Goal: Task Accomplishment & Management: Manage account settings

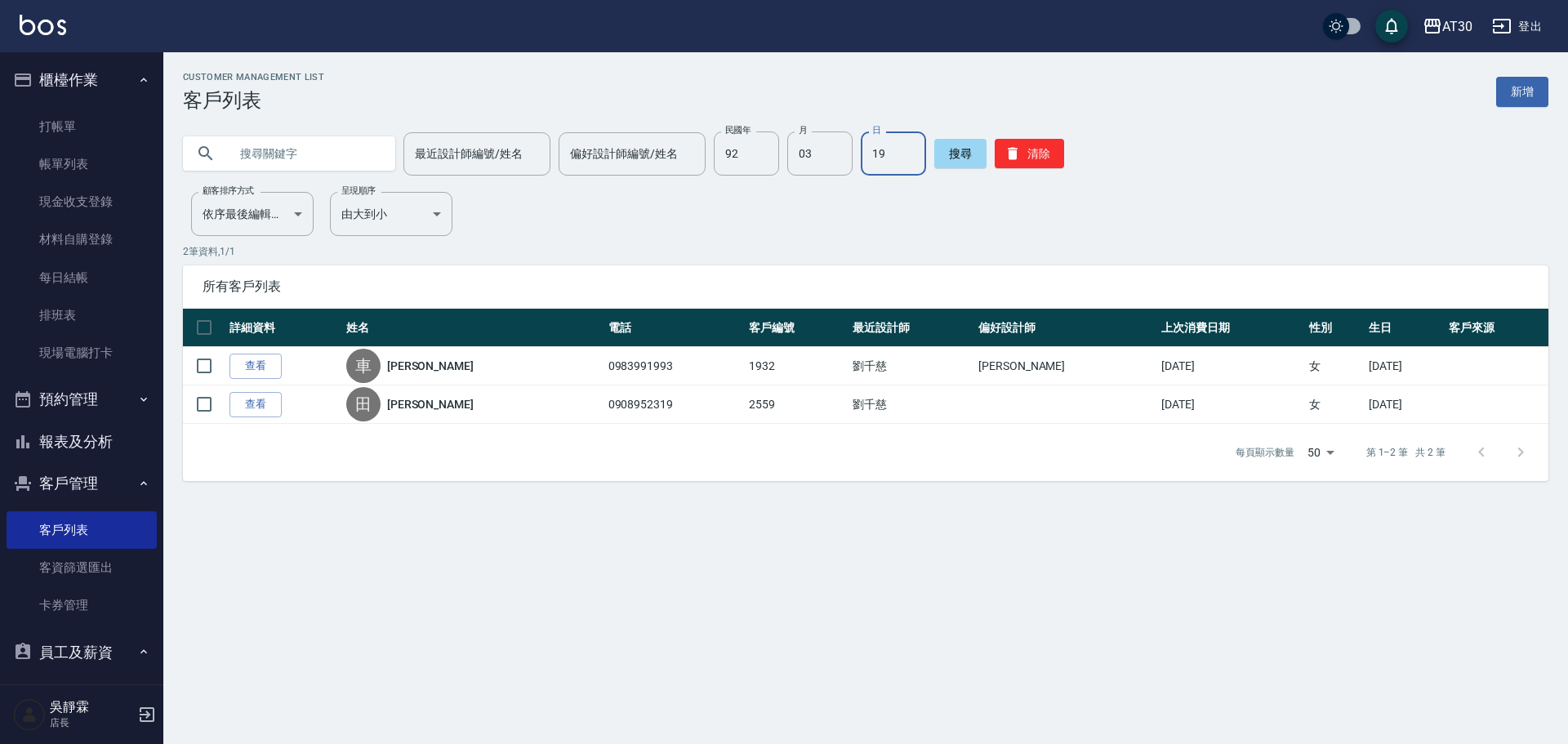
click at [723, 158] on input "92" at bounding box center [746, 153] width 66 height 44
type input "89"
type input "06"
type input "27"
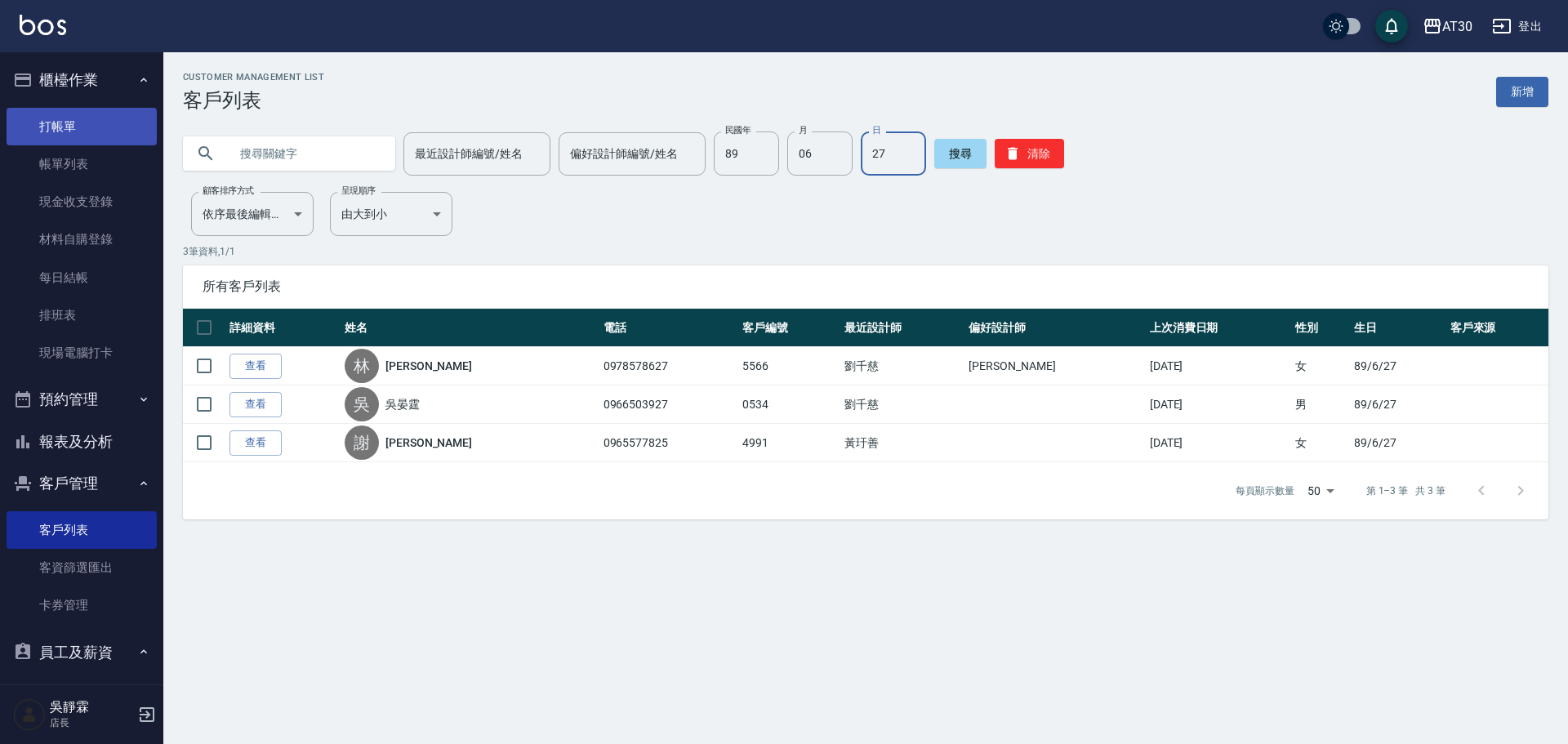
drag, startPoint x: 13, startPoint y: 102, endPoint x: 44, endPoint y: 121, distance: 36.4
click at [34, 117] on ul "打帳單 帳單列表 現金收支登錄 材料自購登錄 每日結帳 排班表 現場電腦打卡" at bounding box center [81, 240] width 150 height 278
click at [44, 121] on link "打帳單" at bounding box center [81, 127] width 150 height 38
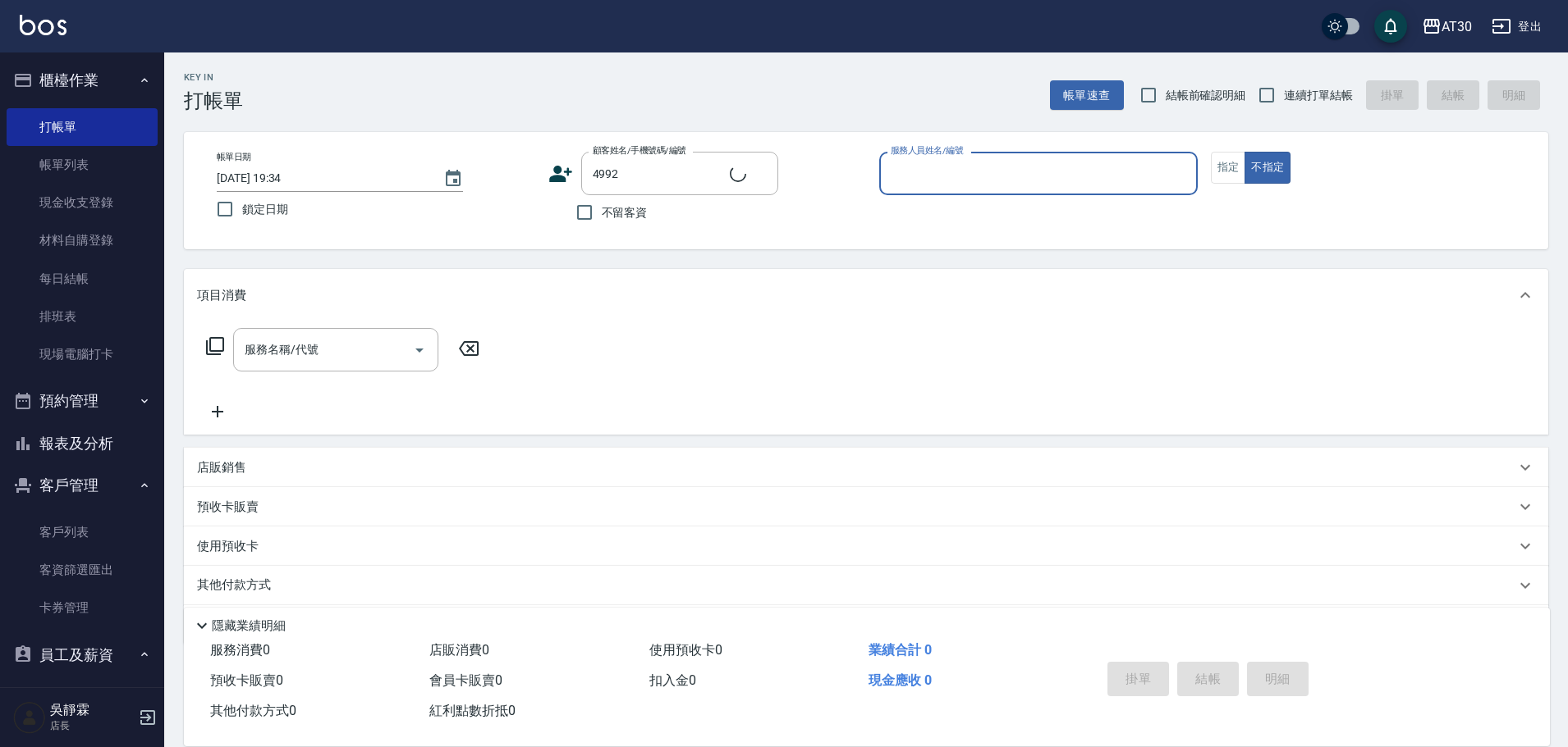
type input "戴宛儀/0988157375/4992"
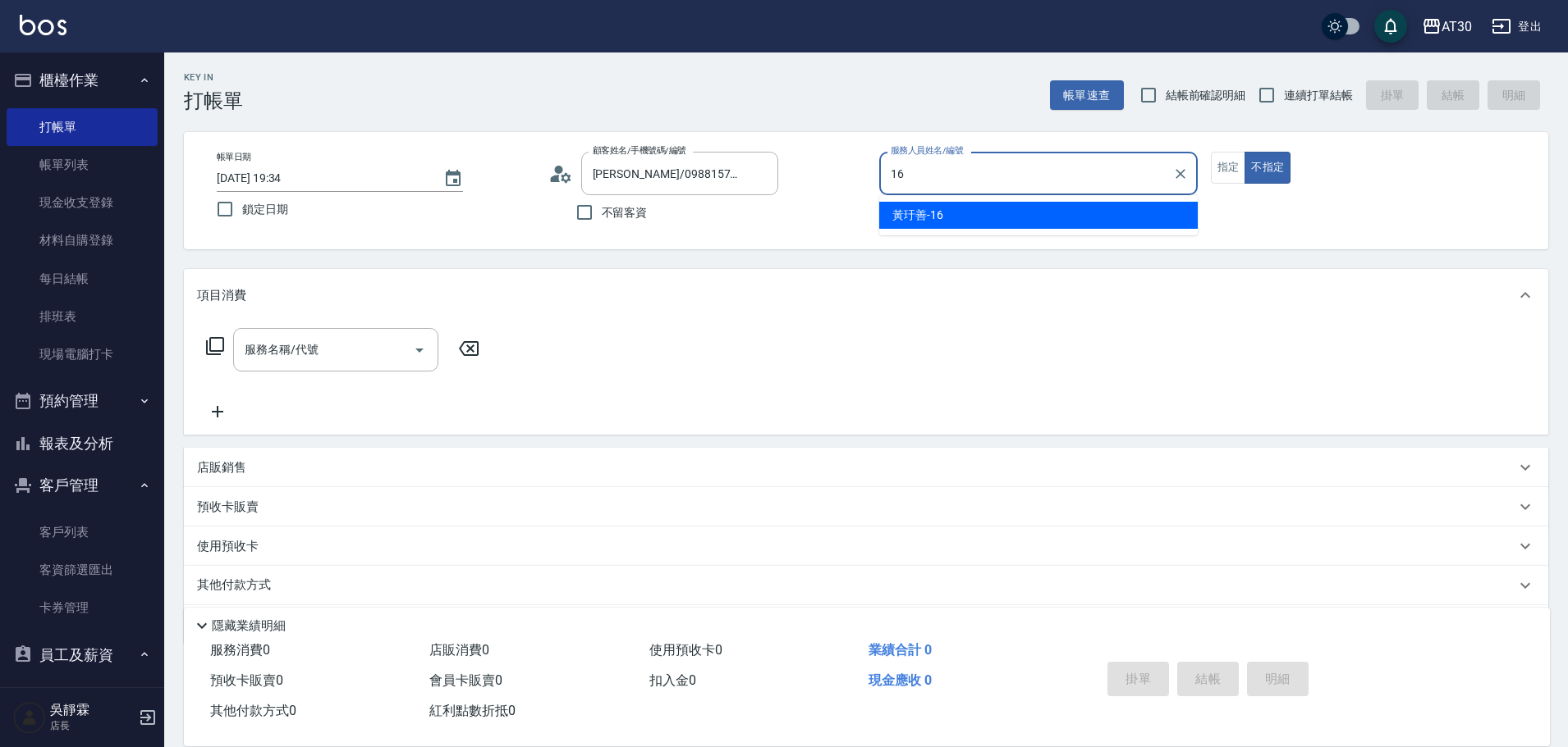
type input "黃玗善-16"
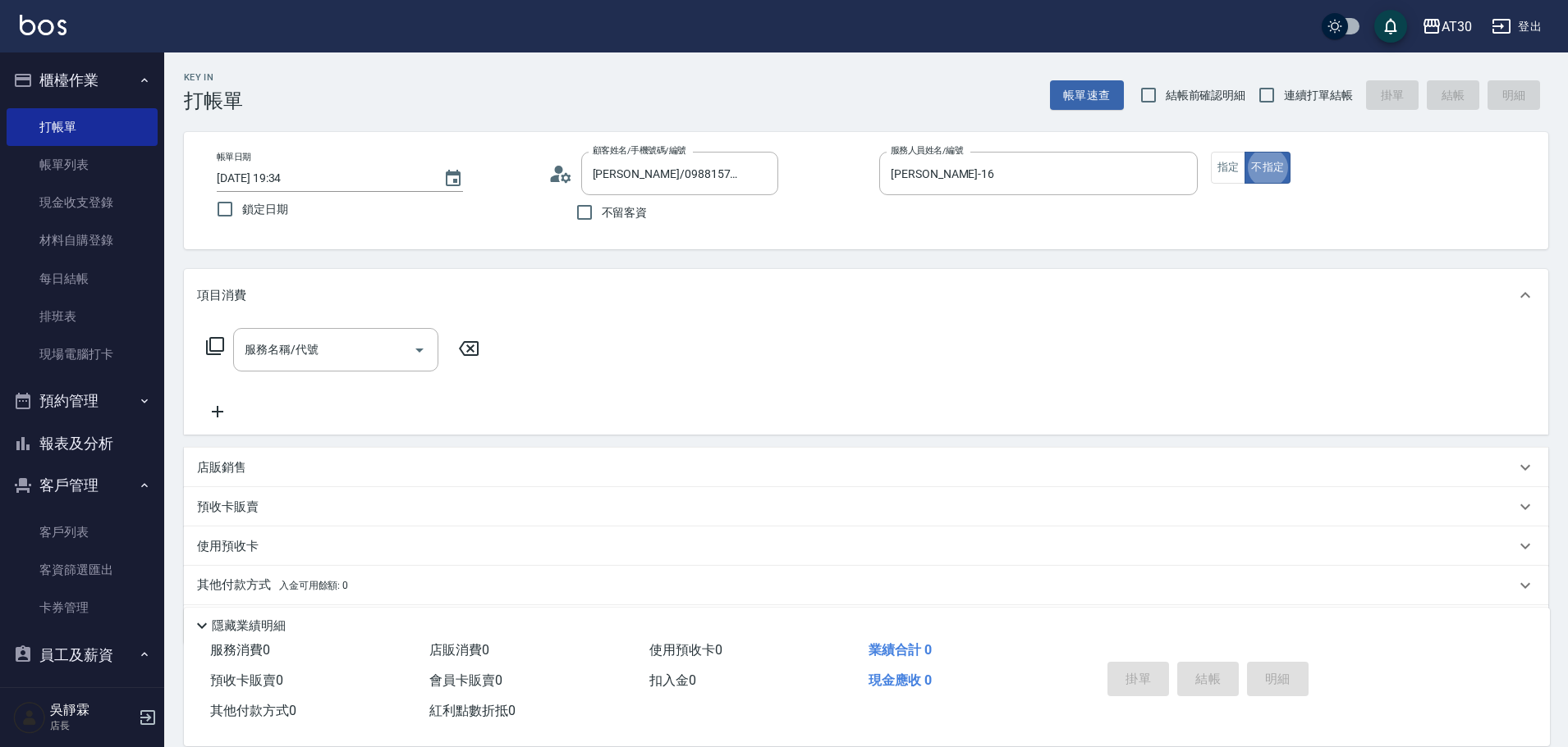
type button "false"
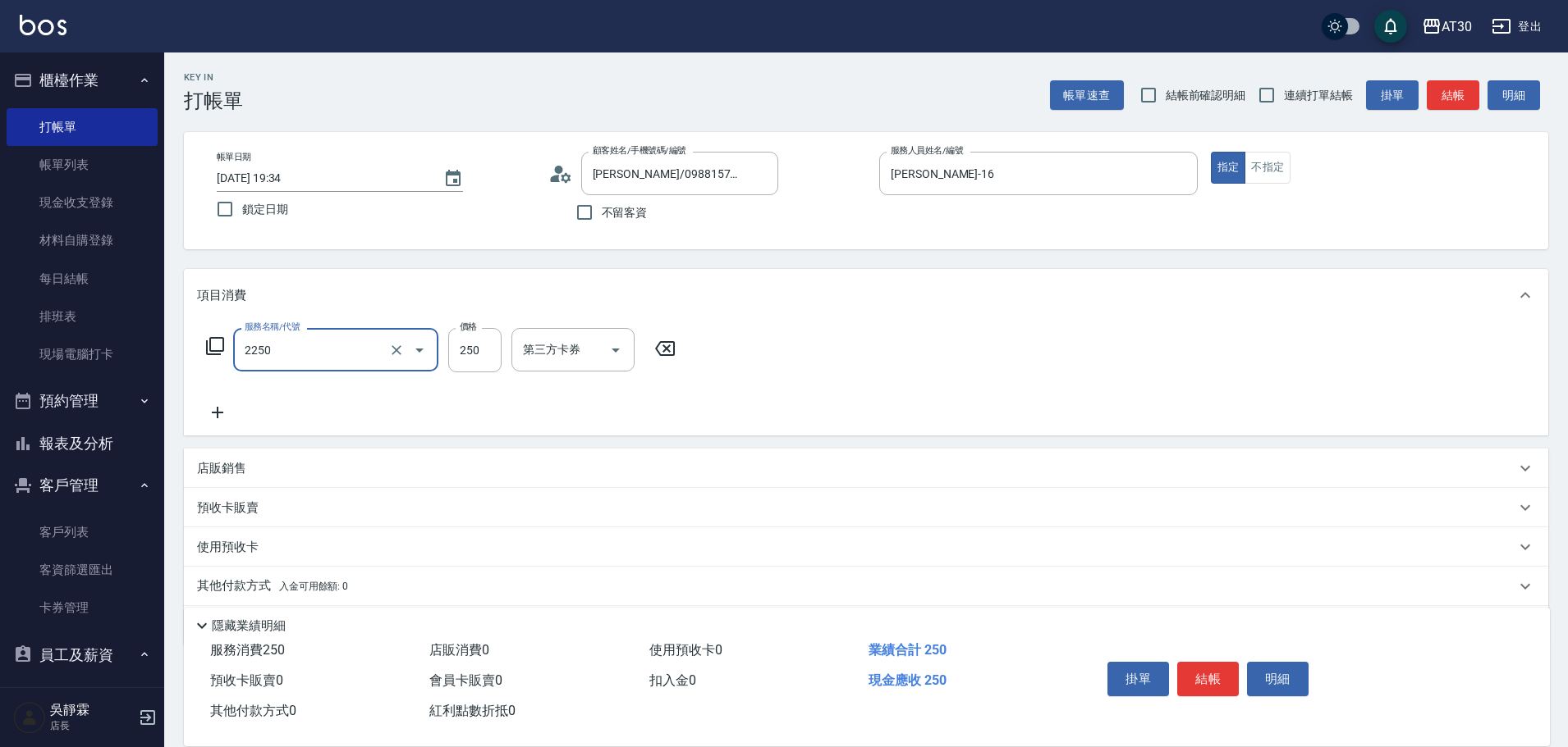
type input "剪髮(2250)"
type input "100"
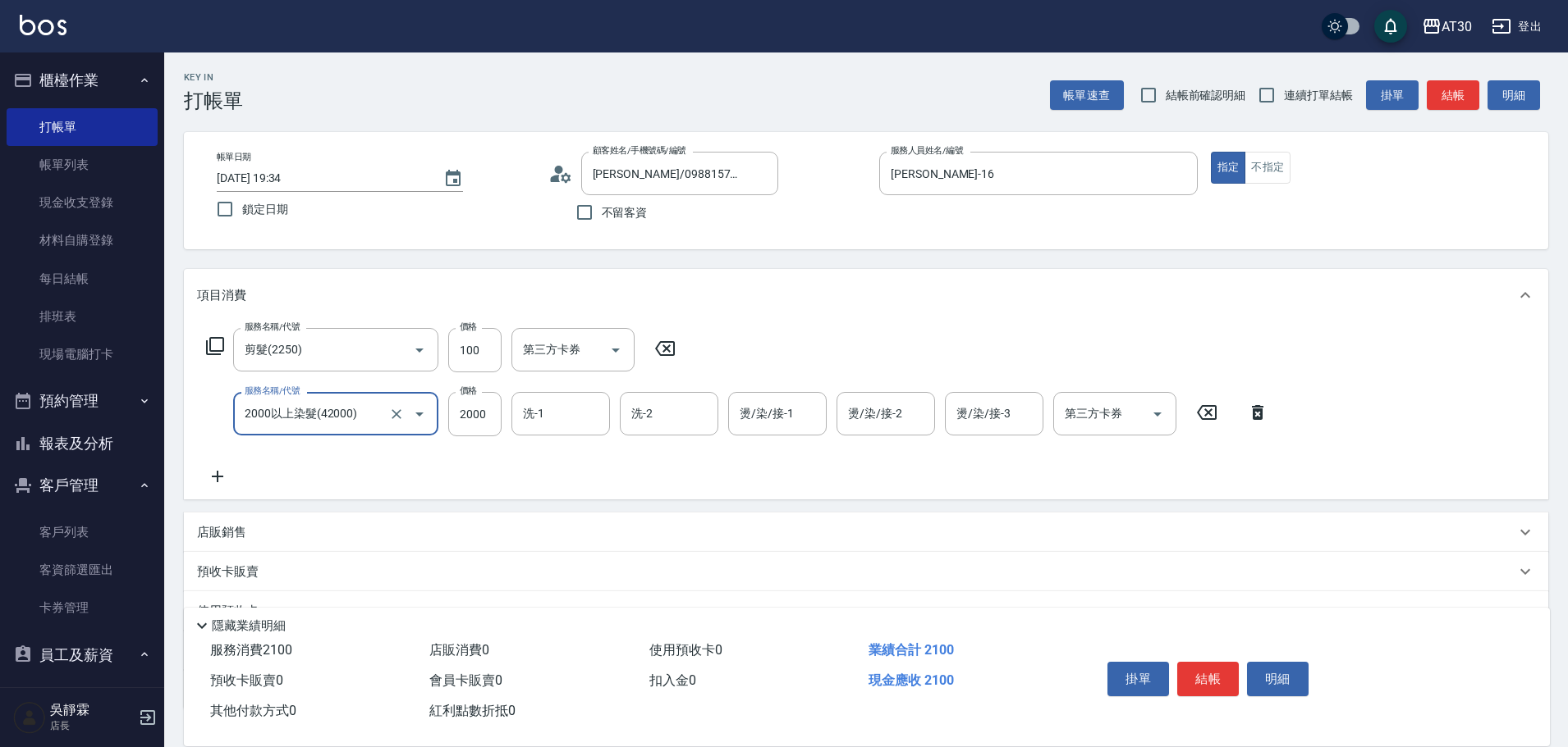
type input "2000以上染髮(42000)"
type input "3000"
type input "曾駿育-23"
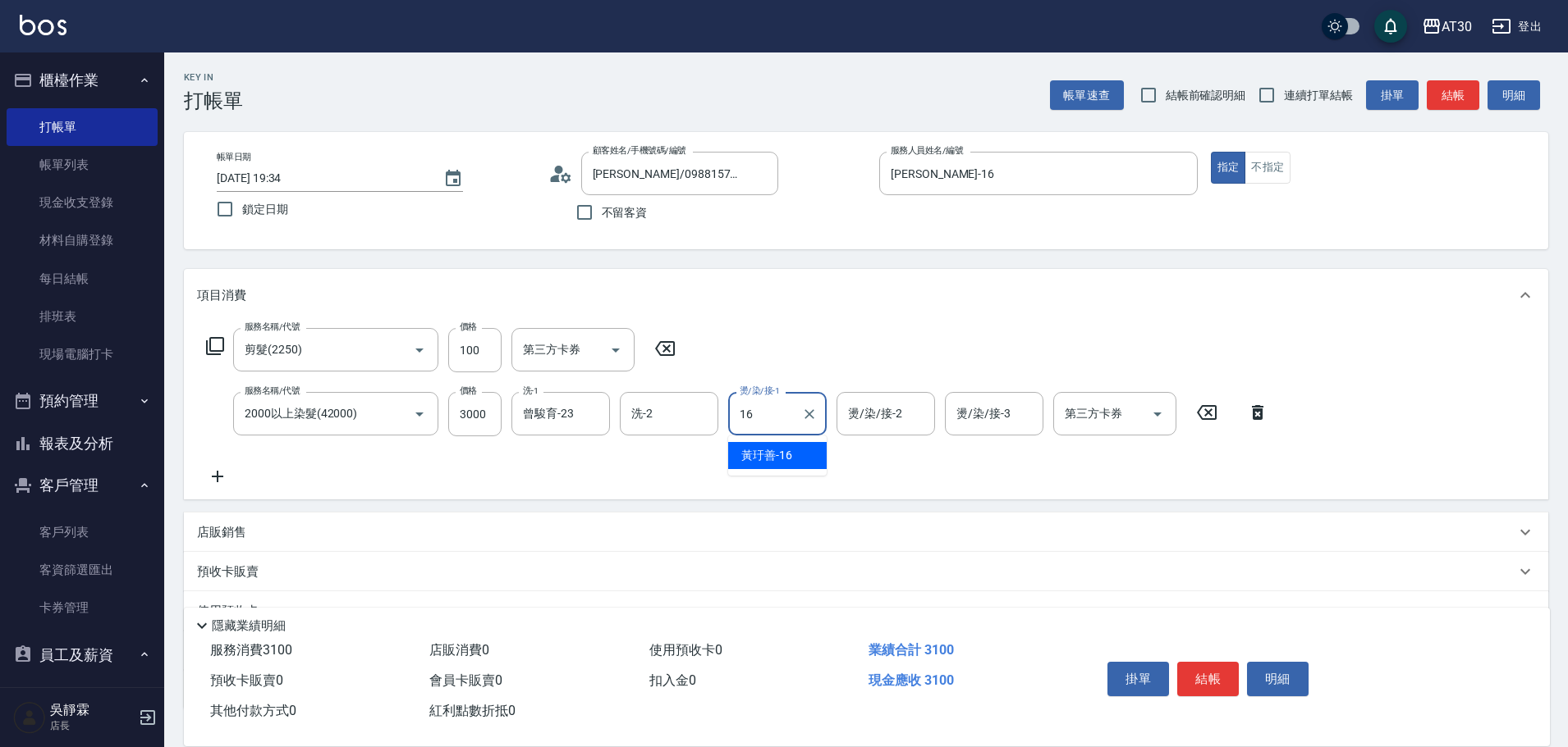
type input "黃玗善-16"
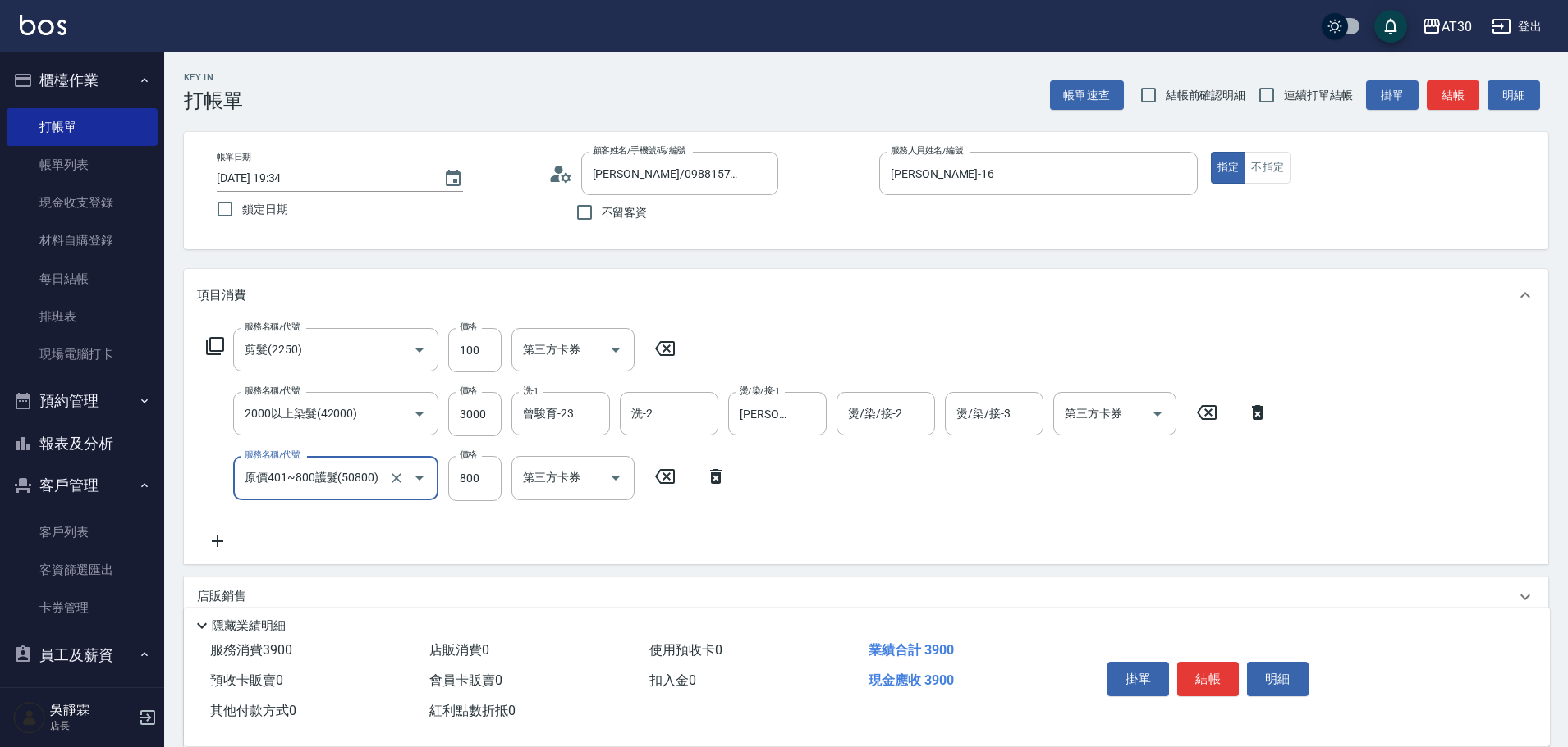
type input "原價401~800護髮(50800)"
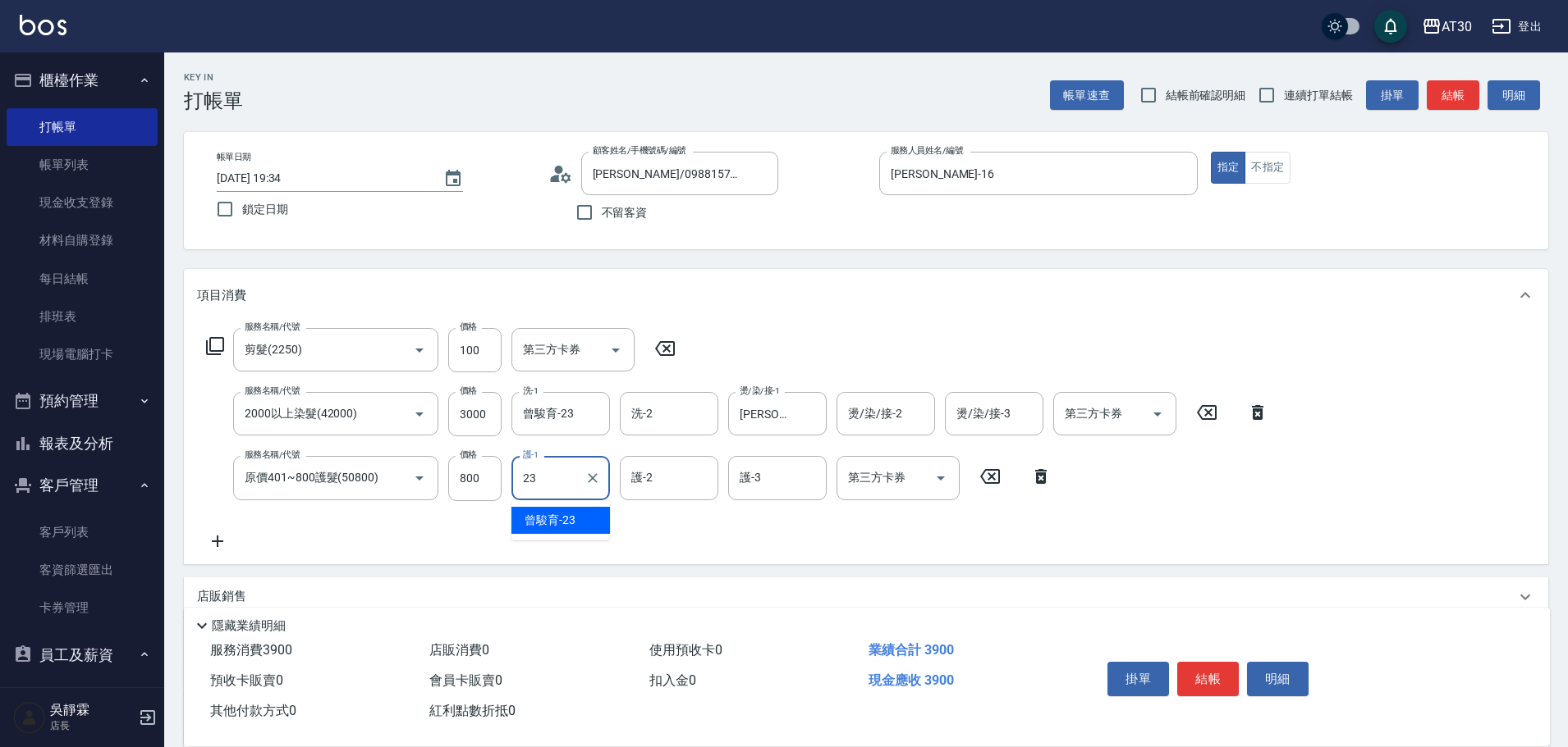
type input "曾駿育-23"
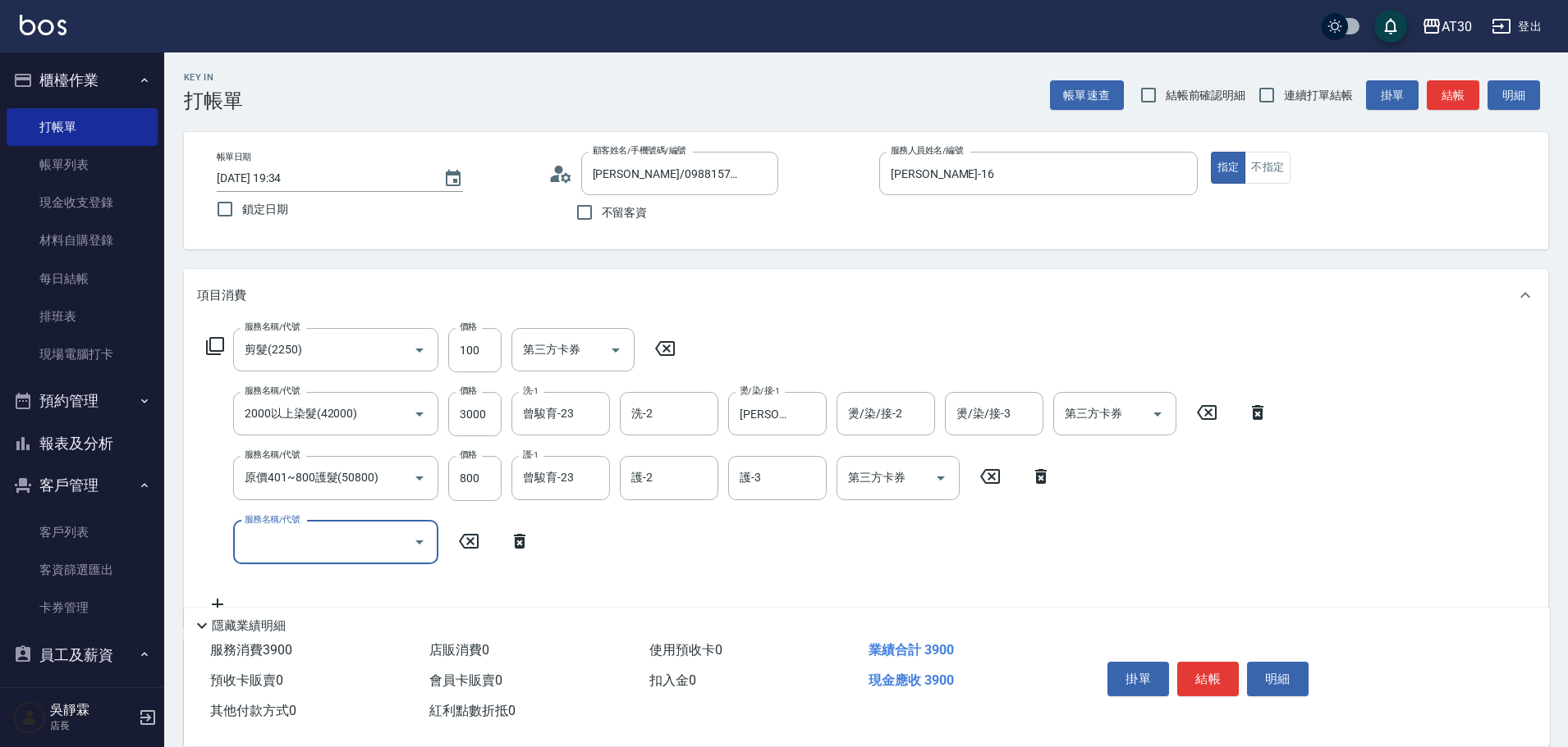
scroll to position [248, 0]
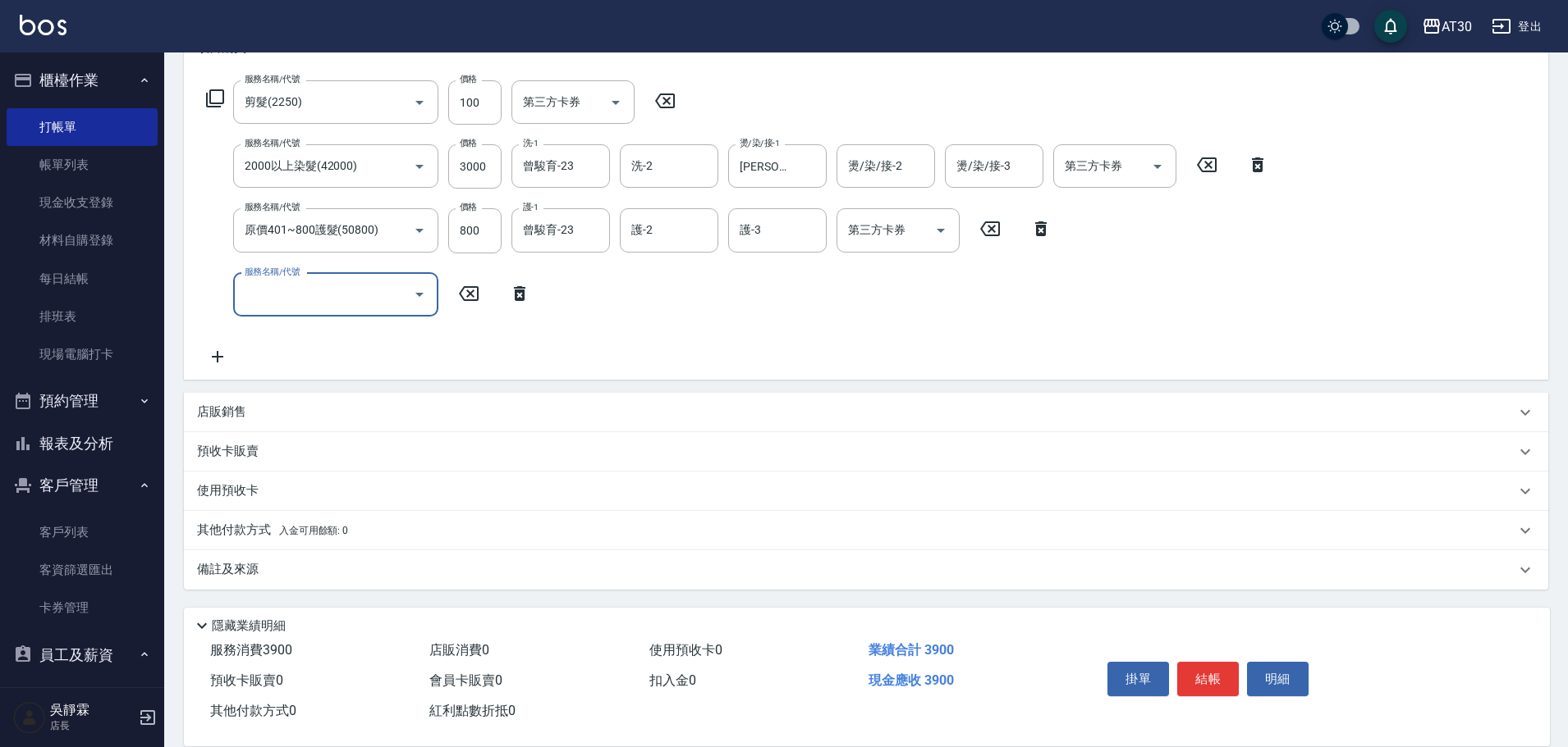
click at [273, 529] on p "其他付款方式 入金可用餘額: 0" at bounding box center [272, 530] width 151 height 18
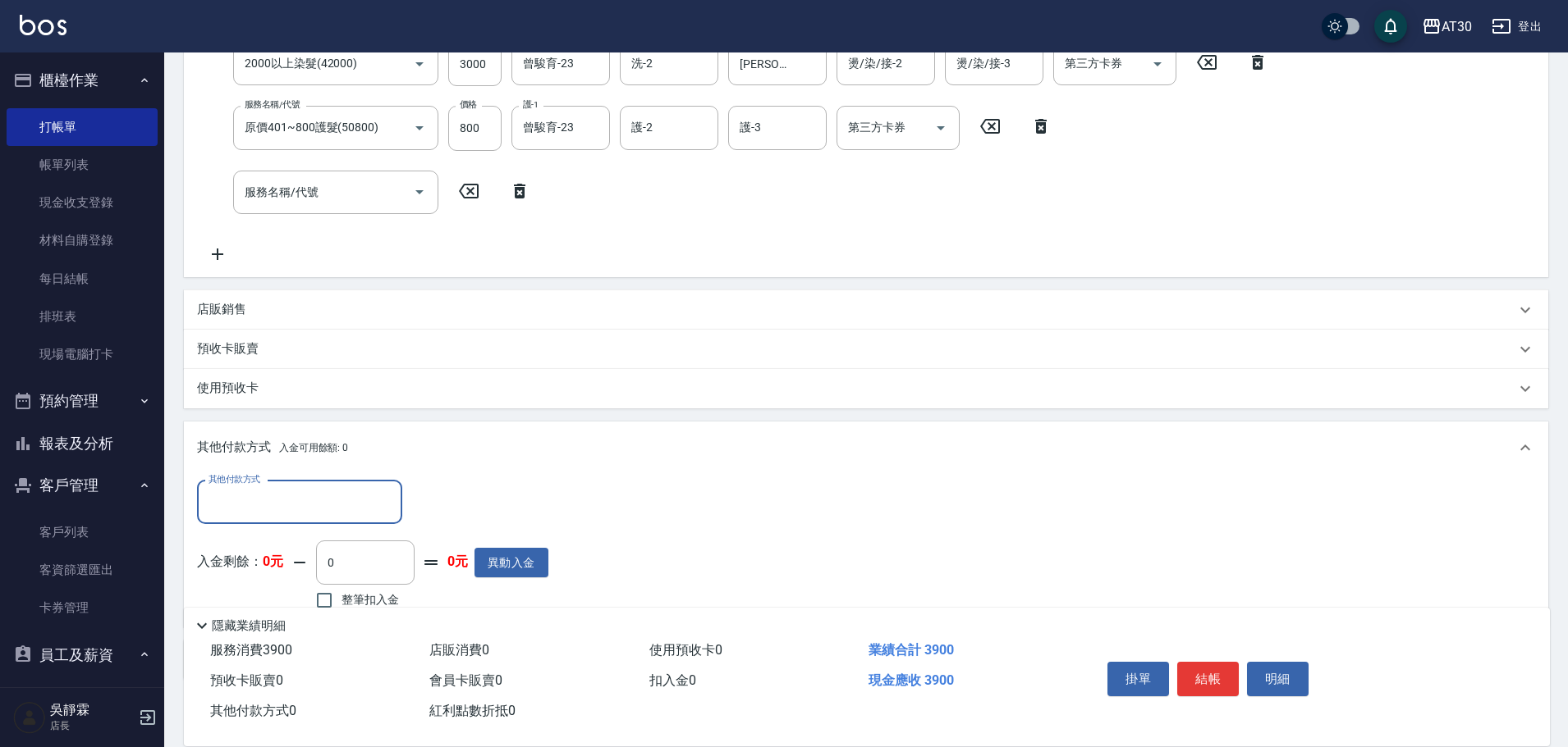
scroll to position [440, 0]
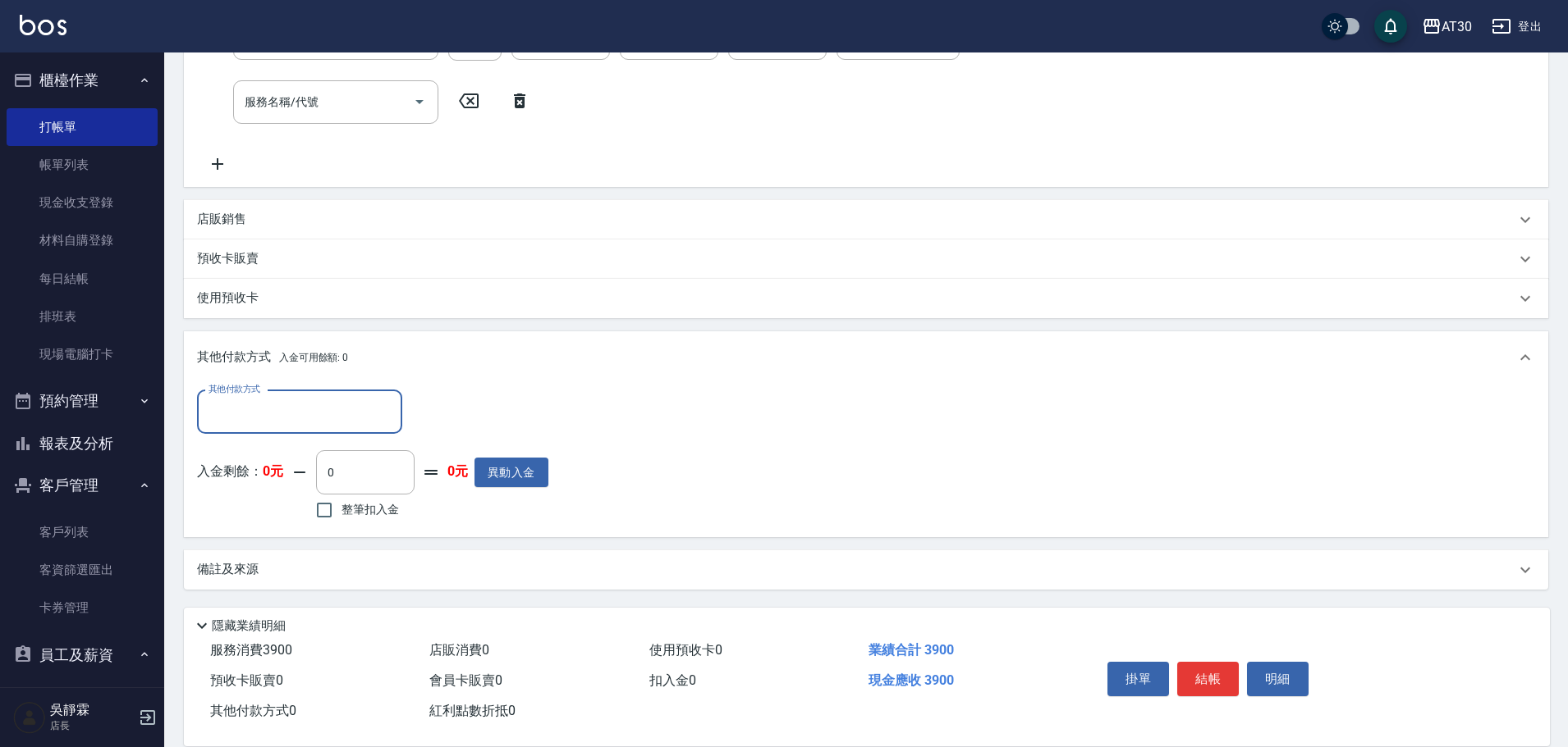
click at [276, 405] on input "其他付款方式" at bounding box center [299, 412] width 190 height 29
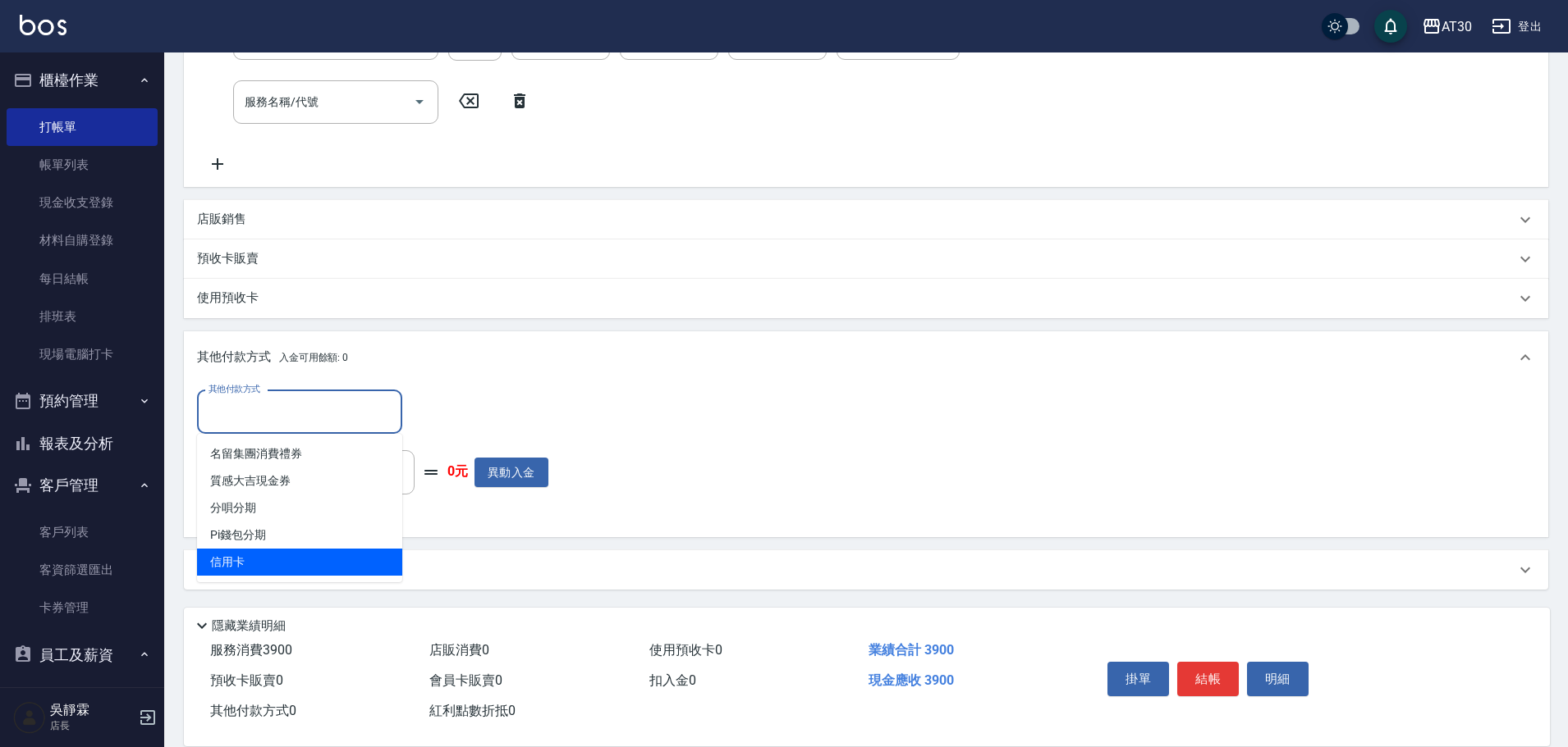
click at [263, 556] on span "信用卡" at bounding box center [299, 562] width 205 height 27
type input "信用卡"
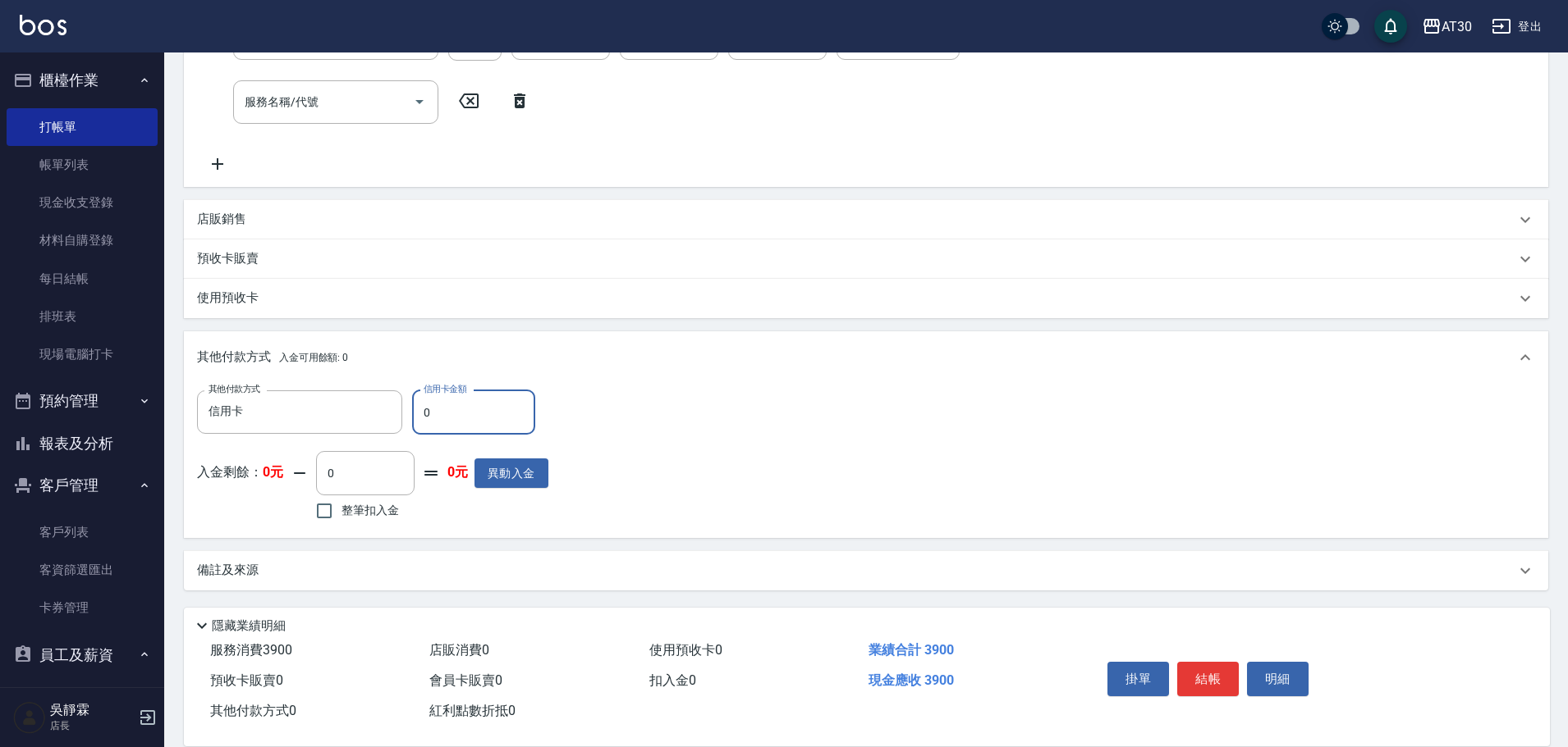
drag, startPoint x: 441, startPoint y: 416, endPoint x: 404, endPoint y: 431, distance: 39.9
click at [404, 431] on div "其他付款方式 信用卡 其他付款方式 信用卡金額 0 信用卡金額" at bounding box center [372, 412] width 351 height 44
type input "3900"
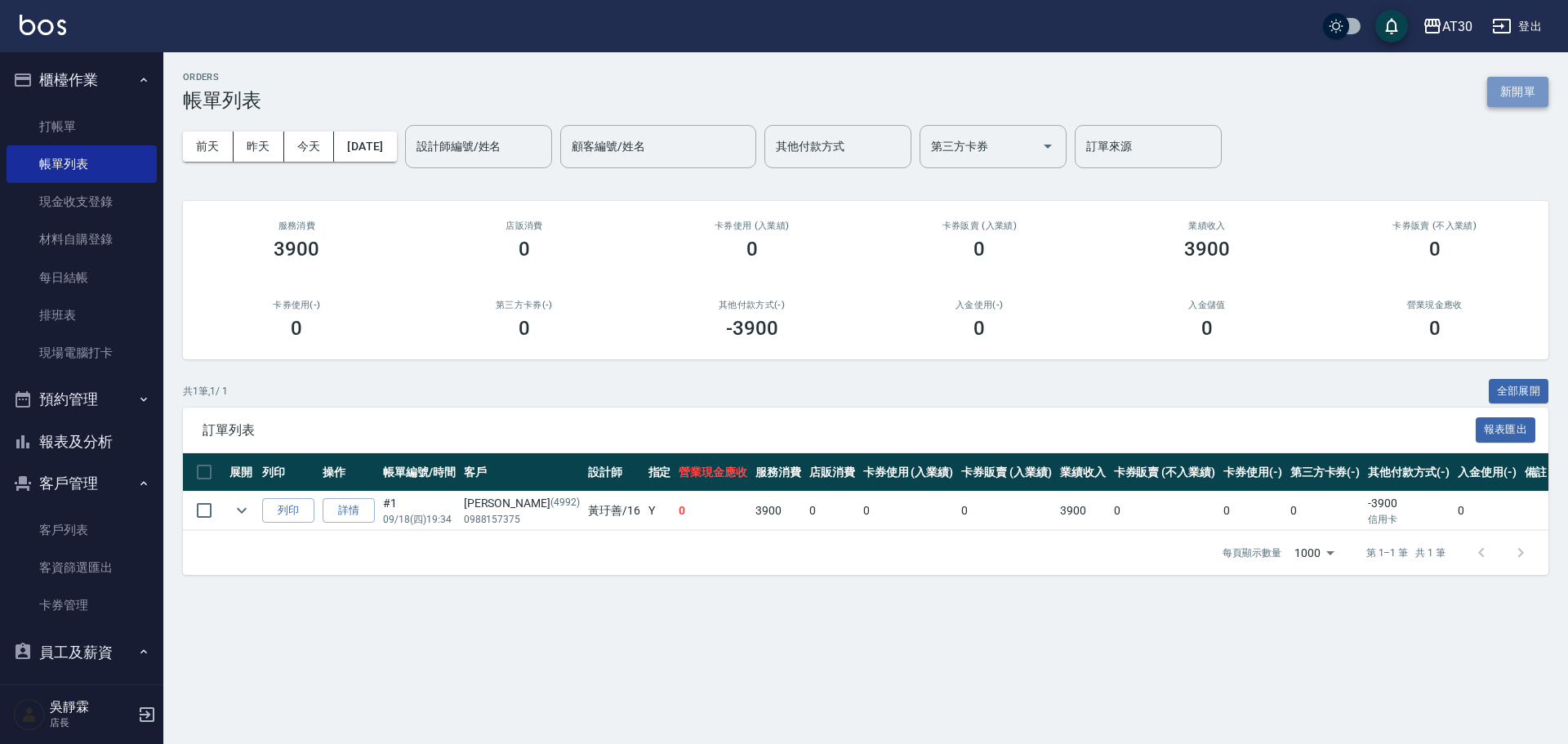
click at [1519, 90] on button "新開單" at bounding box center [1518, 92] width 61 height 31
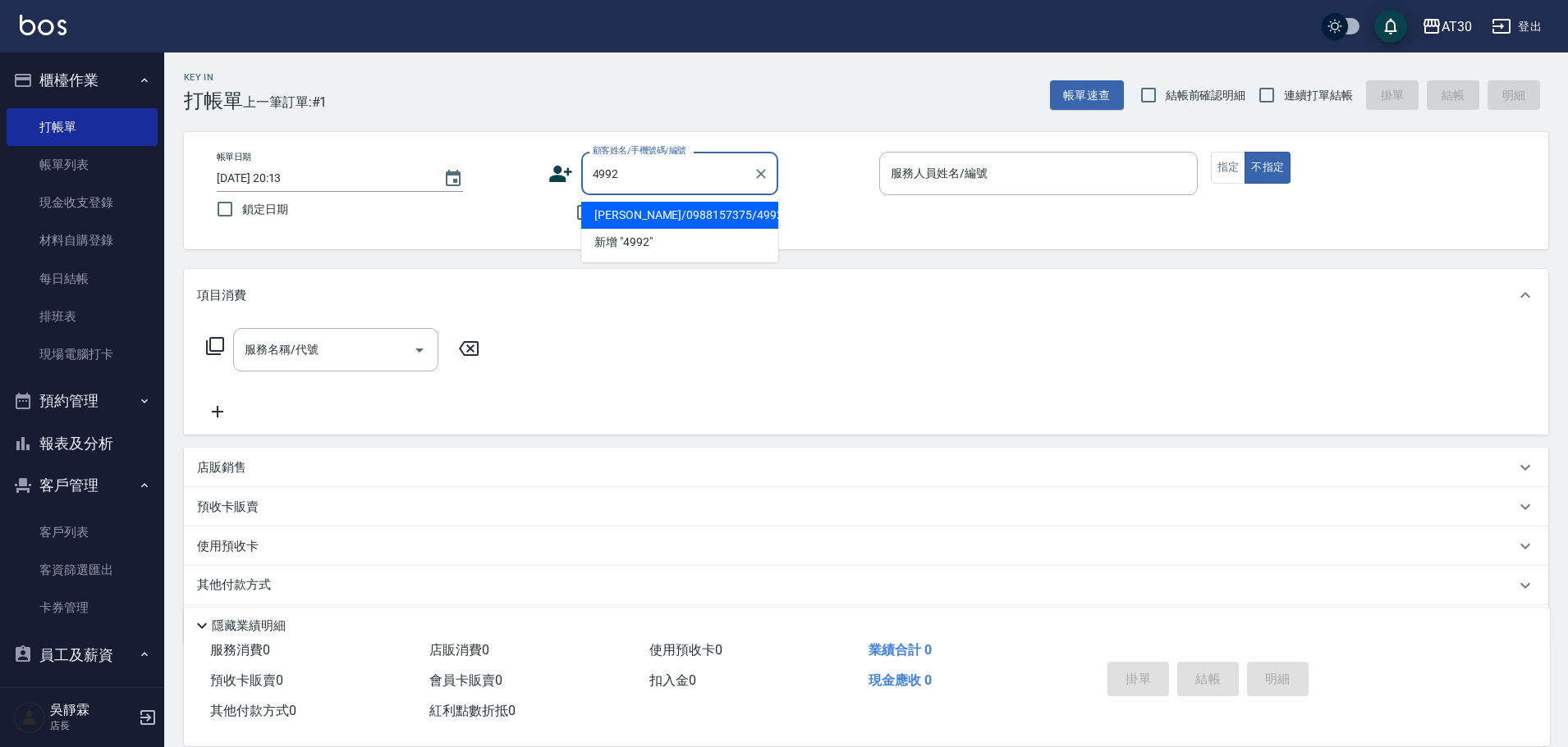
type input "戴宛儀/0988157375/4992"
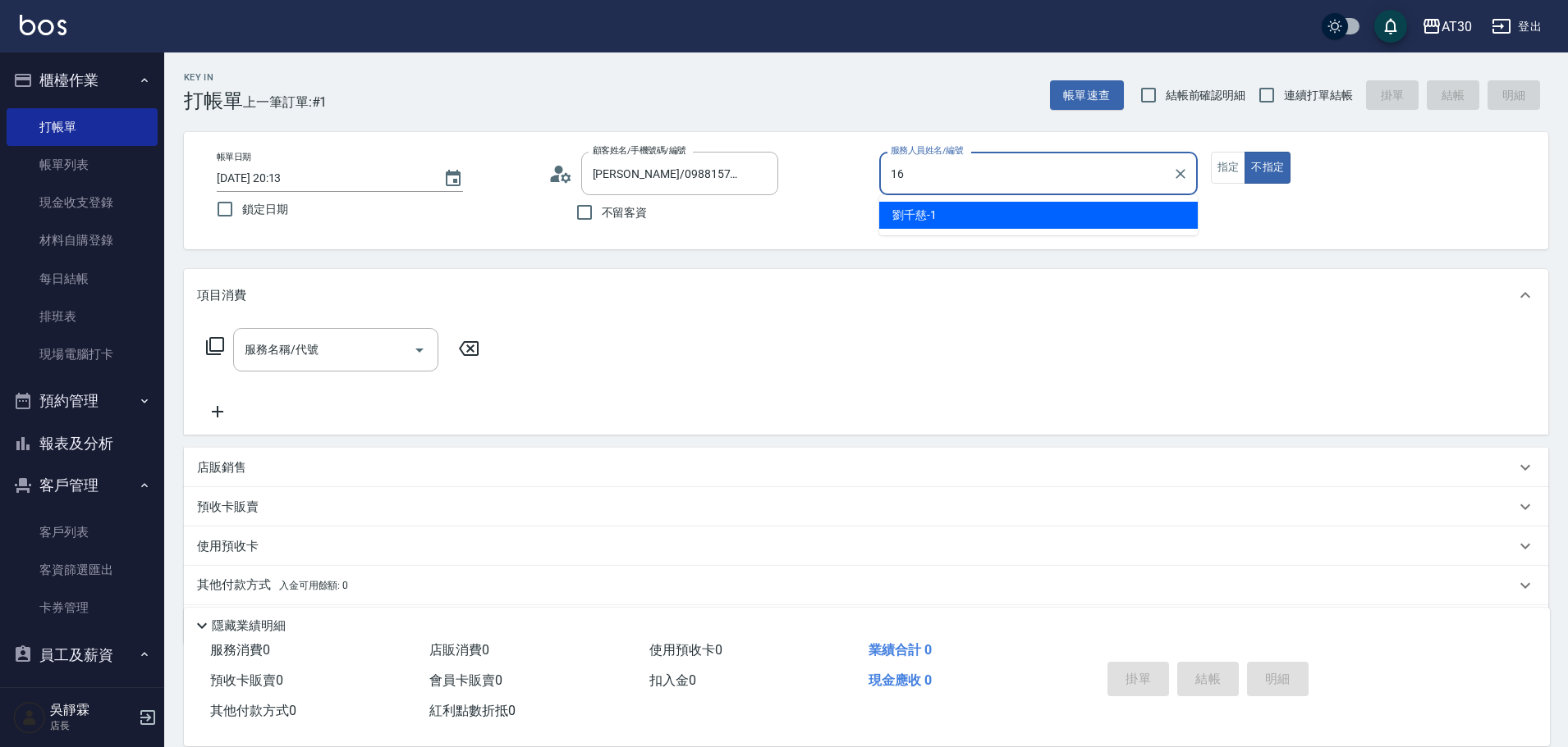
type input "黃玗善-16"
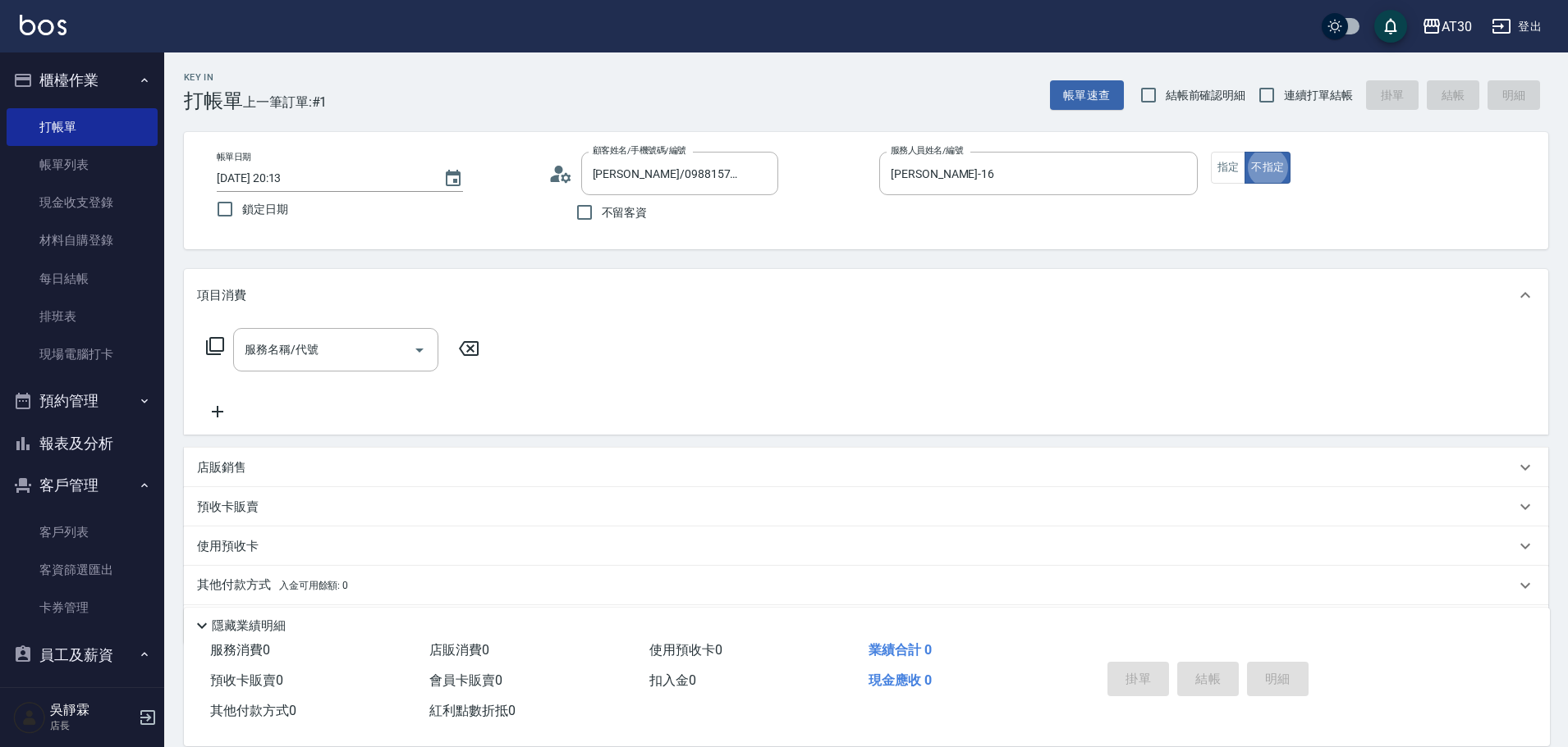
type button "false"
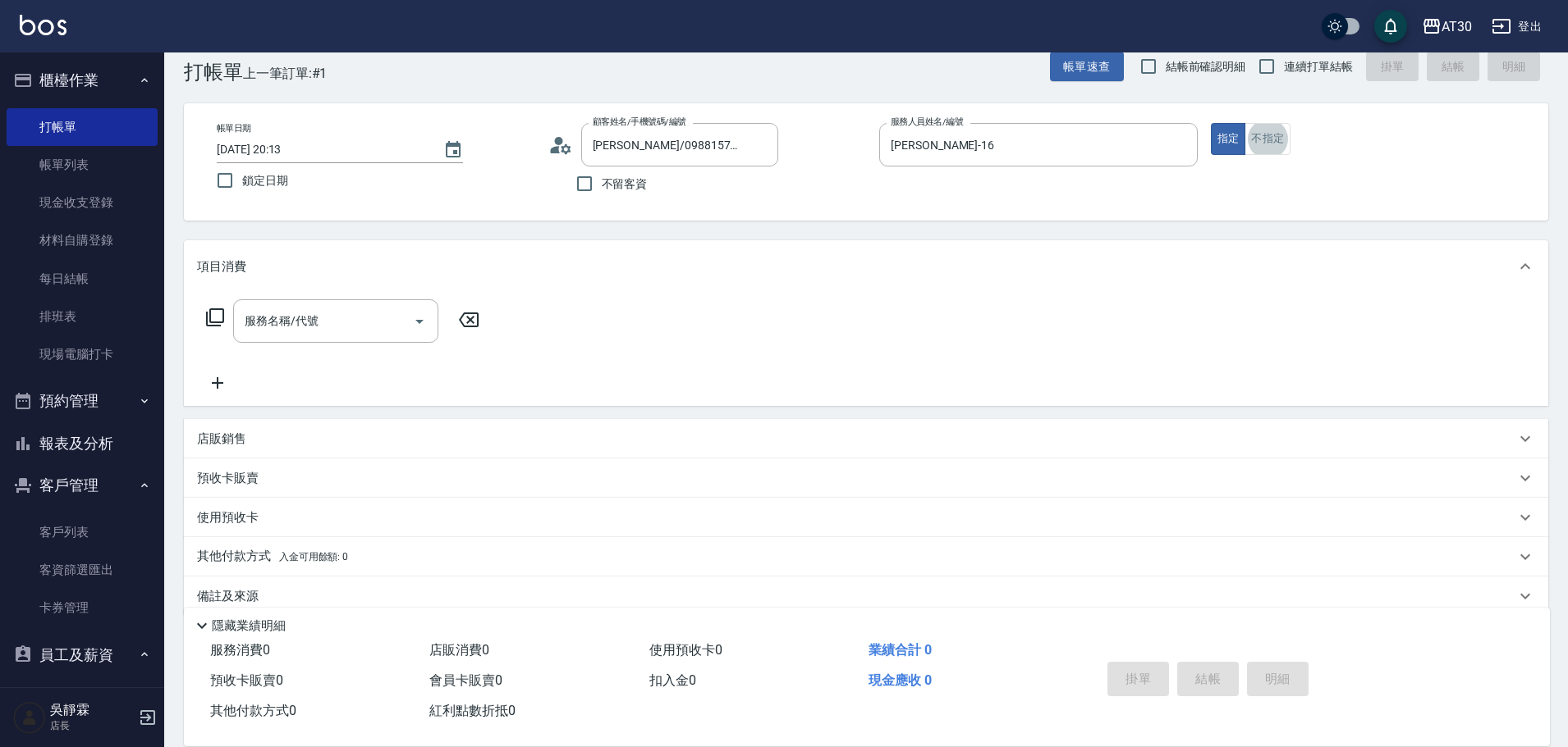
scroll to position [32, 0]
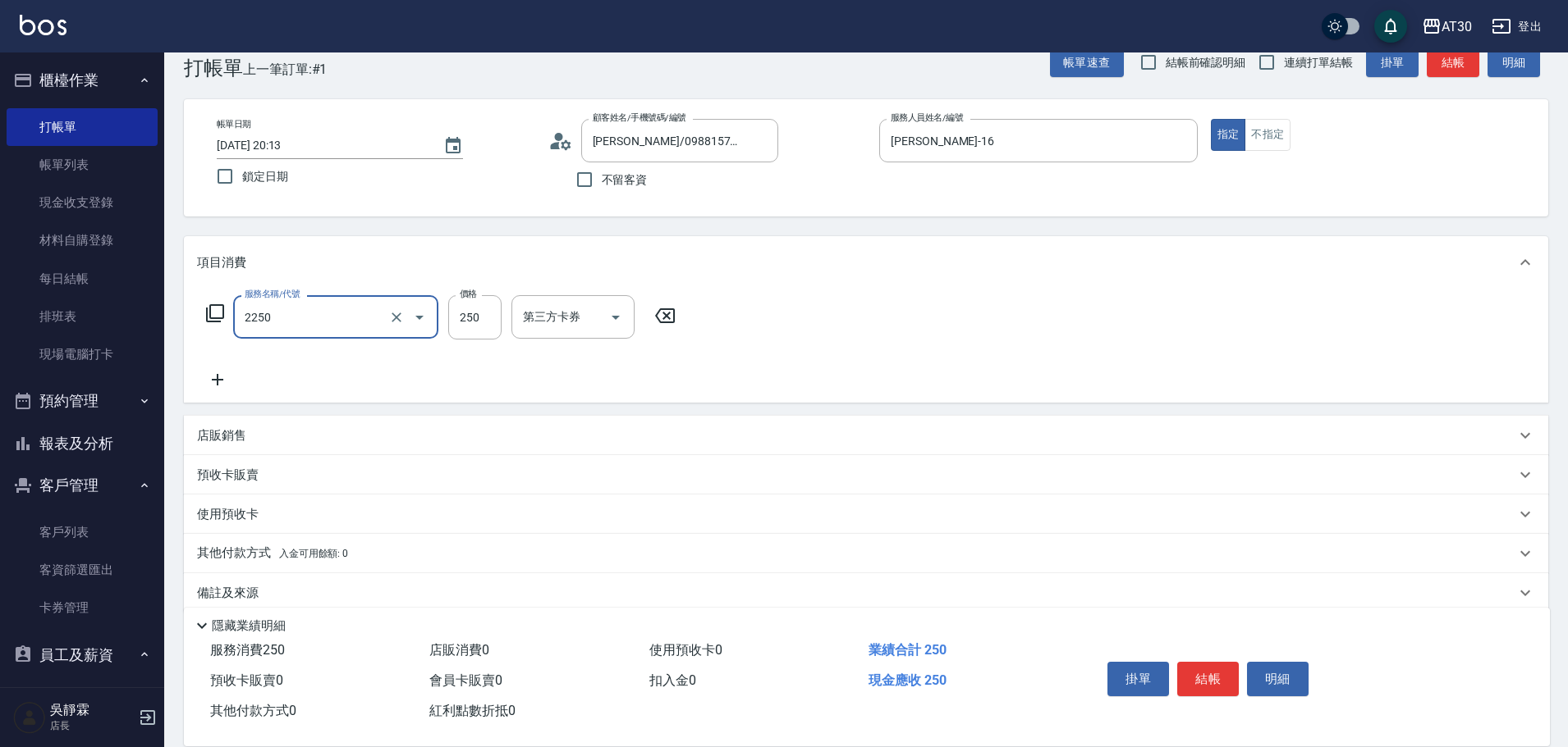
type input "剪髮(2250)"
type input "300"
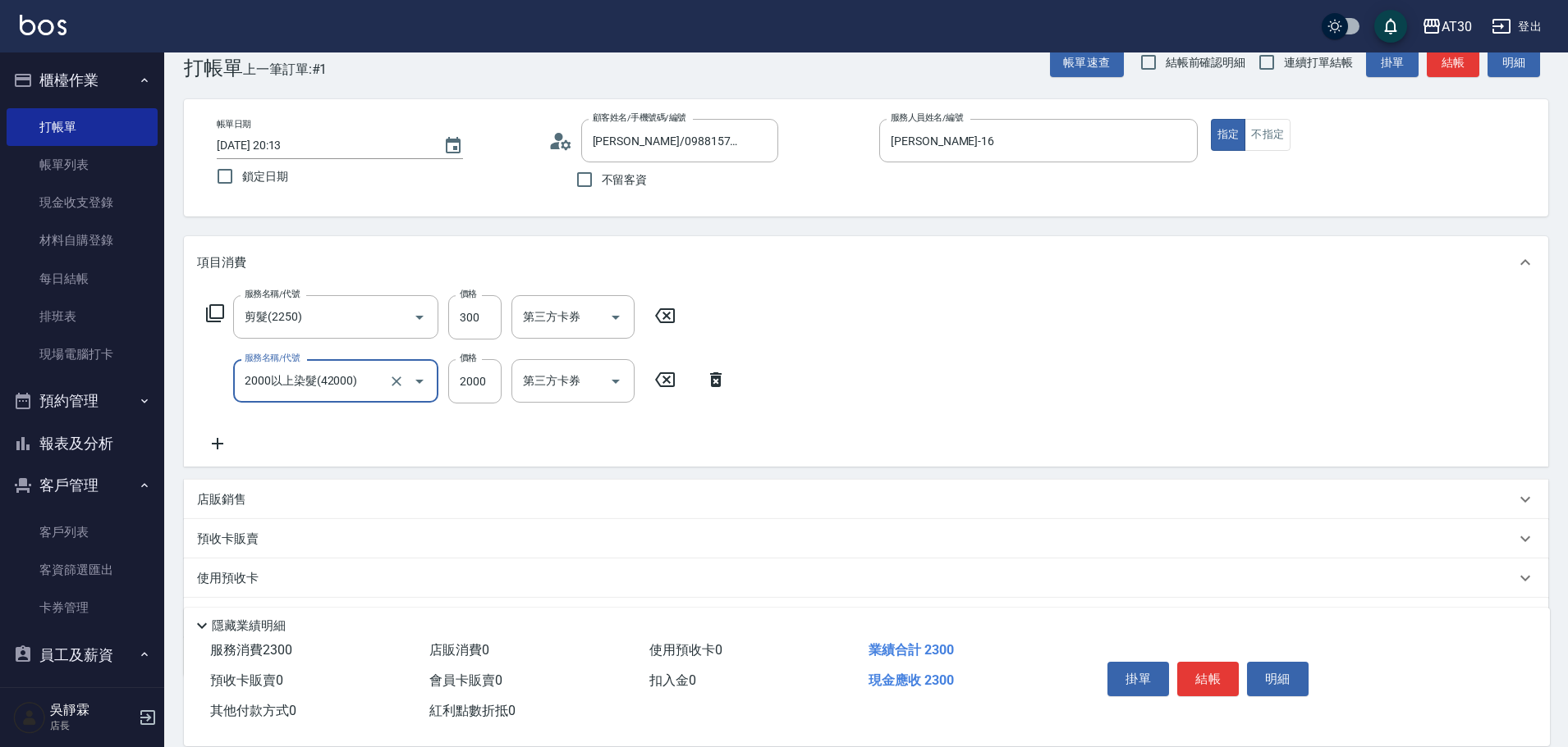
type input "2000以上染髮(42000)"
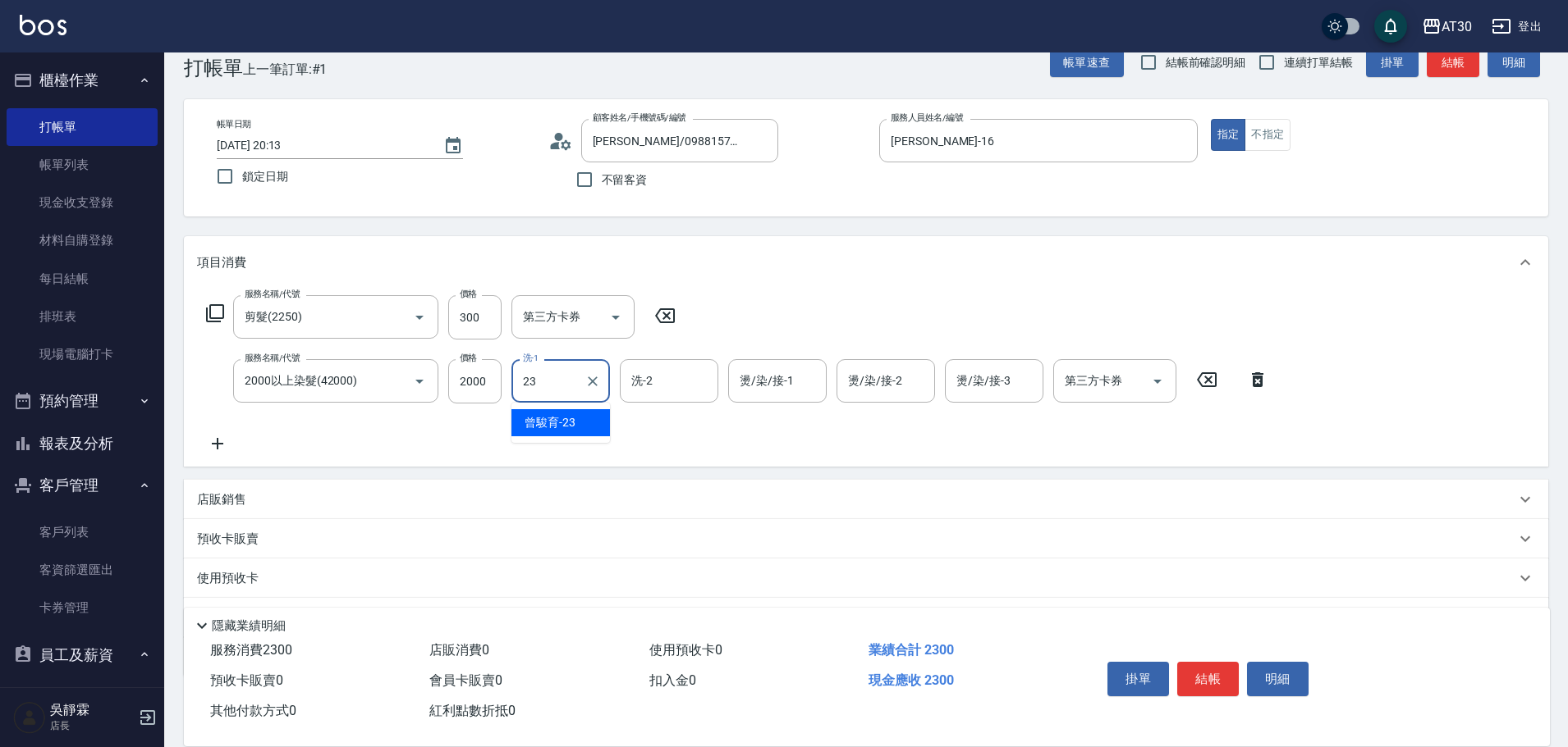
type input "曾駿育-23"
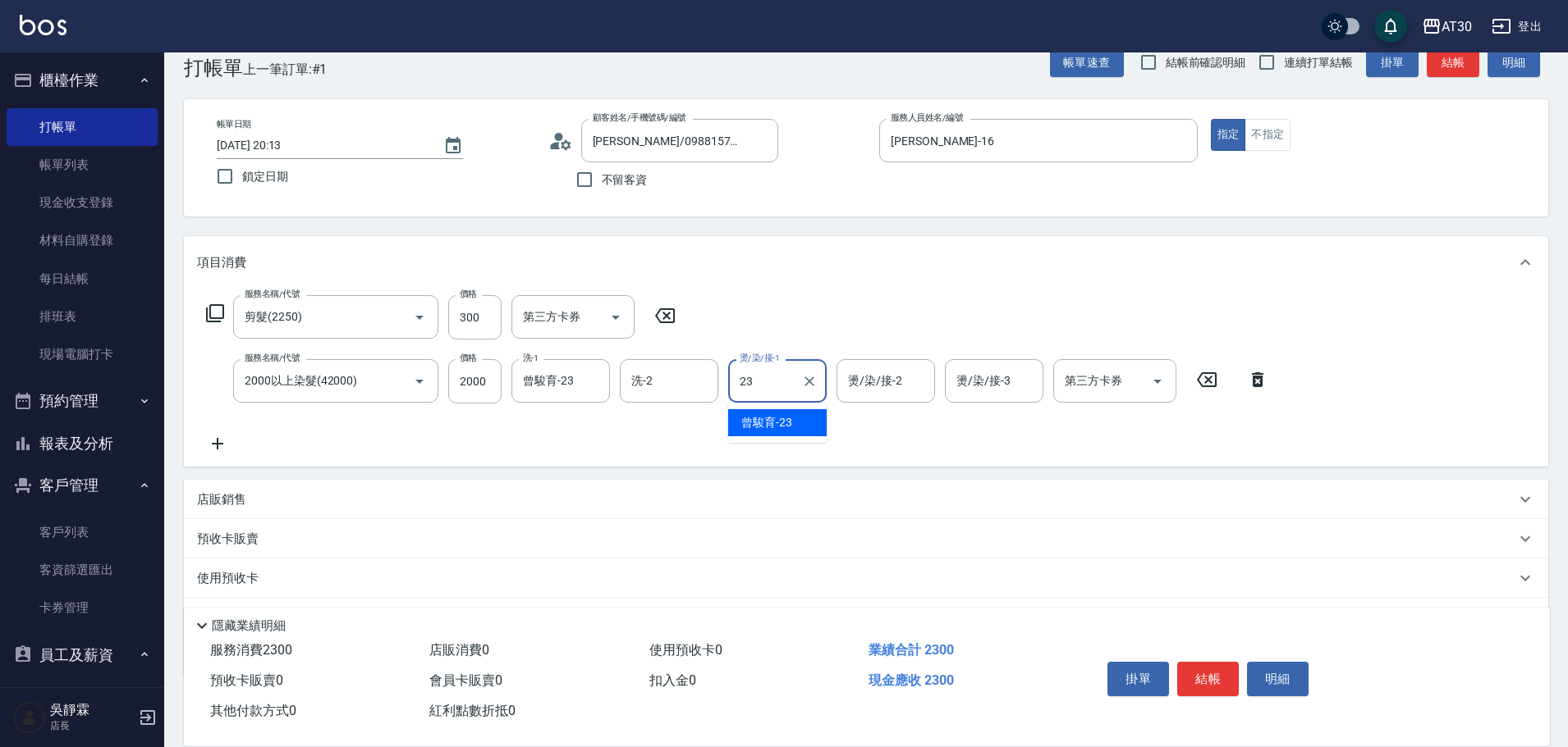
type input "曾駿育-23"
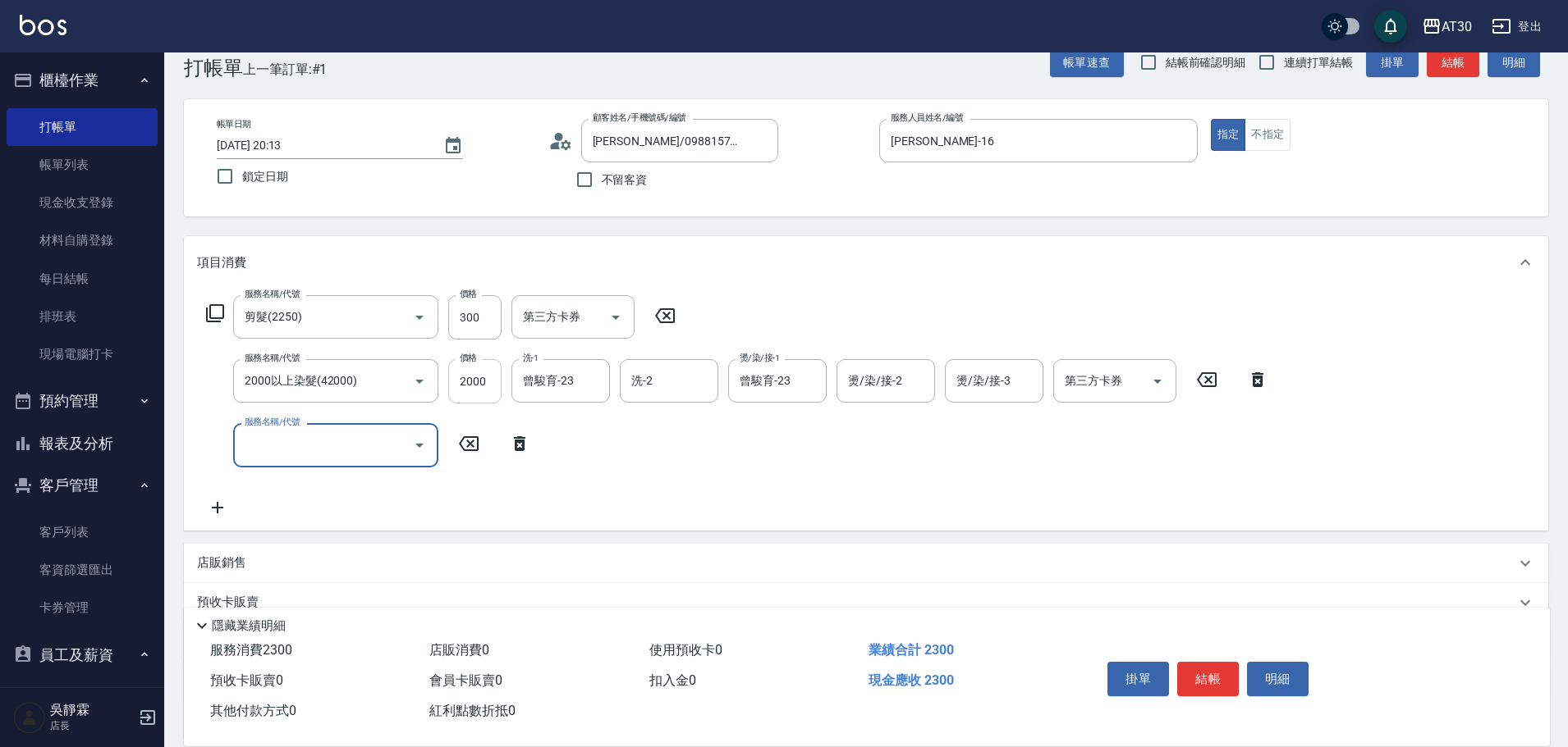
click at [484, 380] on input "2000" at bounding box center [474, 381] width 53 height 44
type input "2500"
click at [803, 375] on icon "Clear" at bounding box center [809, 382] width 16 height 16
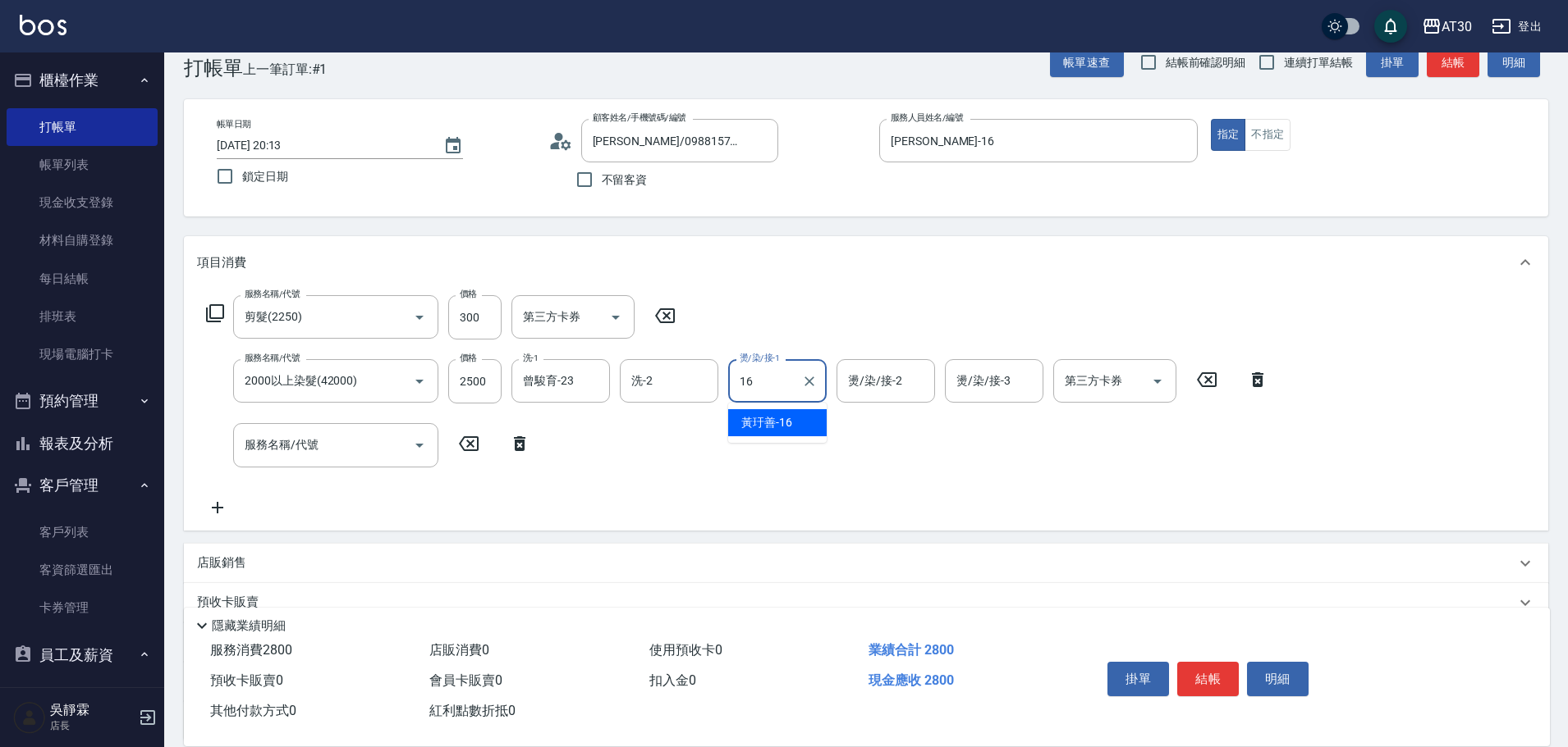
type input "黃玗善-16"
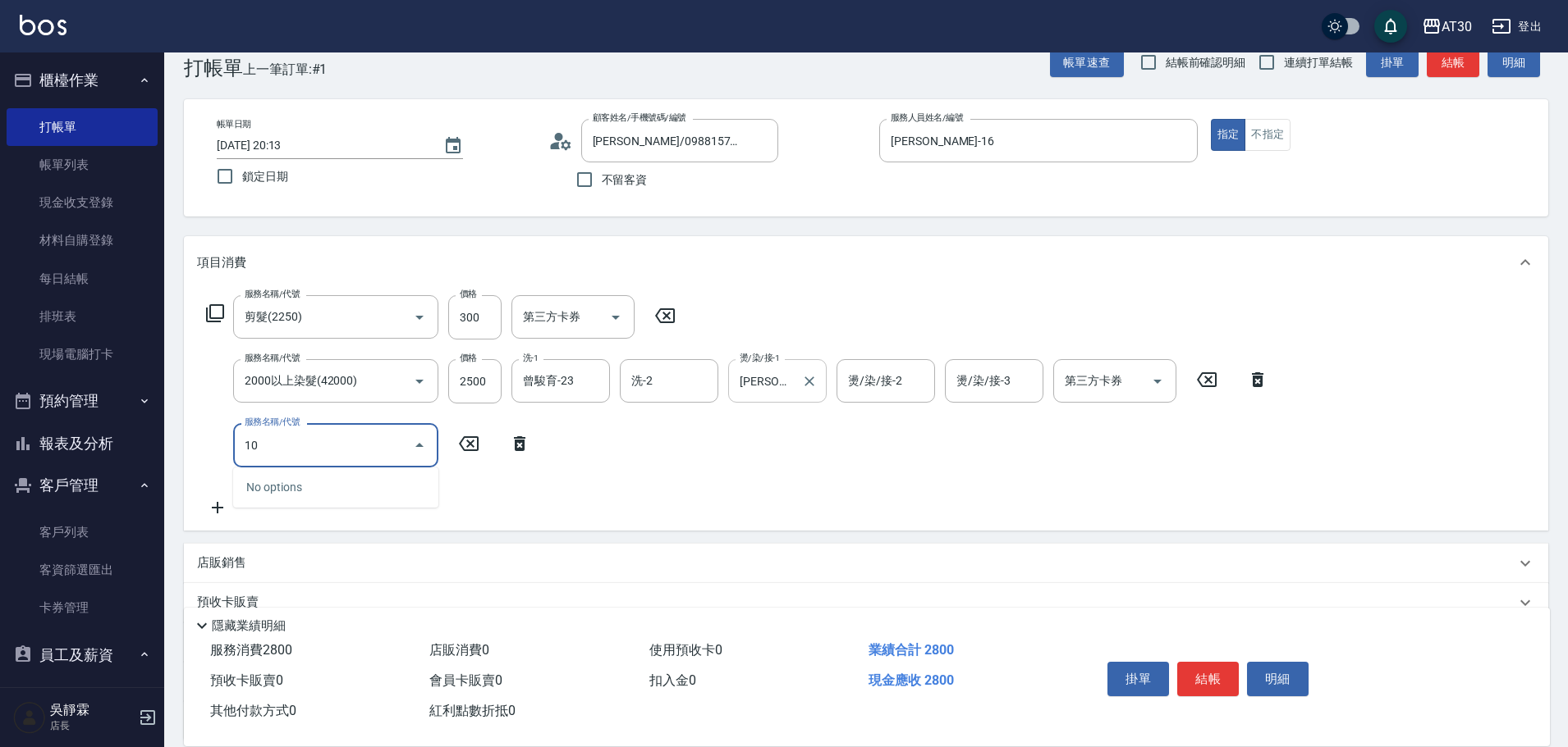
type input "1"
type input "原價1501~2000護髮(52000)"
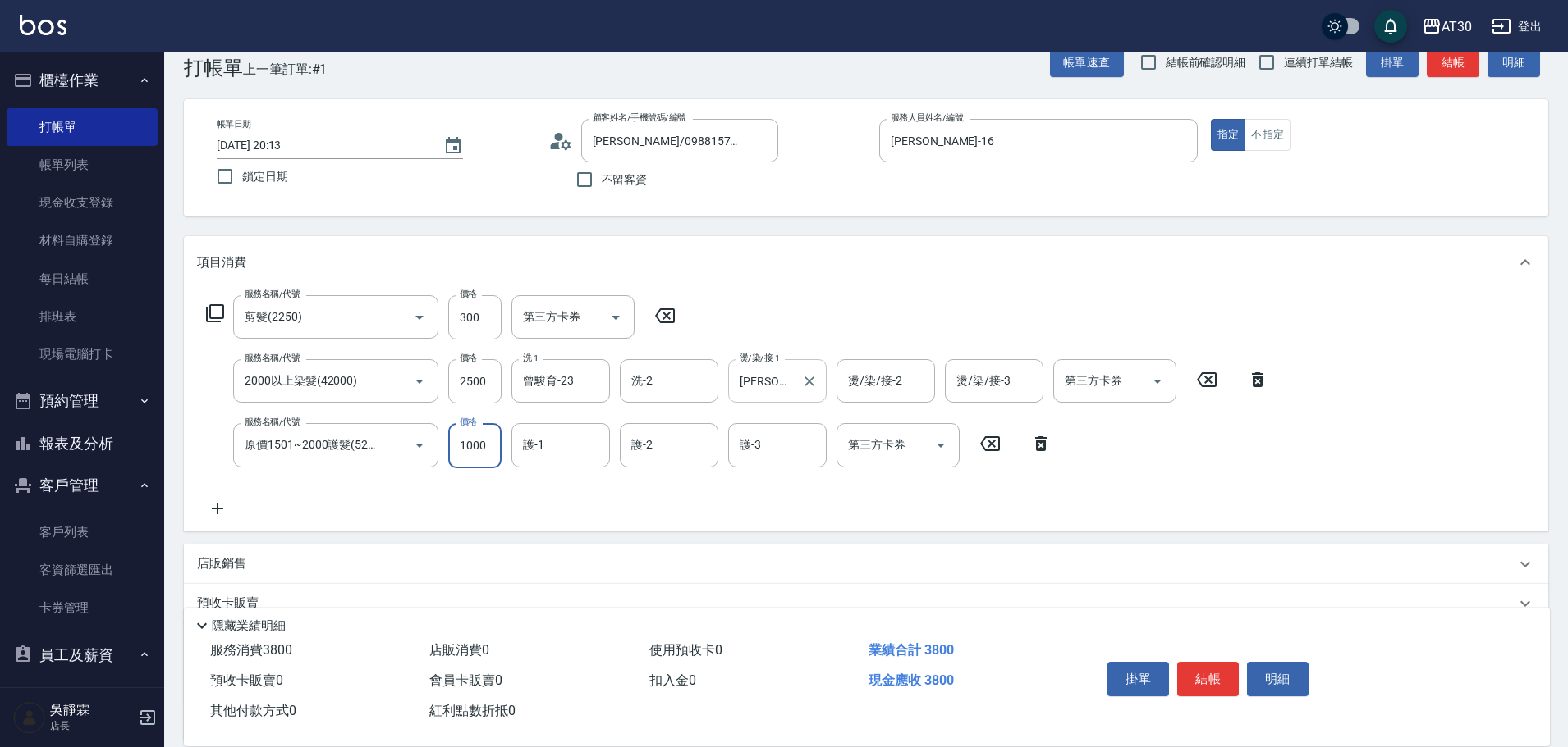
type input "1000"
type input "曾駿育-23"
click at [225, 514] on icon at bounding box center [217, 509] width 41 height 20
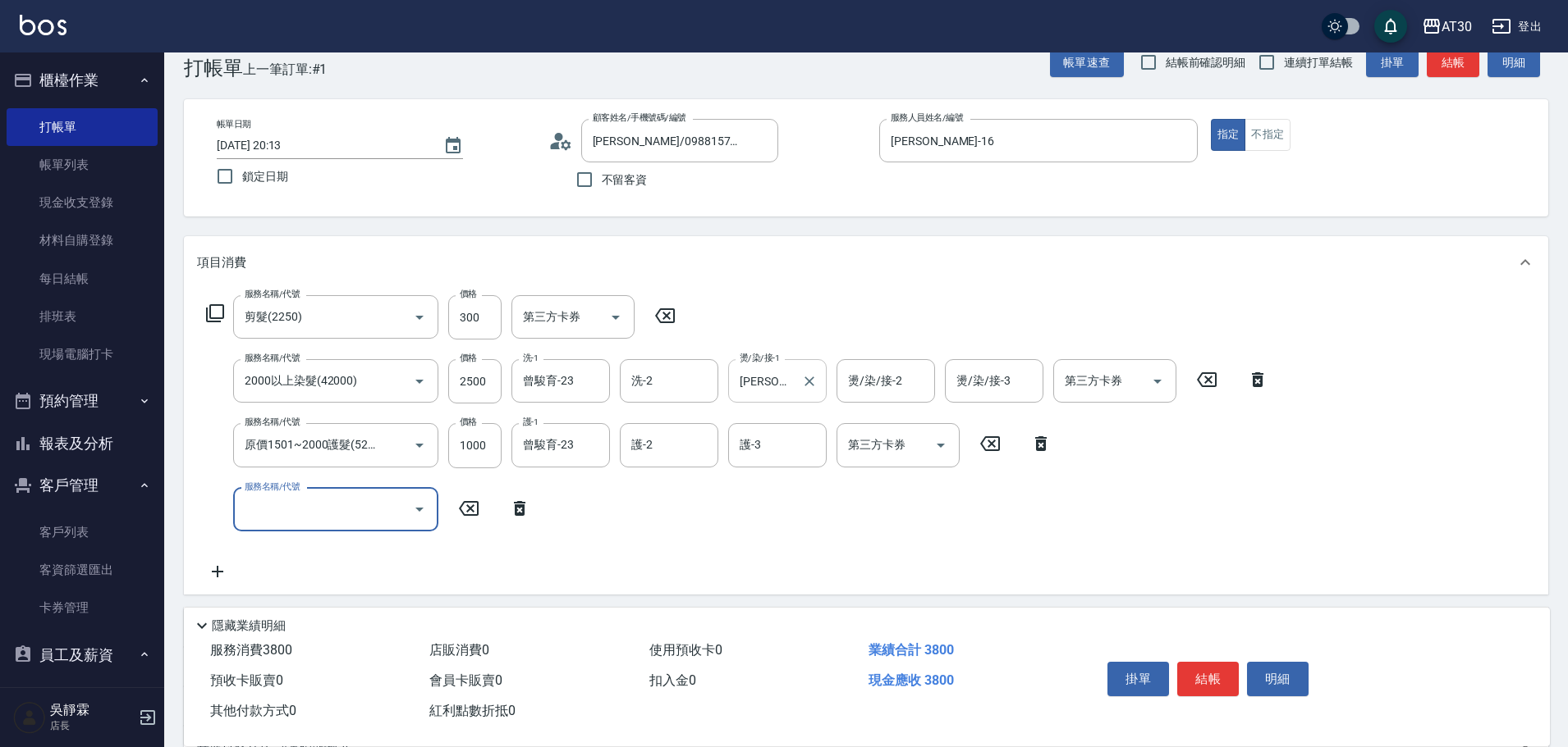
scroll to position [0, 0]
type input "1999以下染髮(41999)"
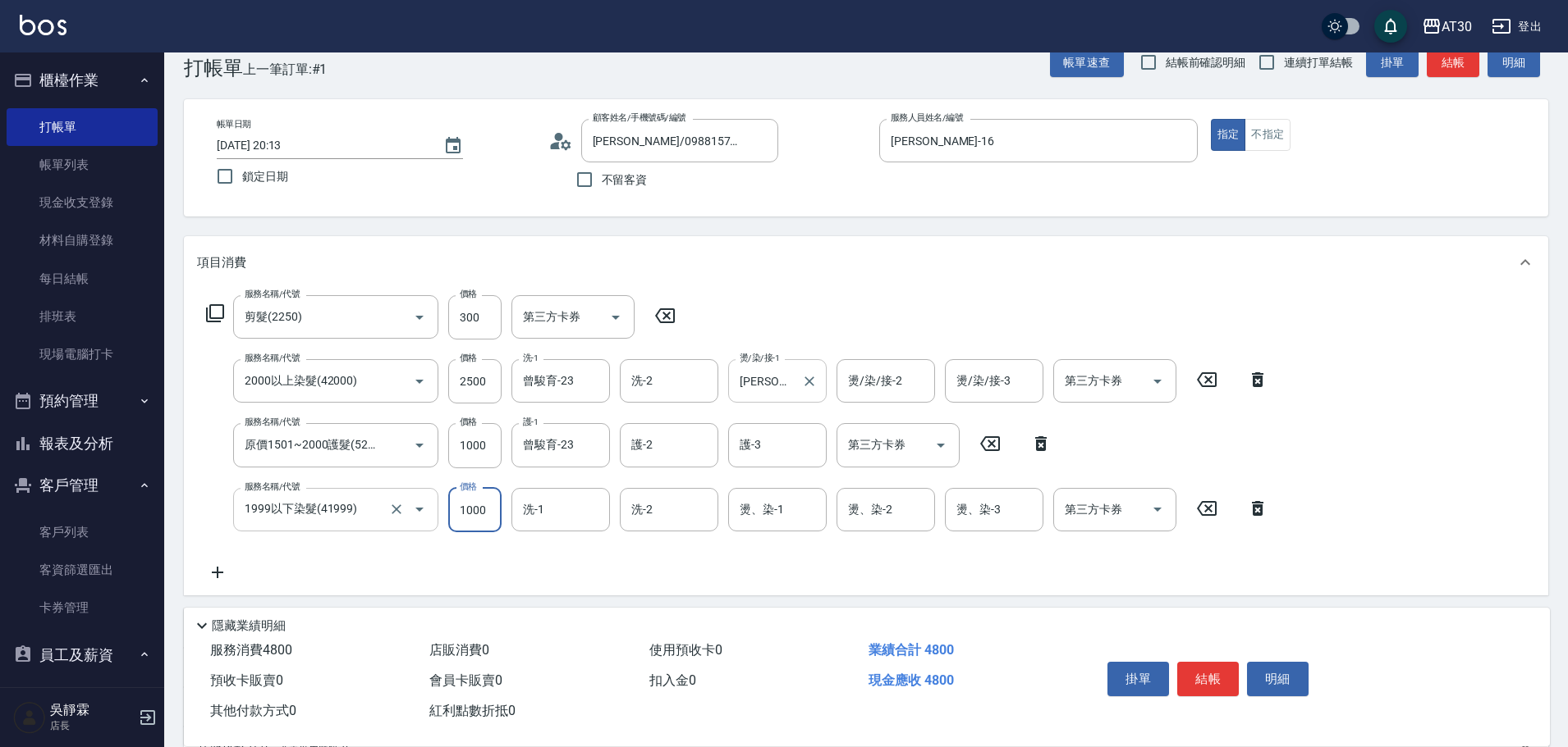
type input "1000"
type input "曾駿育-23"
click at [598, 382] on icon "Clear" at bounding box center [592, 382] width 16 height 16
type input "黃玗善-16"
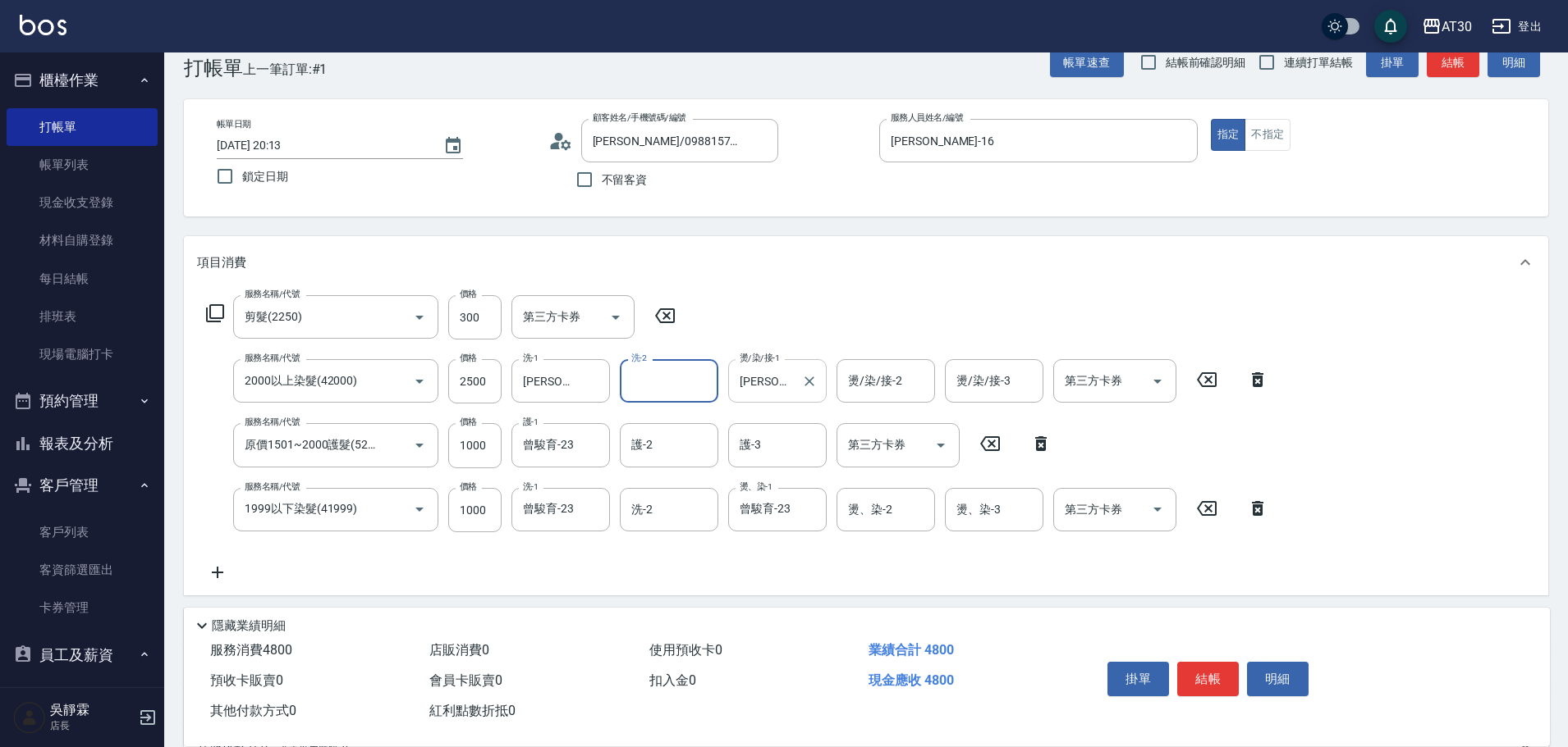
scroll to position [248, 0]
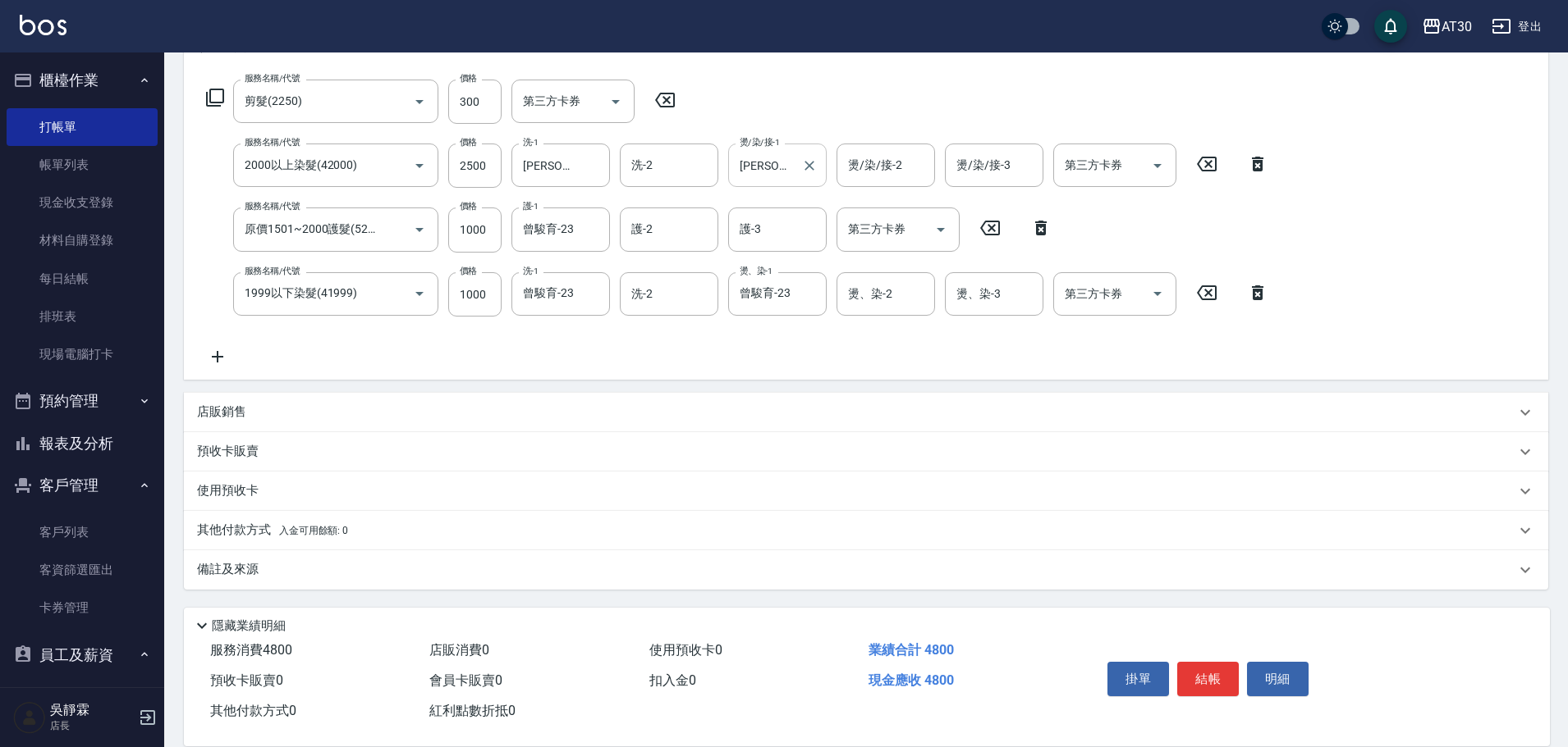
click at [238, 527] on p "其他付款方式 入金可用餘額: 0" at bounding box center [272, 530] width 151 height 18
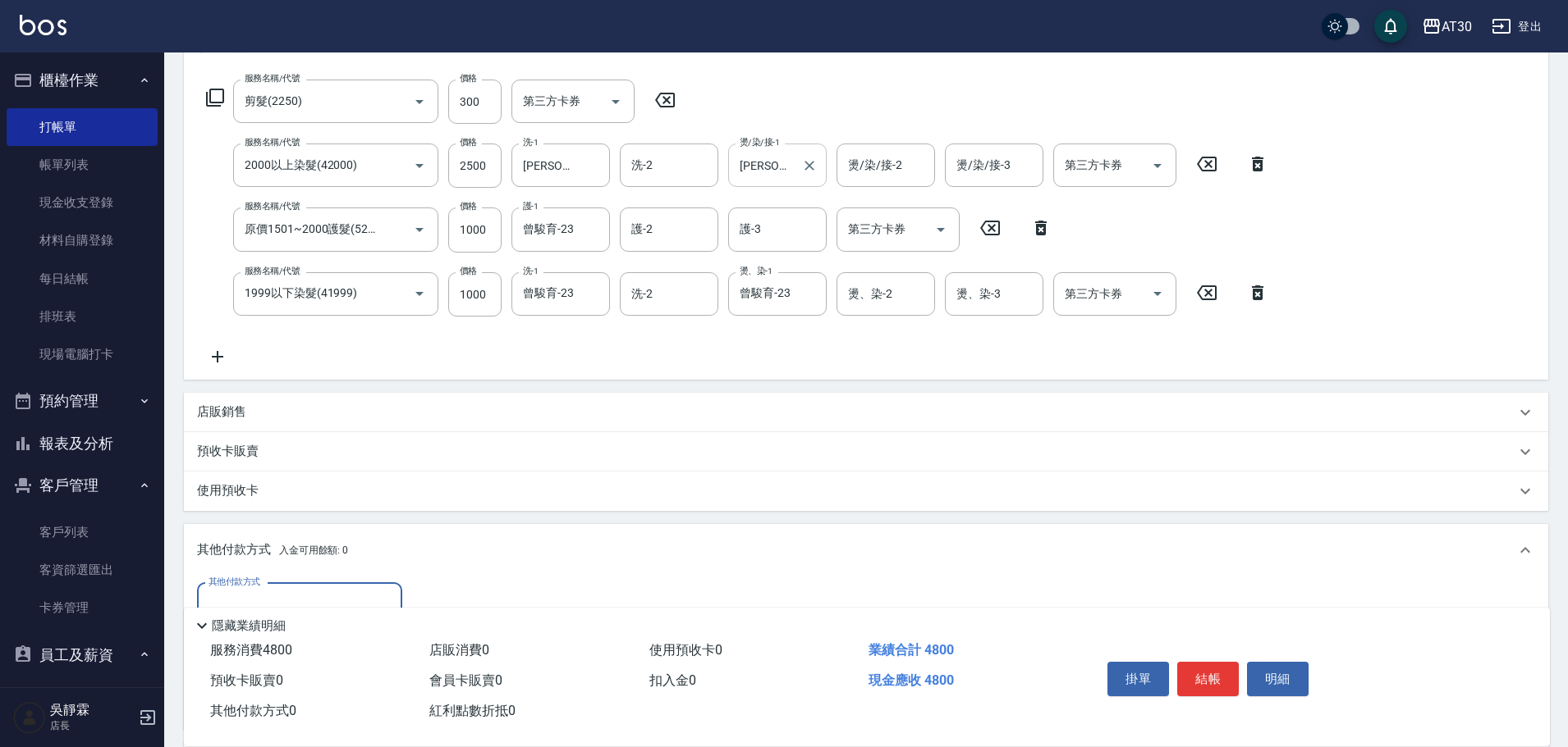
scroll to position [0, 0]
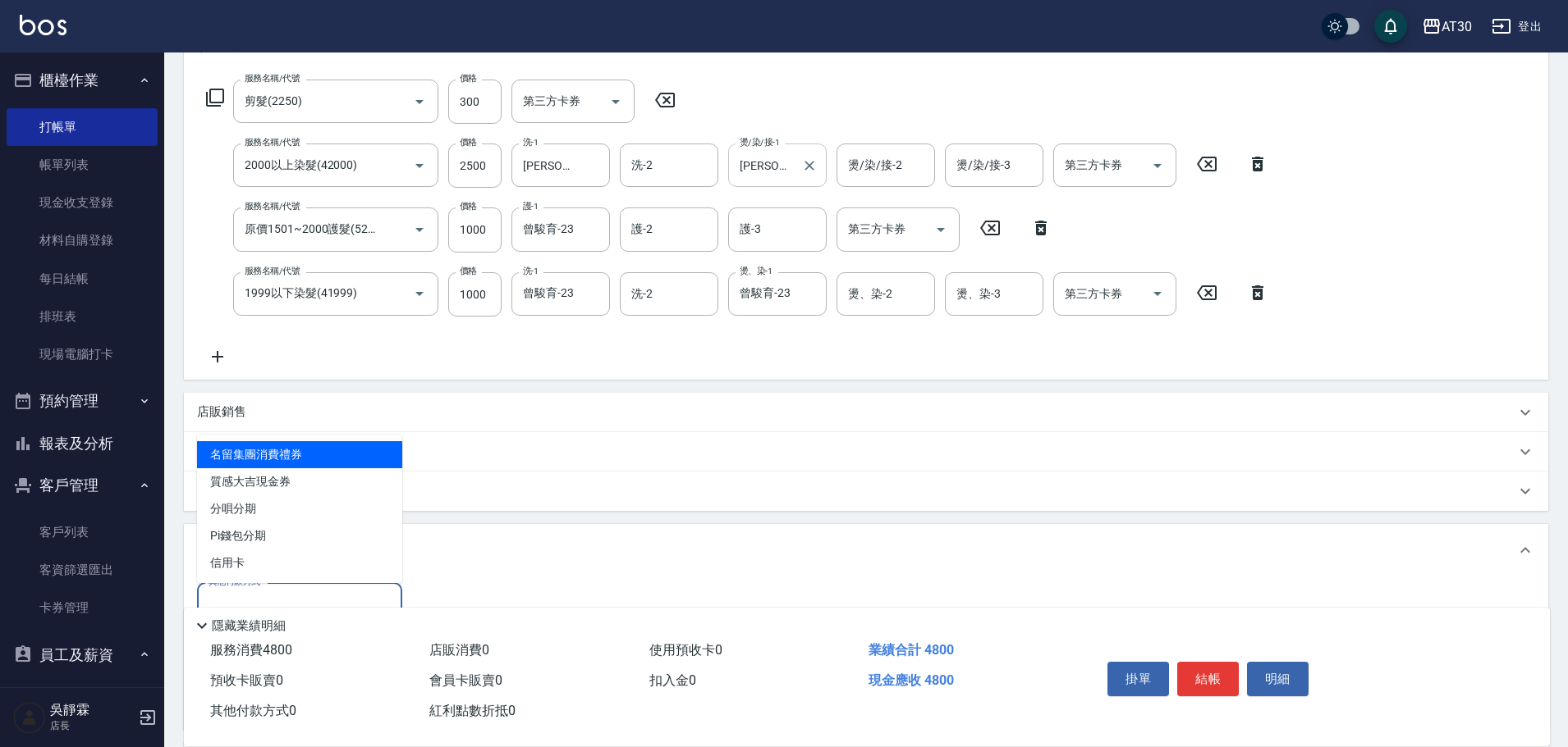
click at [272, 594] on input "其他付款方式" at bounding box center [299, 605] width 190 height 29
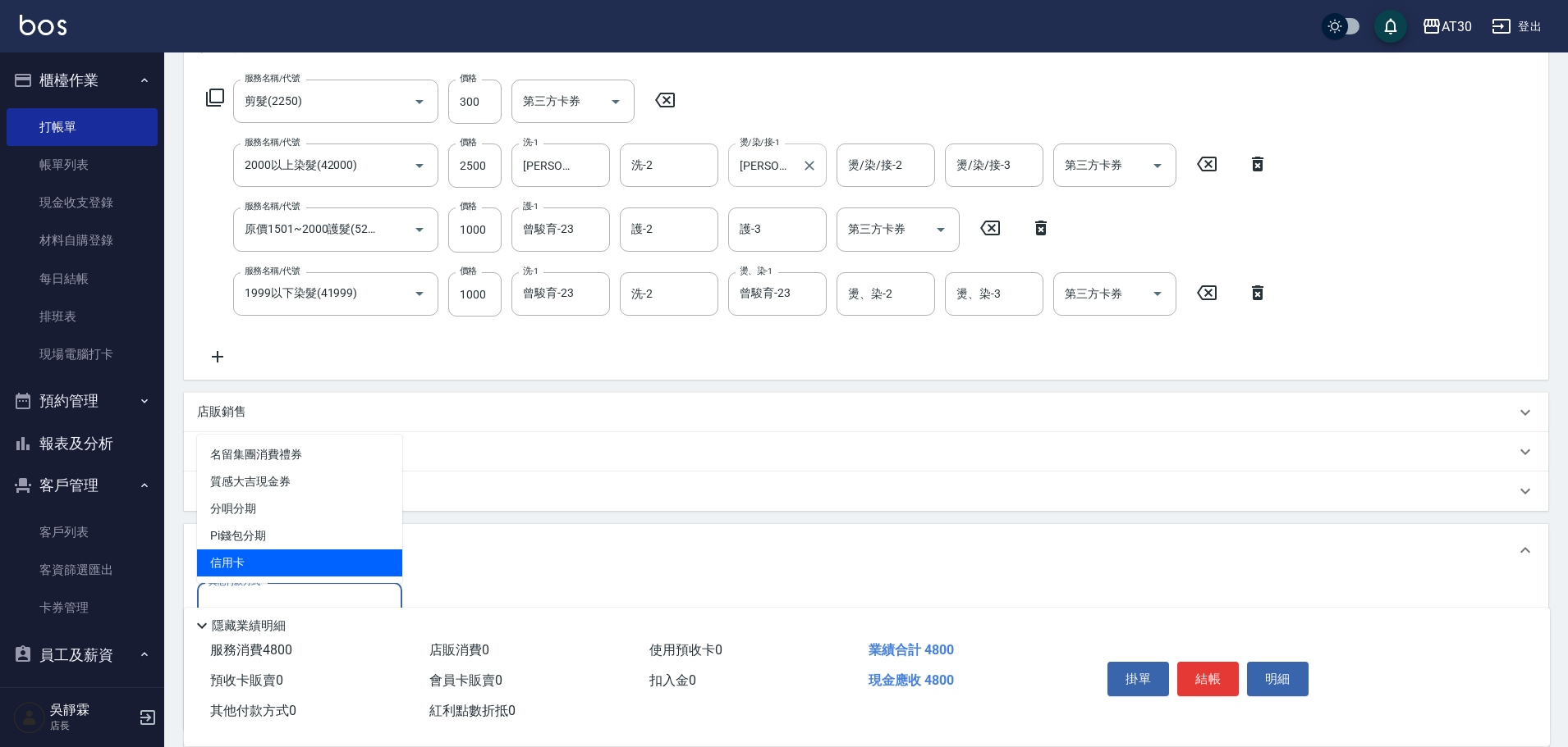
click at [265, 559] on span "信用卡" at bounding box center [299, 563] width 205 height 27
type input "信用卡"
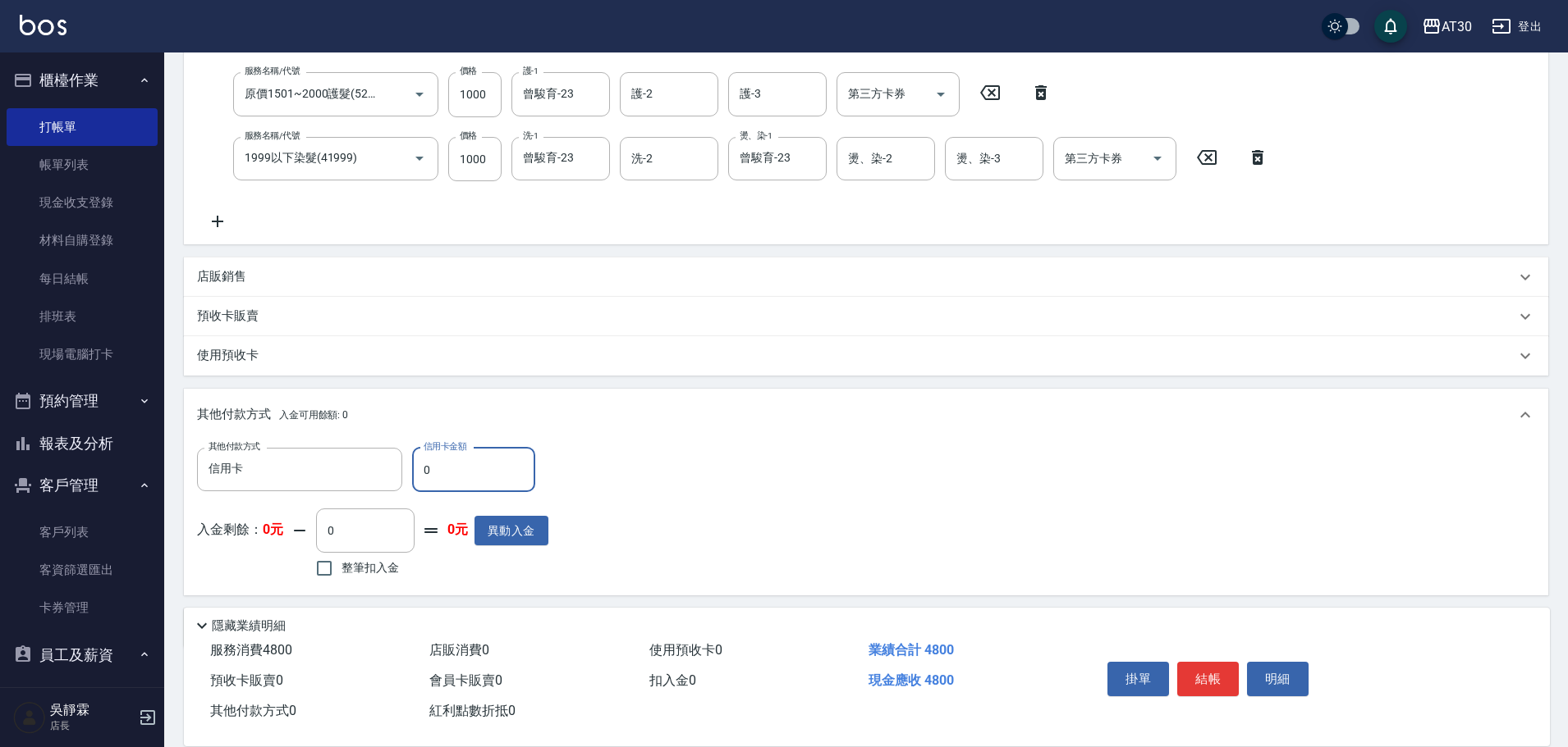
scroll to position [442, 0]
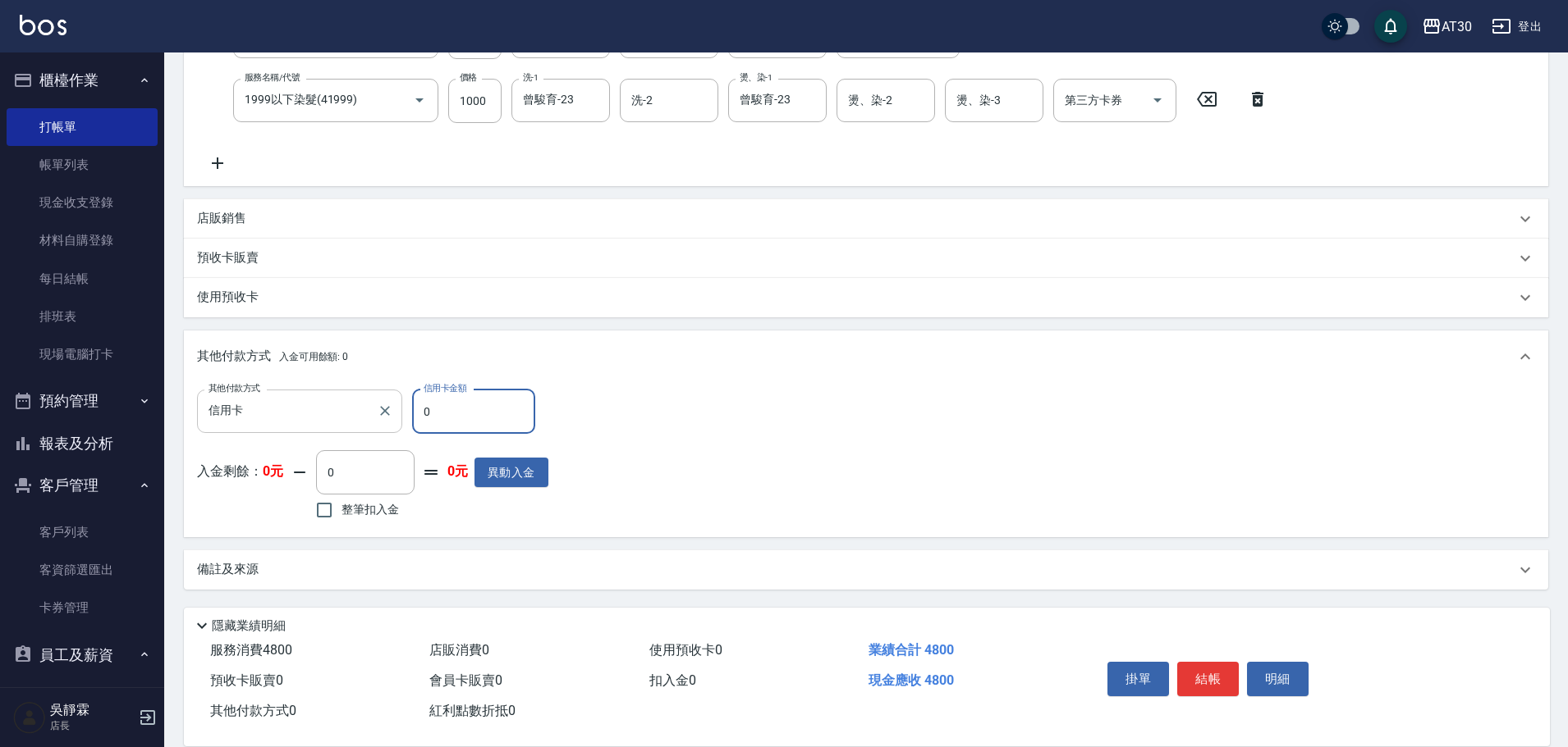
drag, startPoint x: 450, startPoint y: 418, endPoint x: 400, endPoint y: 428, distance: 51.0
click at [400, 428] on div "其他付款方式 信用卡 其他付款方式 信用卡金額 0 信用卡金額" at bounding box center [372, 411] width 351 height 44
type input "4800"
click at [1195, 670] on button "結帳" at bounding box center [1208, 679] width 61 height 34
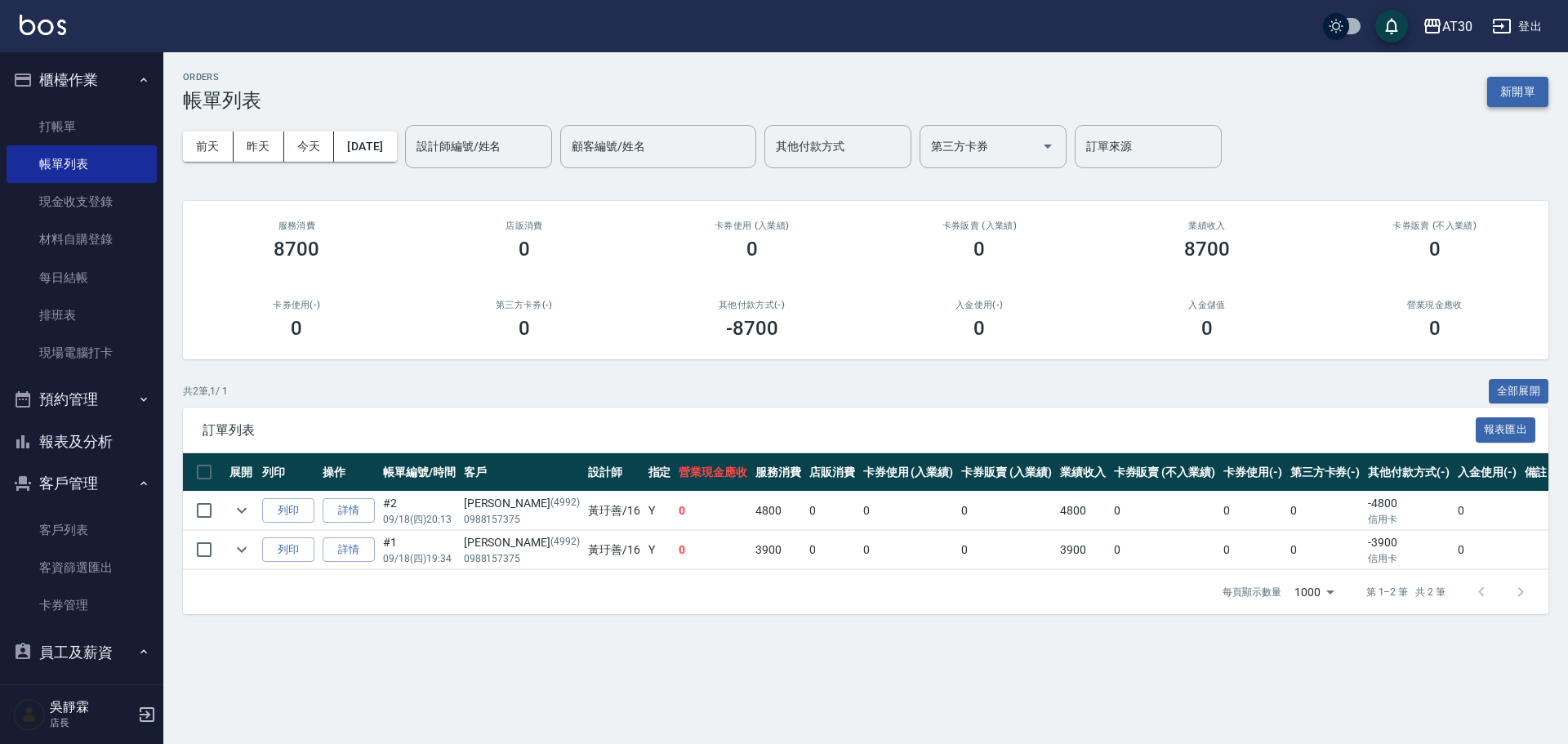
click at [1541, 93] on button "新開單" at bounding box center [1518, 92] width 61 height 31
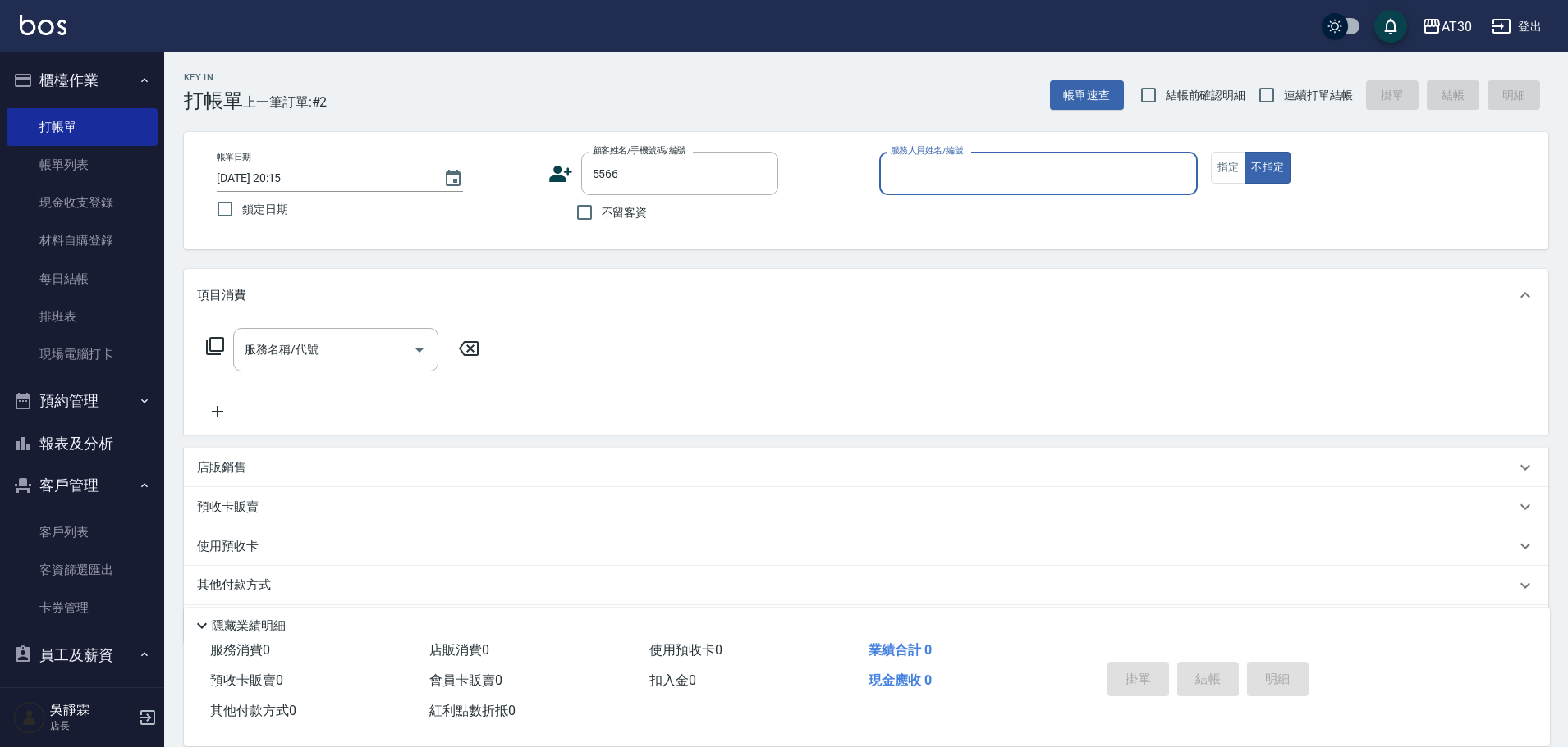
type input "[PERSON_NAME]/0978578627/5566"
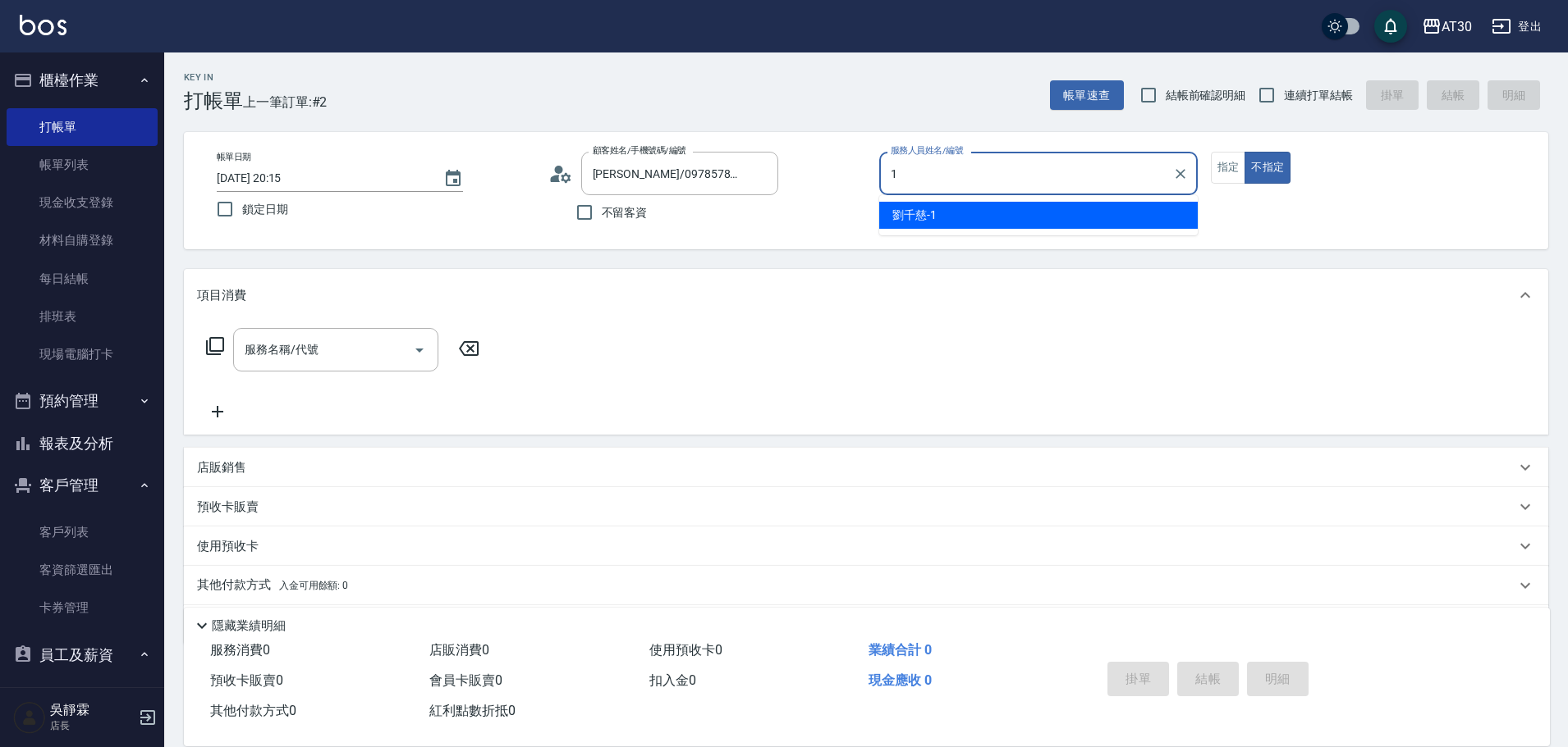
type input "[PERSON_NAME]1"
type button "false"
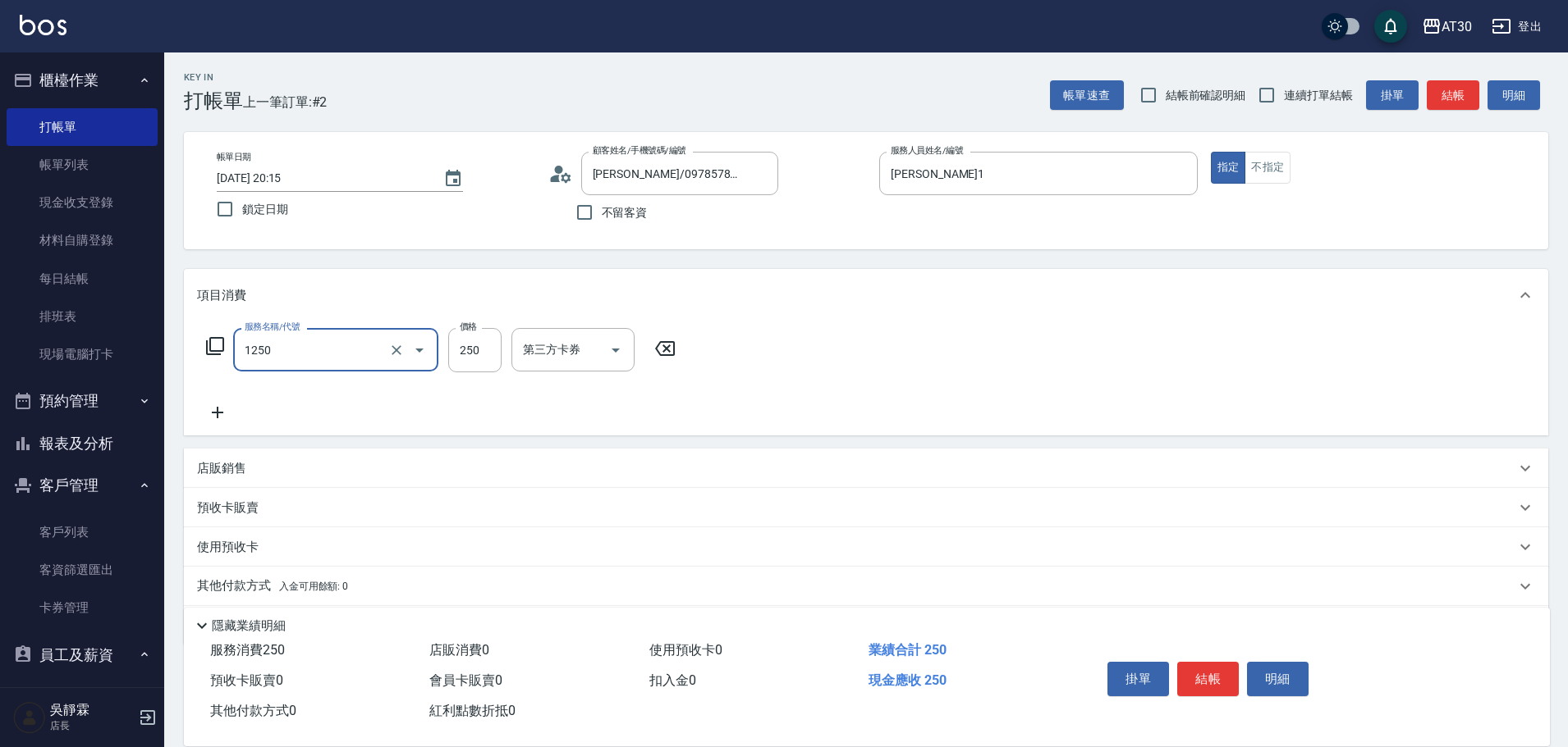
type input "洗髮250(1250)"
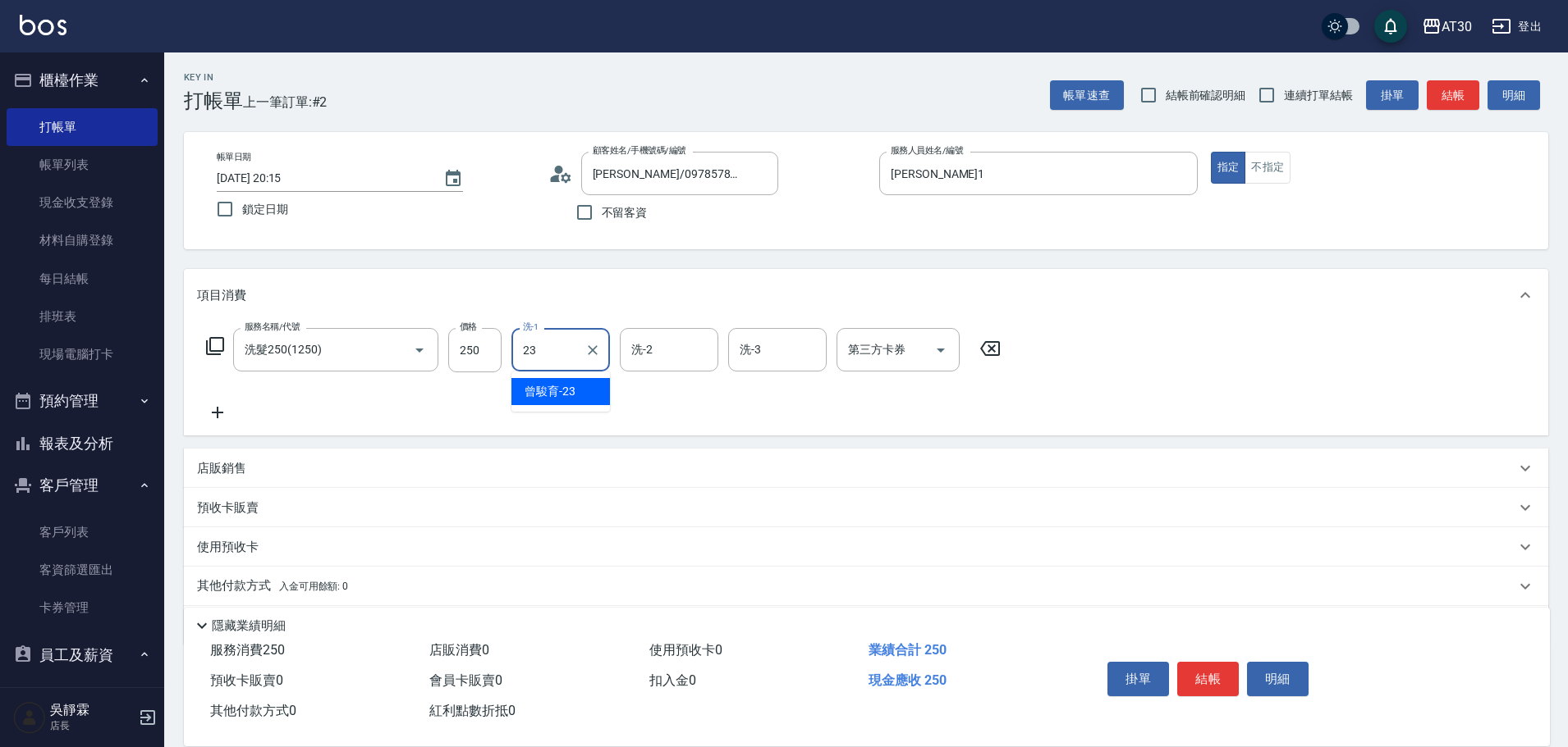
type input "曾駿育-23"
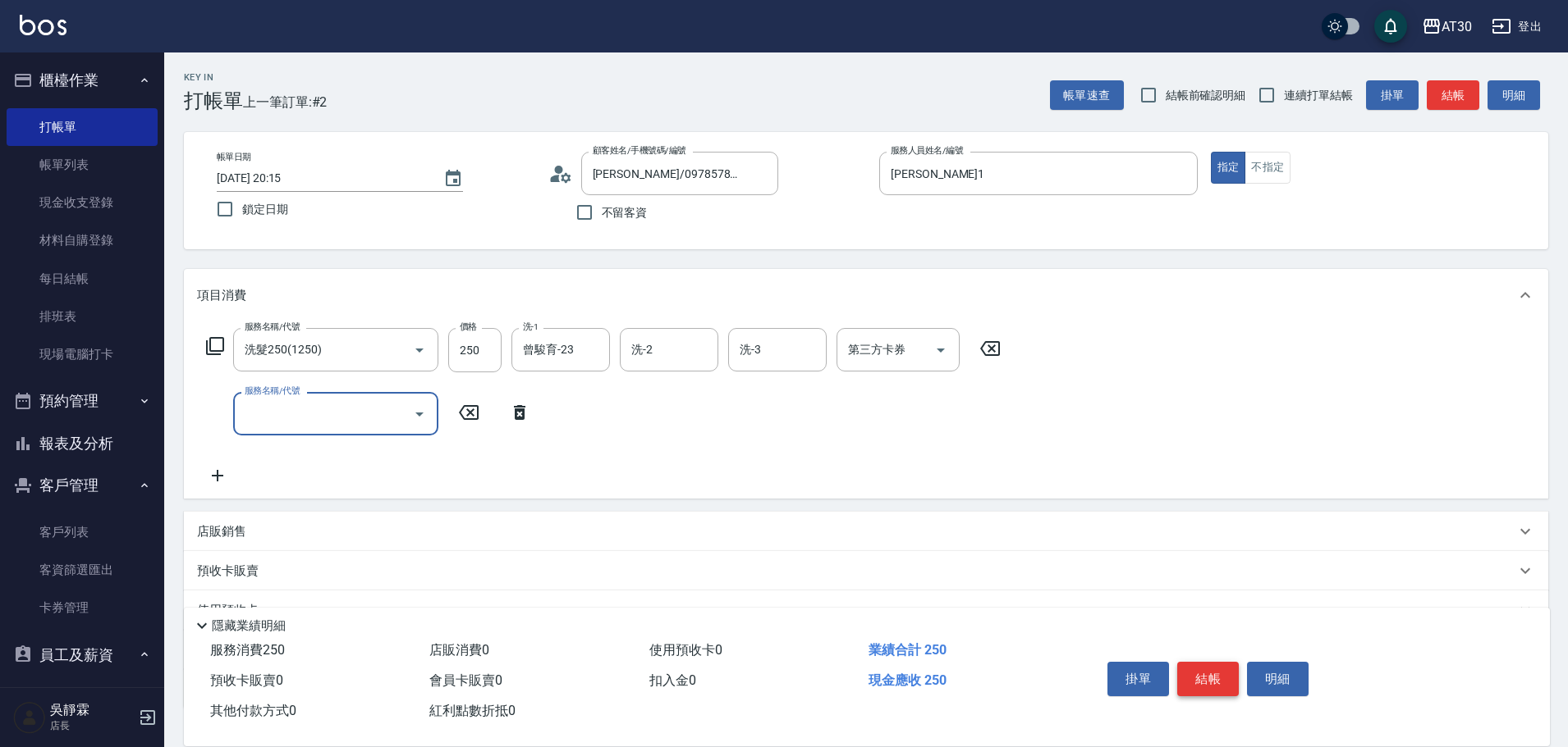
click at [1222, 676] on button "結帳" at bounding box center [1208, 679] width 61 height 34
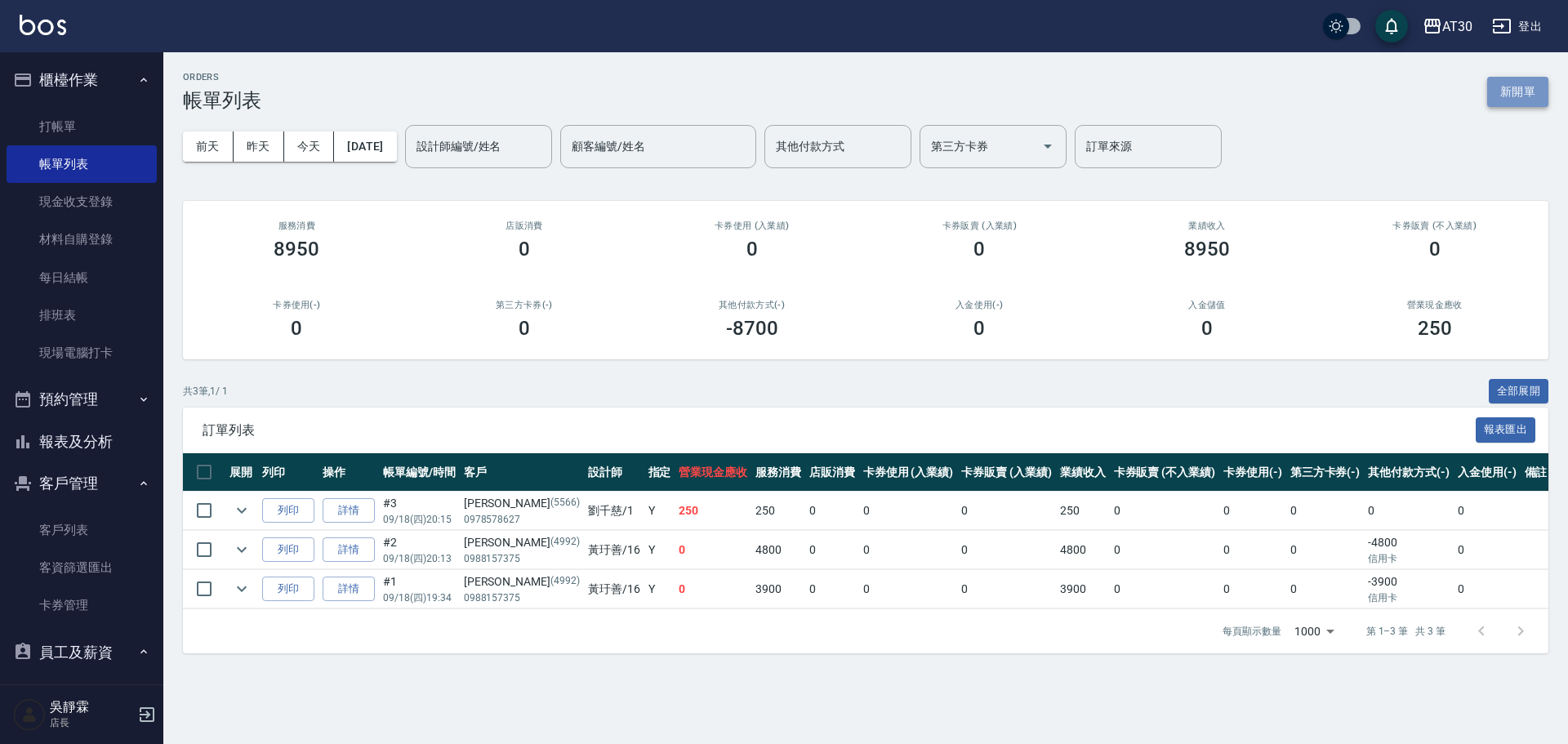
click at [1525, 98] on button "新開單" at bounding box center [1518, 92] width 61 height 31
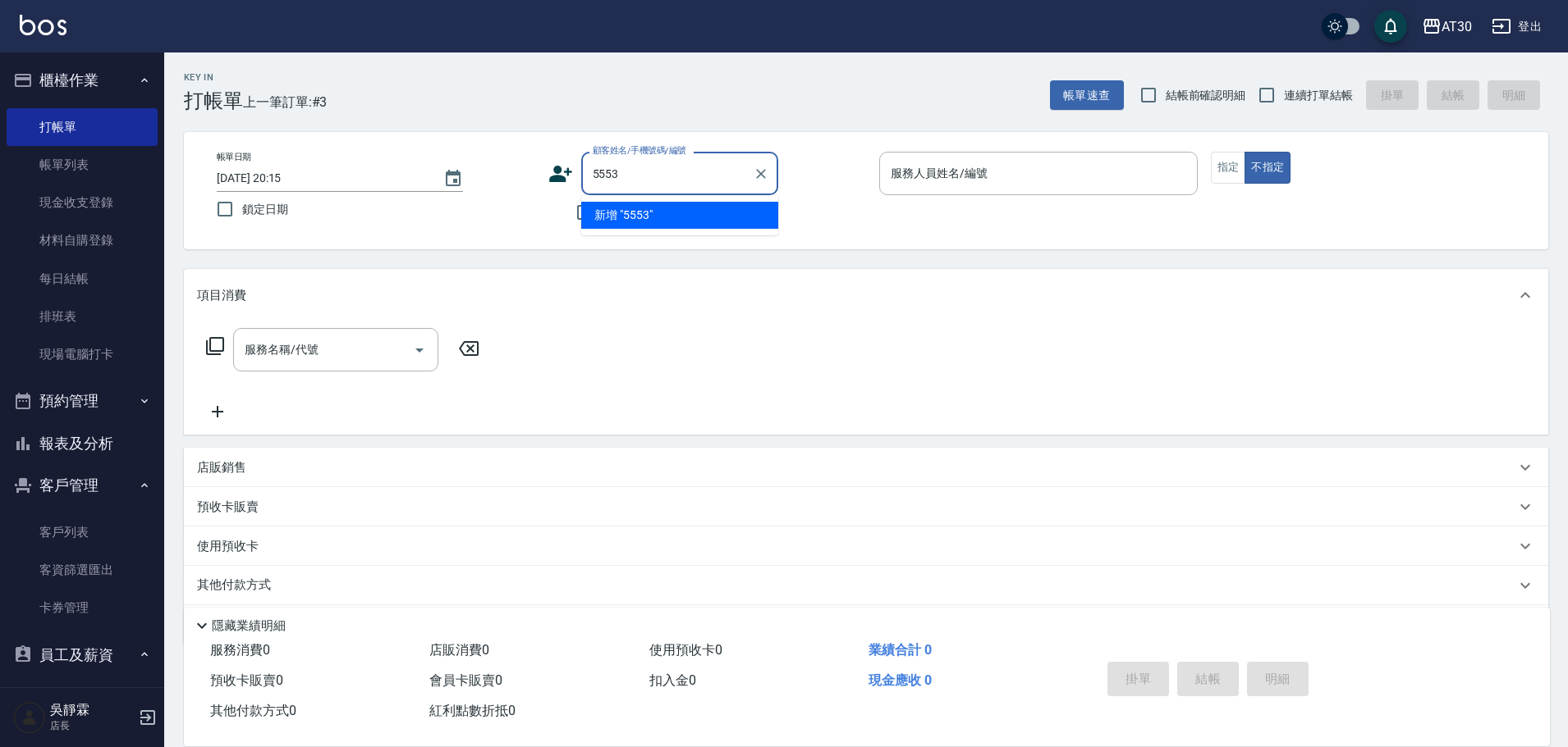
type input "5553"
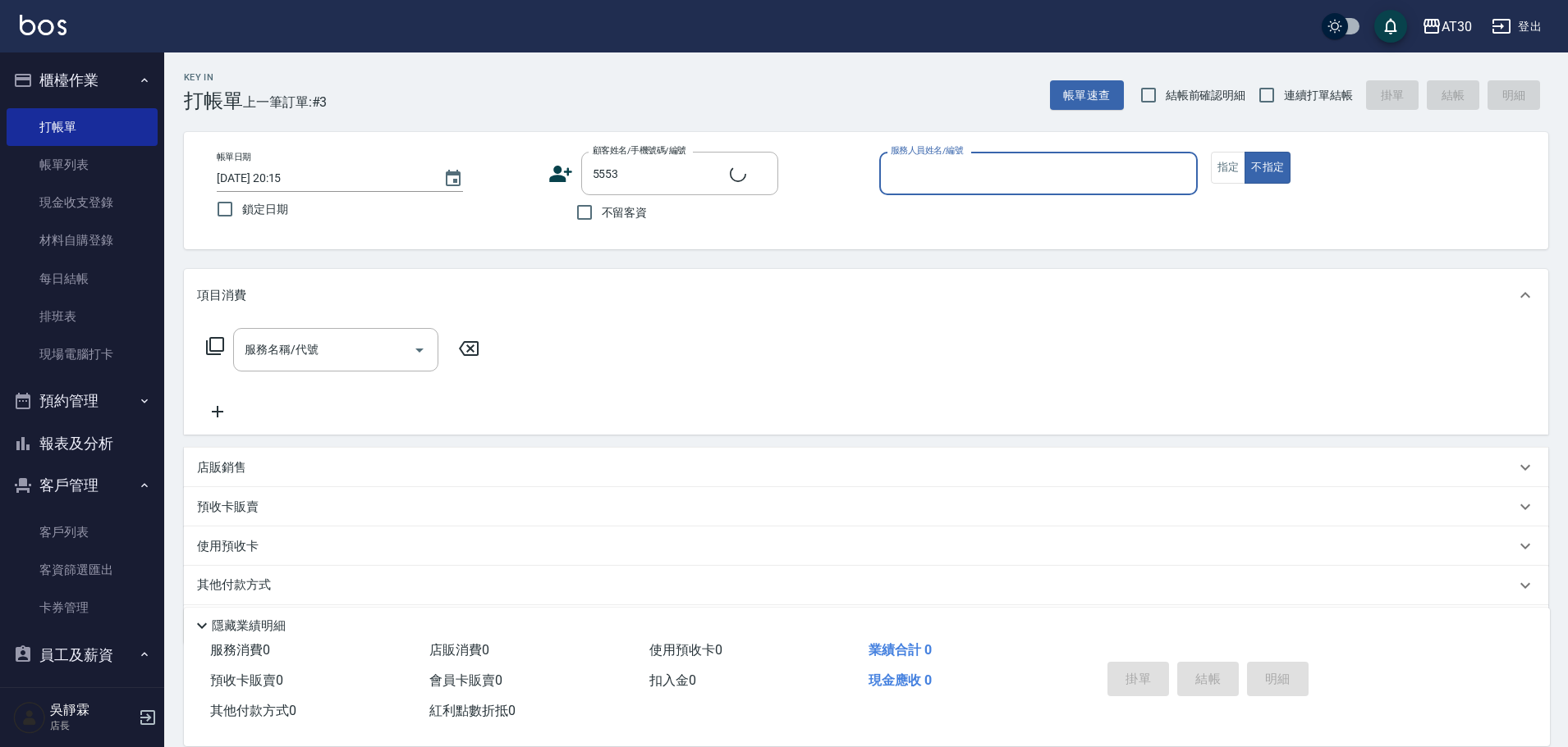
type input "1"
type input "劉玟玲/0935258842/5553"
type input "劉千慈-1"
type button "false"
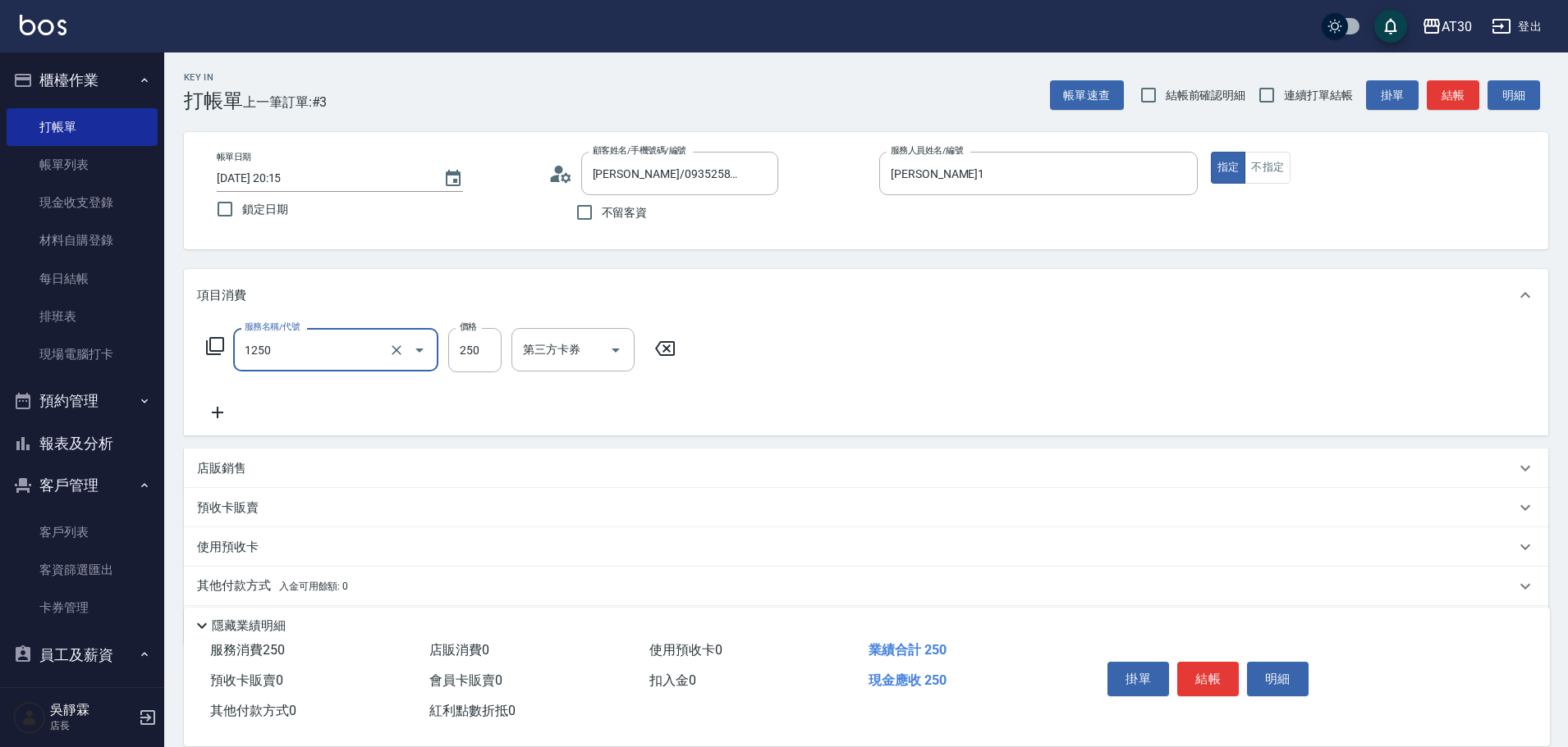
type input "洗髮250(1250)"
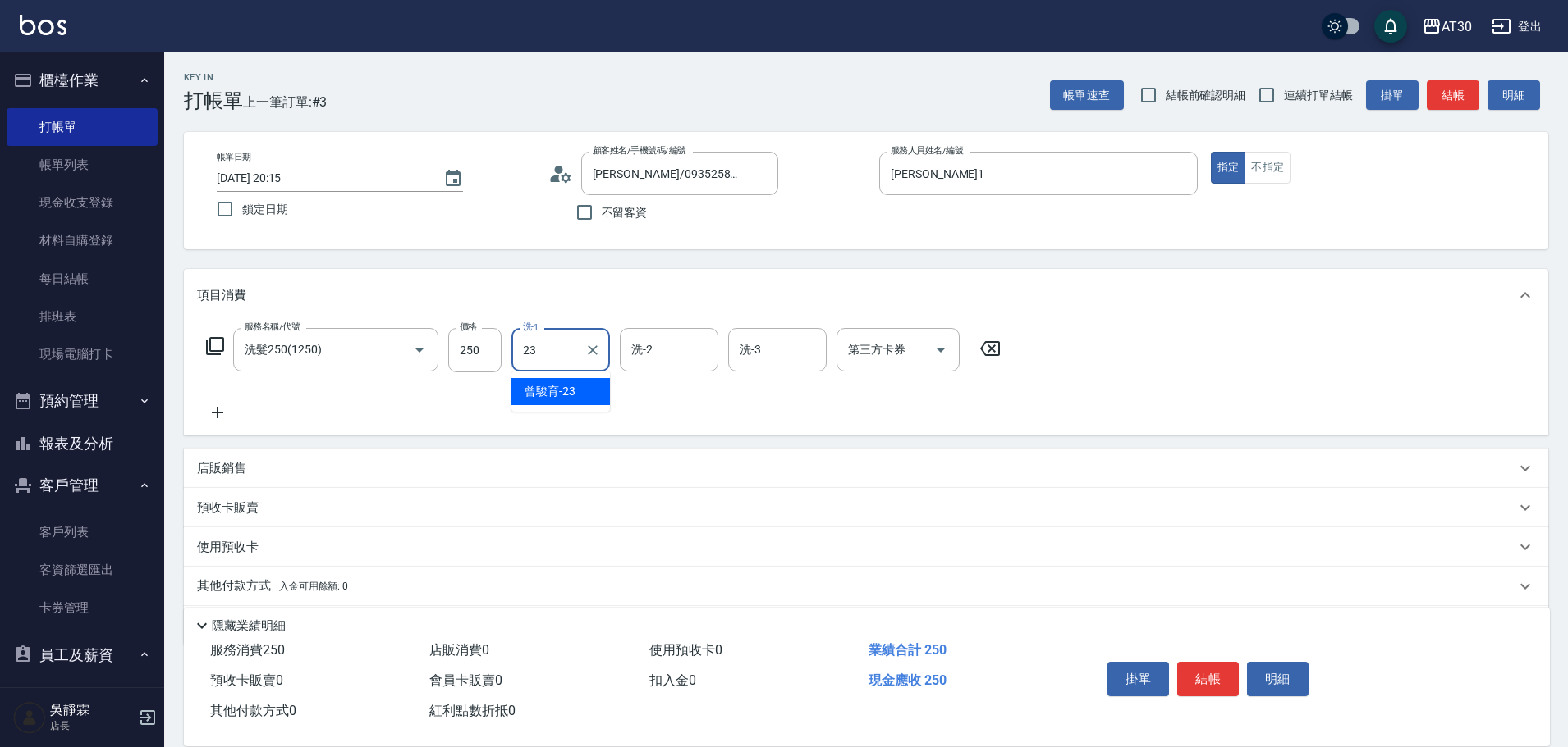
type input "曾駿育-23"
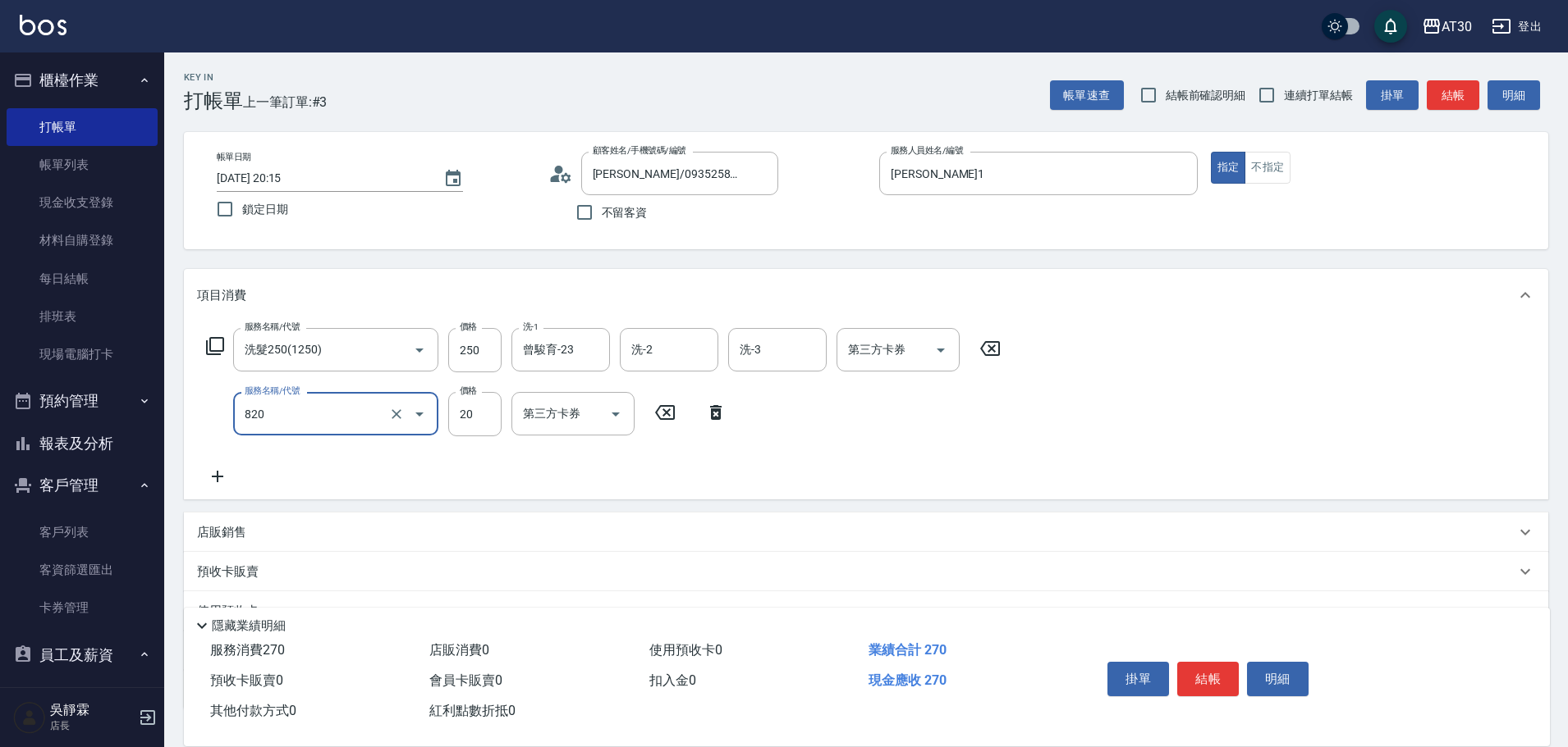
type input "潤絲(820)"
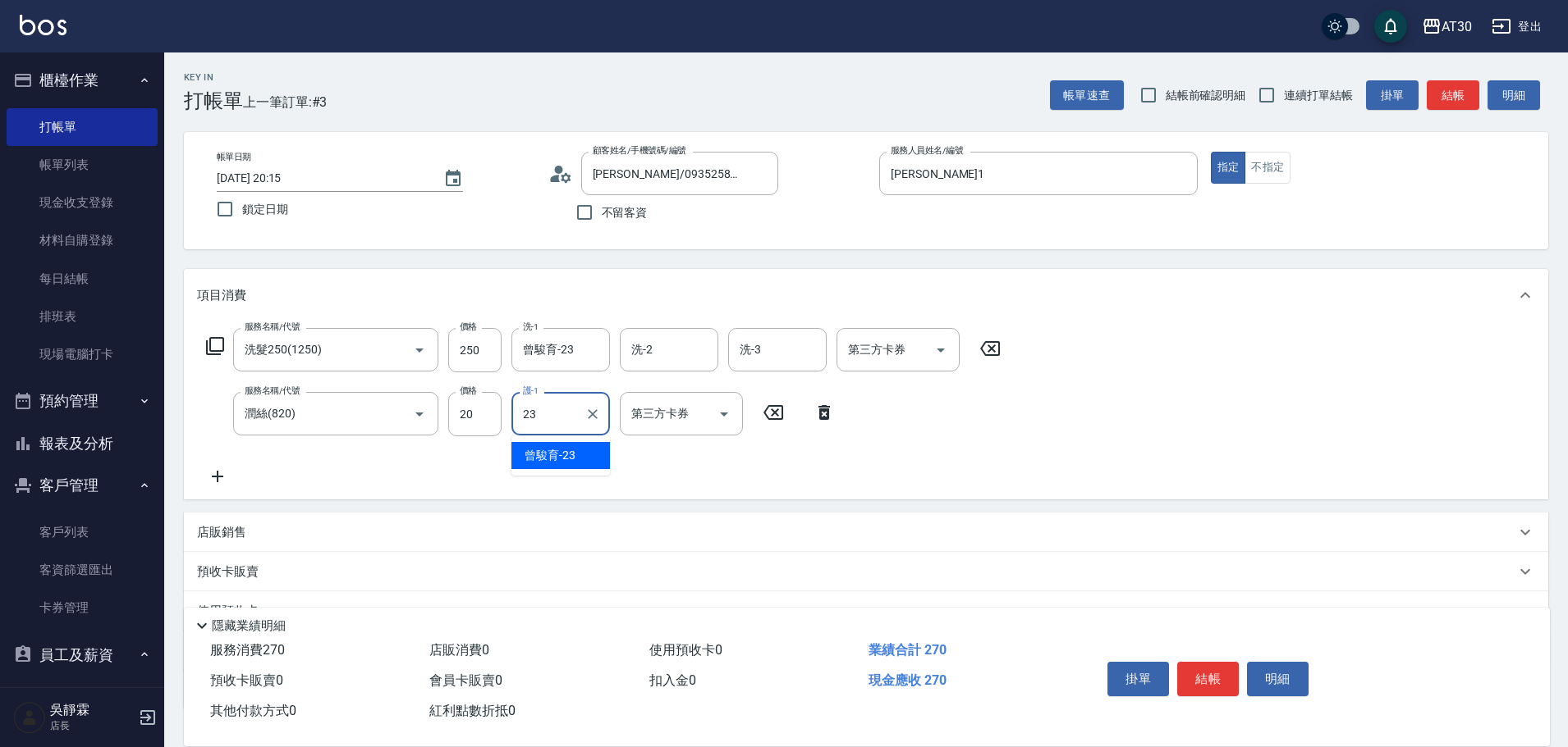
type input "曾駿育-23"
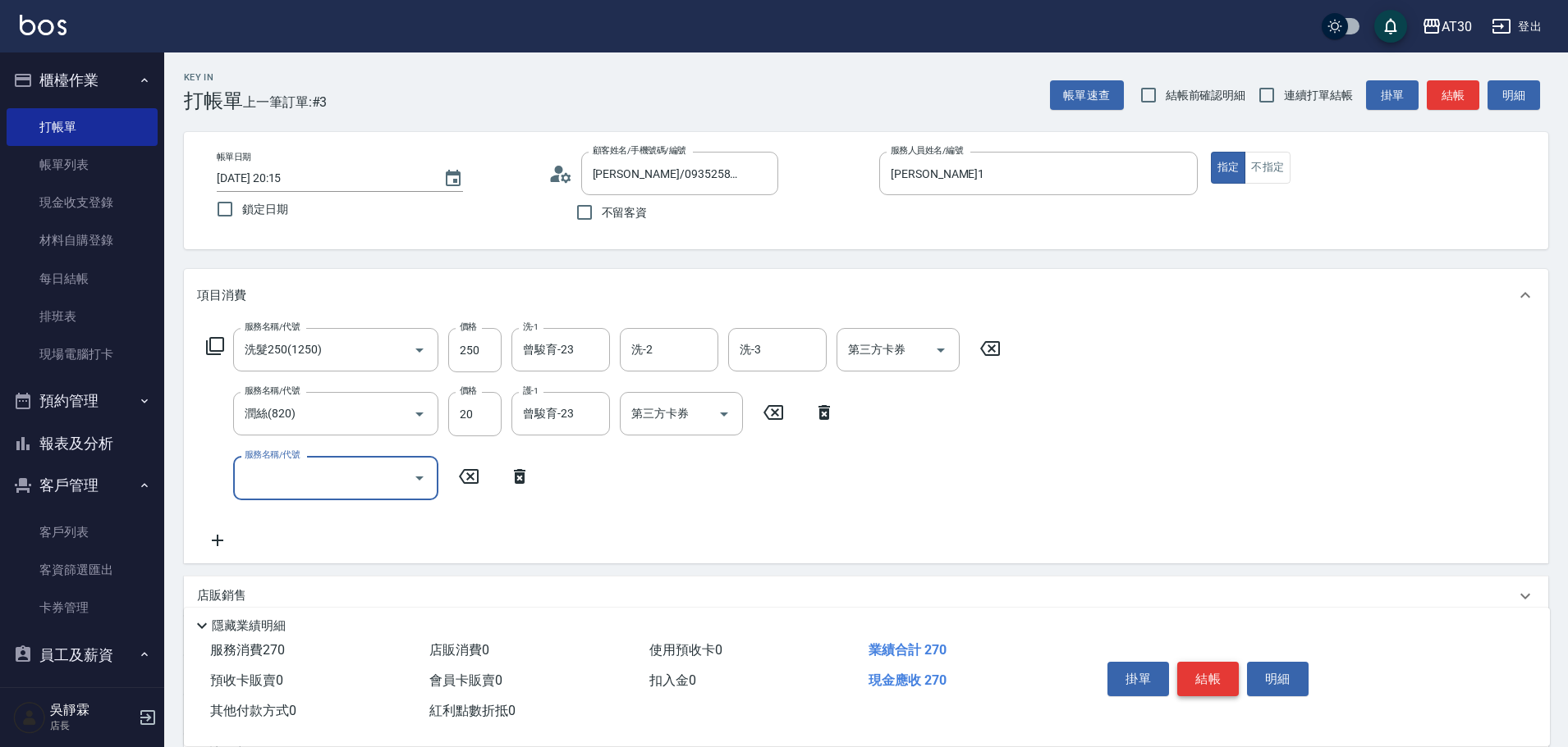
click at [1202, 681] on button "結帳" at bounding box center [1208, 679] width 61 height 34
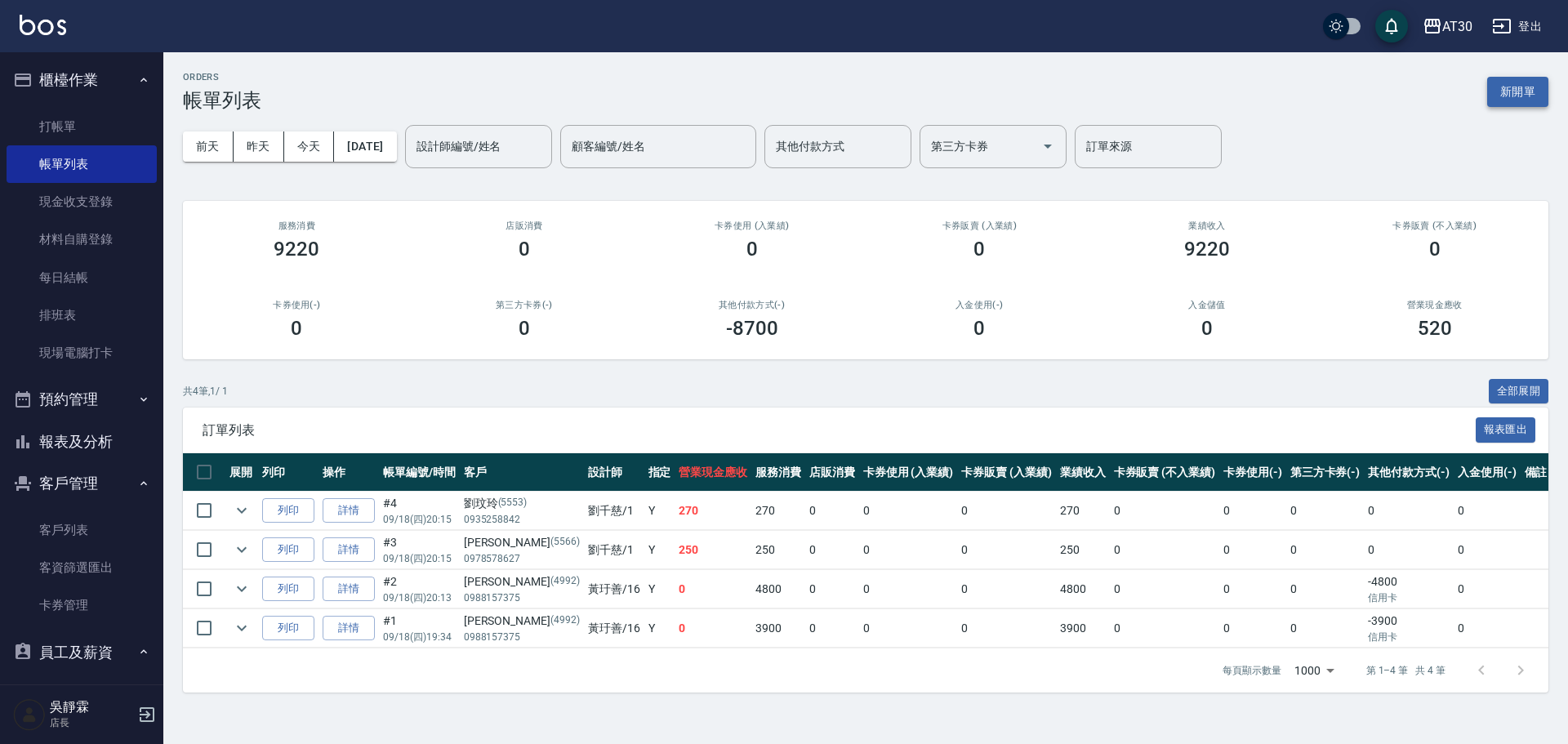
click at [1511, 81] on button "新開單" at bounding box center [1518, 92] width 61 height 31
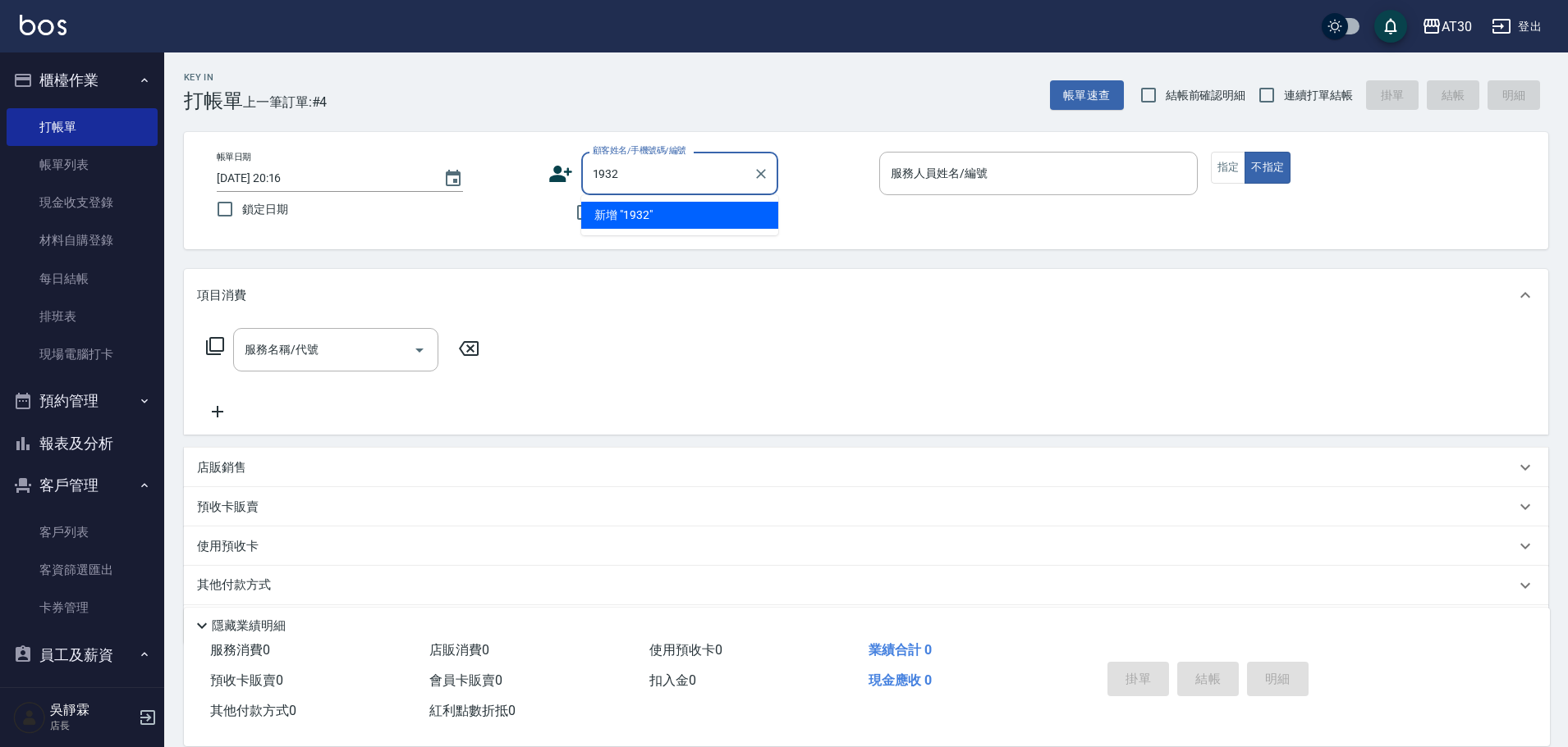
type input "1932"
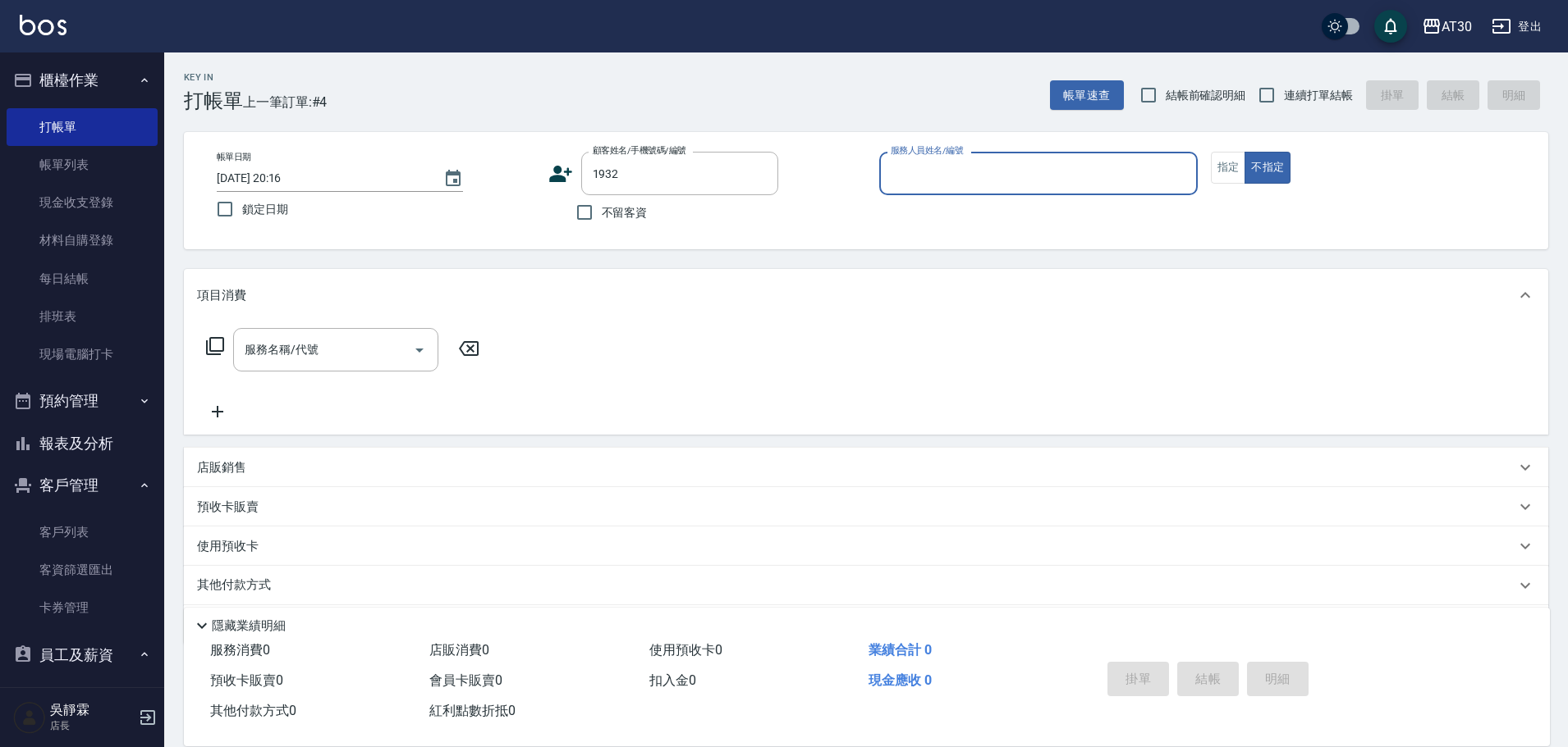
type input "1"
type input "車苡瑄/0983991993/1932"
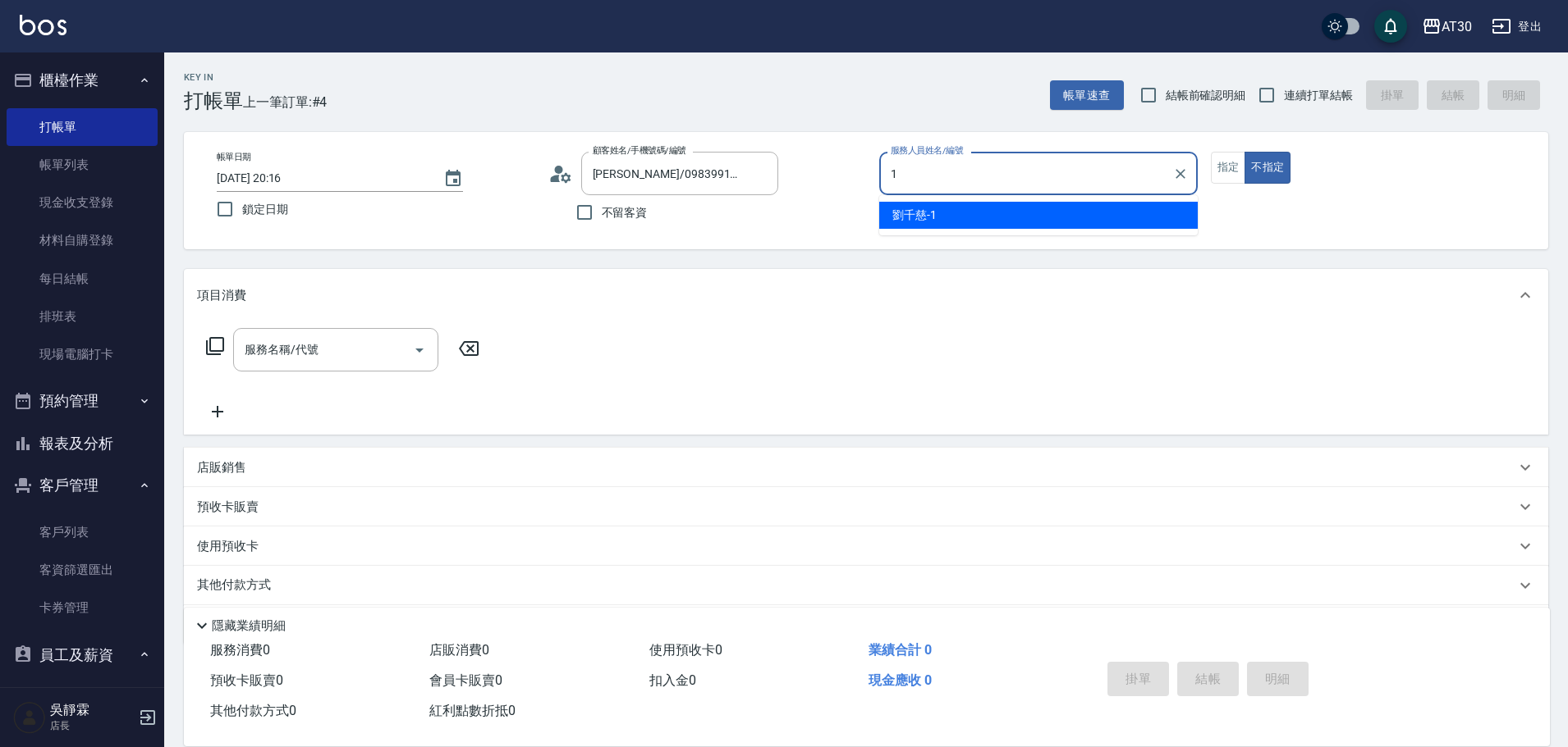
type input "劉千慈-1"
type button "false"
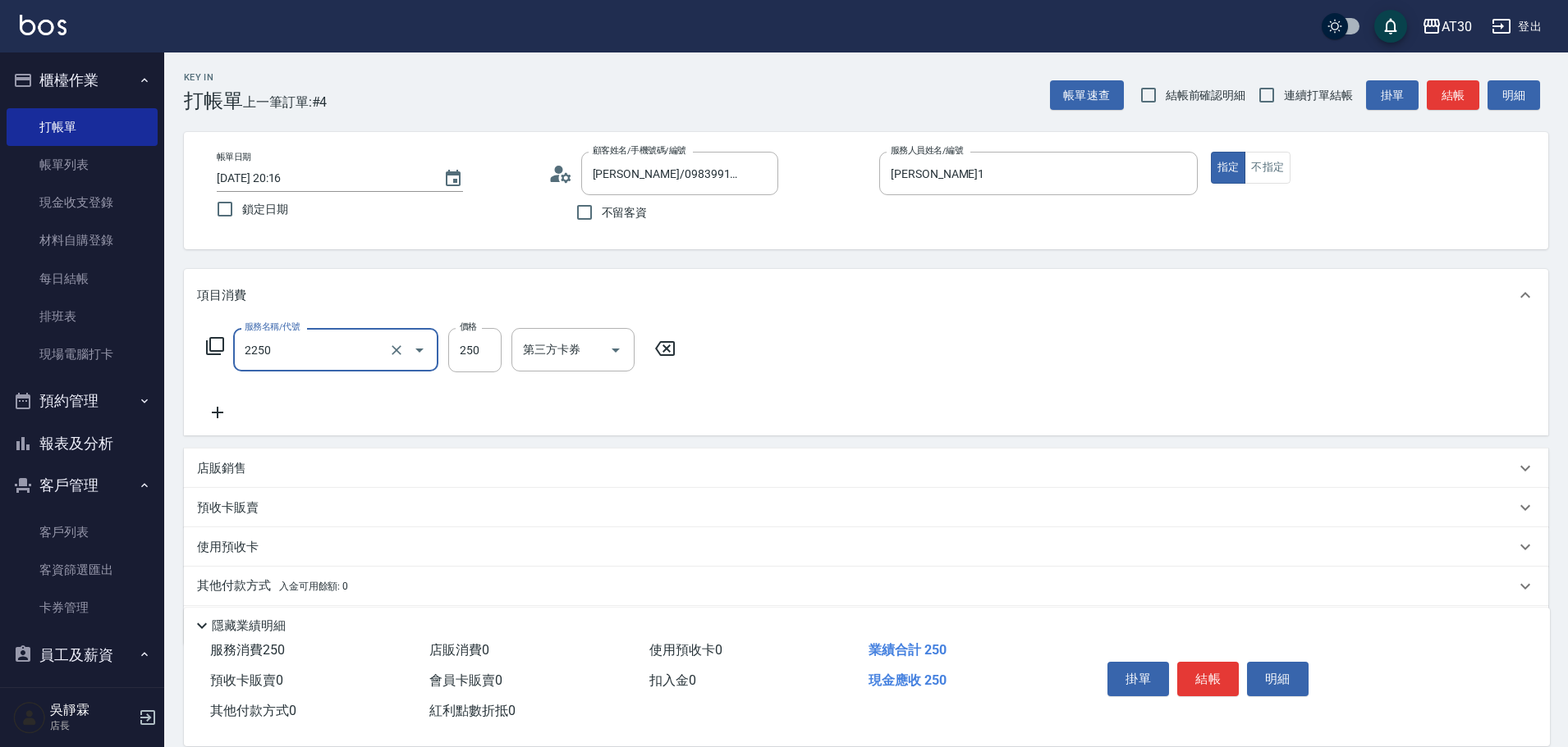
type input "剪髮(2250)"
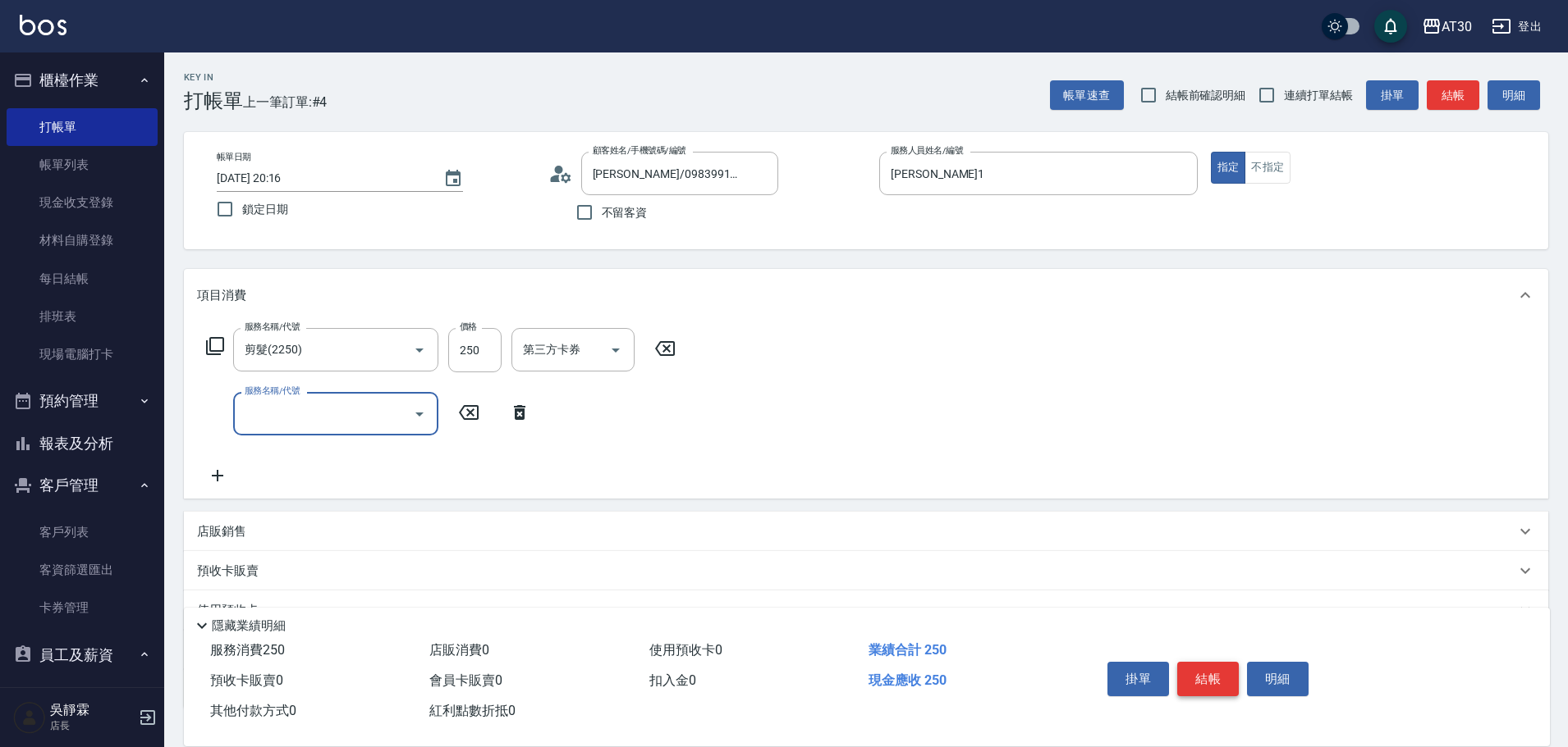
click at [1210, 667] on button "結帳" at bounding box center [1208, 679] width 61 height 34
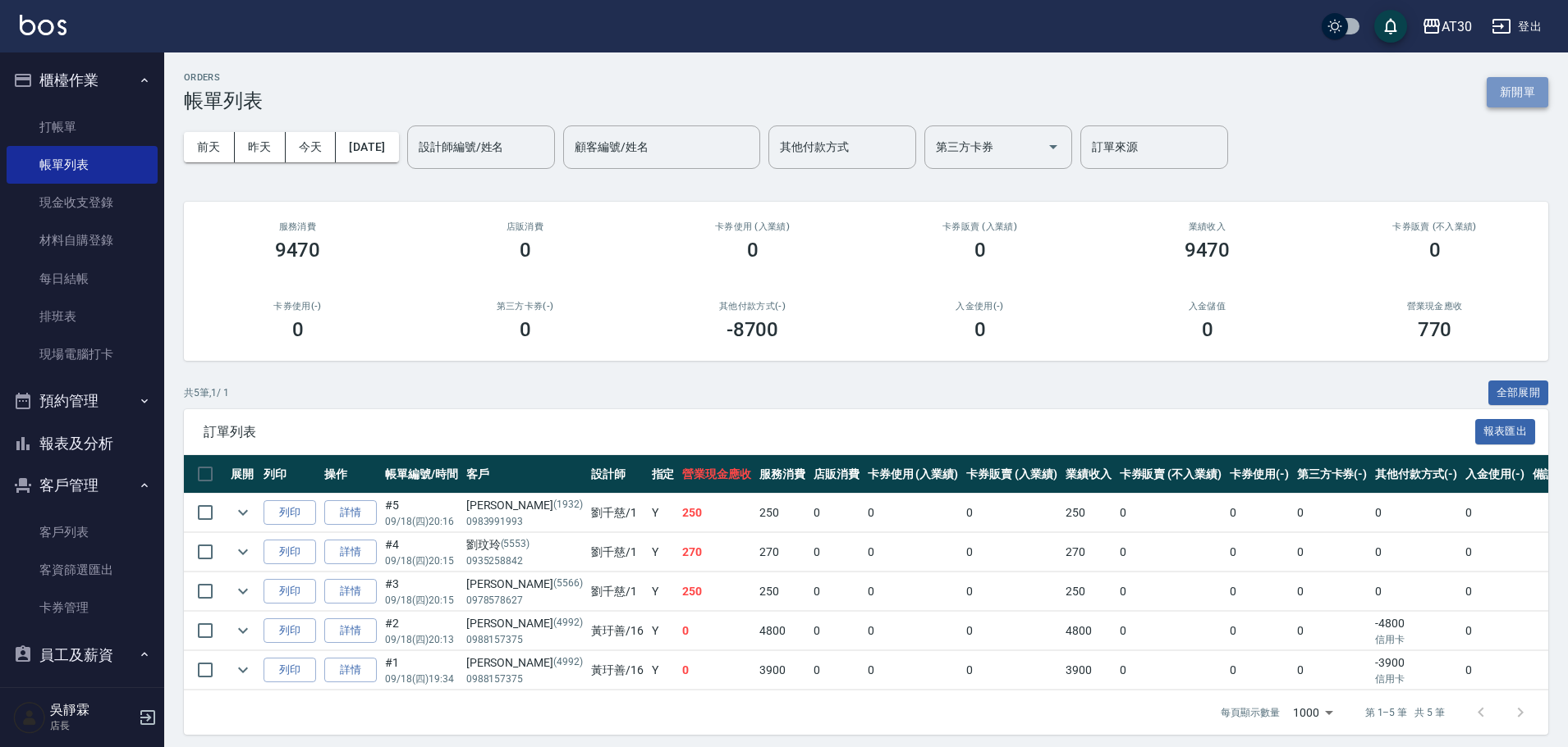
click at [1524, 88] on button "新開單" at bounding box center [1517, 92] width 61 height 31
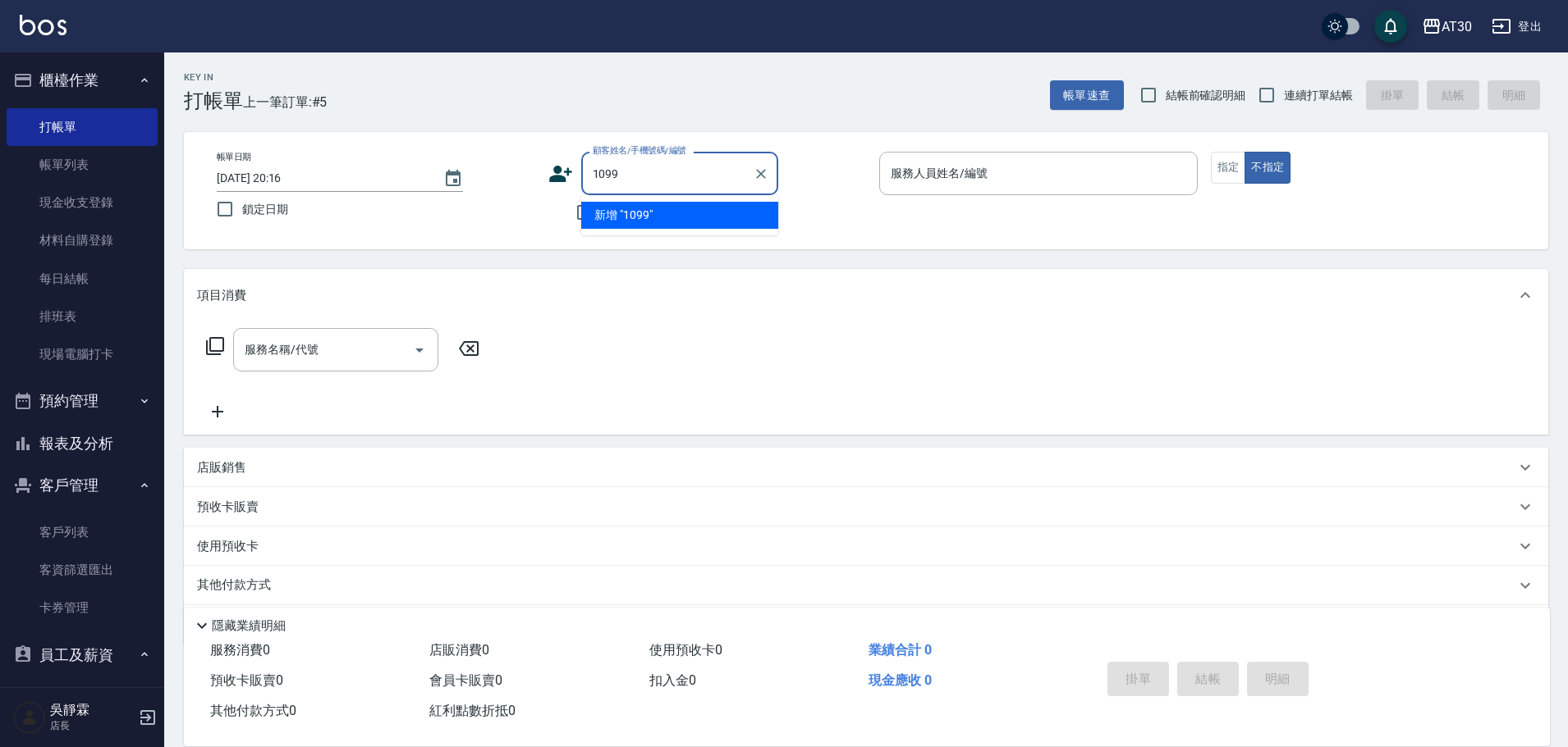
type input "1099"
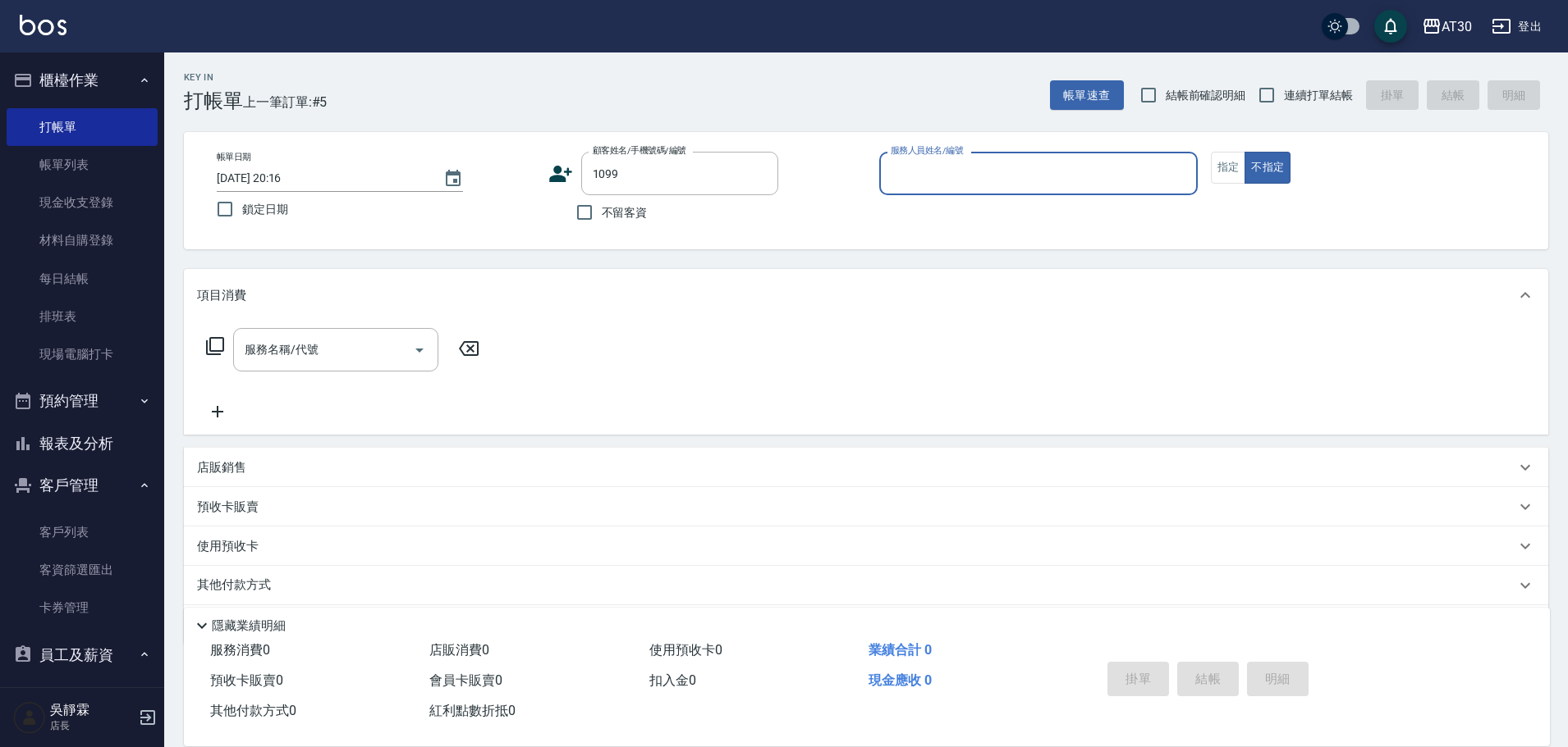
type input "1"
type input "陳曉薇/0965272269/1099"
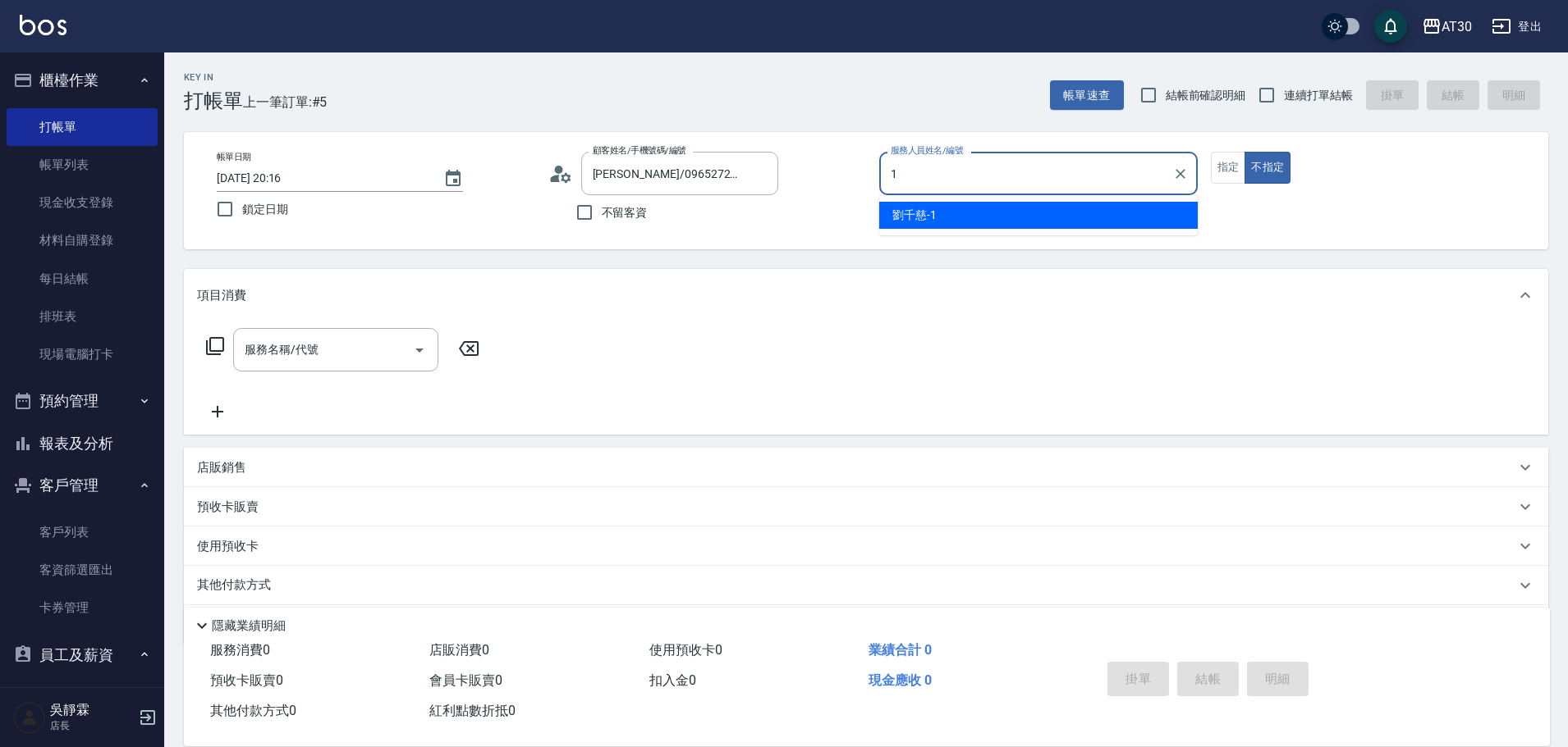
type input "劉千慈-1"
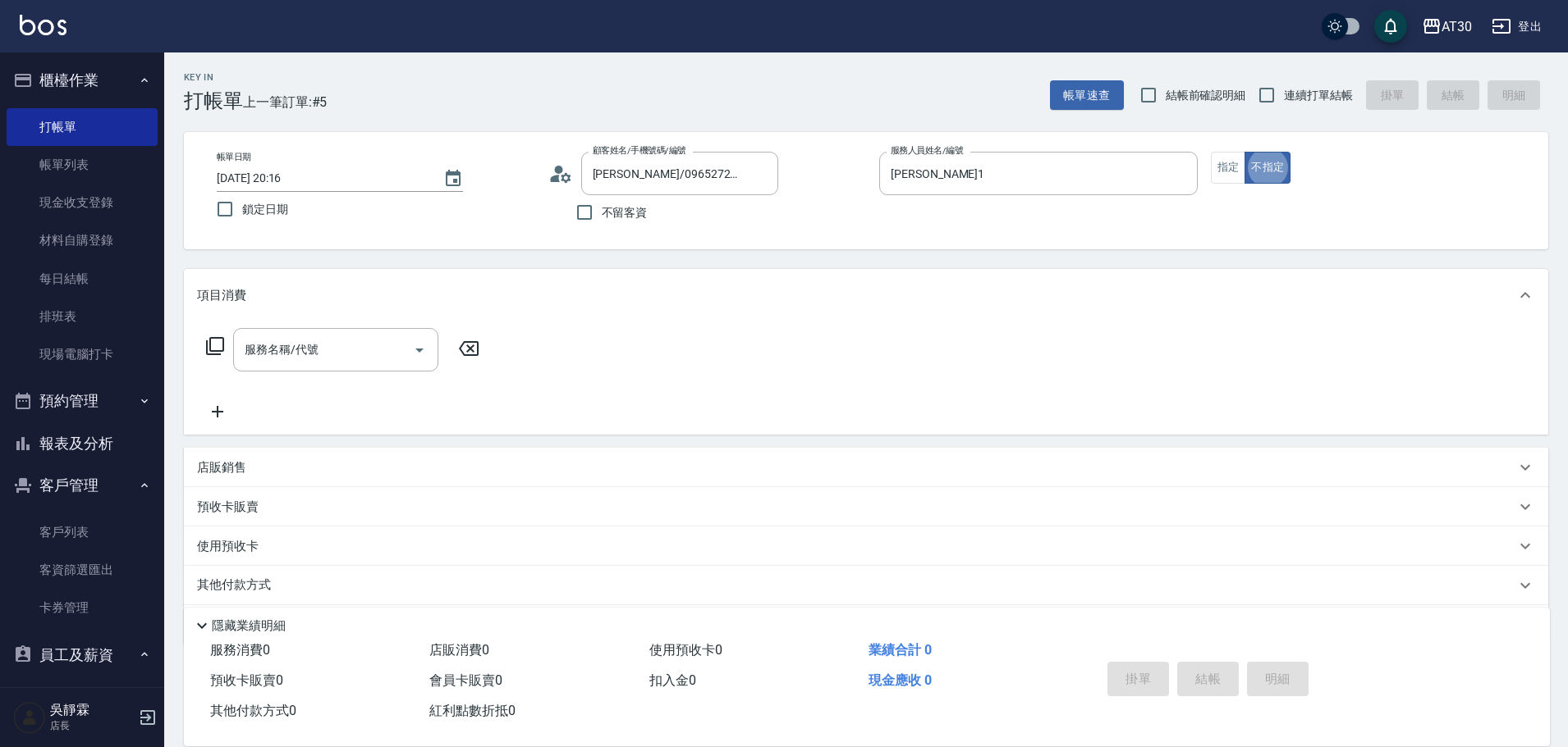
type button "false"
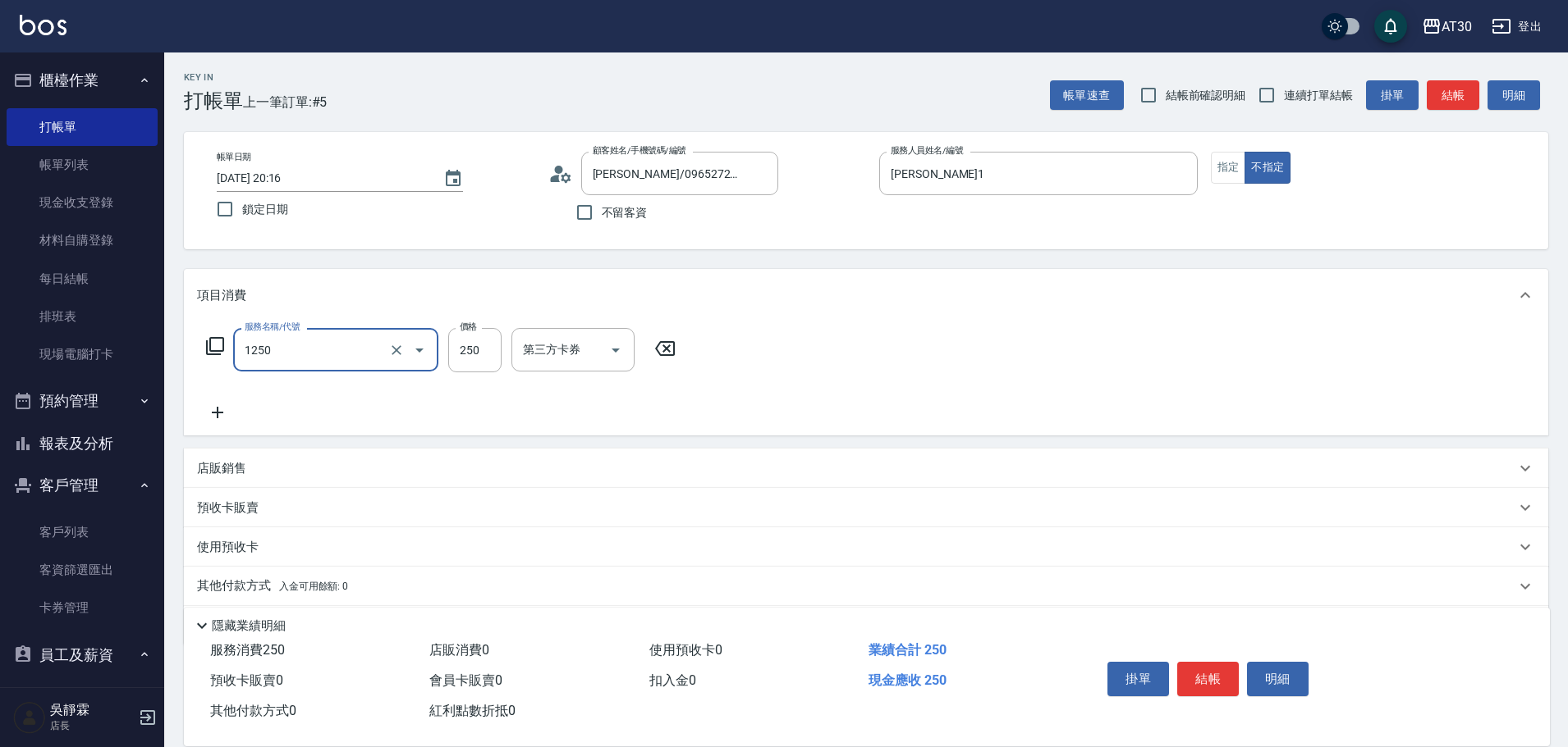
type input "洗髮250(1250)"
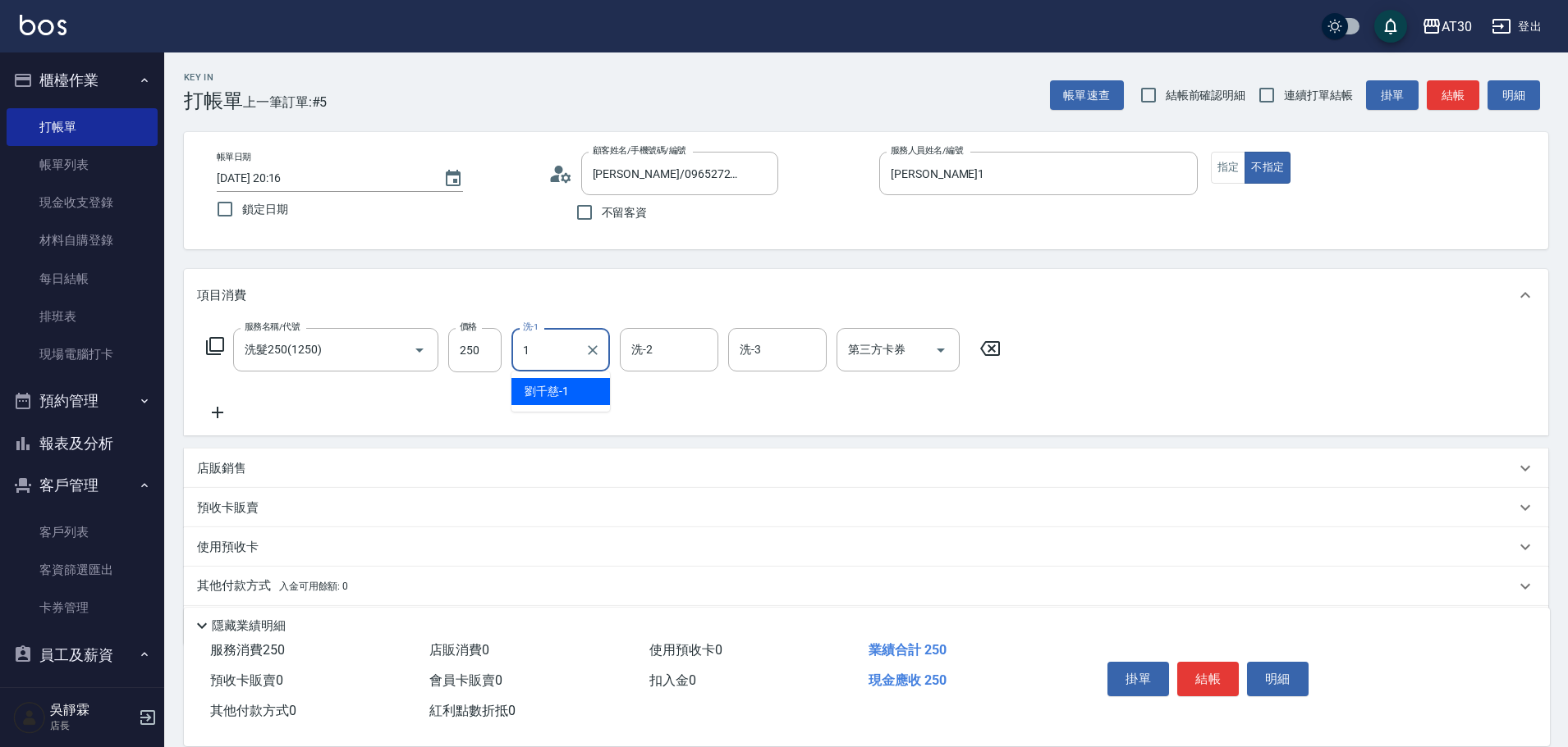
type input "劉千慈-1"
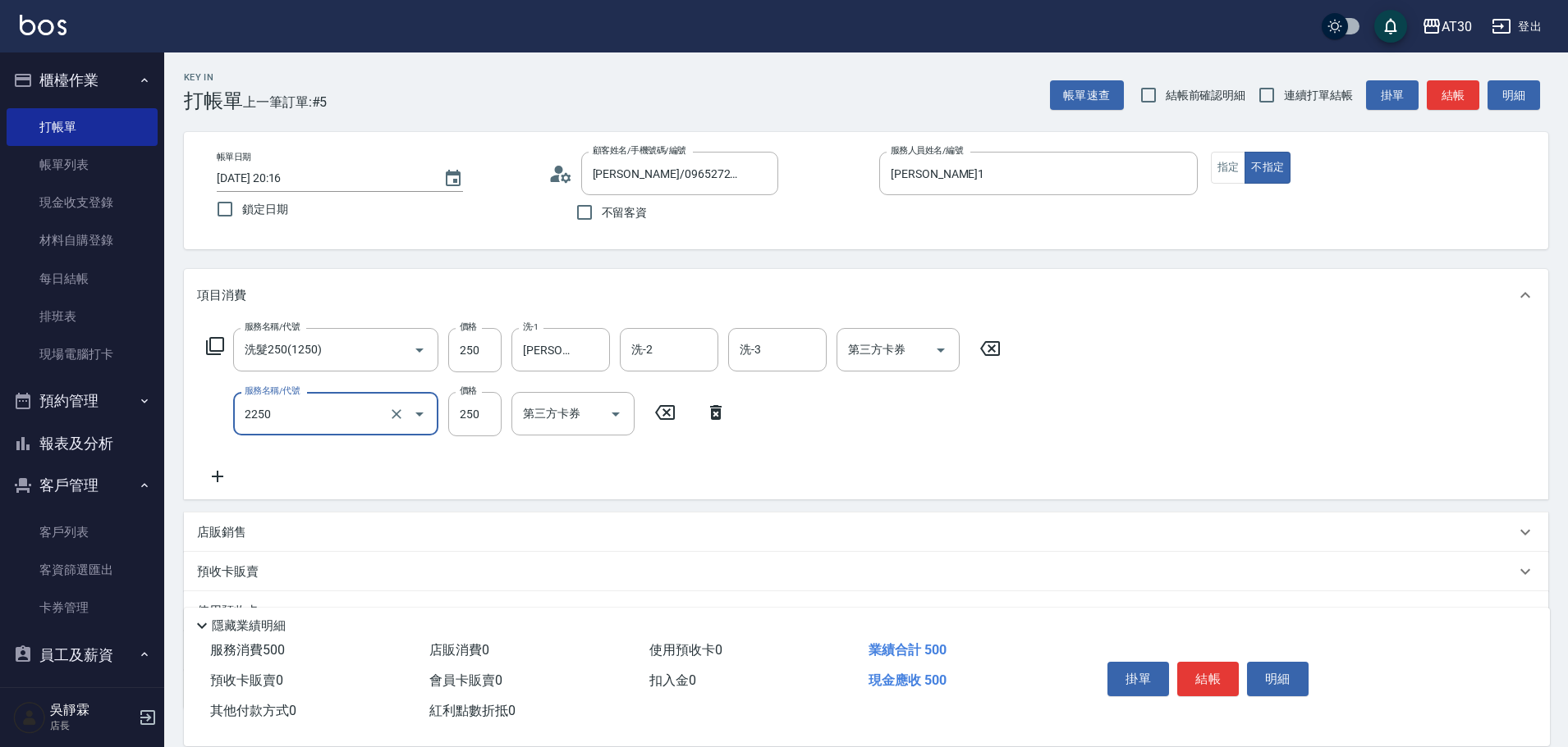
type input "剪髮(2250)"
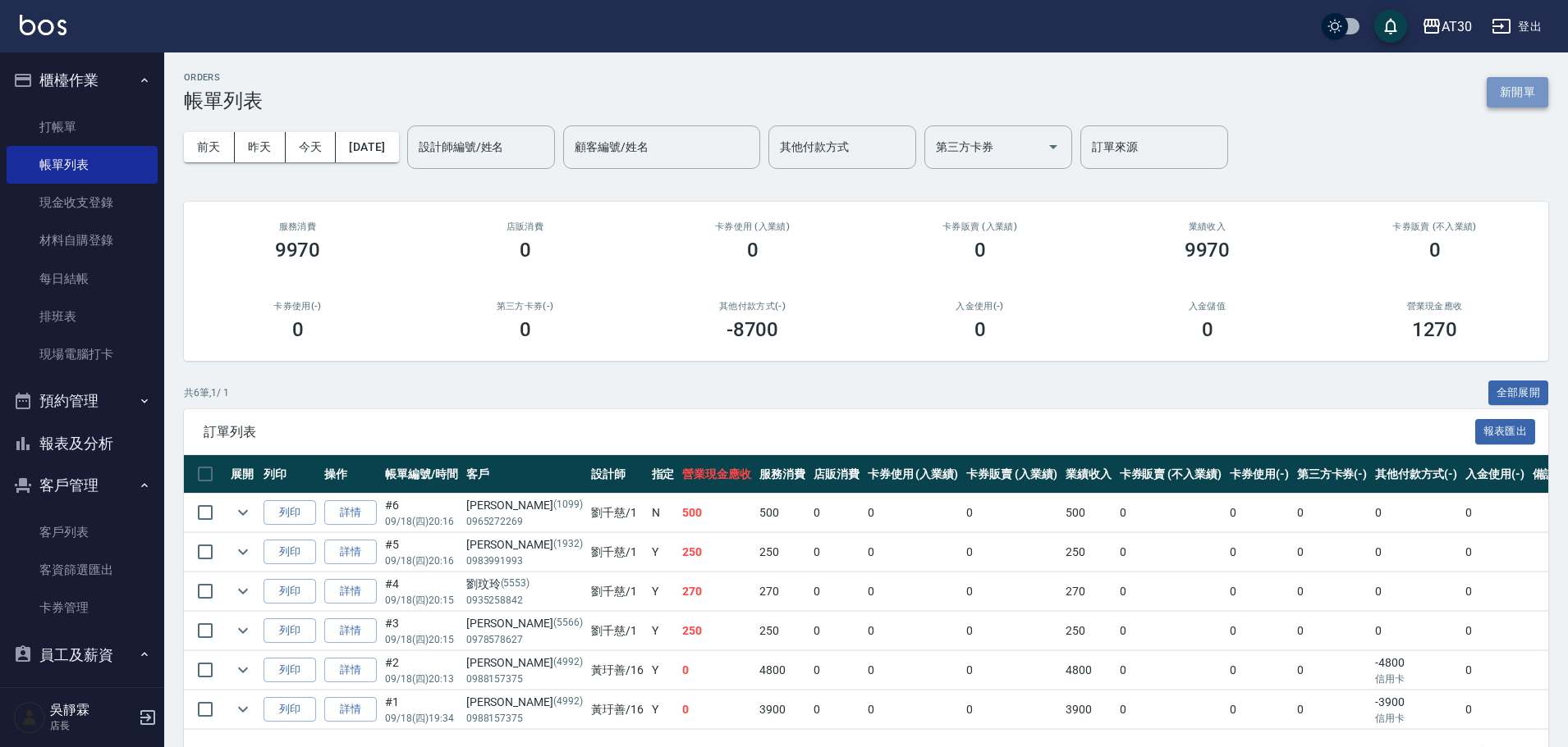
click at [1533, 95] on button "新開單" at bounding box center [1517, 92] width 61 height 31
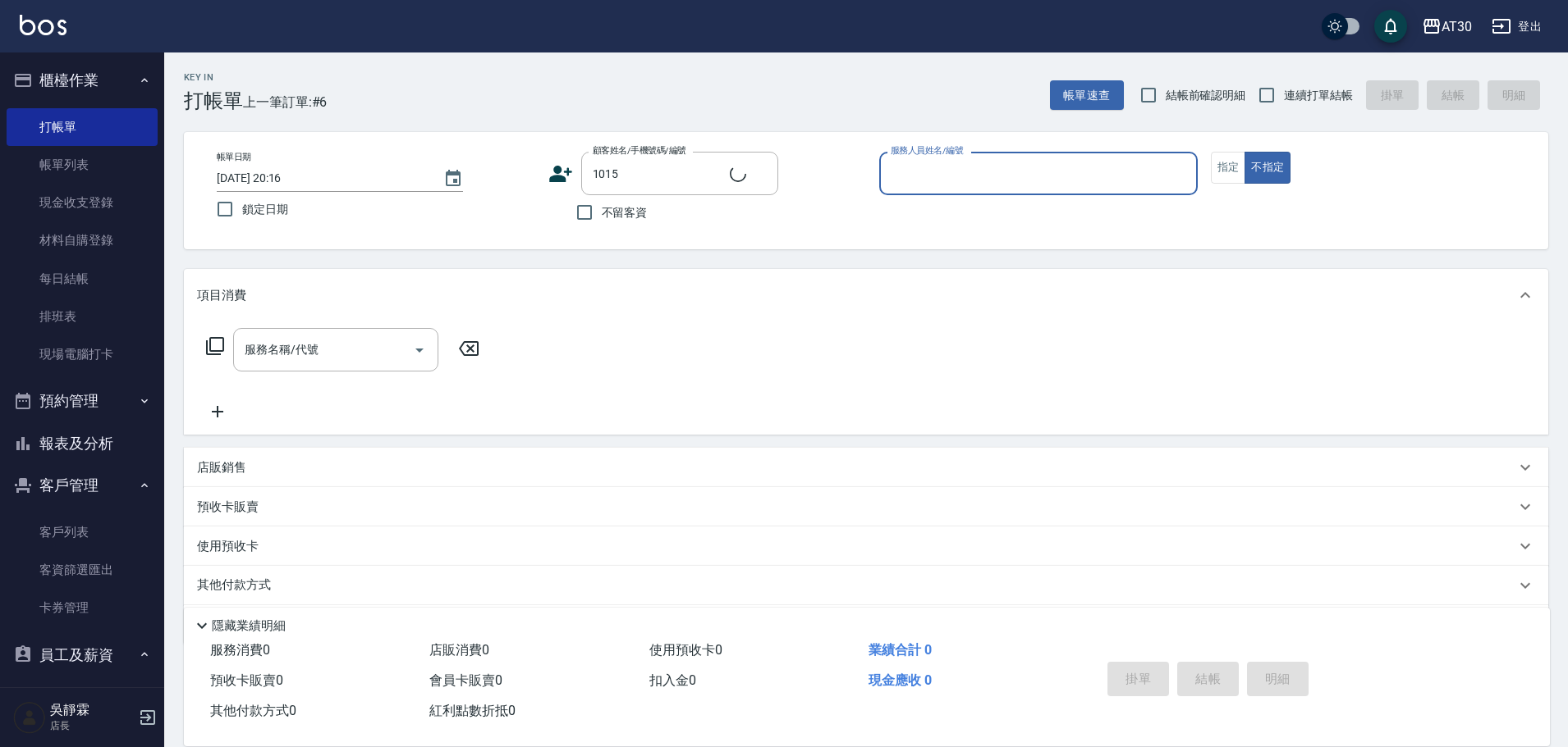
type input "陳佳昇/0975643212/1015"
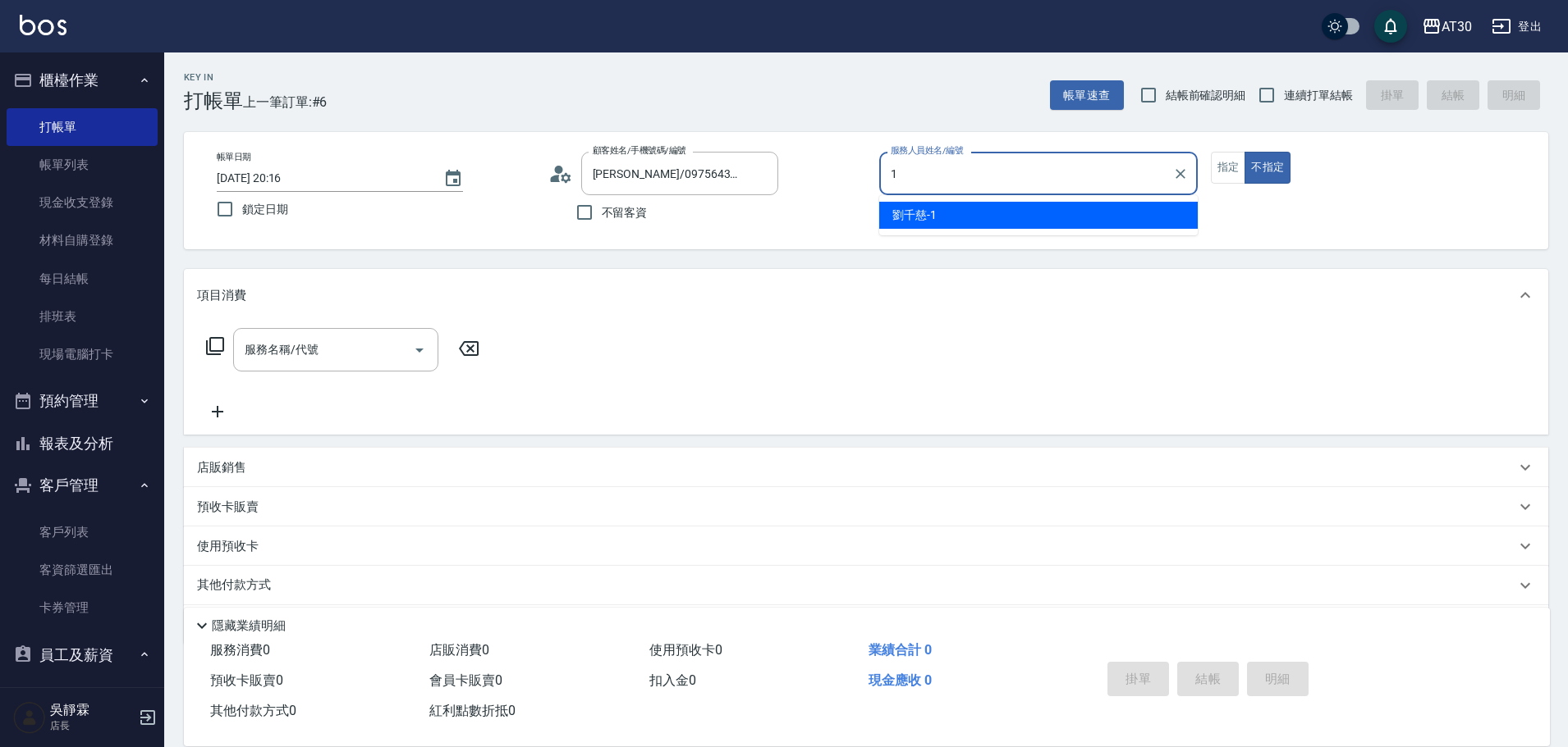
type input "劉千慈-1"
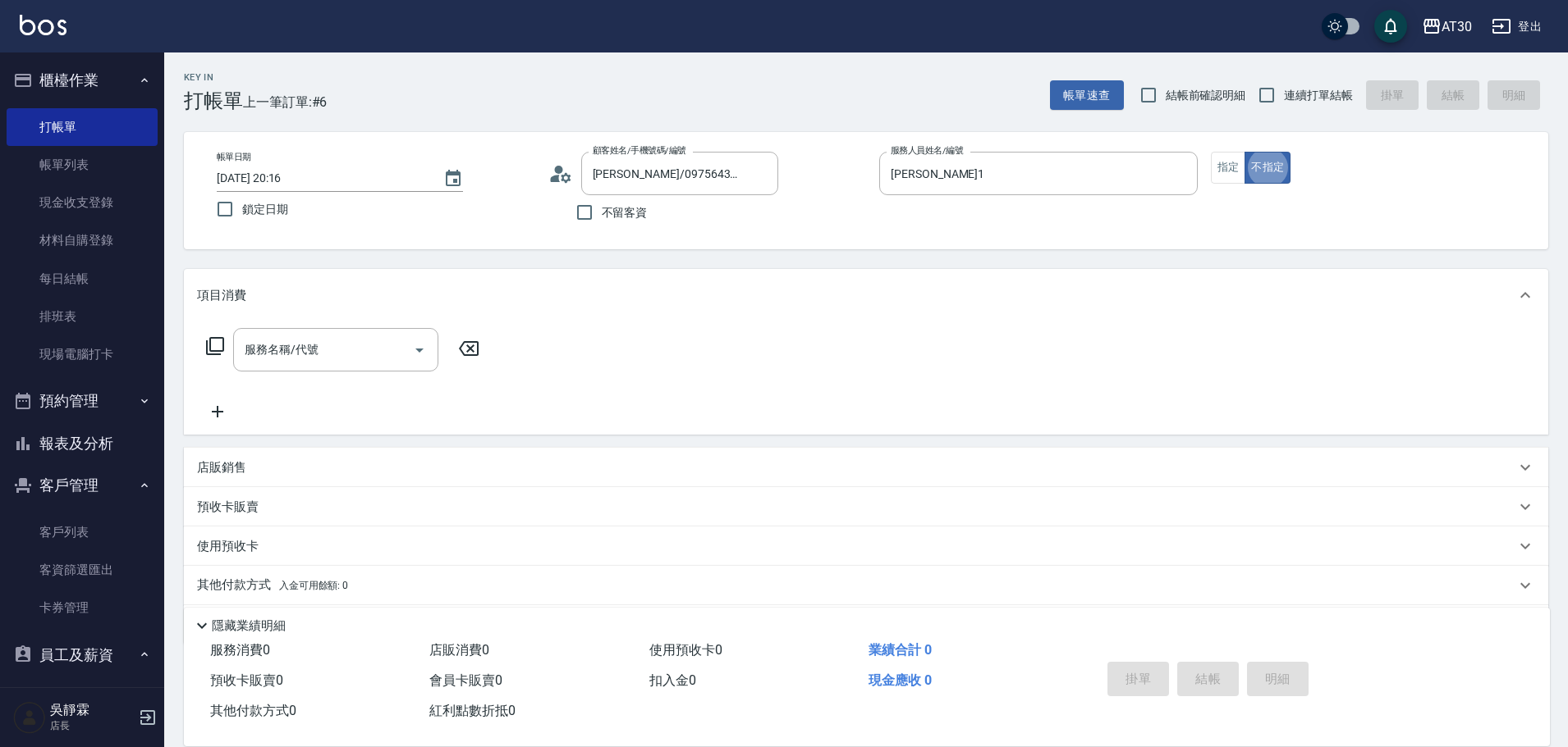
type button "false"
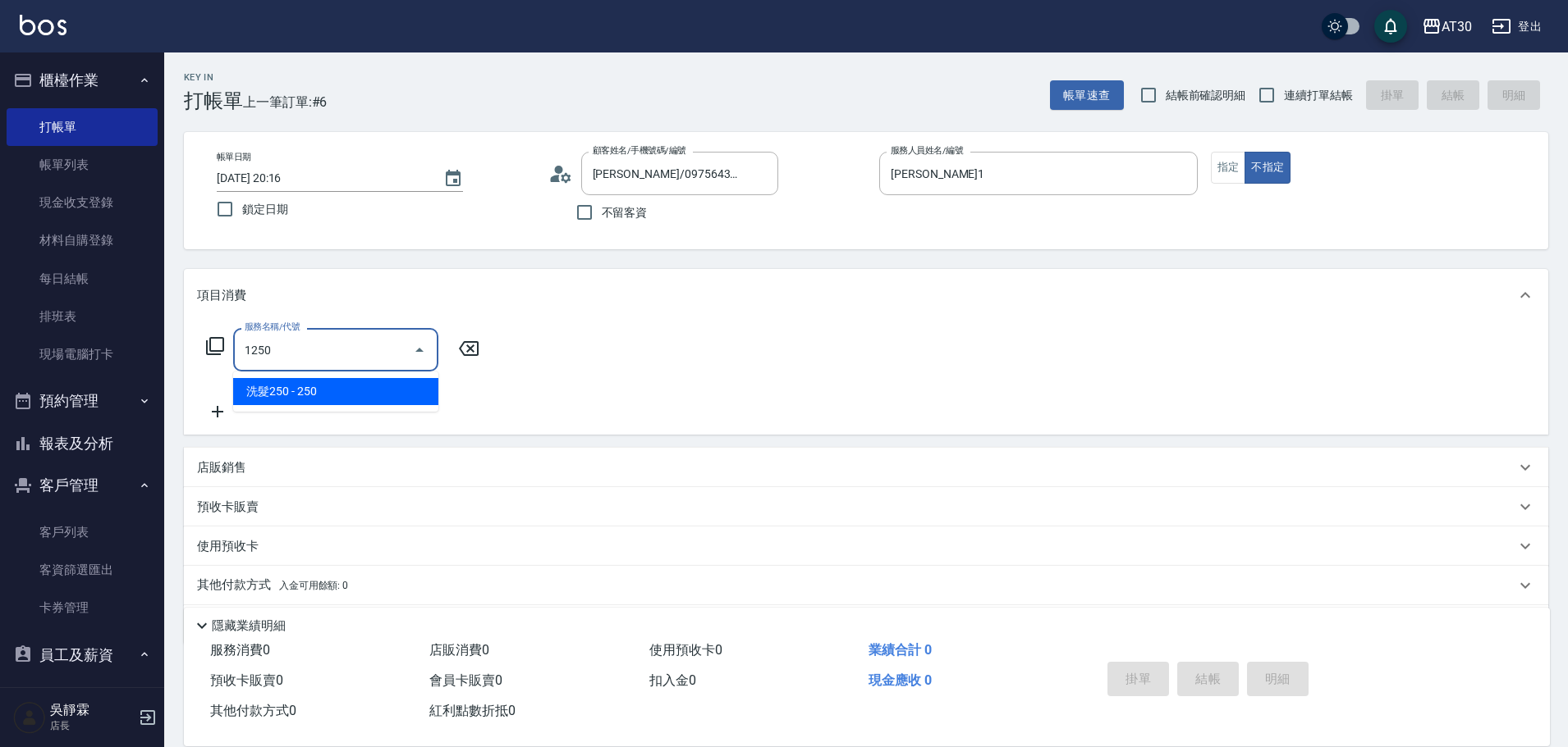
type input "洗髮250(1250)"
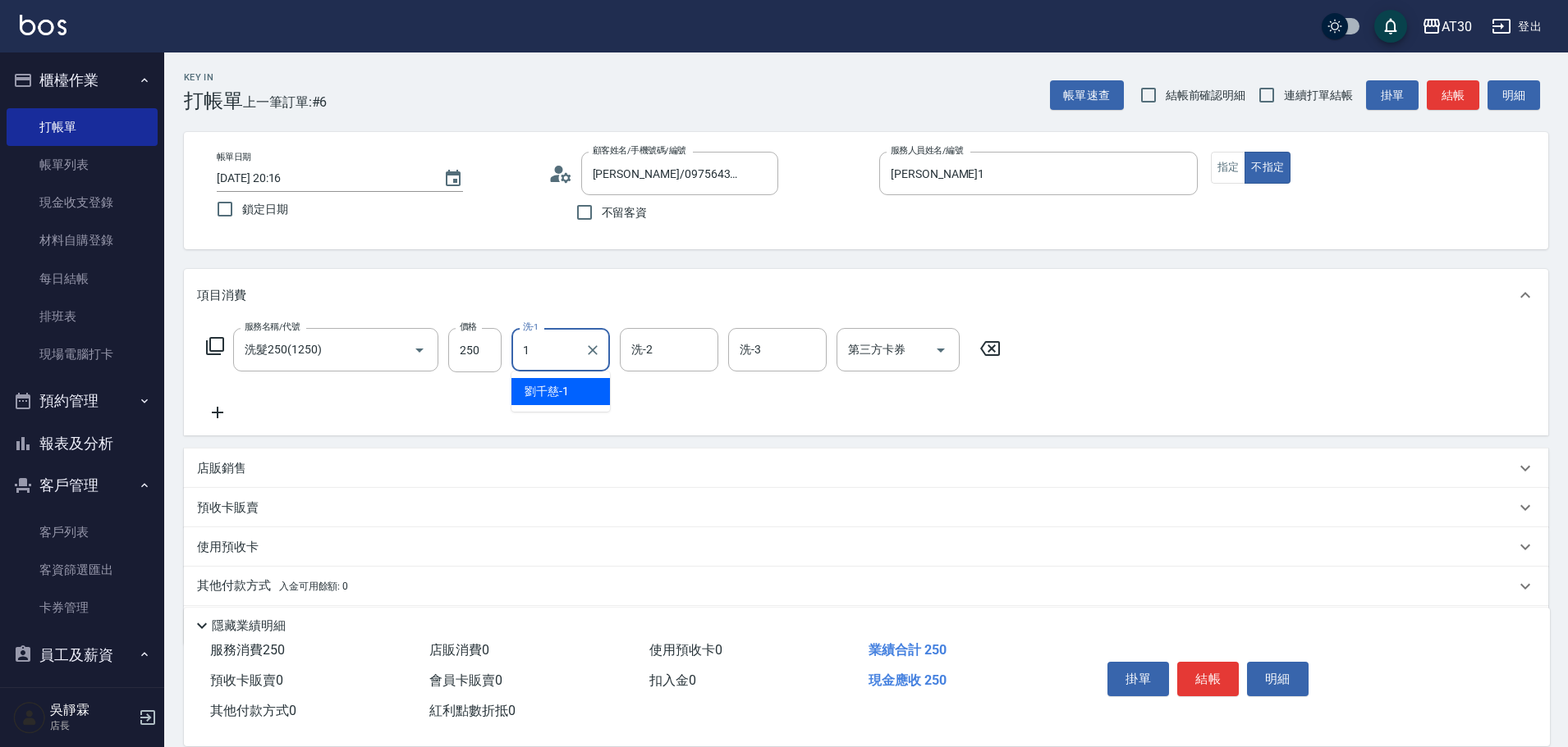
type input "劉千慈-1"
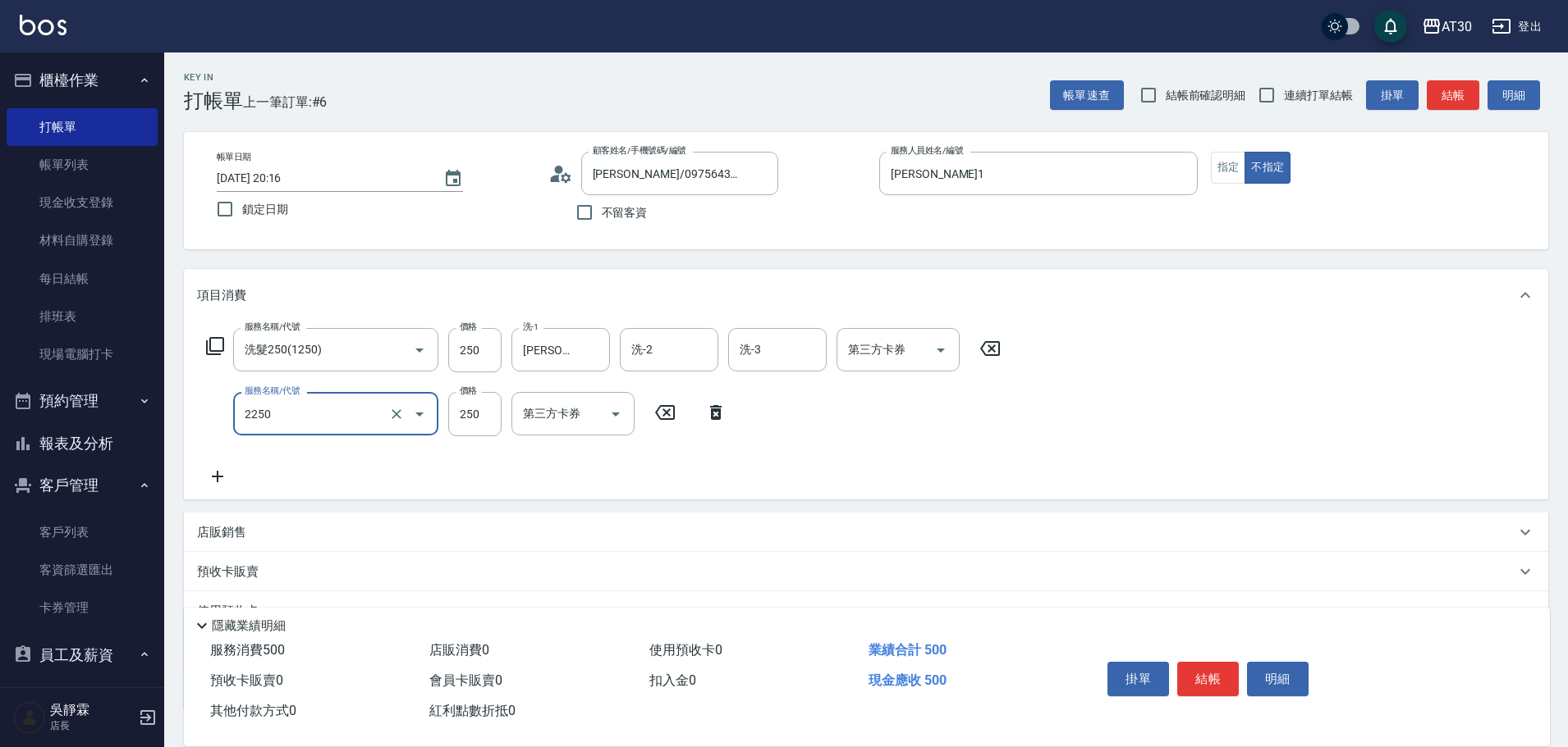
type input "剪髮(2250)"
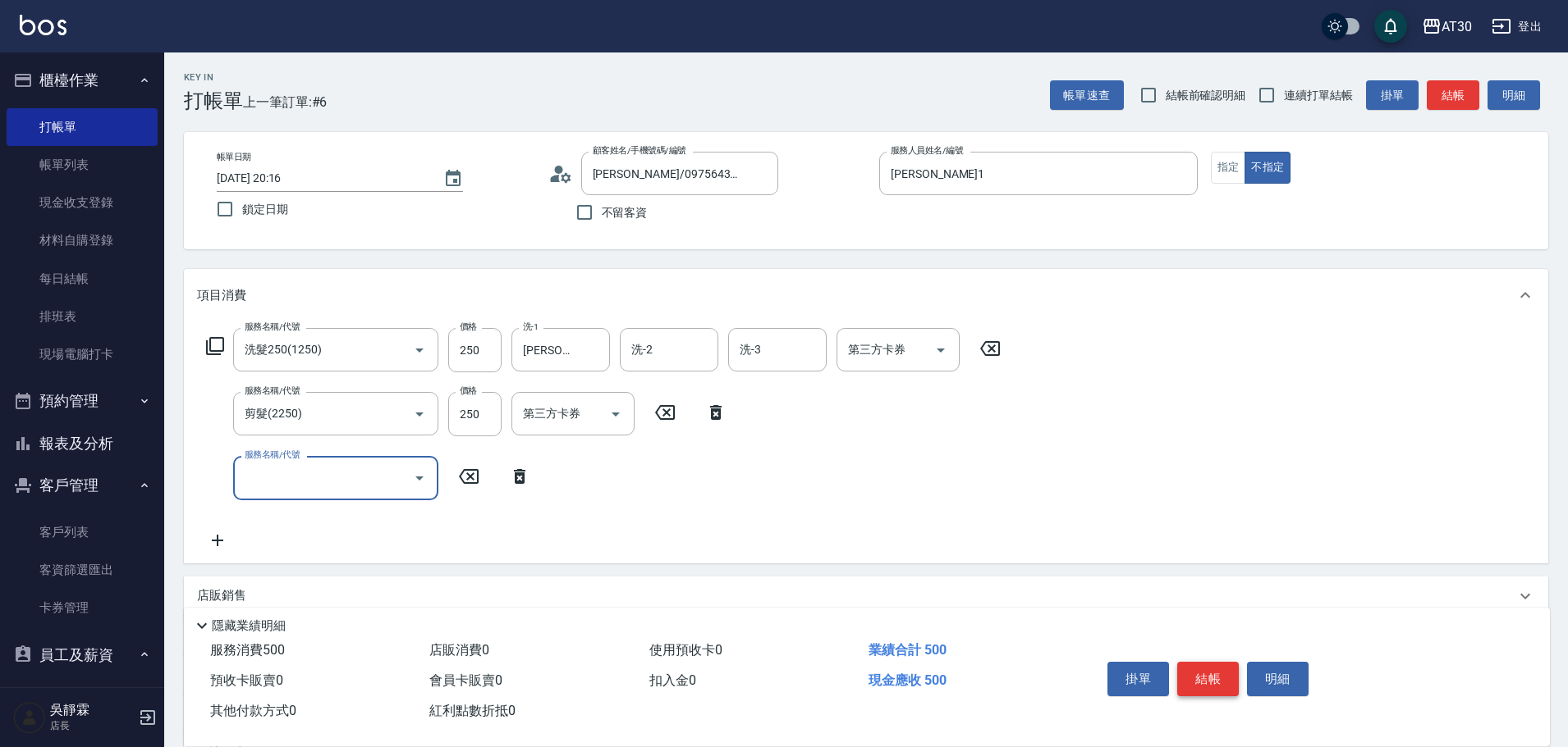
click at [1193, 671] on button "結帳" at bounding box center [1208, 679] width 61 height 34
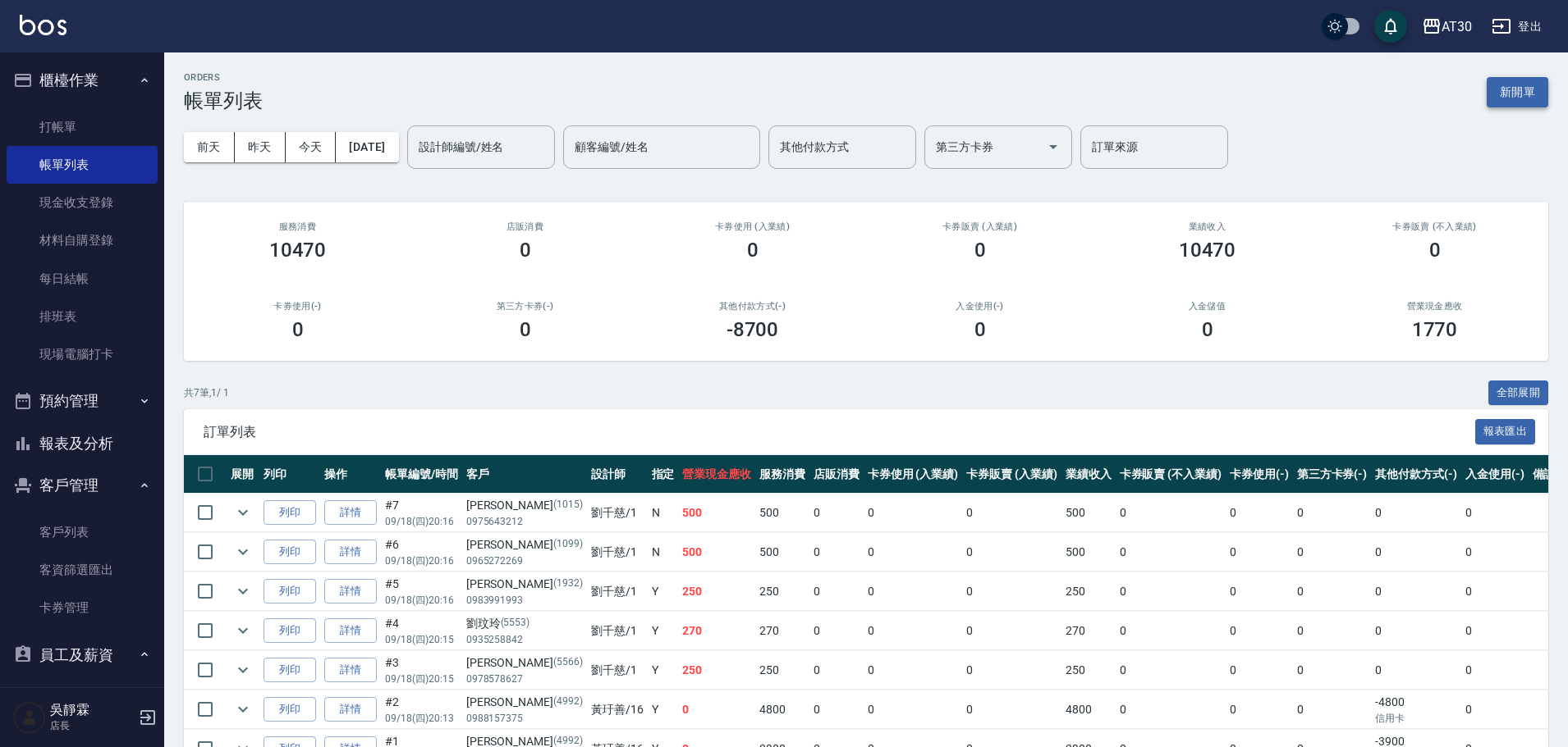
click at [1522, 86] on button "新開單" at bounding box center [1517, 92] width 61 height 31
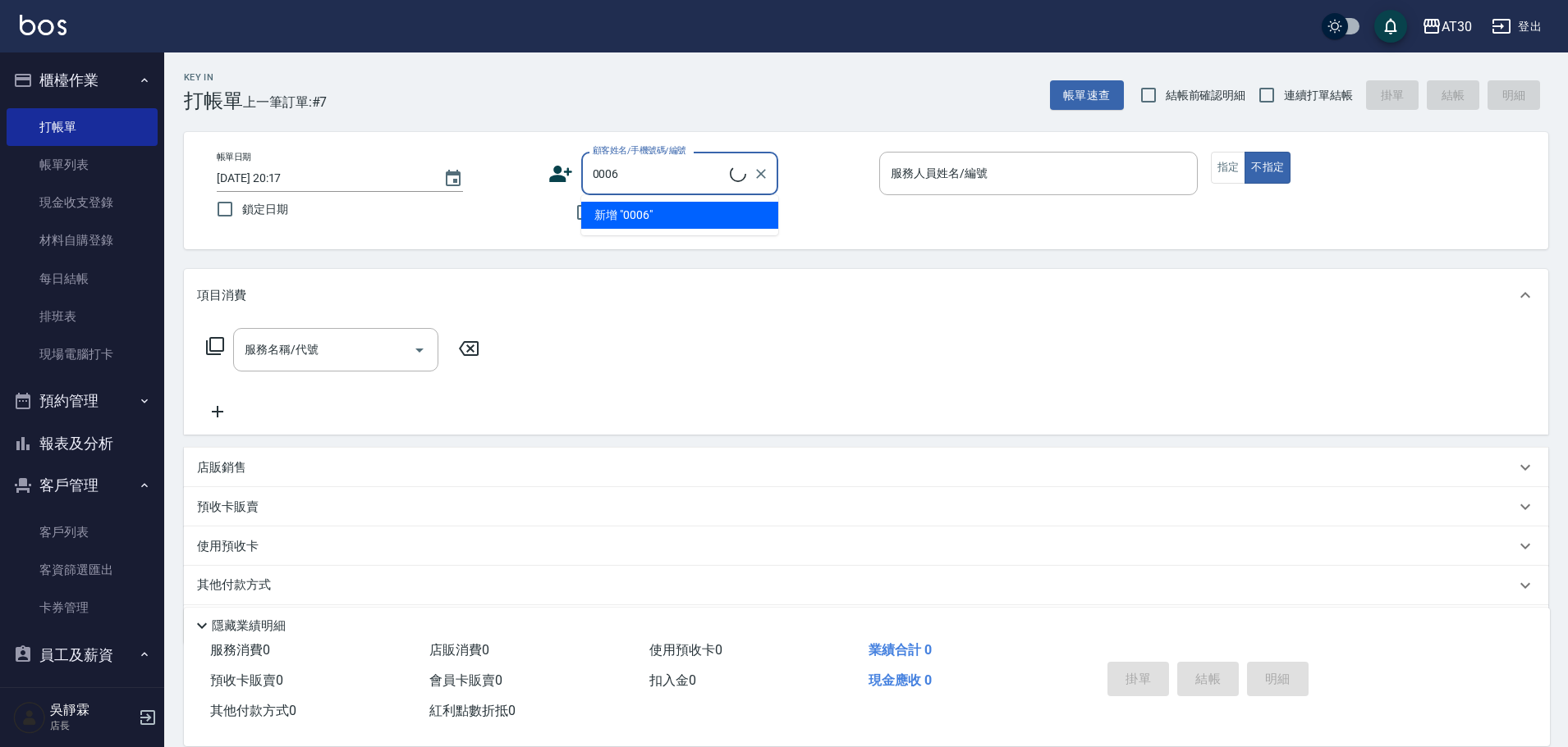
type input "西子卡/0976570099/0006"
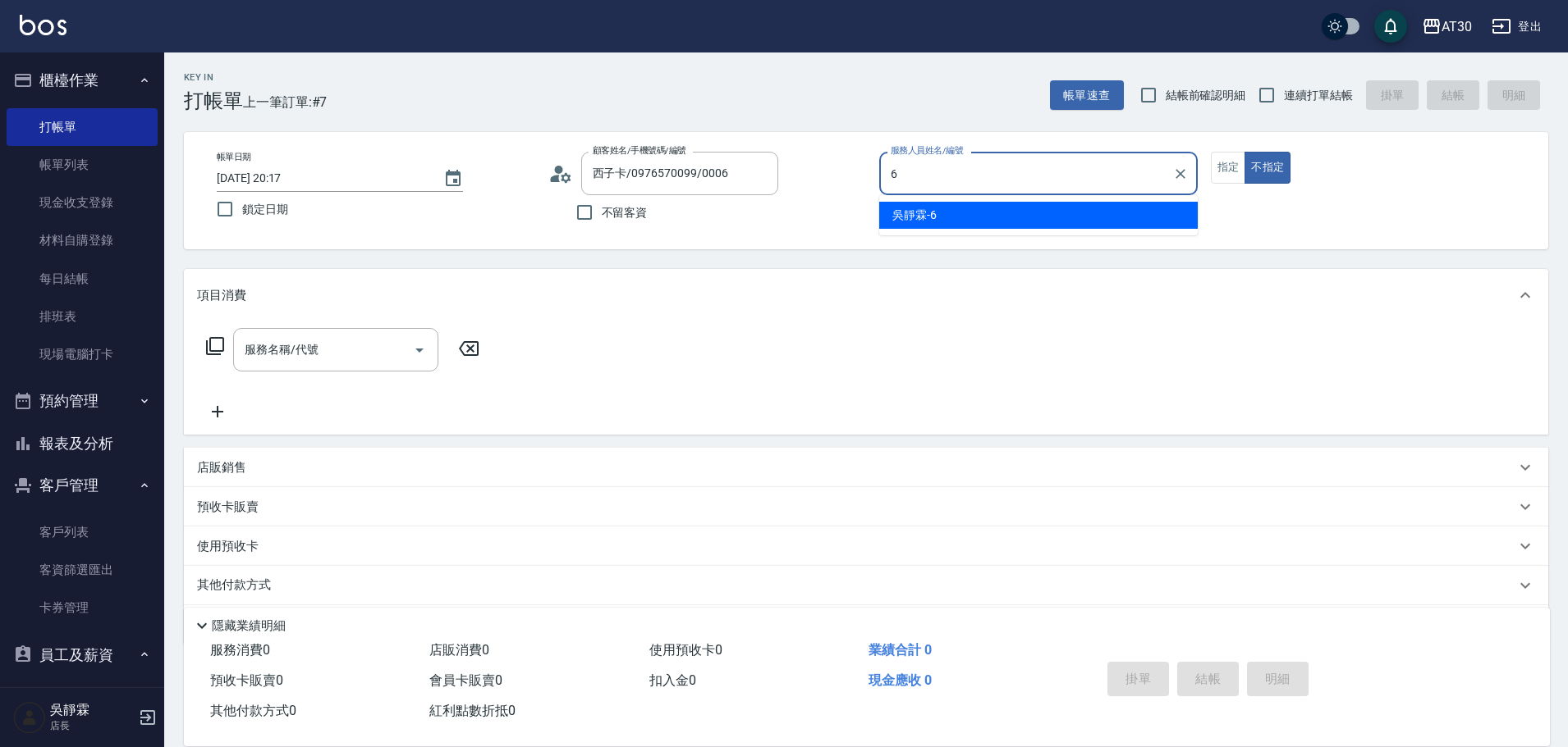
type input "吳靜霖-6"
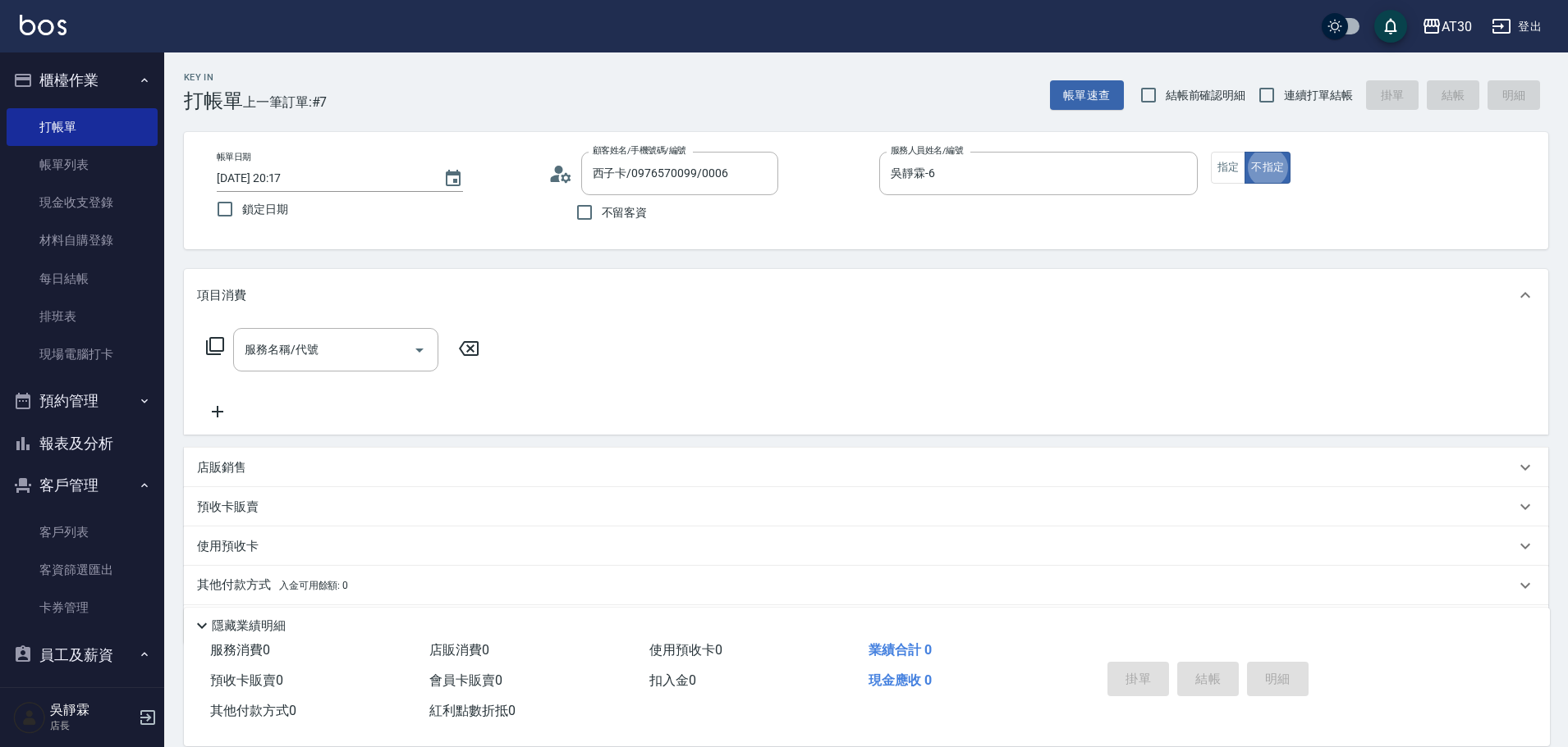
type button "false"
type input "新客人 姓名未設定/0006/null"
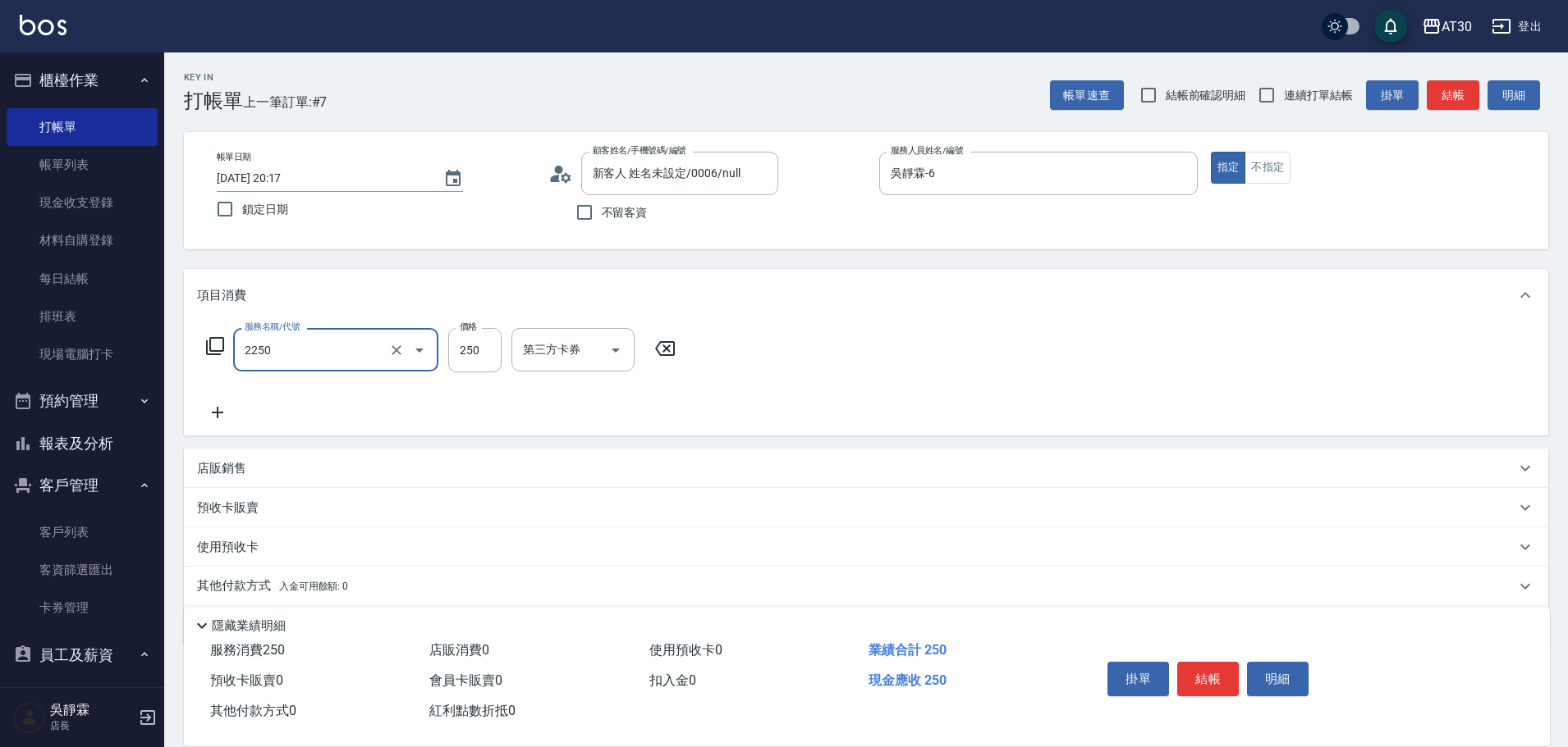
type input "剪髮(2250)"
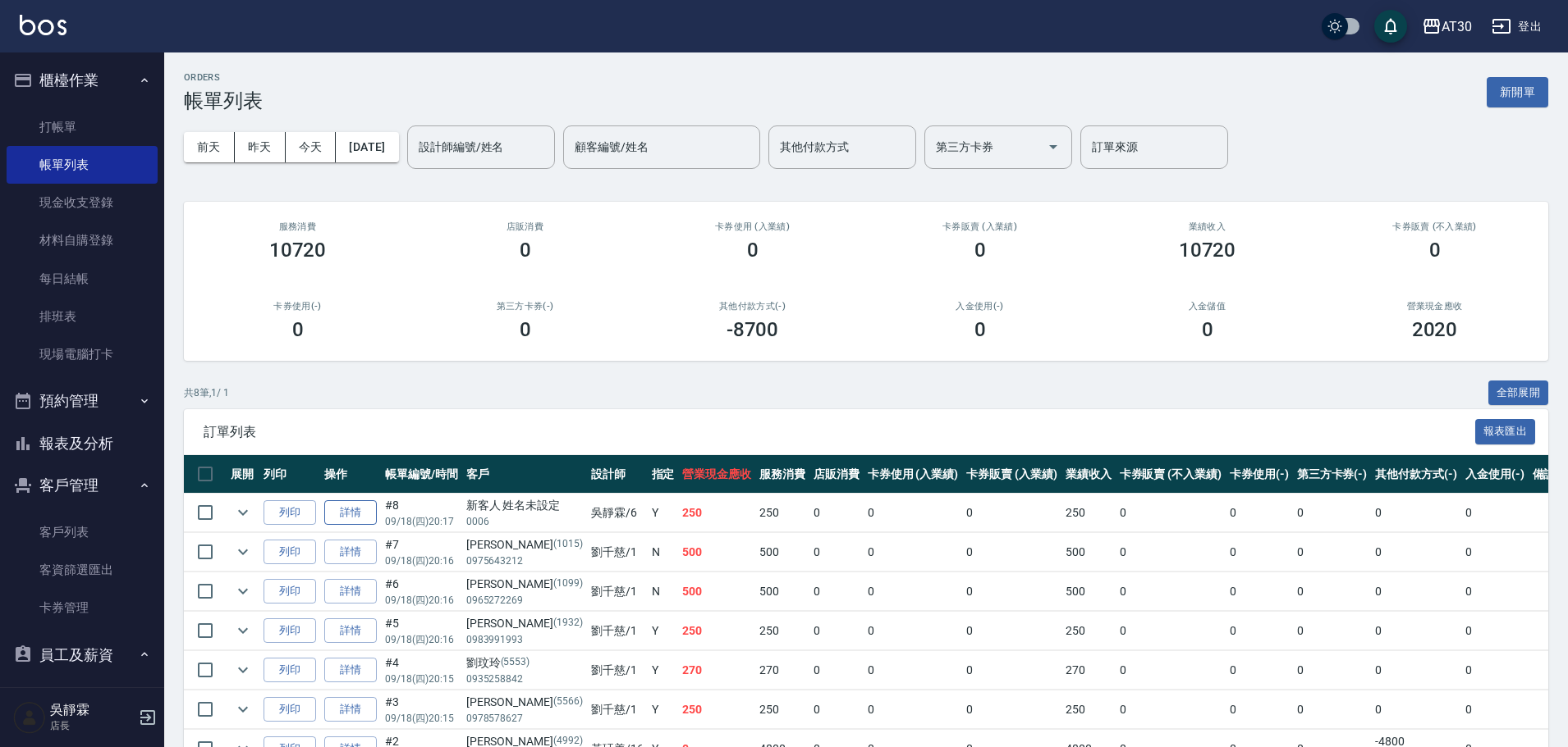
click at [357, 522] on link "詳情" at bounding box center [350, 513] width 52 height 25
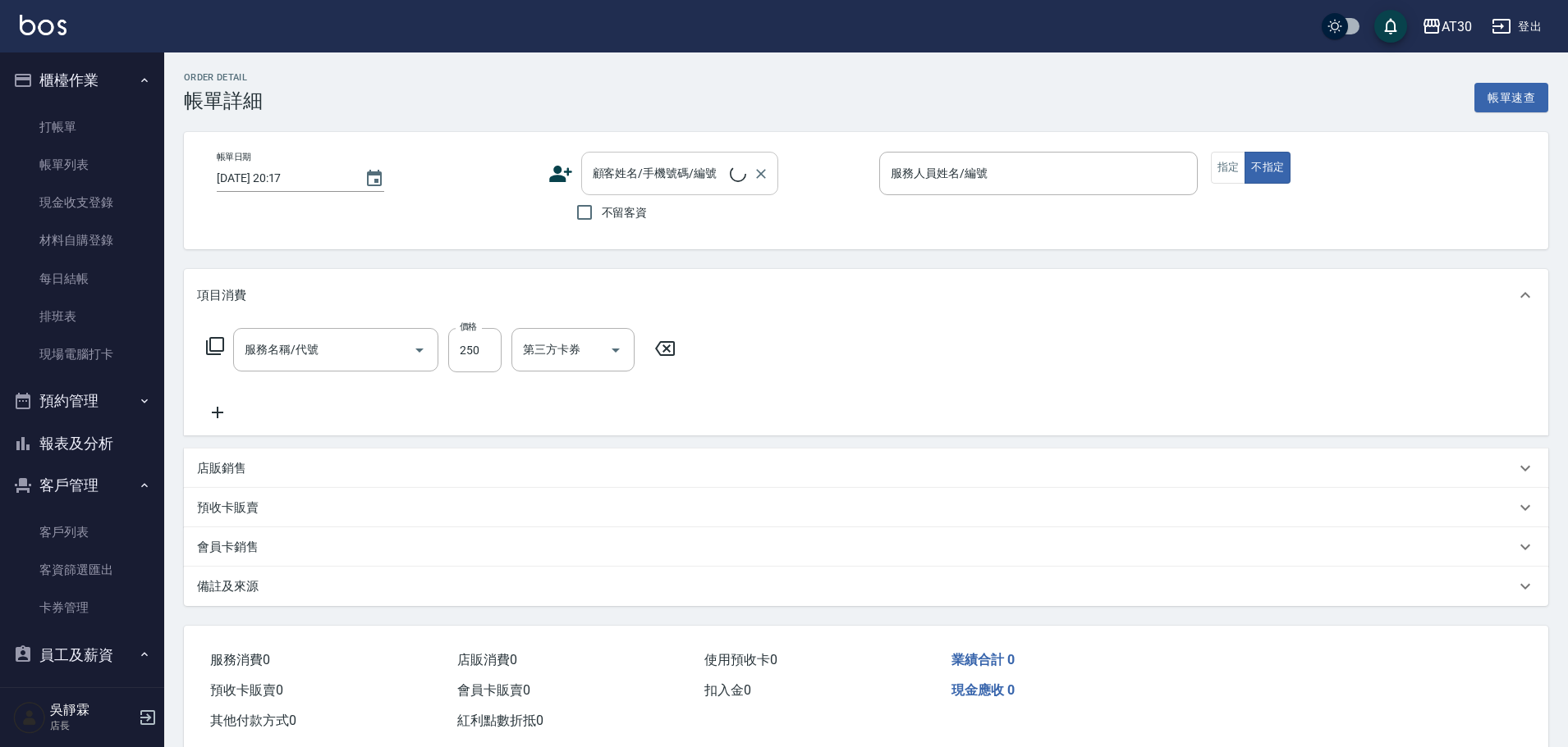
type input "吳靜霖-6"
type input "剪髮(2250)"
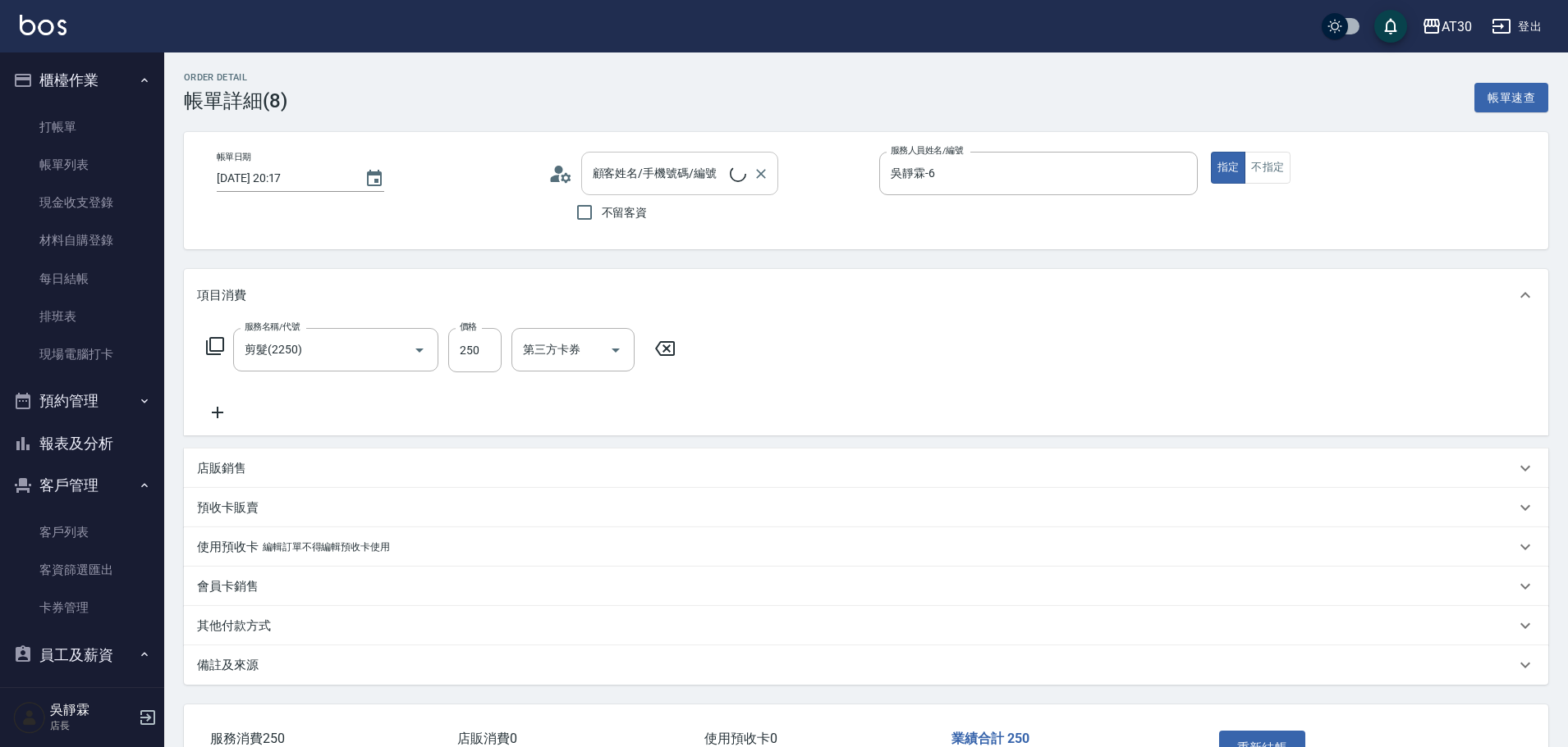
type input "新客人 姓名未設定/0006/null"
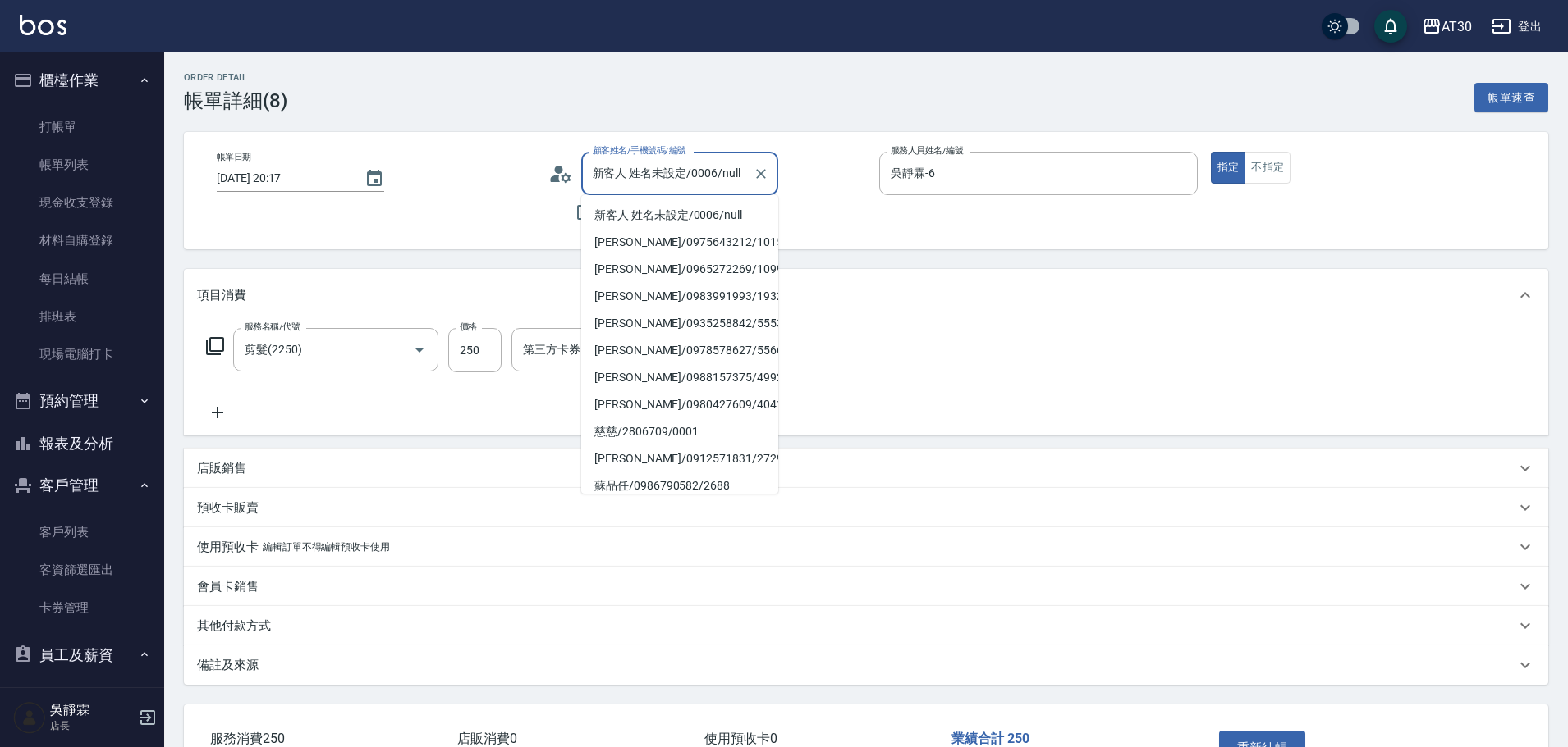
click at [659, 171] on input "新客人 姓名未設定/0006/null" at bounding box center [667, 173] width 158 height 29
click at [765, 178] on icon "Clear" at bounding box center [761, 174] width 16 height 16
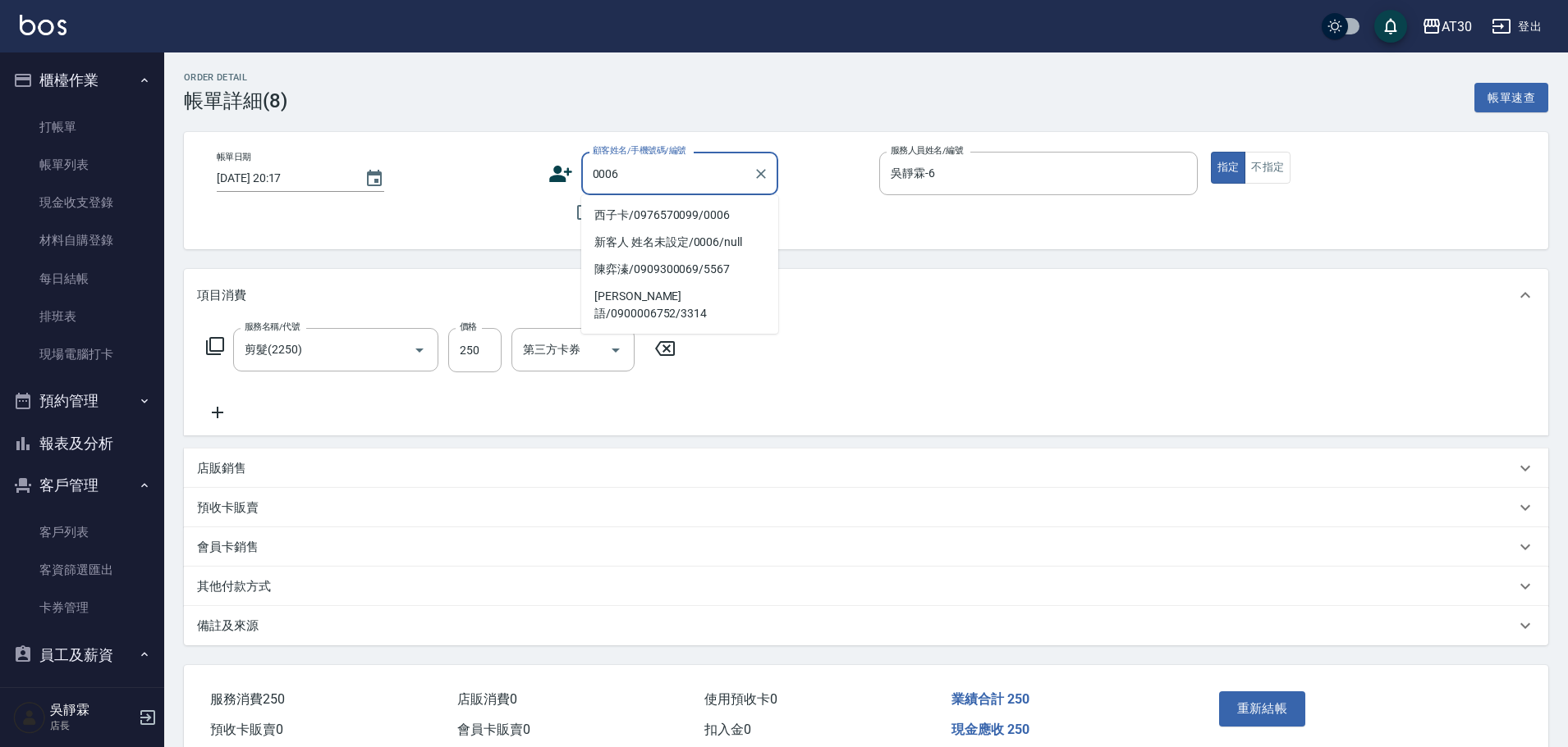
click at [687, 172] on input "0006" at bounding box center [667, 173] width 158 height 29
click at [696, 230] on li "新客人 姓名未設定/0006/null" at bounding box center [680, 243] width 197 height 27
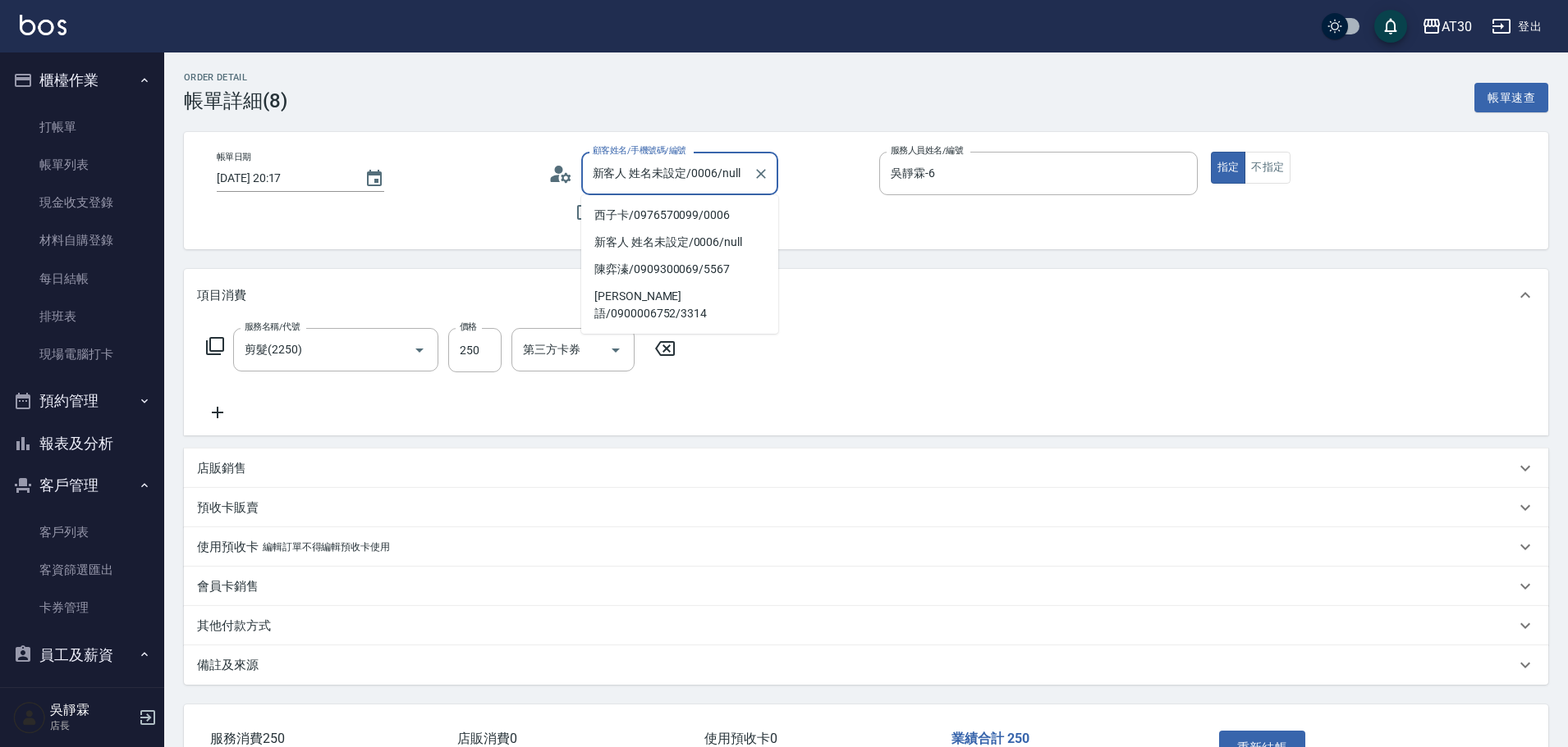
click at [700, 176] on input "新客人 姓名未設定/0006/null" at bounding box center [667, 173] width 158 height 29
click at [692, 208] on li "西子卡/0976570099/0006" at bounding box center [680, 216] width 197 height 27
type input "西子卡/0976570099/0006"
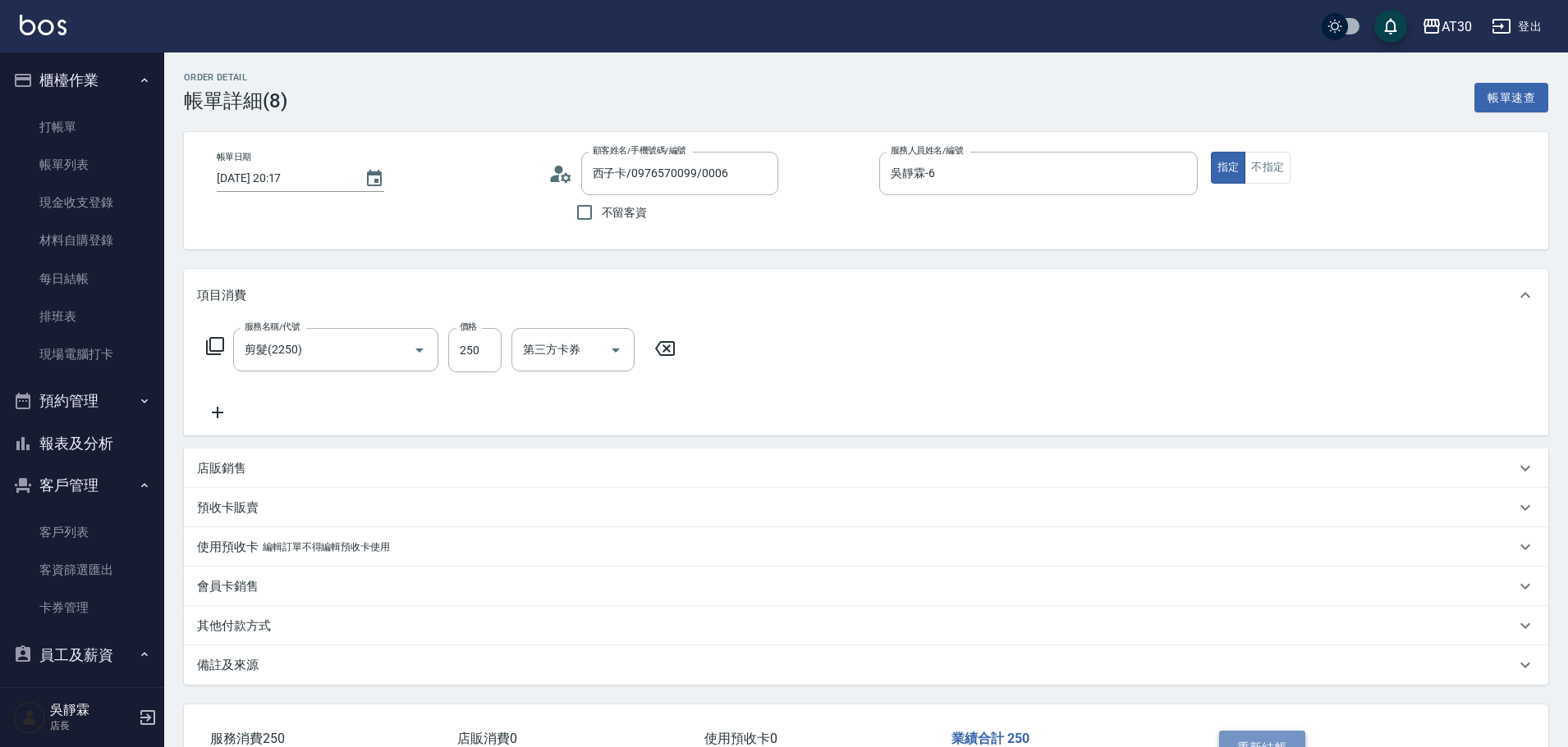
click at [1297, 738] on button "重新結帳" at bounding box center [1262, 748] width 87 height 34
click at [101, 124] on link "打帳單" at bounding box center [81, 127] width 151 height 38
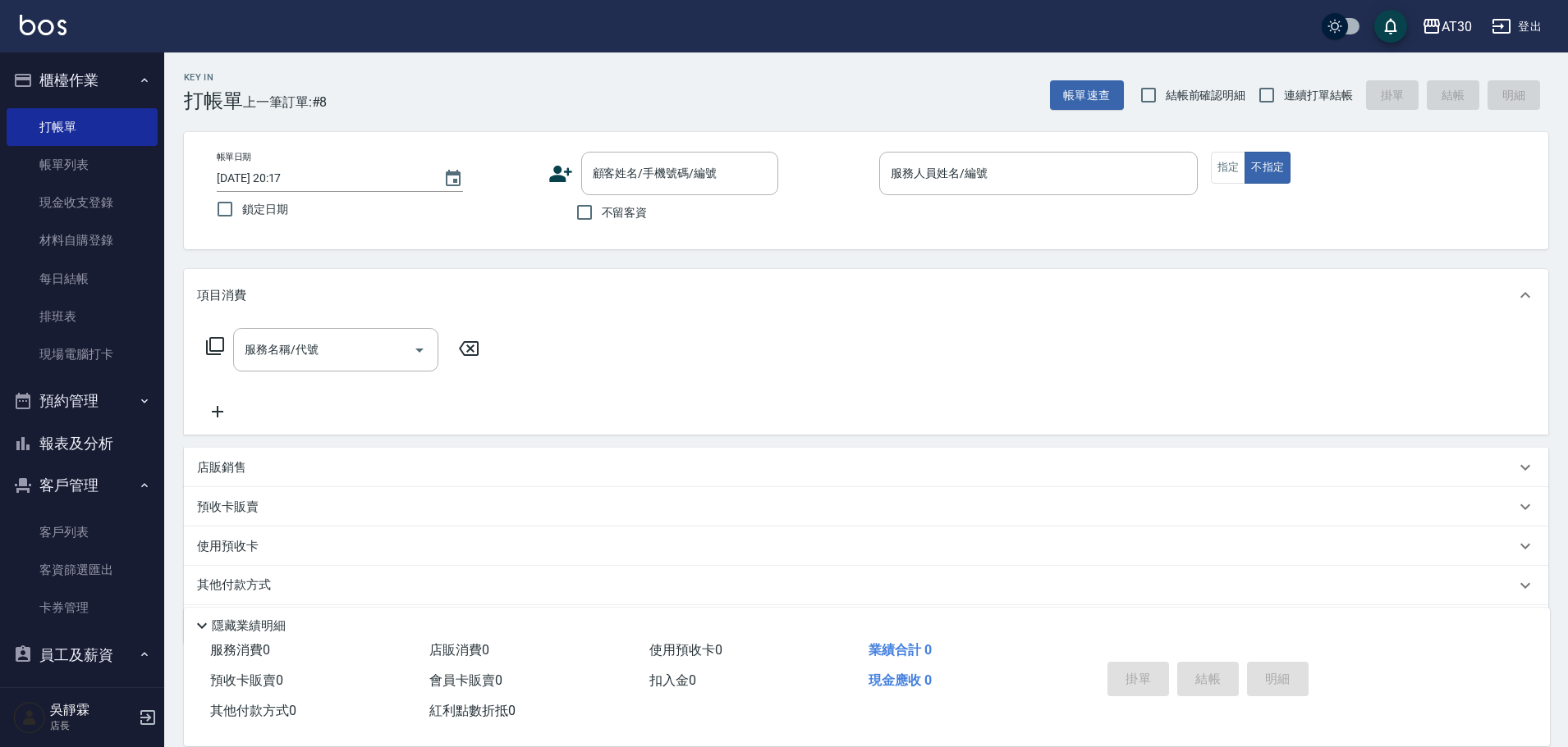
click at [557, 172] on icon at bounding box center [560, 174] width 23 height 16
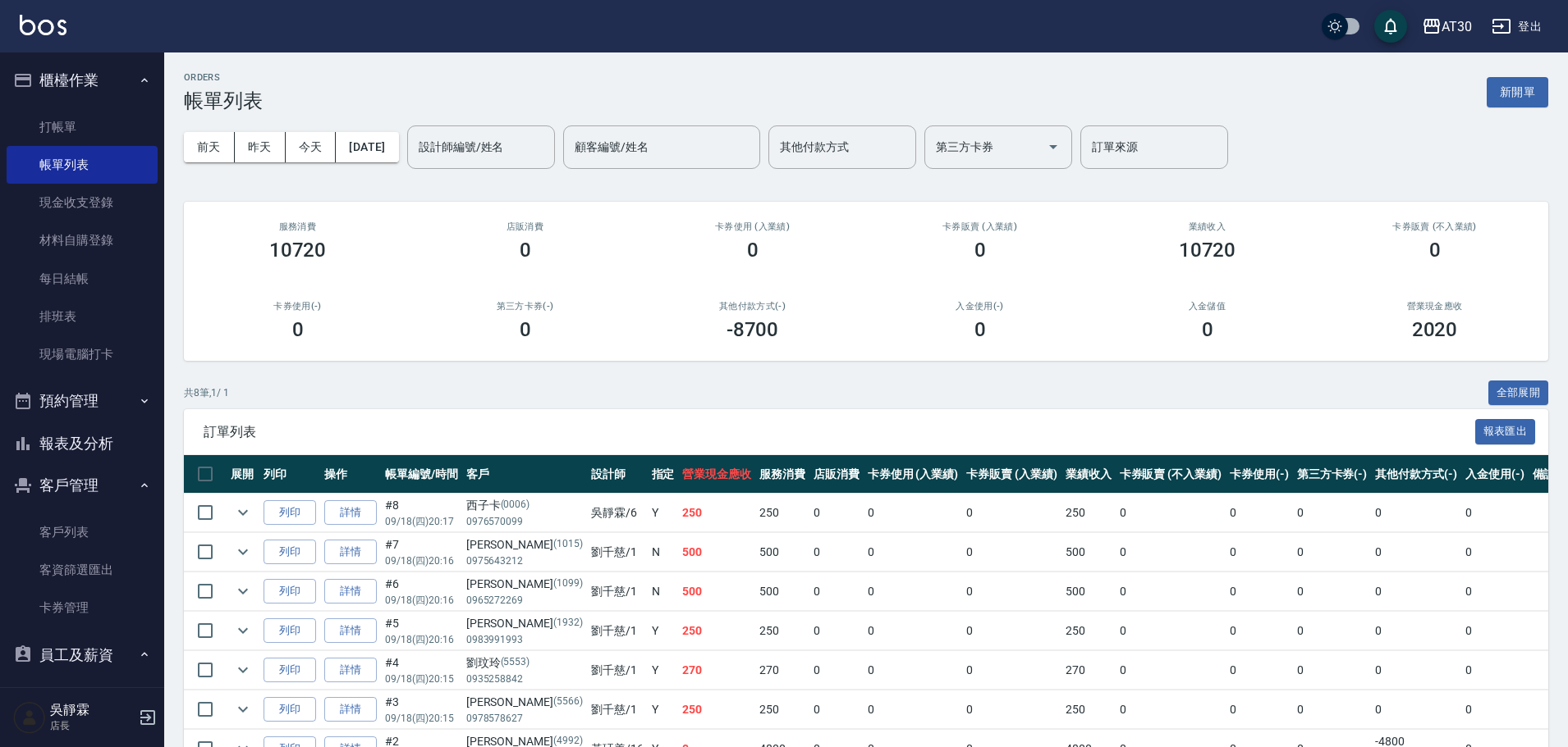
click at [61, 106] on ul "打帳單 帳單列表 現金收支登錄 材料自購登錄 每日結帳 排班表 現場電腦打卡" at bounding box center [81, 241] width 151 height 279
click at [98, 117] on link "打帳單" at bounding box center [81, 127] width 151 height 38
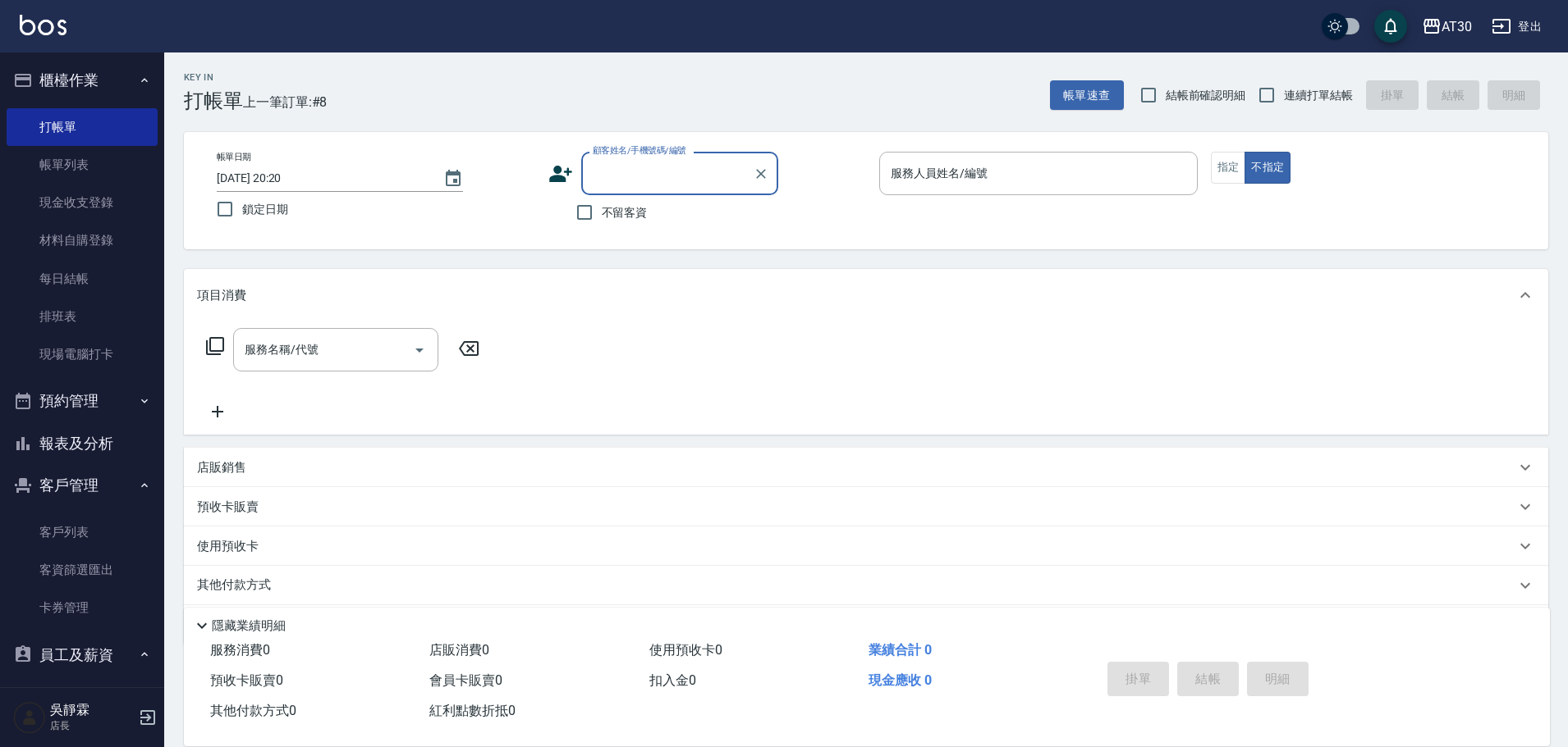
click at [555, 176] on icon at bounding box center [560, 174] width 23 height 16
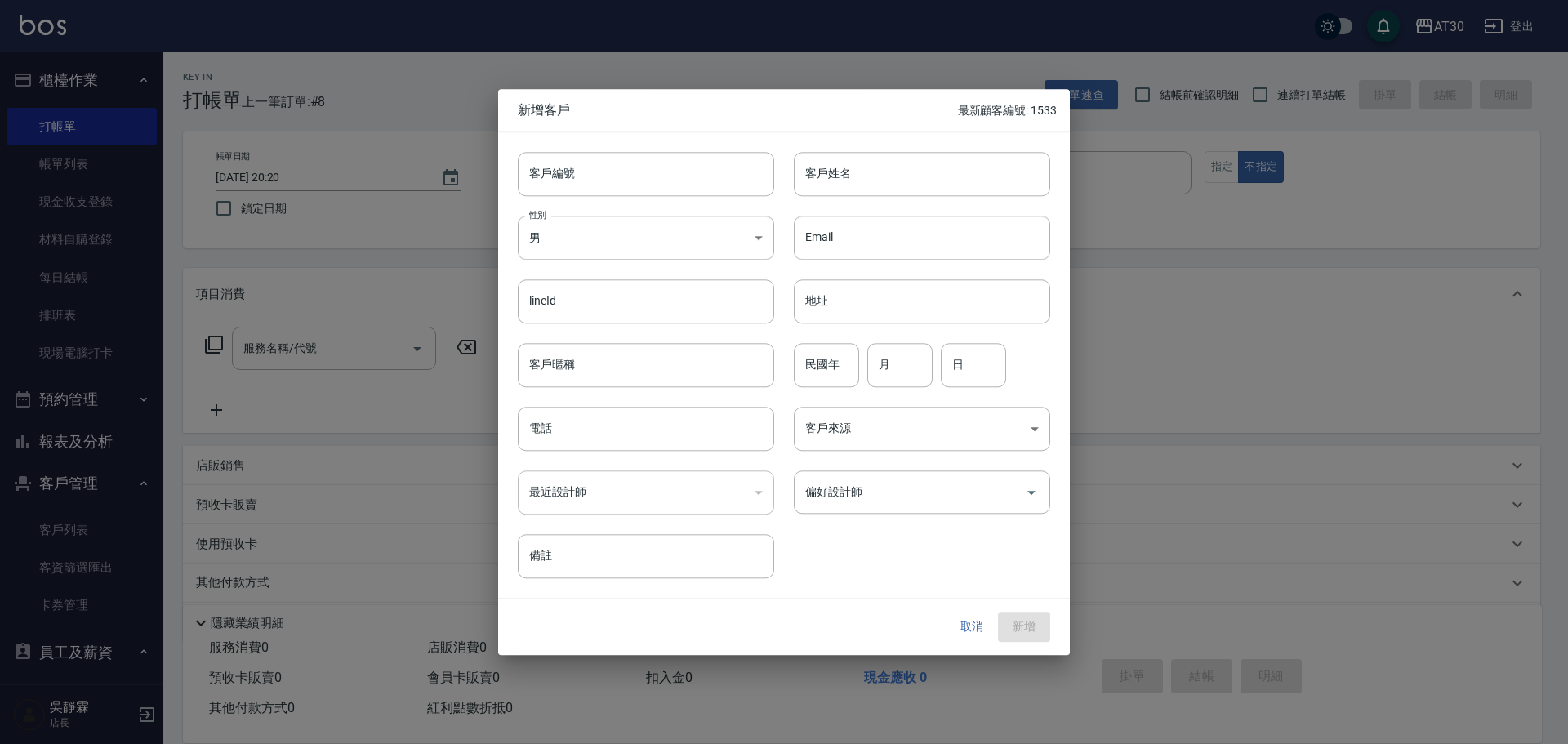
click at [561, 174] on input "客戶編號" at bounding box center [645, 173] width 256 height 44
type input "1549"
type input "r"
type input "竟"
click at [1015, 184] on input "井軒軒" at bounding box center [921, 173] width 256 height 44
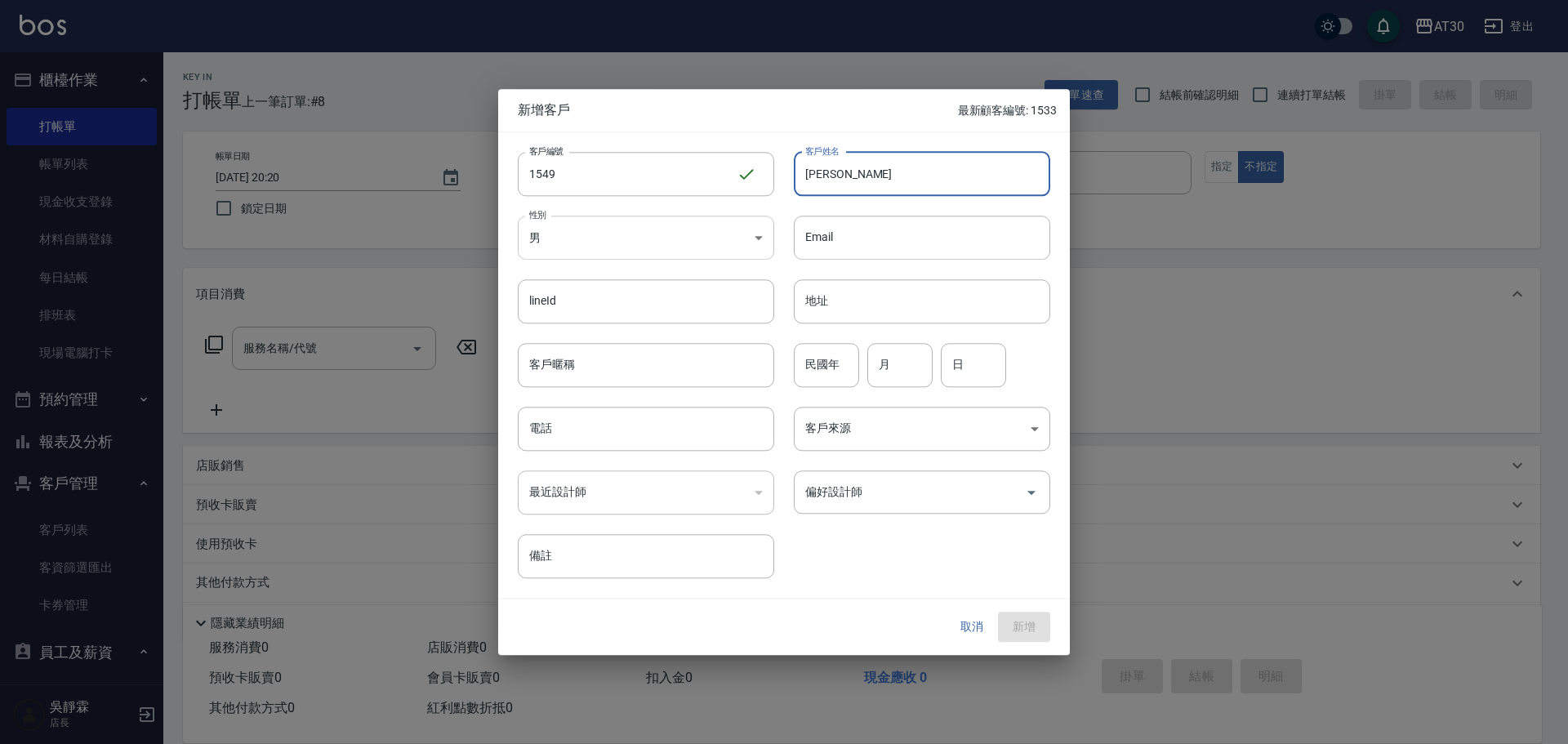
type input "井上絢香"
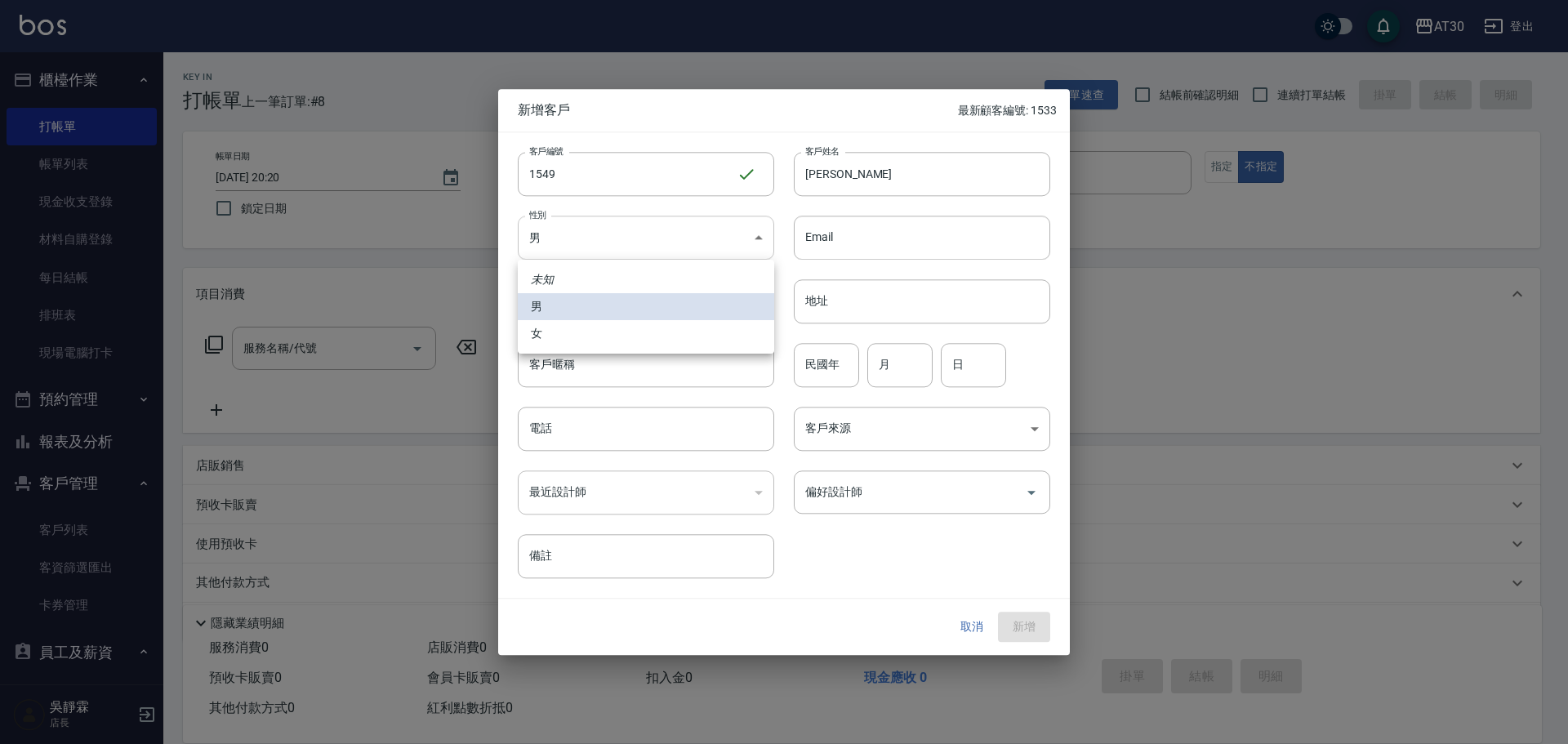
click at [597, 240] on body "AT30 登出 櫃檯作業 打帳單 帳單列表 現金收支登錄 材料自購登錄 每日結帳 排班表 現場電腦打卡 預約管理 預約管理 單日預約紀錄 單週預約紀錄 報表及…" at bounding box center [784, 399] width 1568 height 799
click at [571, 332] on li "女" at bounding box center [645, 333] width 256 height 27
type input "FEMALE"
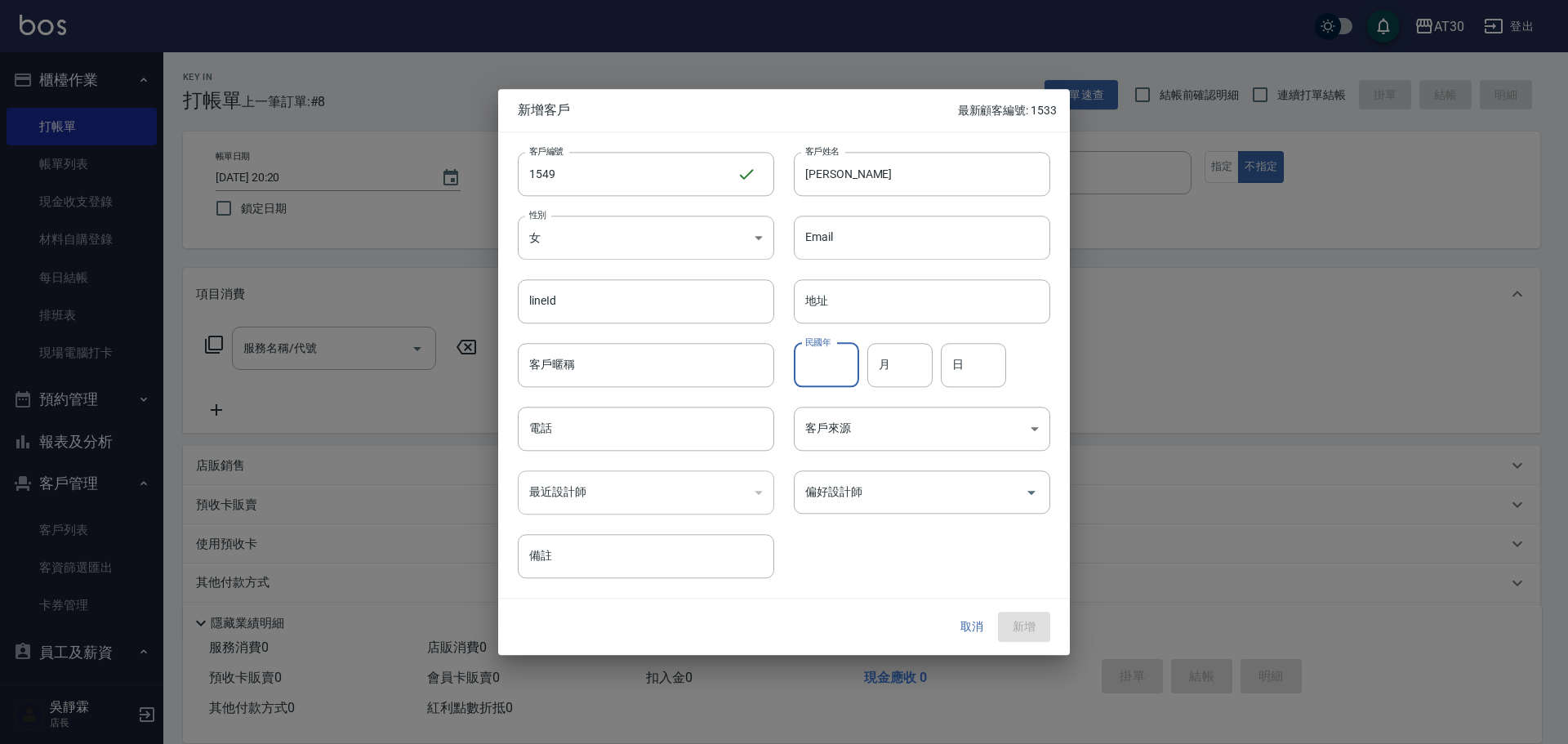
click at [830, 358] on input "民國年" at bounding box center [826, 365] width 66 height 44
type input "95"
type input "07"
type input "02"
type input "0912454264"
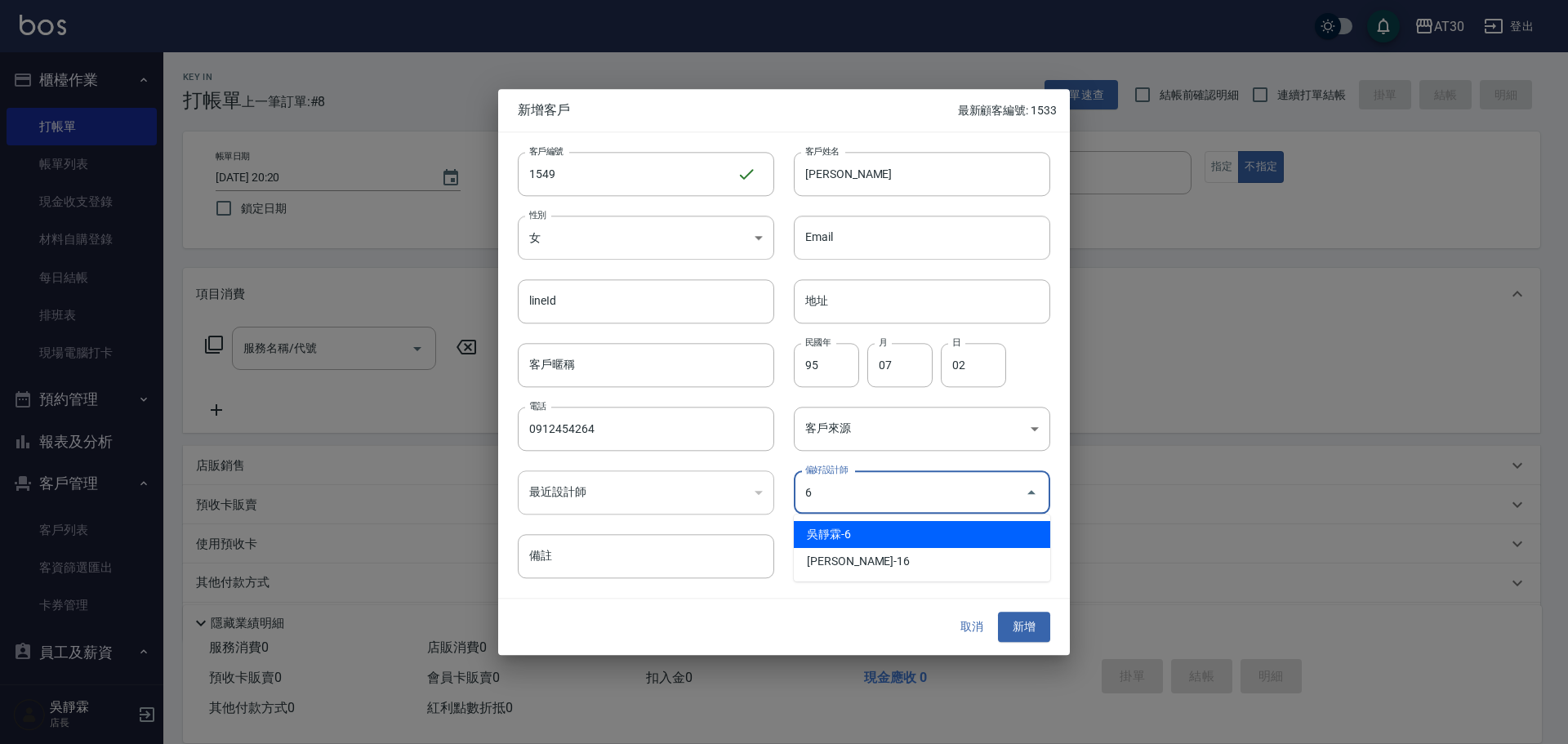
type input "吳靜霖"
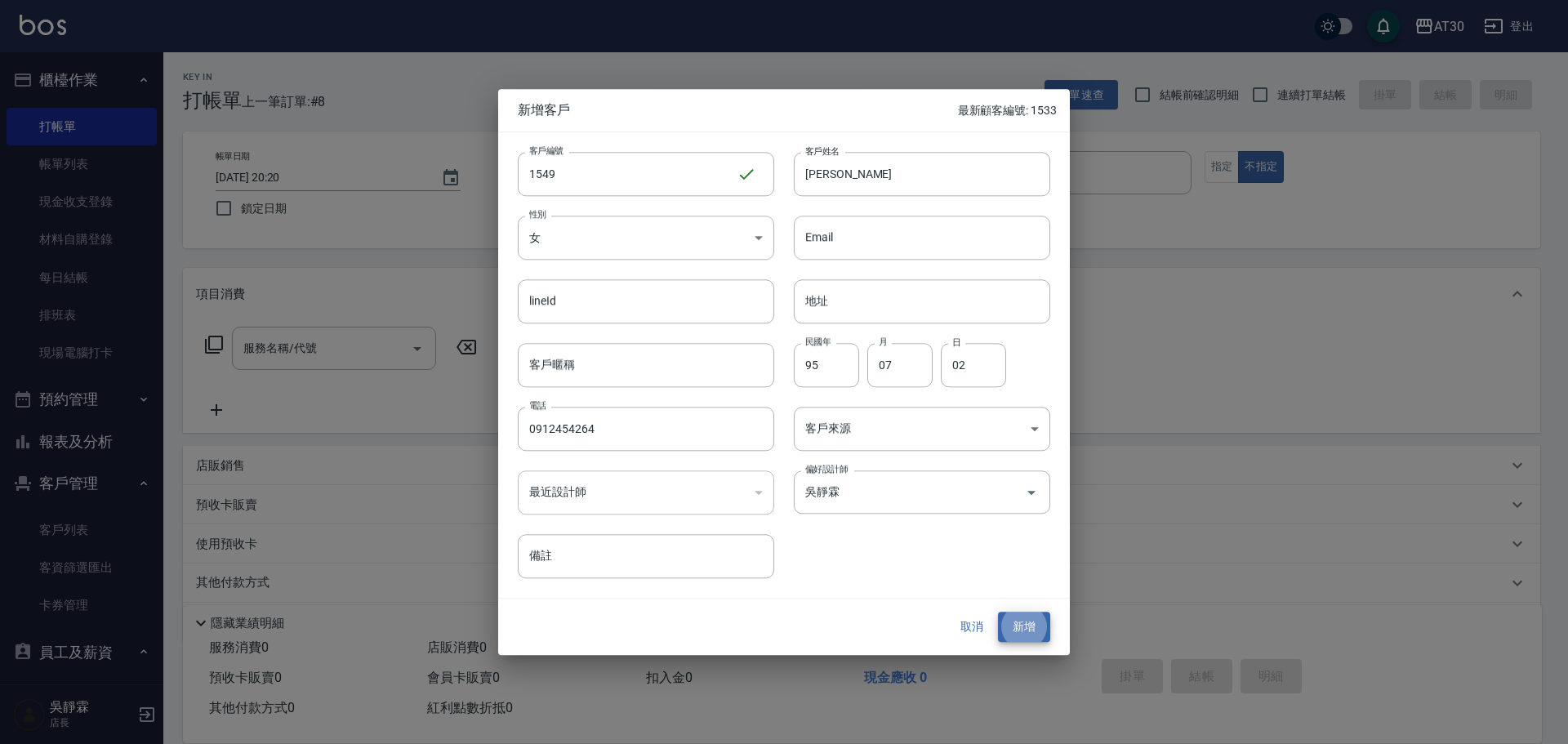
click at [998, 613] on button "新增" at bounding box center [1024, 628] width 52 height 31
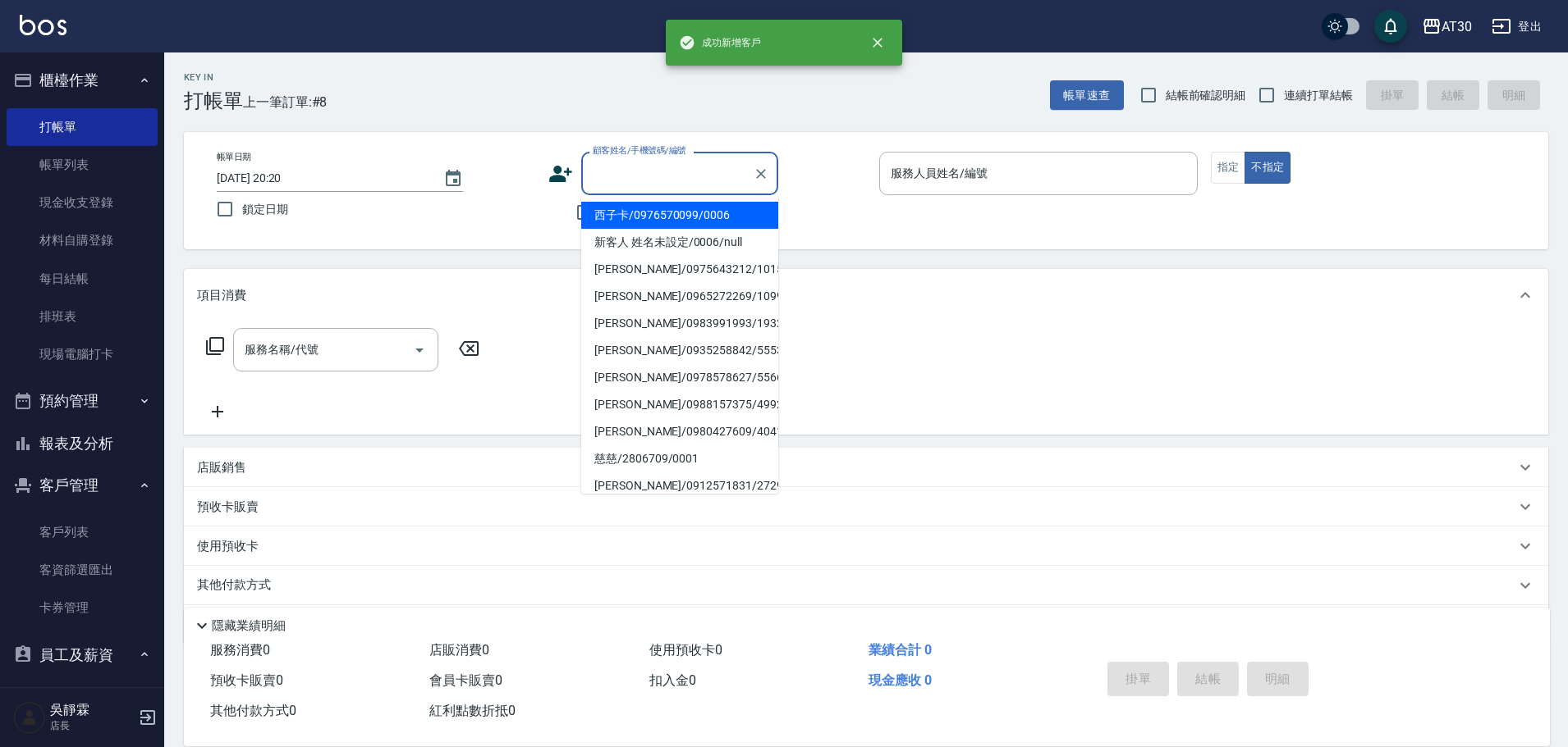
click at [654, 179] on input "顧客姓名/手機號碼/編號" at bounding box center [667, 173] width 158 height 29
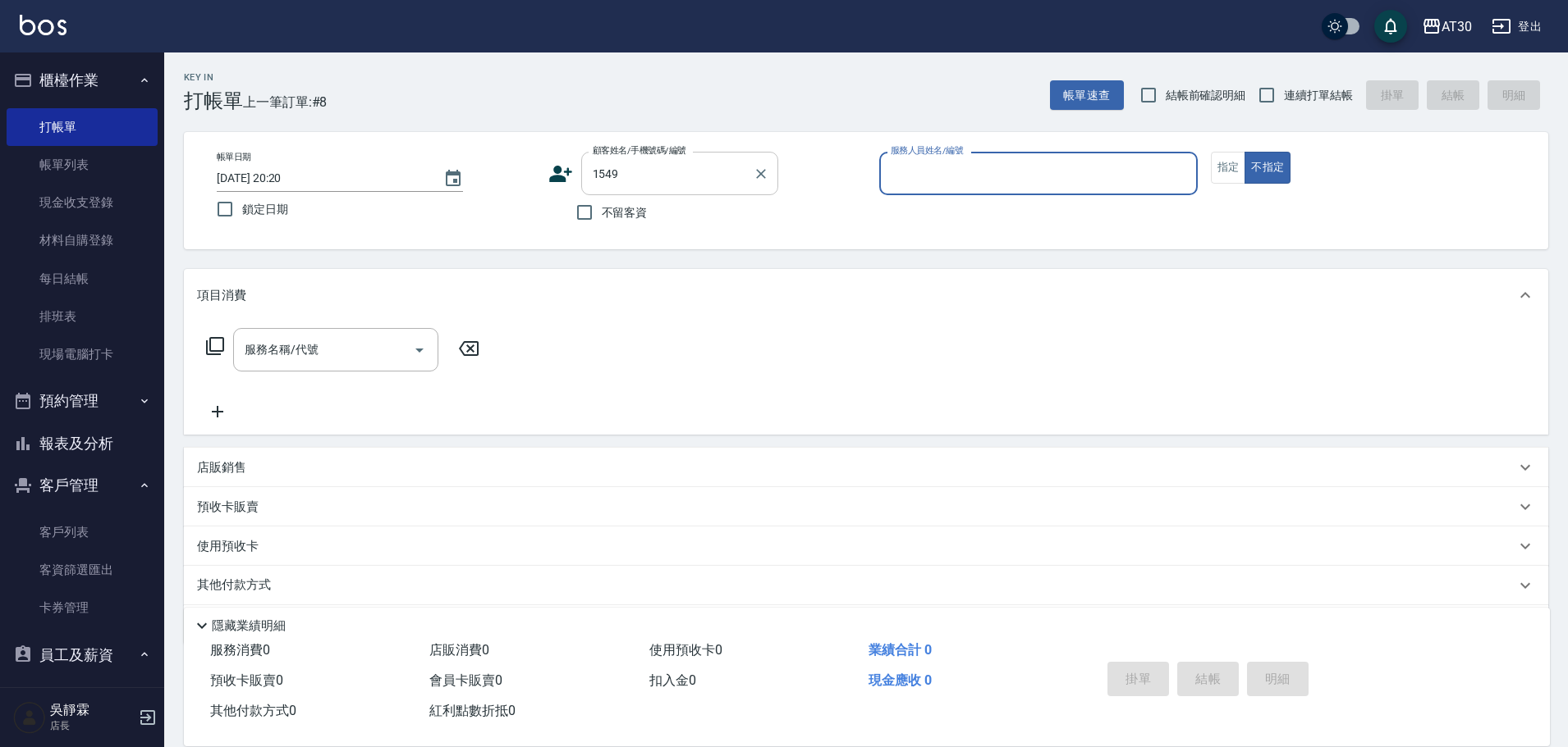
type input "井上絢香/0912454264/1549"
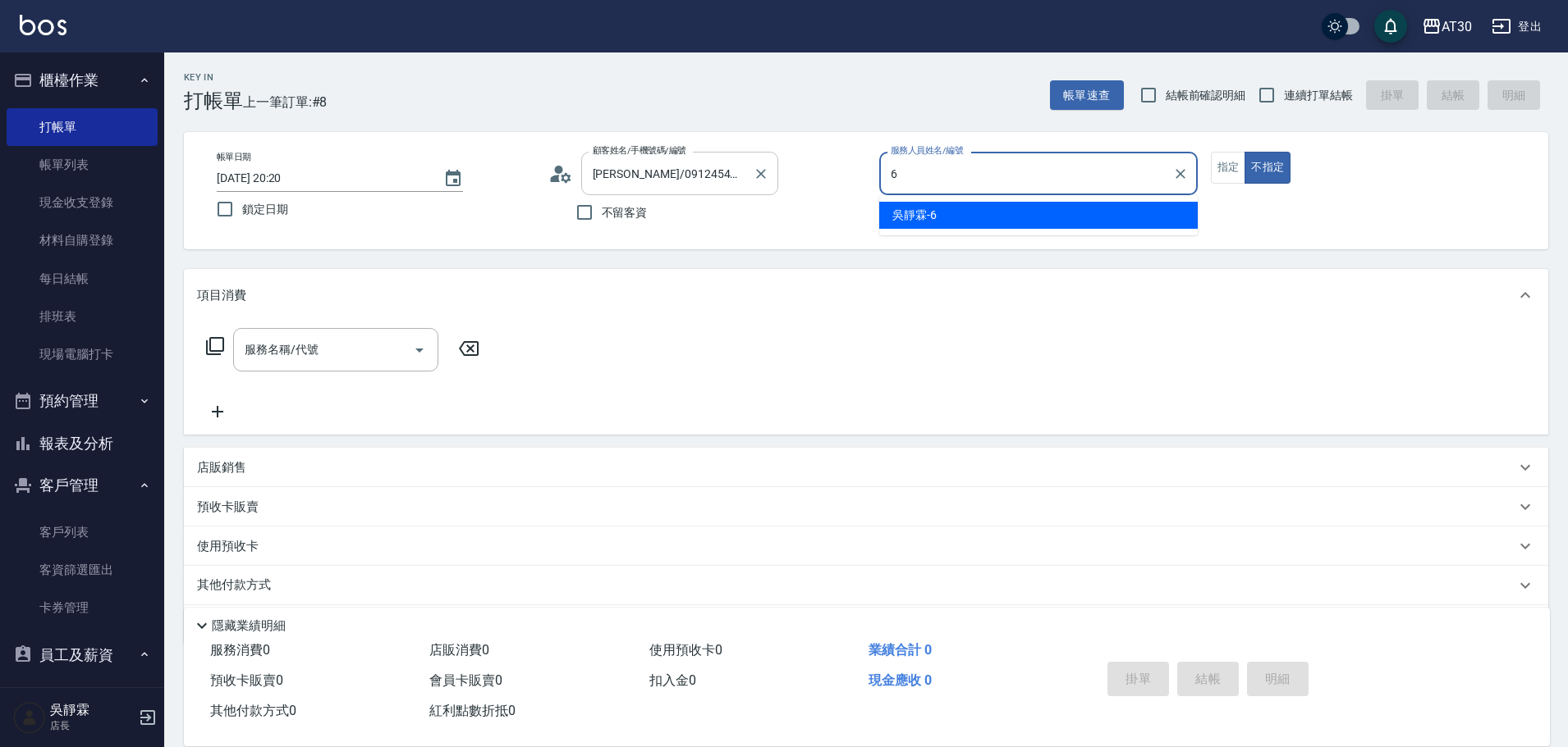
type input "吳靜霖-6"
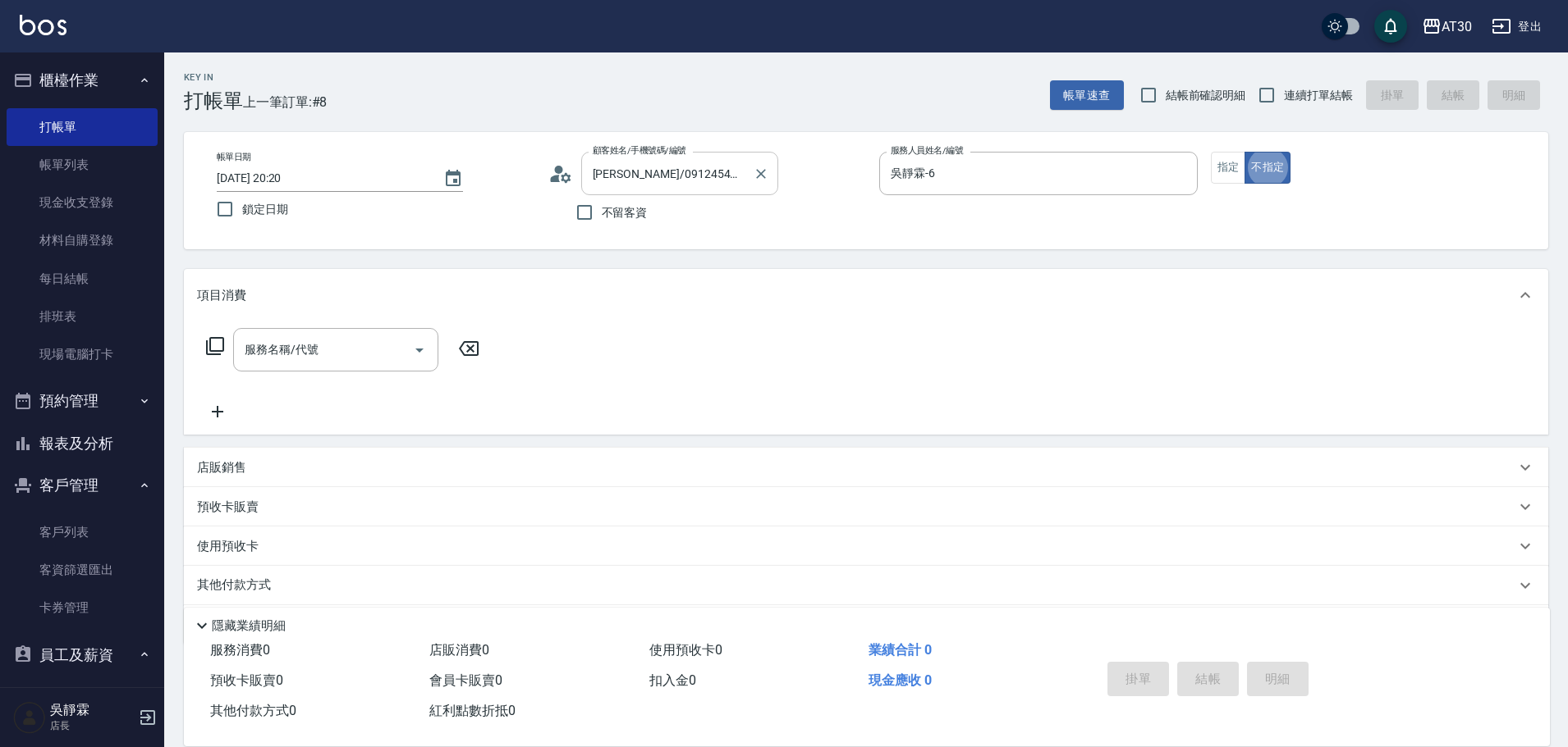
type button "false"
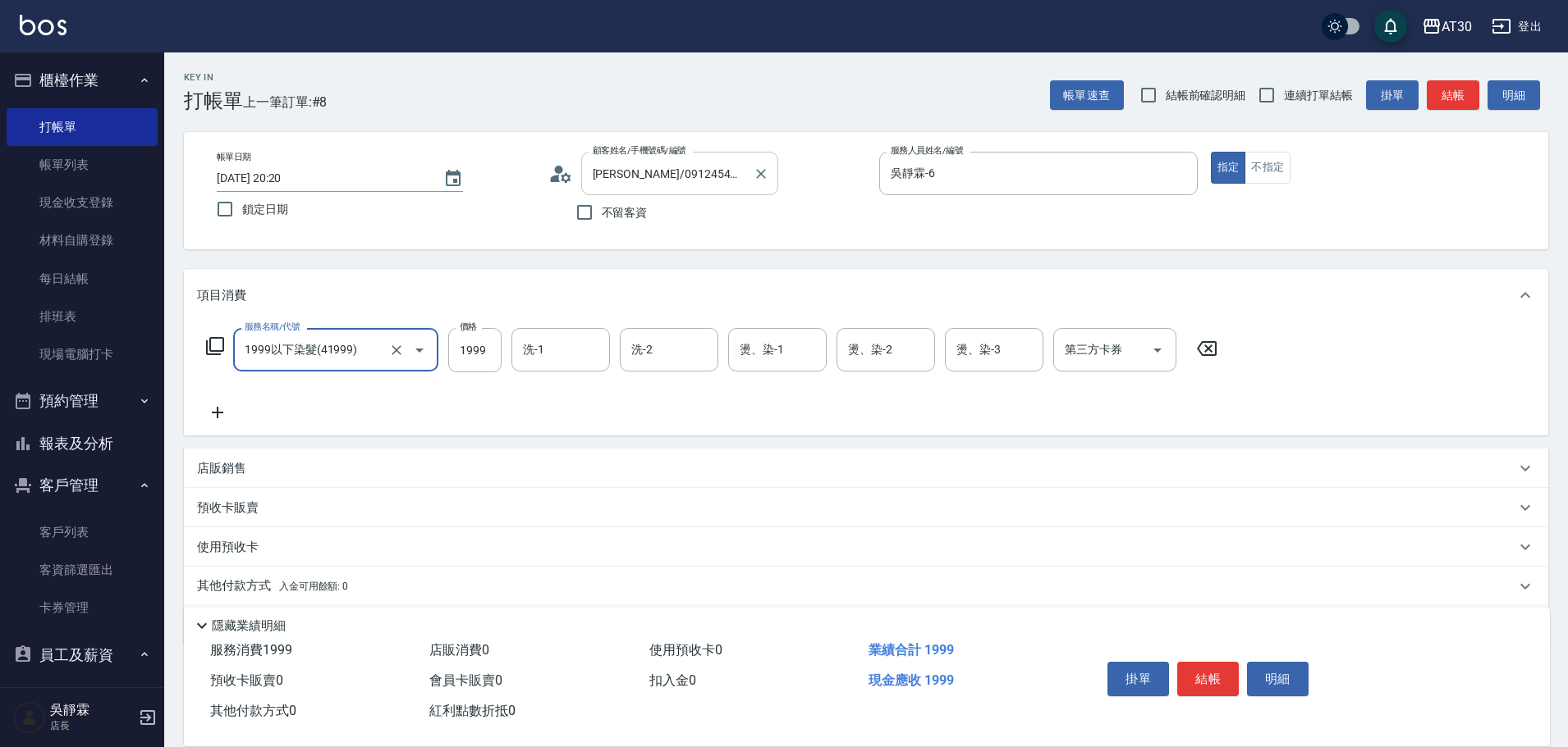
type input "1999以下染髮(41999)"
type input "1099"
type input "劉千慈-1"
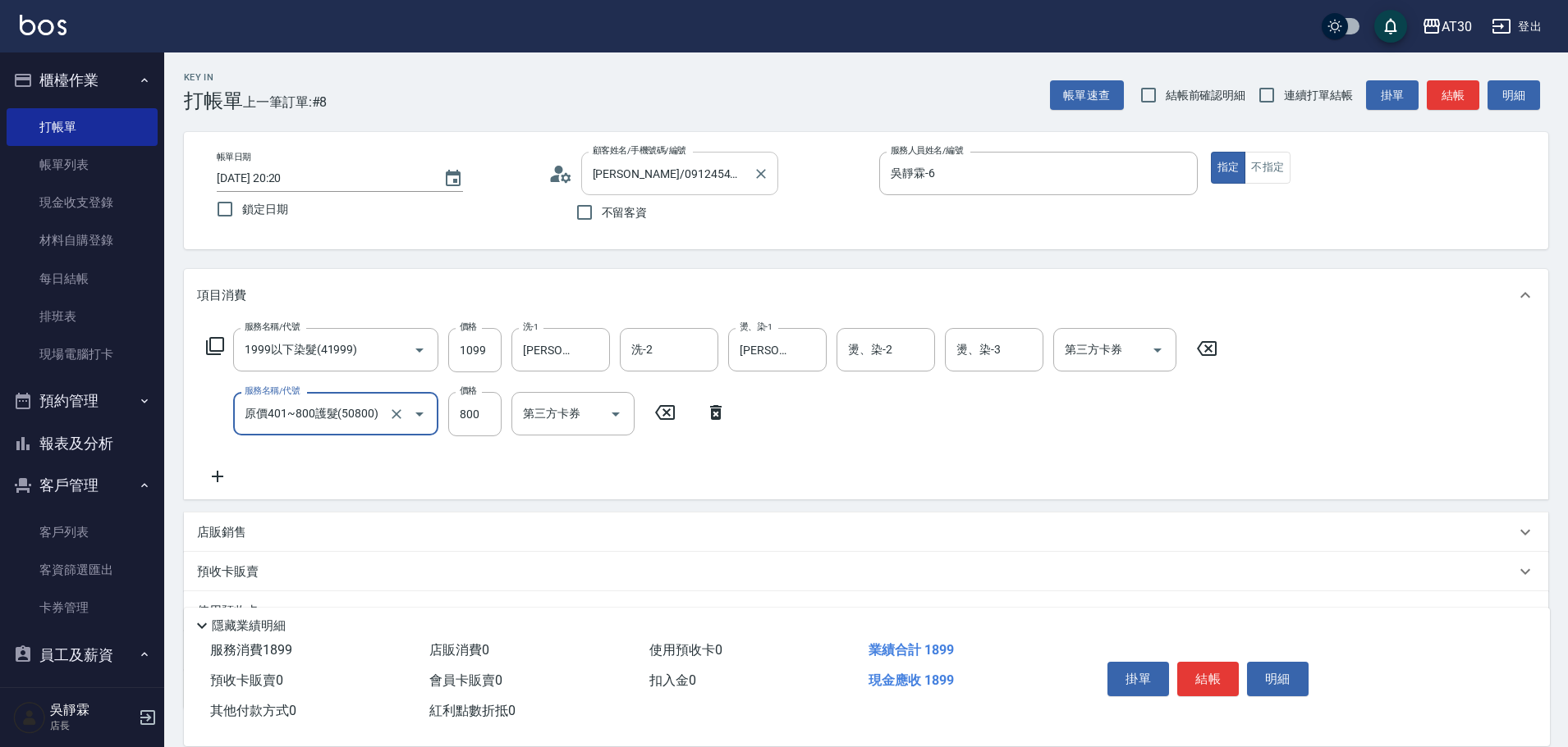
type input "原價401~800護髮(50800)"
type input "800"
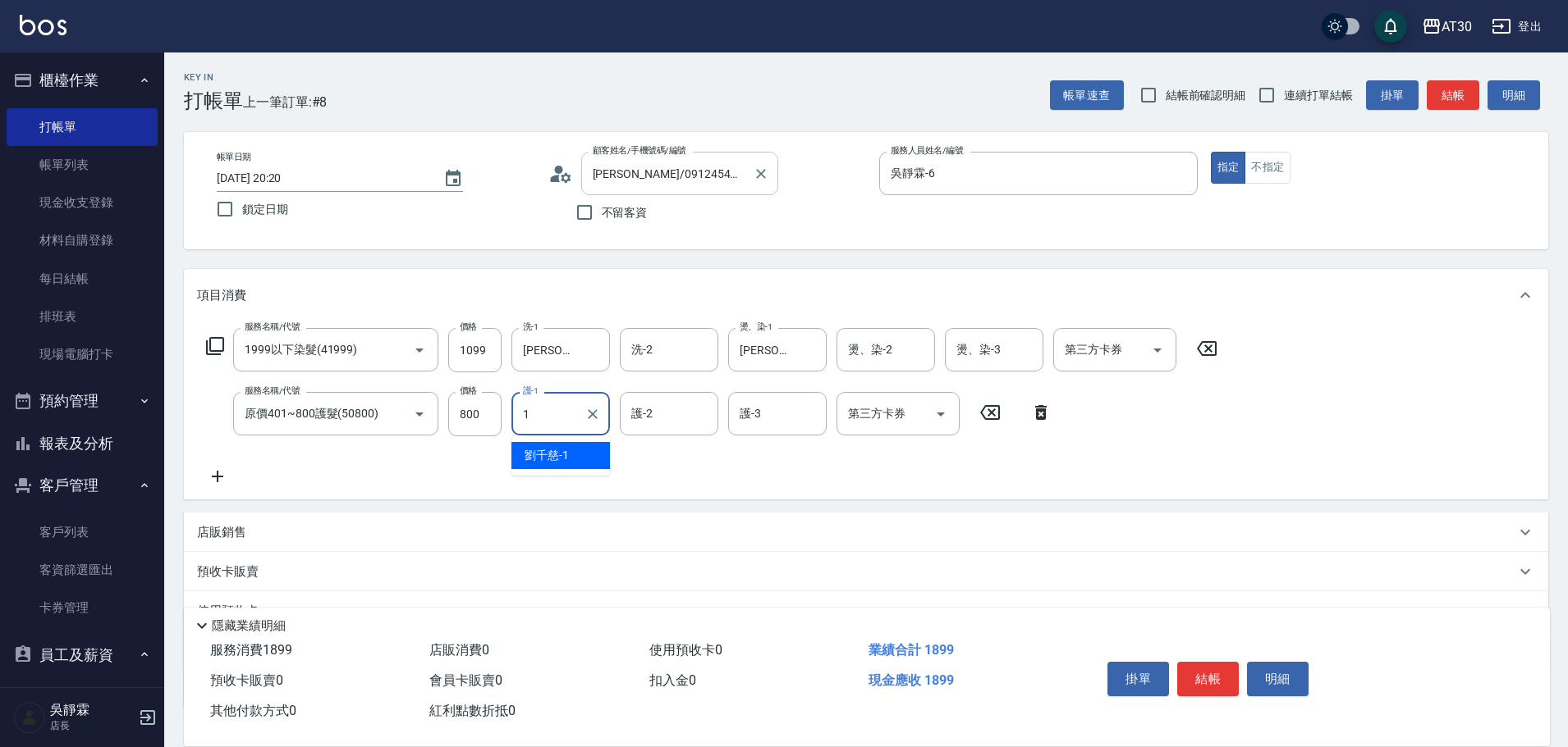
type input "劉千慈-1"
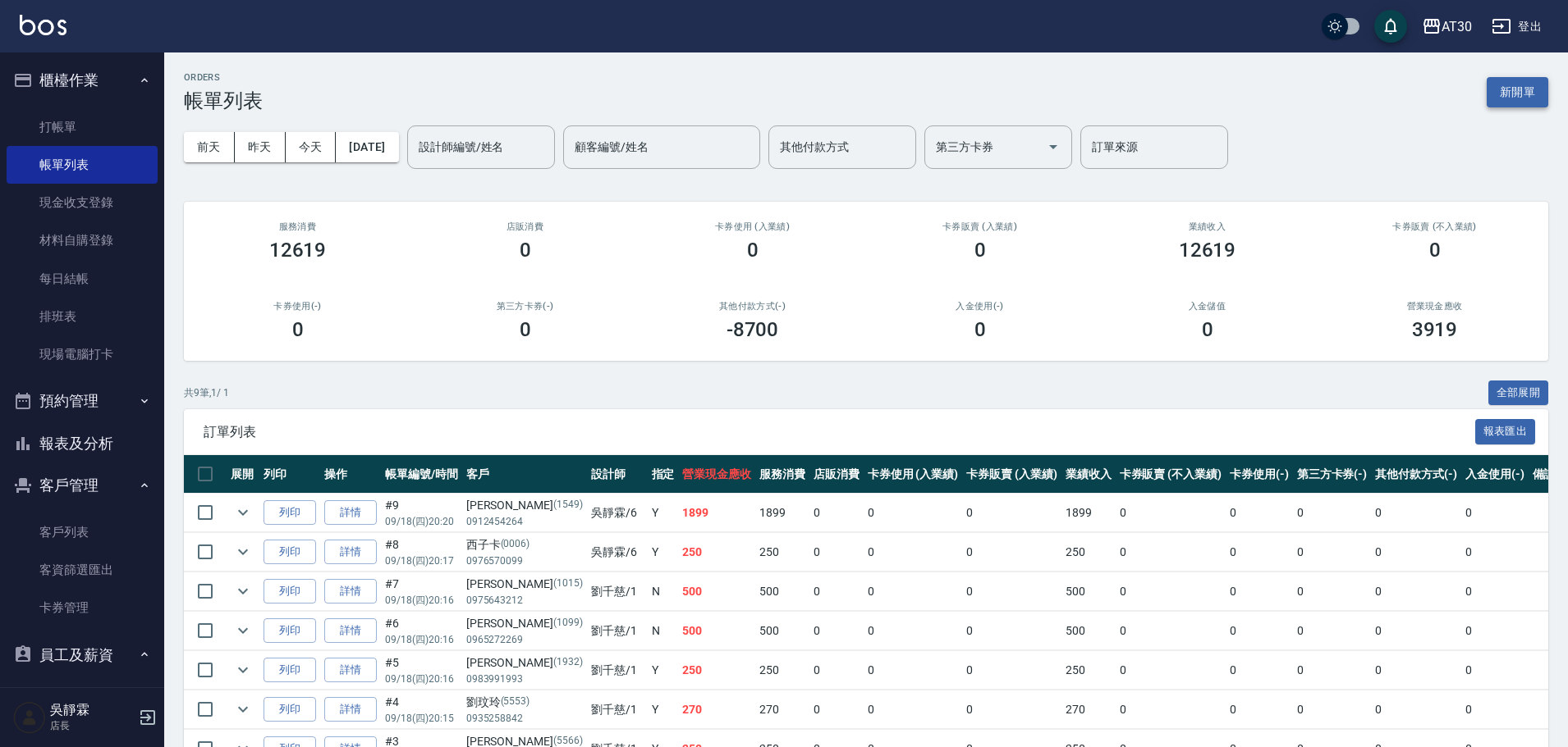
click at [1515, 88] on button "新開單" at bounding box center [1517, 92] width 61 height 31
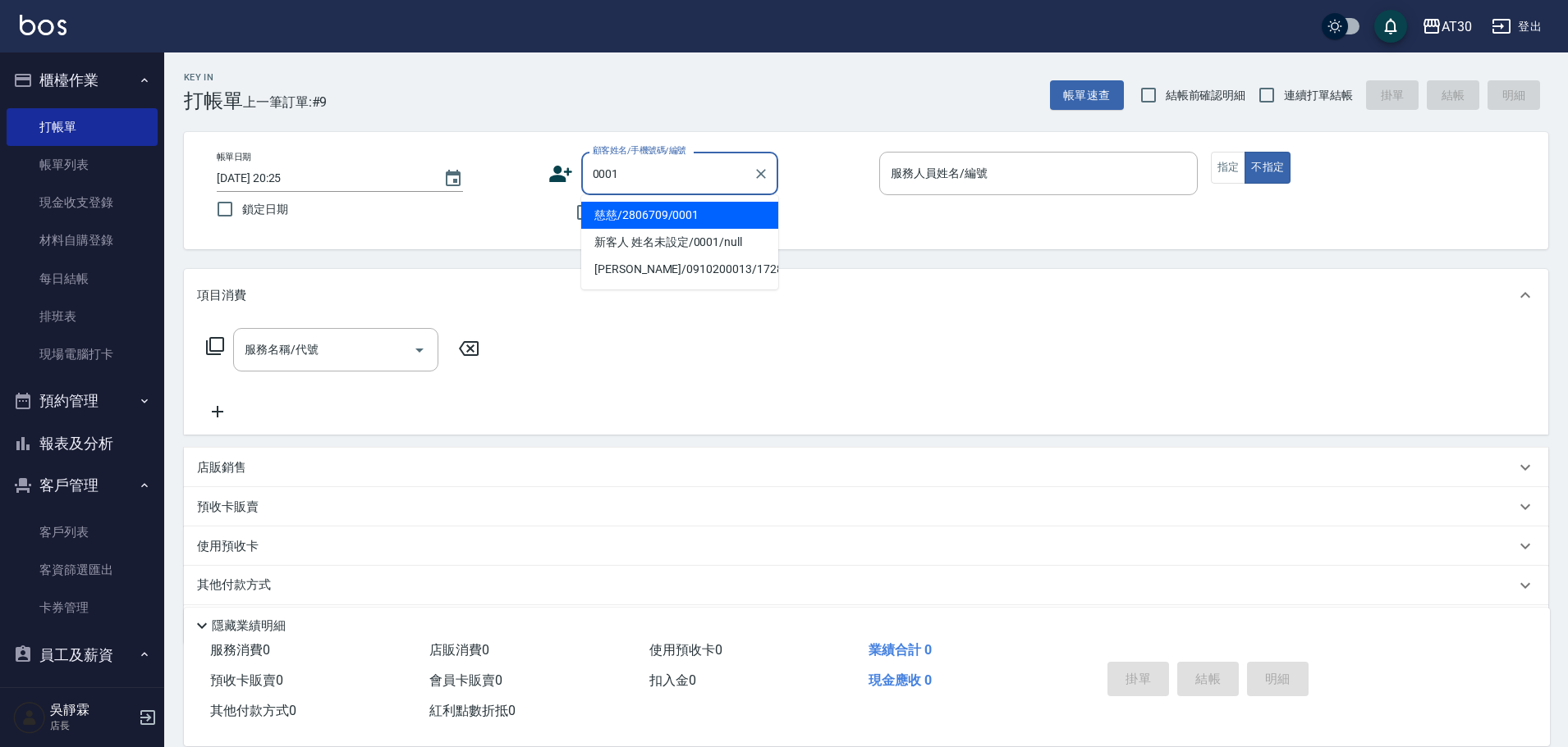
type input "慈慈/2806709/0001"
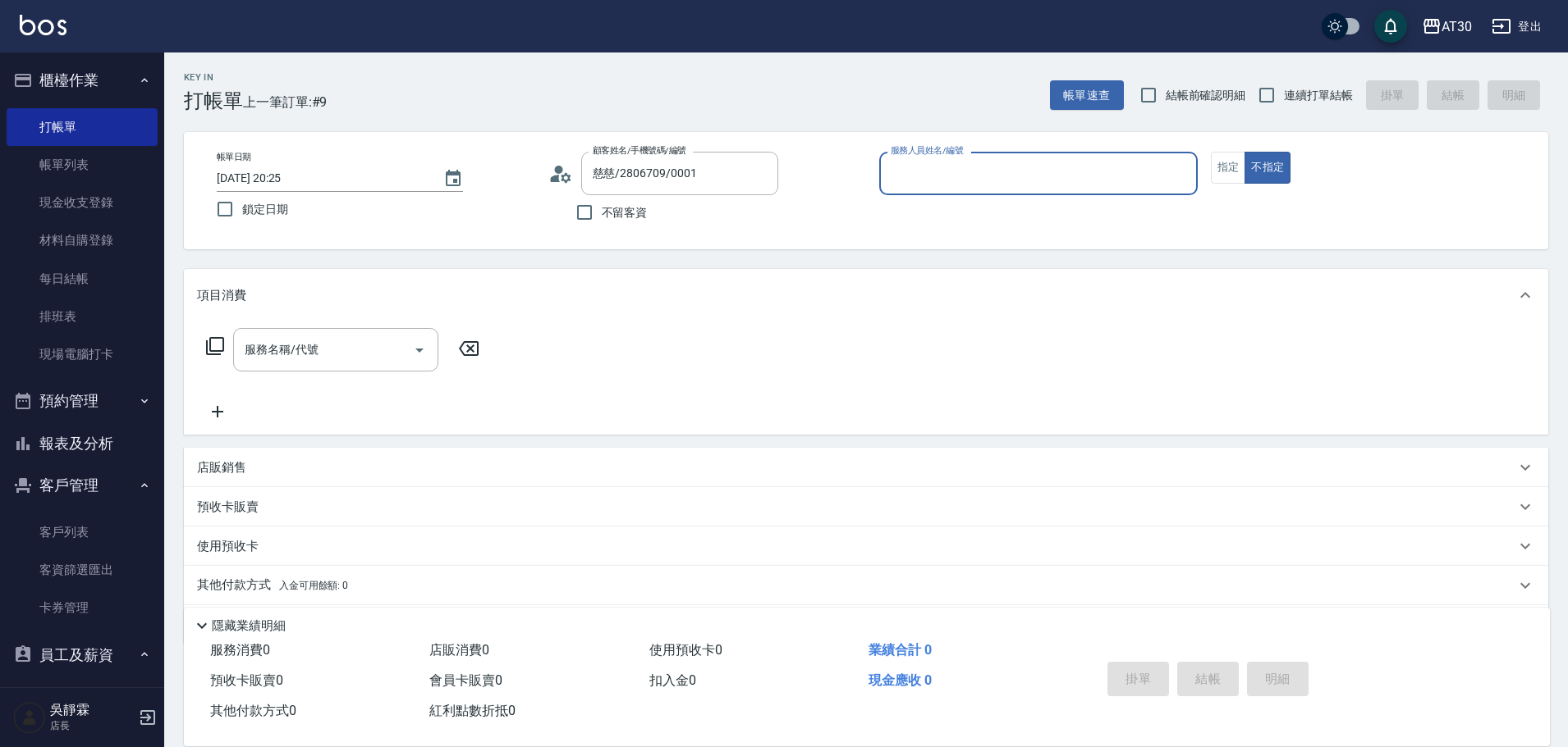
type input "1"
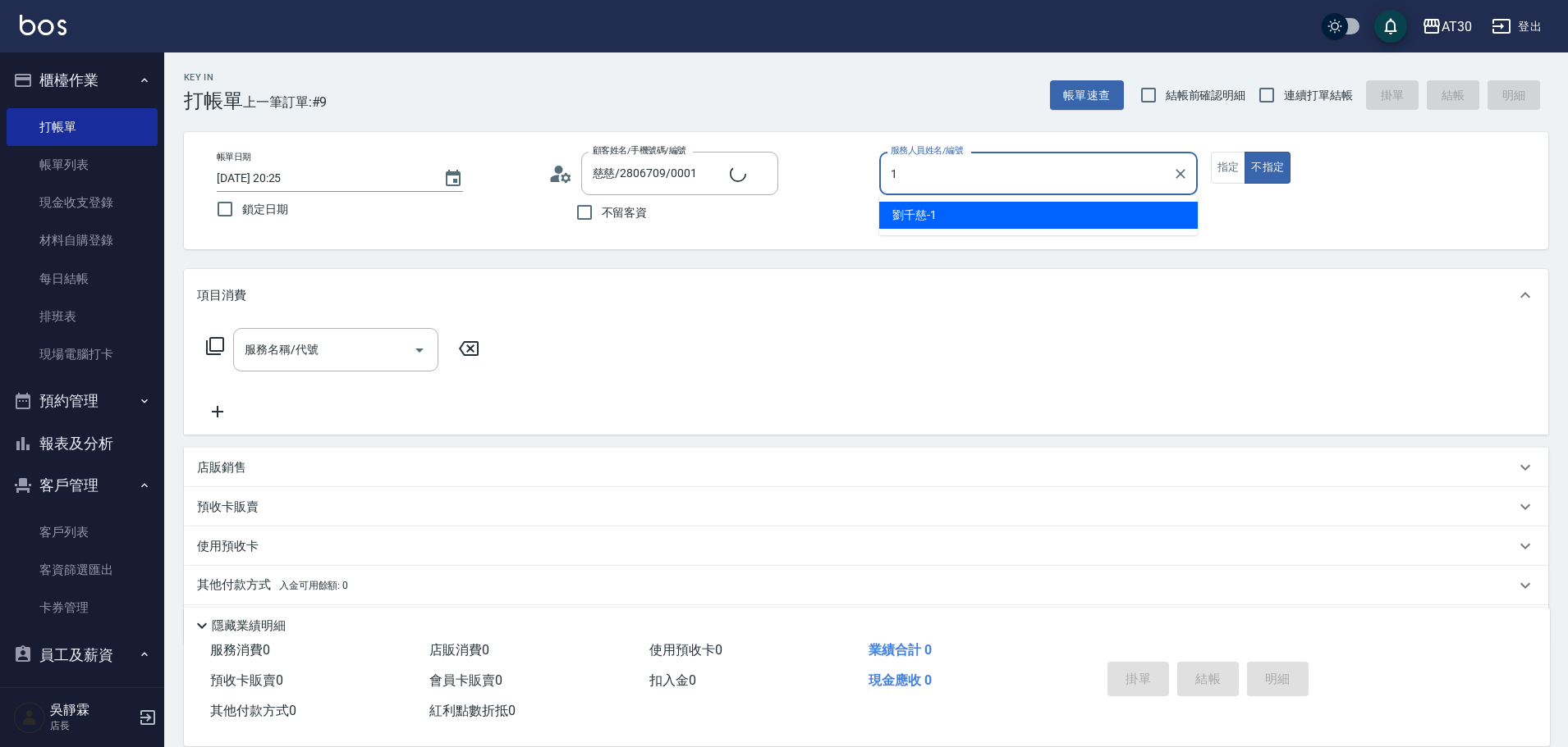
type input "新客人 姓名未設定/0001/null"
type input "劉千慈-1"
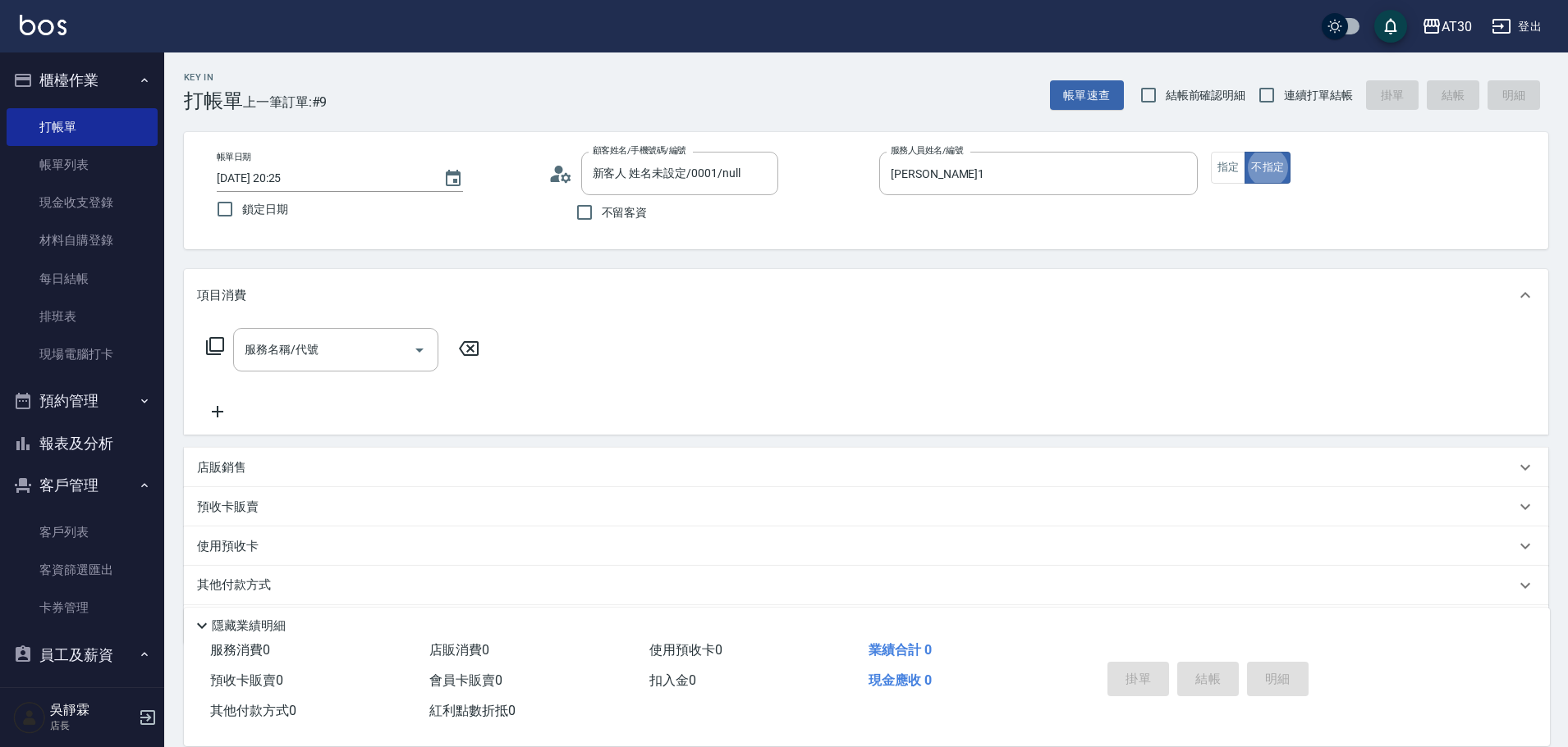
type button "false"
type input "2"
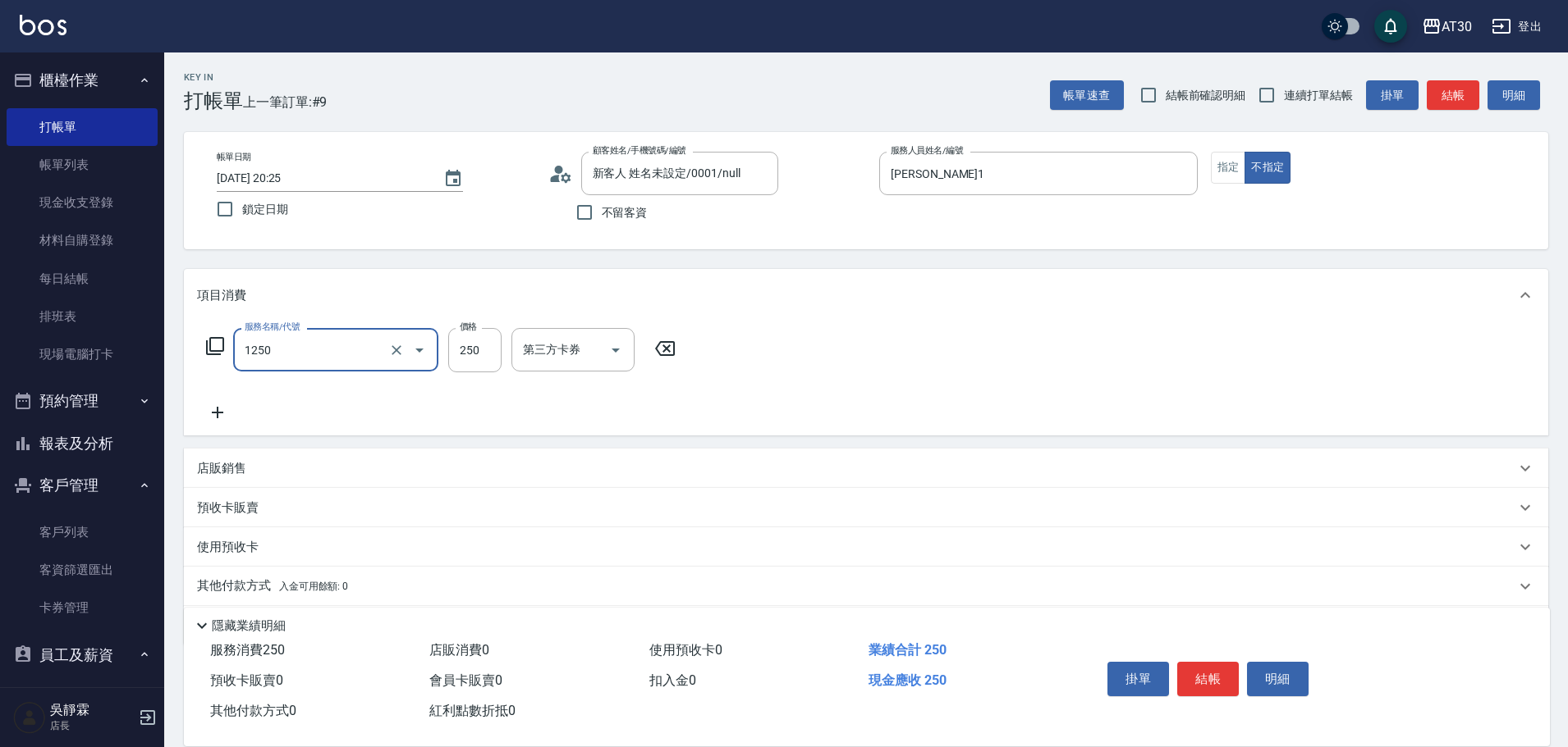
type input "洗髮250(1250)"
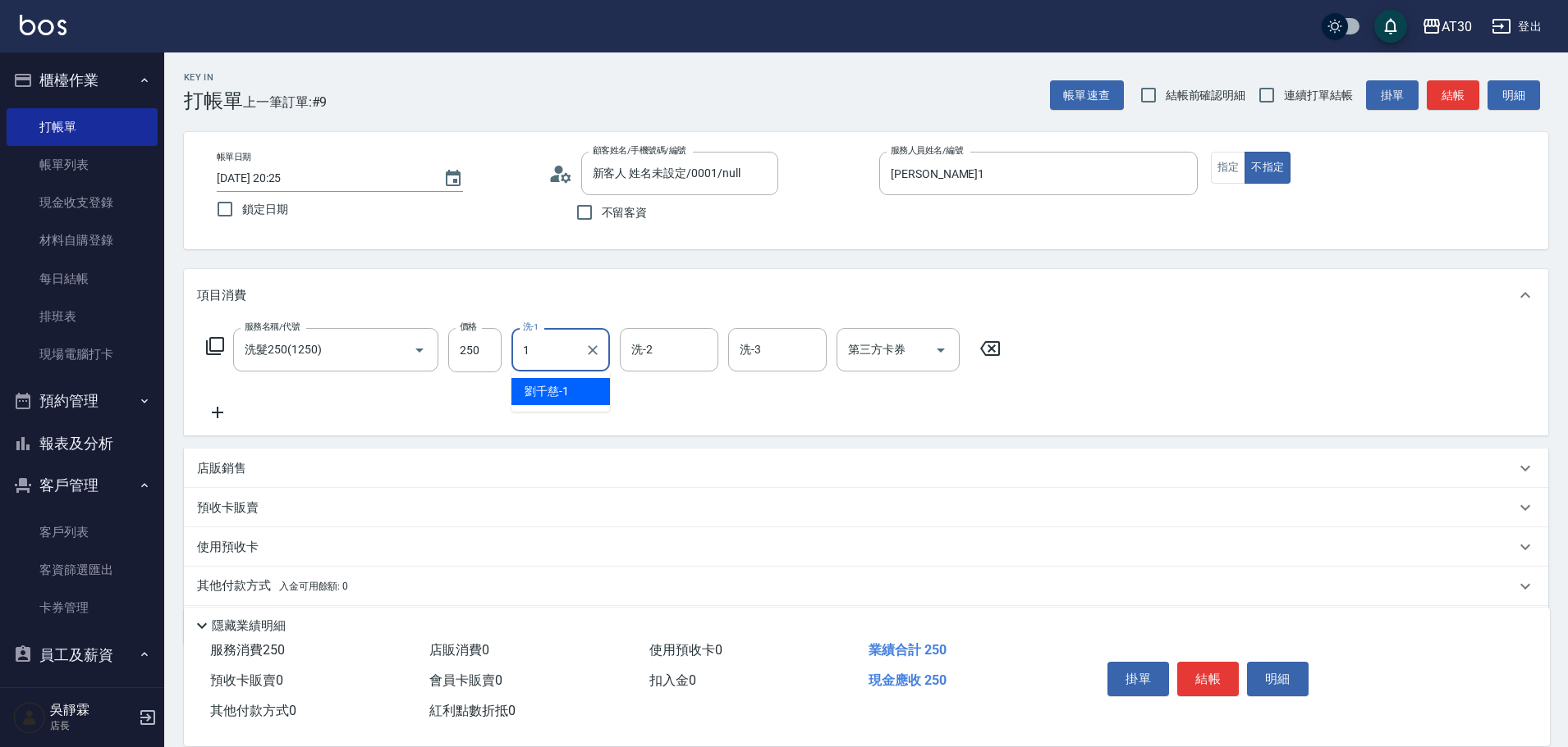
type input "劉千慈-1"
click at [661, 161] on div "顧客姓名/手機號碼/編號 新客人 姓名未設定/0001/null 顧客姓名/手機號碼/編號" at bounding box center [680, 173] width 197 height 43
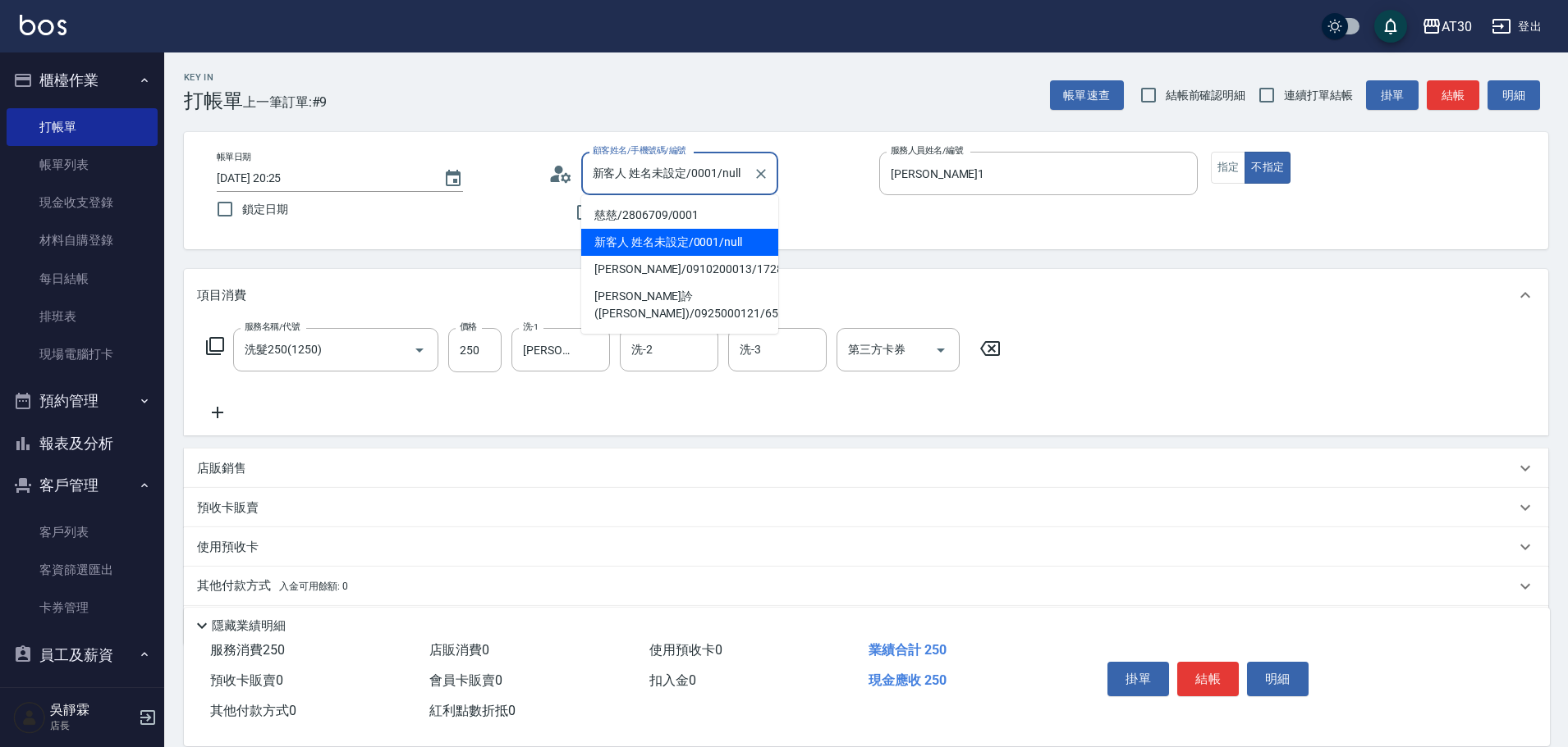
click at [663, 179] on input "新客人 姓名未設定/0001/null" at bounding box center [667, 173] width 158 height 29
click at [657, 212] on li "慈慈/2806709/0001" at bounding box center [680, 216] width 197 height 27
type input "慈慈/2806709/0001"
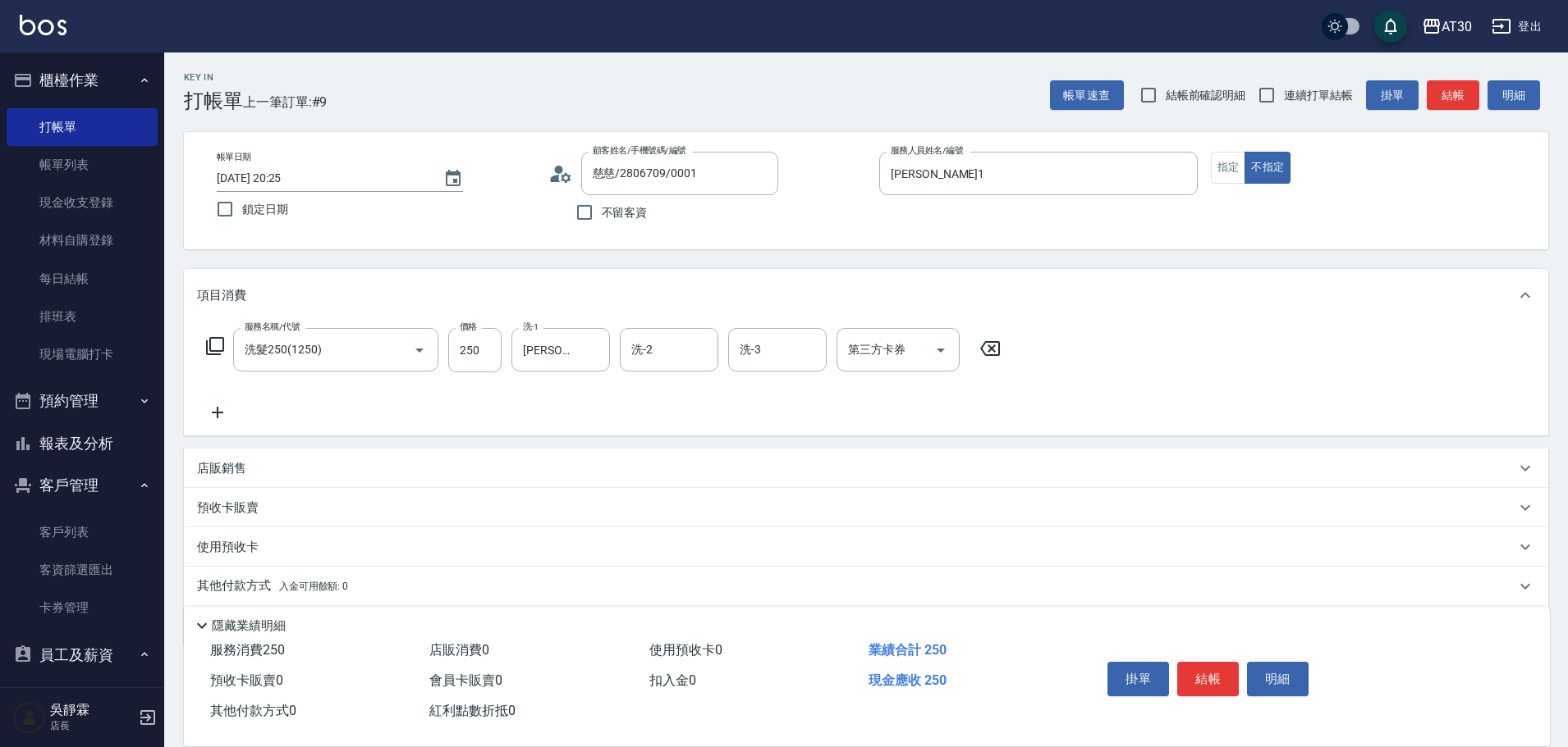
click at [1196, 401] on div "服務名稱/代號 洗髮250(1250) 服務名稱/代號 價格 250 價格 洗-1 劉千慈-1 洗-1 洗-2 洗-2 洗-3 洗-3 第三方卡券 第三方卡券" at bounding box center [866, 378] width 1364 height 114
click at [593, 350] on icon "Clear" at bounding box center [592, 350] width 10 height 10
click at [571, 388] on span "曾駿育 -23" at bounding box center [550, 392] width 51 height 17
type input "曾駿育-23"
click at [1353, 297] on div "項目消費" at bounding box center [856, 295] width 1318 height 17
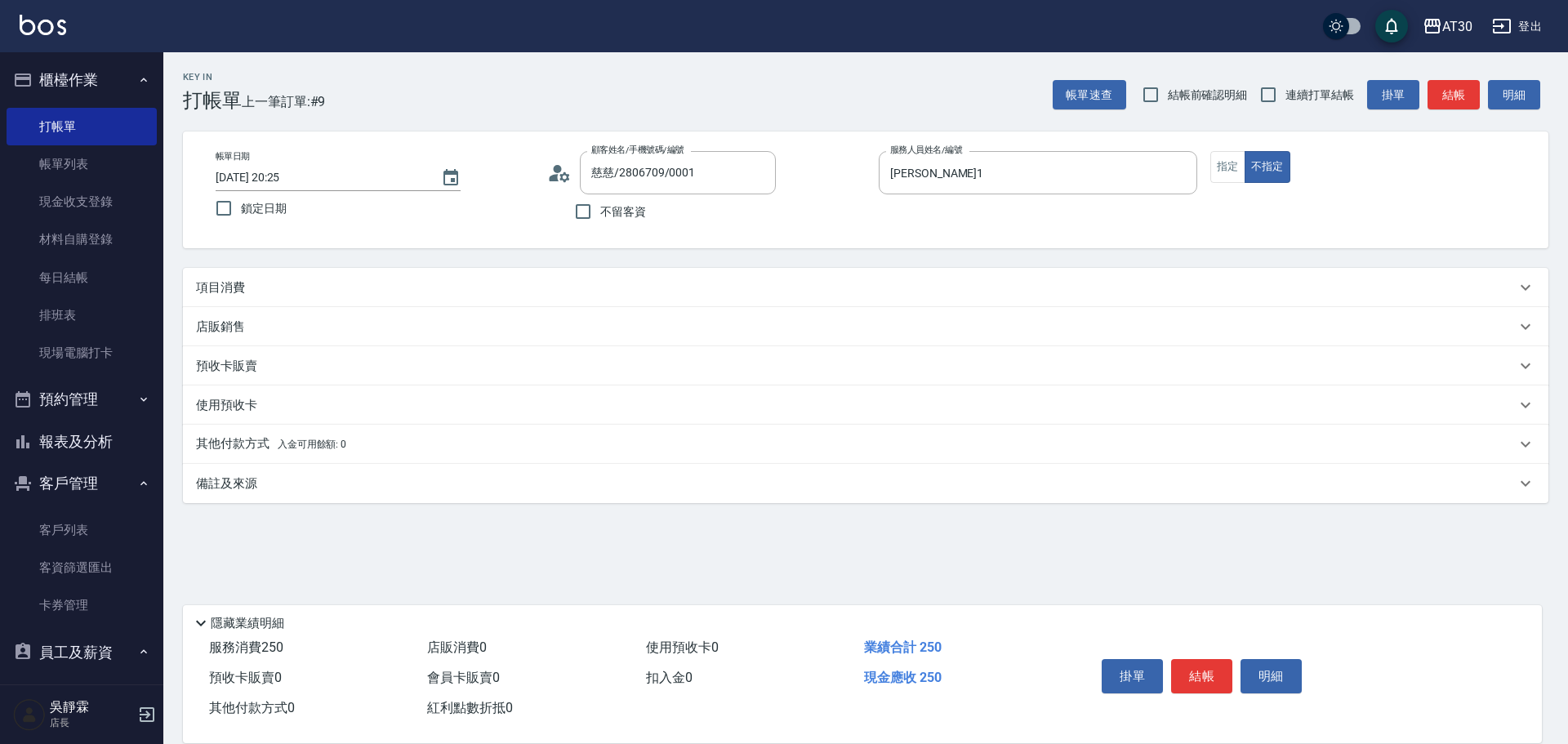
click at [792, 283] on div "項目消費" at bounding box center [855, 288] width 1319 height 17
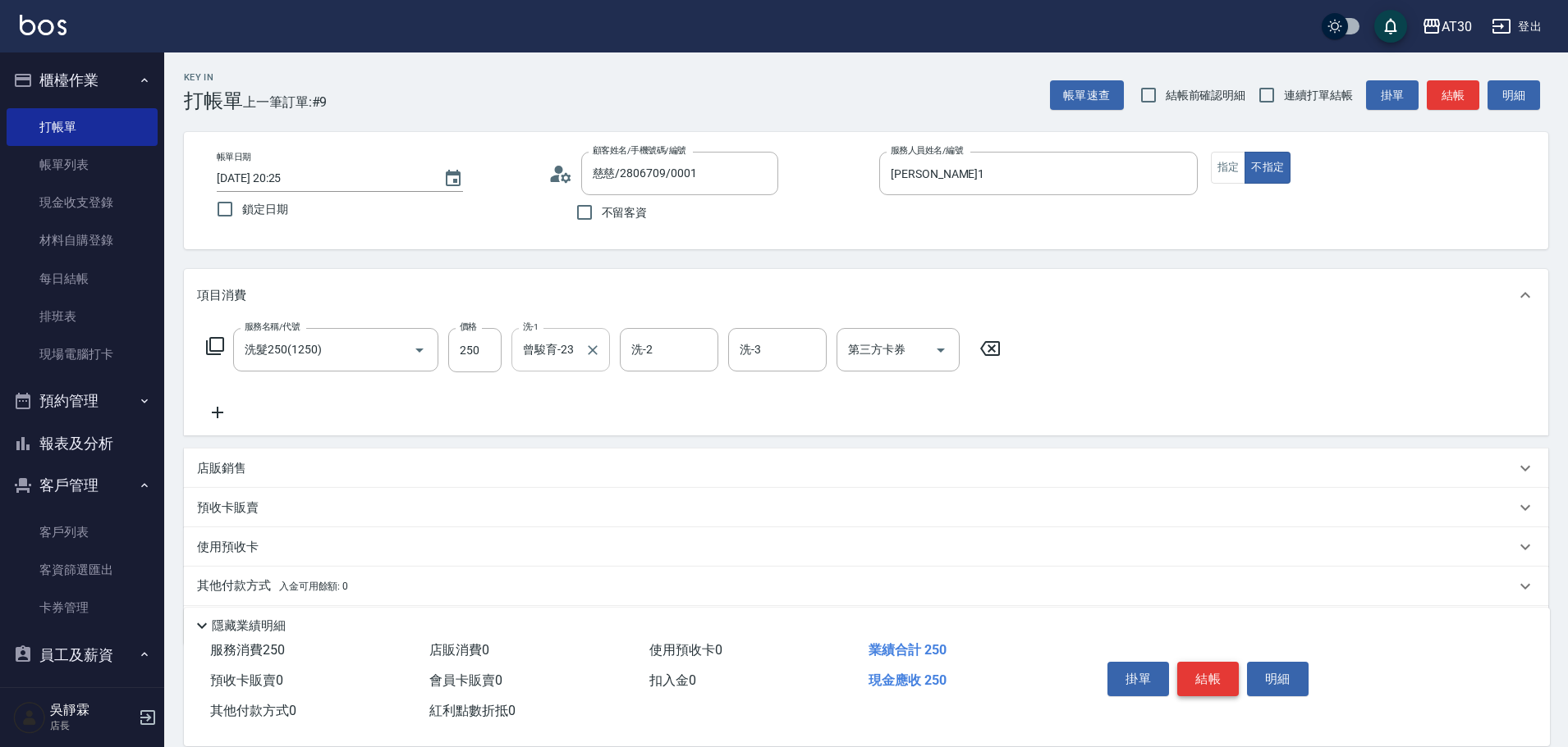
click at [1202, 669] on button "結帳" at bounding box center [1208, 679] width 61 height 34
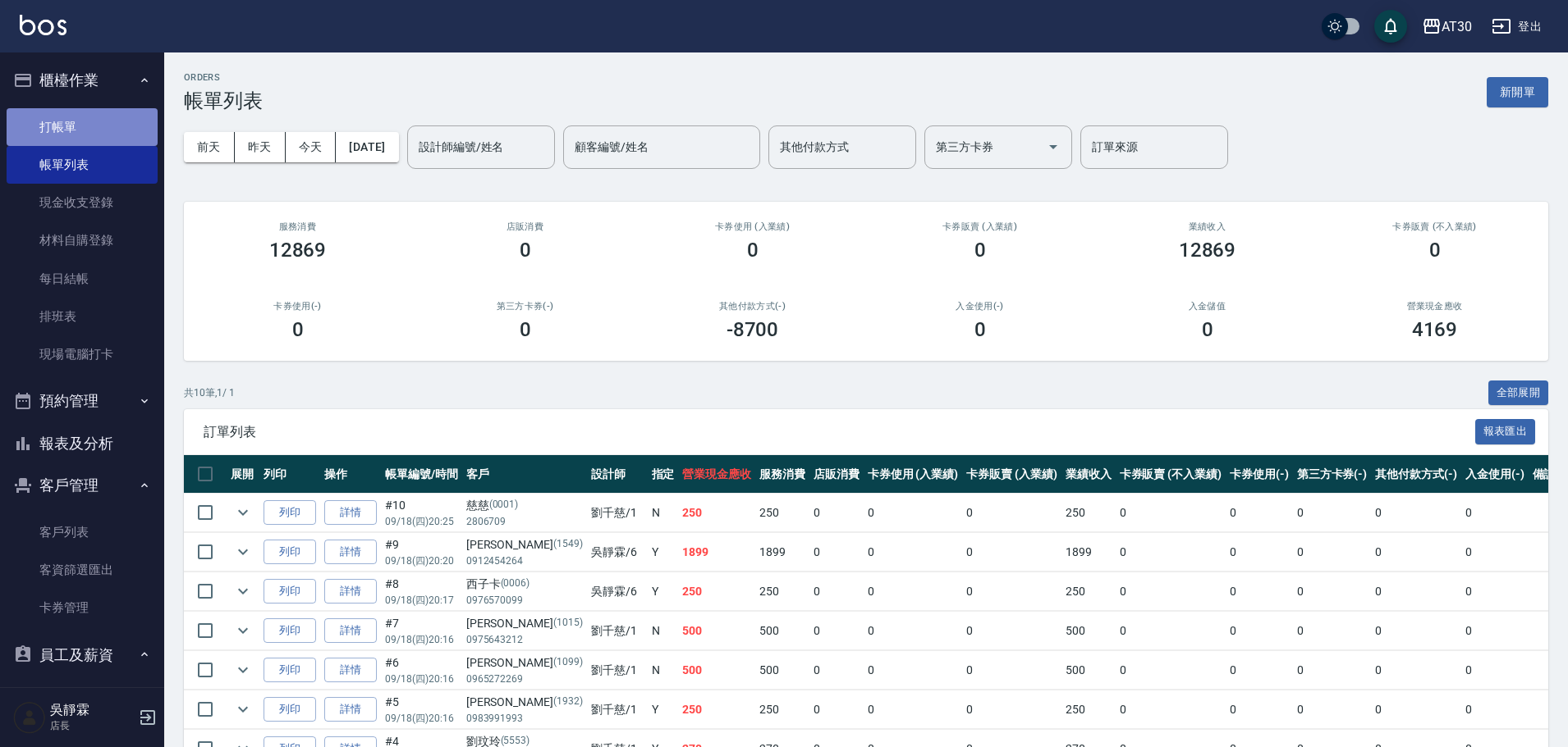
click at [104, 124] on link "打帳單" at bounding box center [81, 127] width 151 height 38
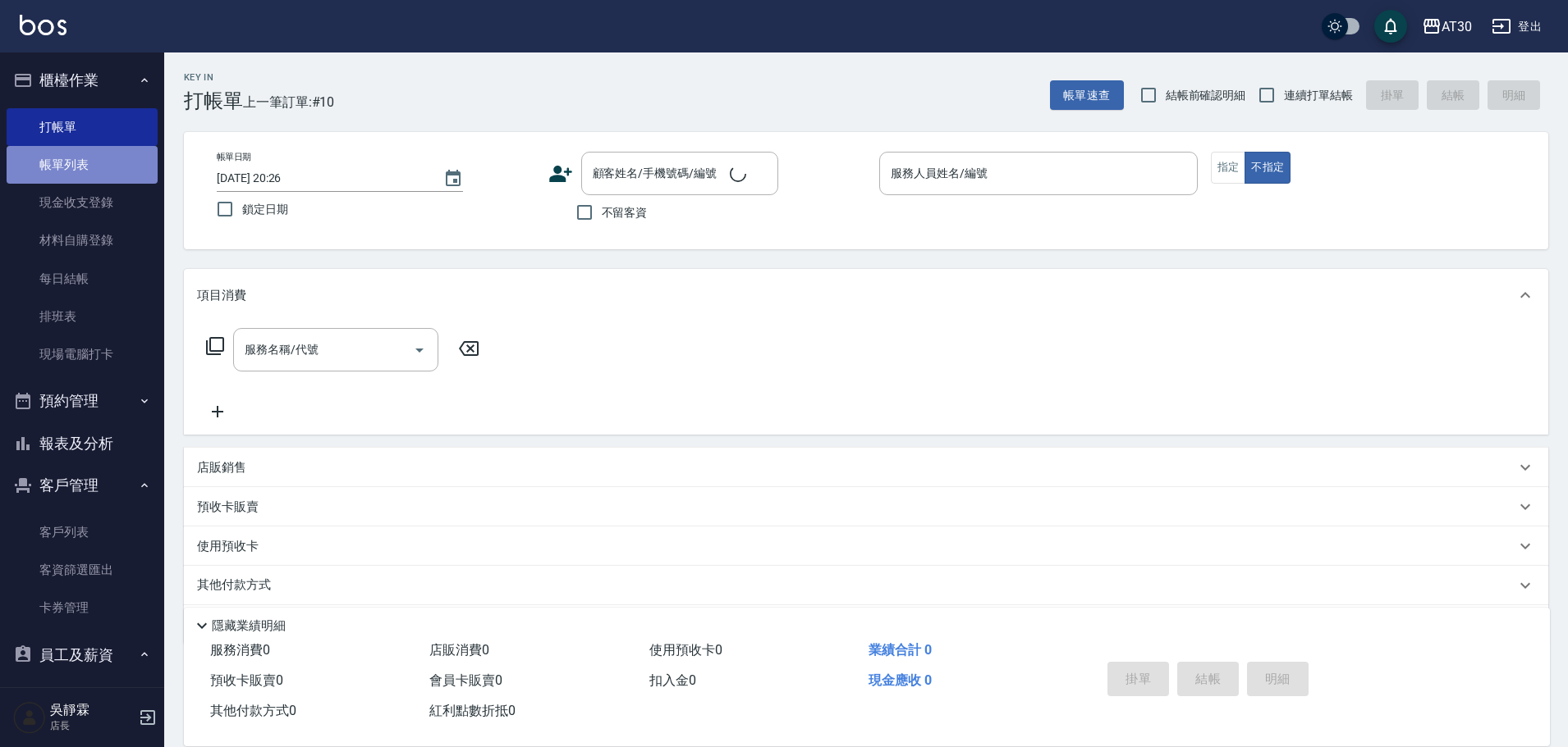
click at [104, 167] on link "帳單列表" at bounding box center [81, 165] width 151 height 38
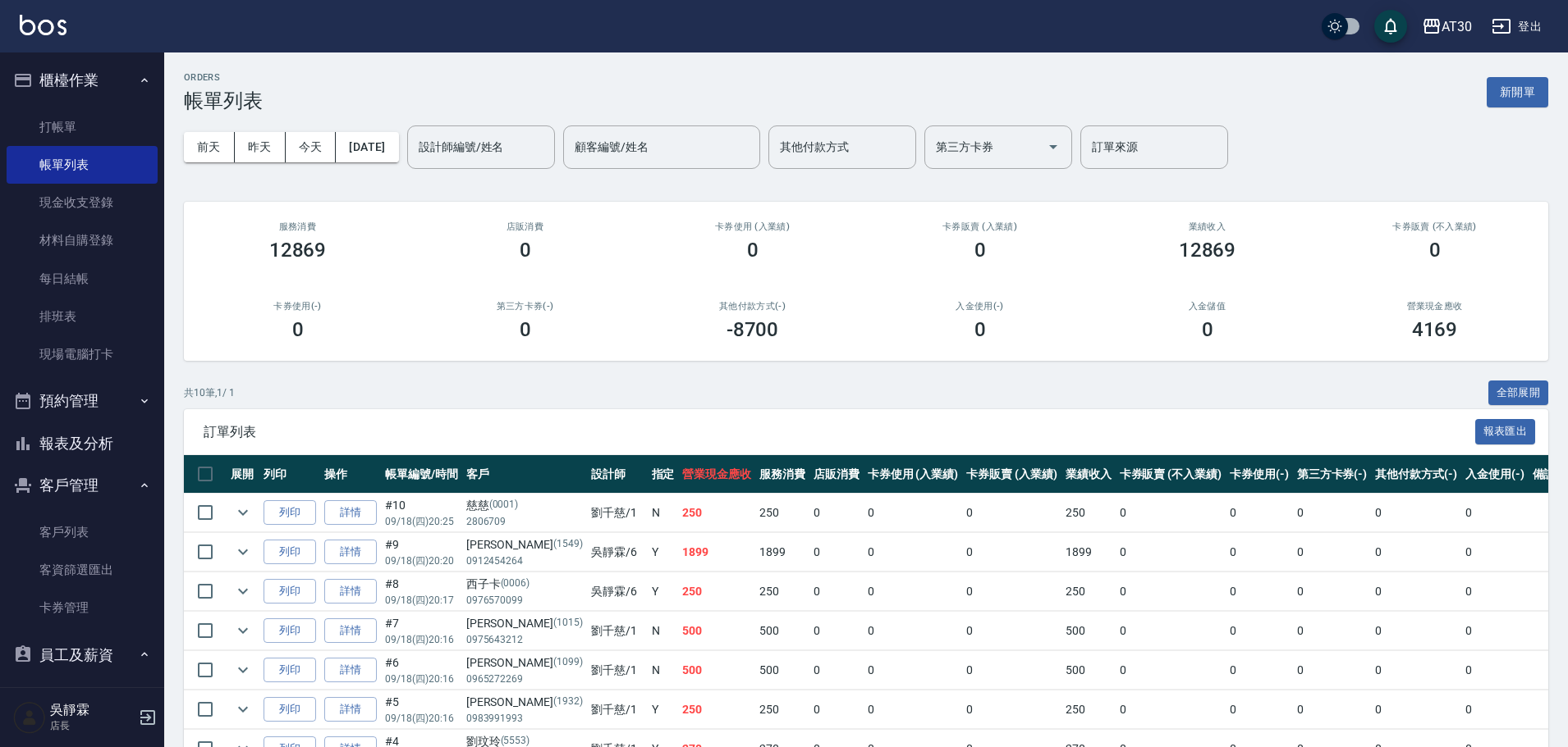
click at [526, 558] on p "0912454264" at bounding box center [524, 561] width 116 height 14
click at [77, 130] on link "打帳單" at bounding box center [81, 127] width 151 height 38
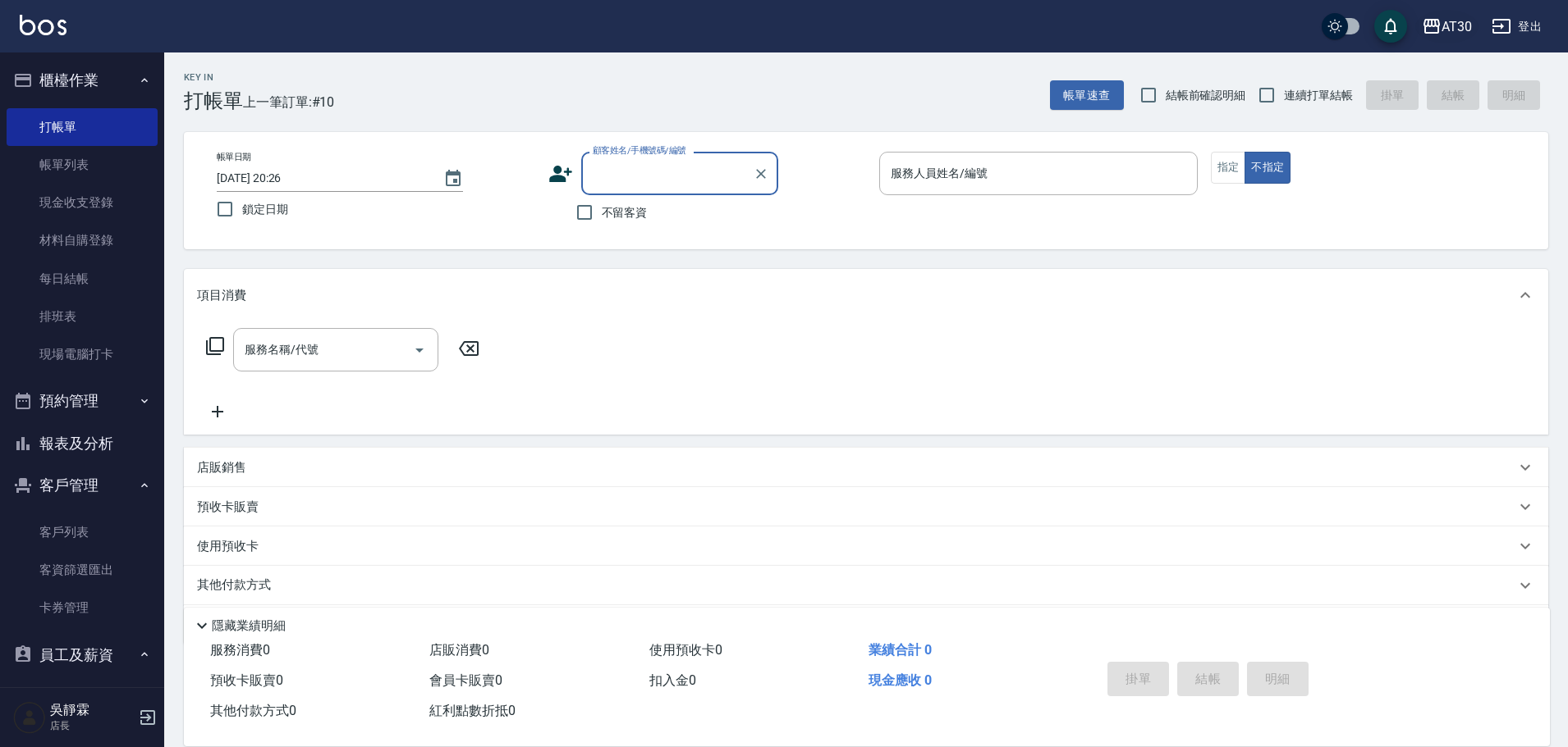
click at [1451, 26] on div "AT30" at bounding box center [1457, 26] width 31 height 21
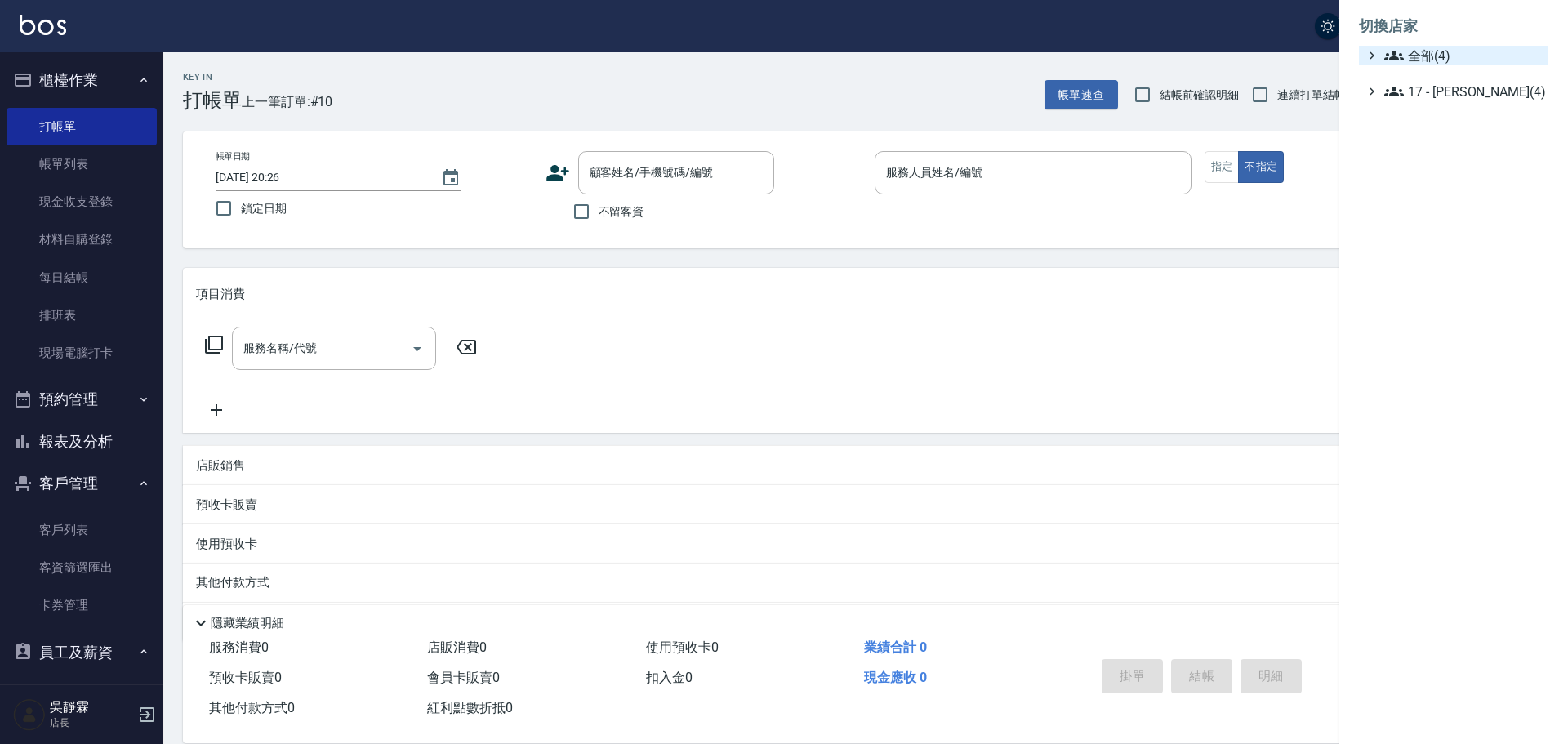
click at [1440, 61] on span "全部(4)" at bounding box center [1462, 56] width 157 height 20
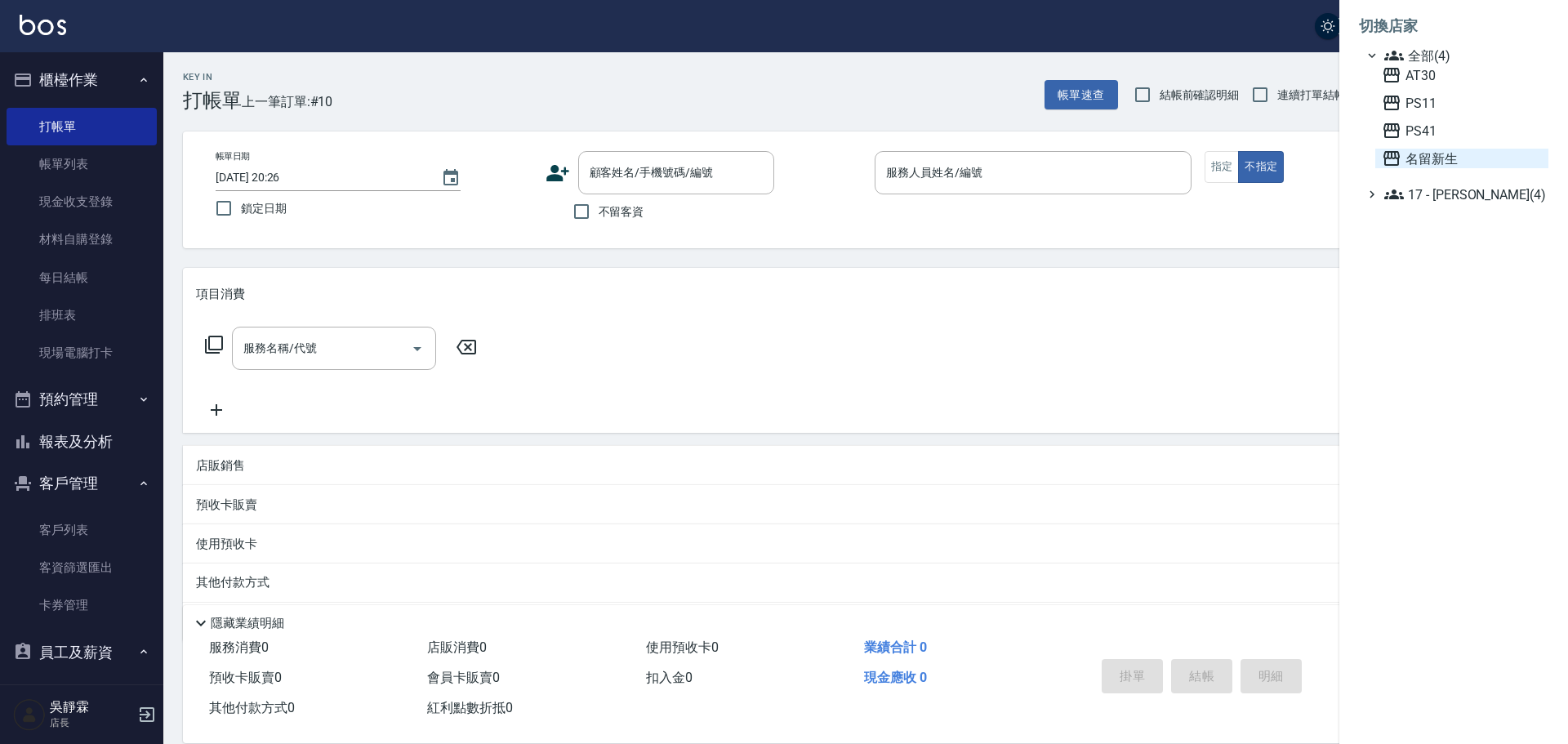
click at [1449, 157] on span "名留新生" at bounding box center [1461, 158] width 160 height 20
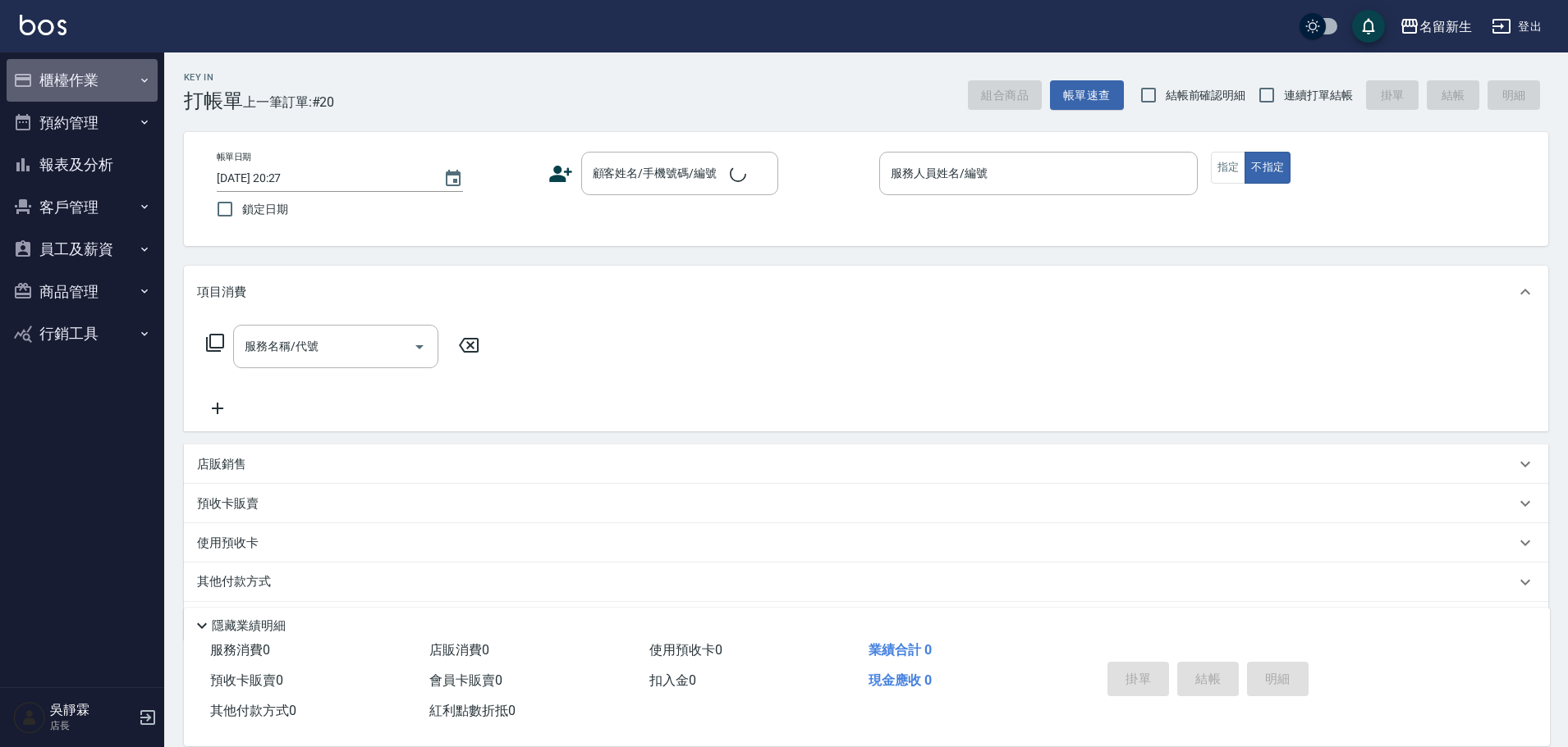
click at [64, 86] on button "櫃檯作業" at bounding box center [81, 79] width 151 height 42
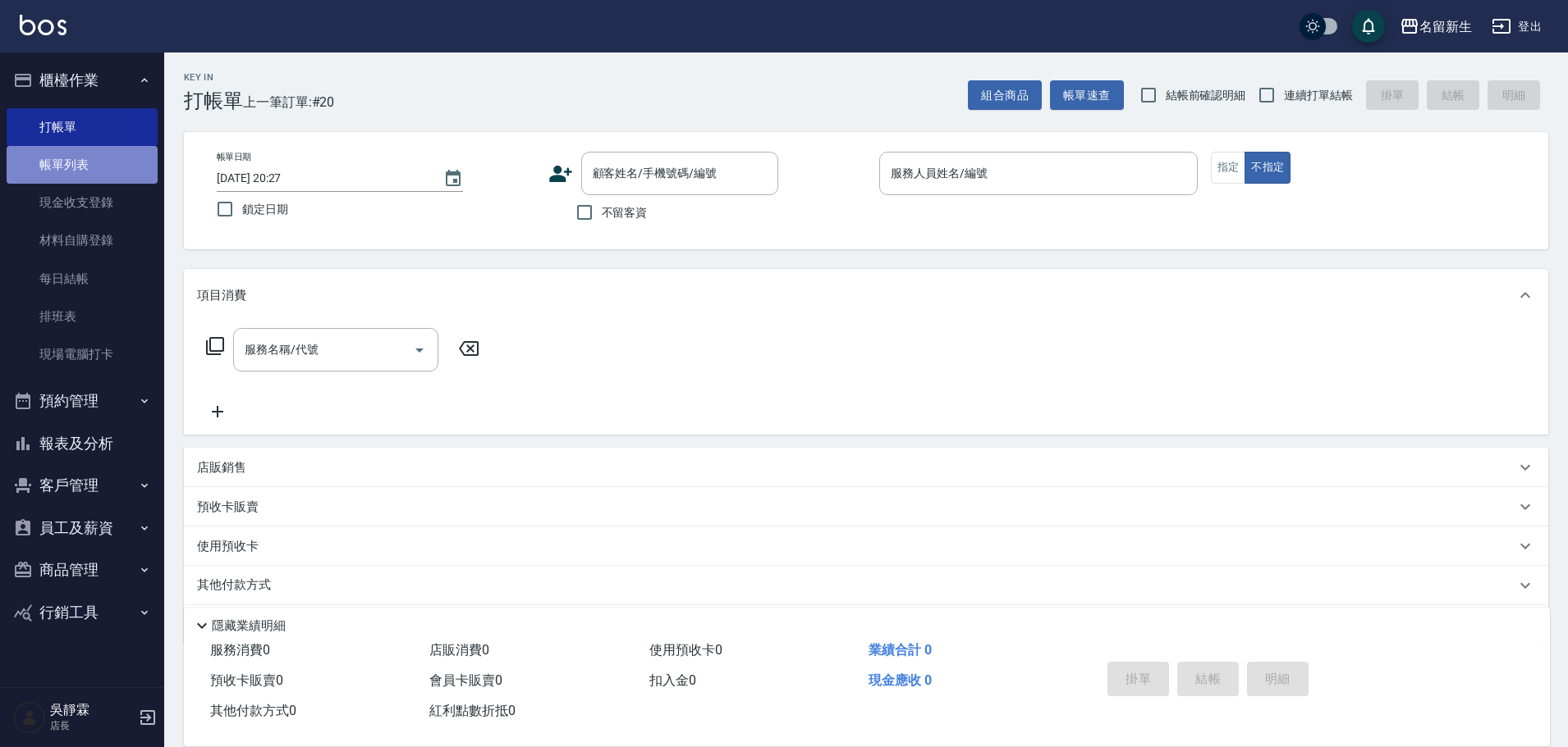
click at [94, 159] on link "帳單列表" at bounding box center [81, 165] width 151 height 38
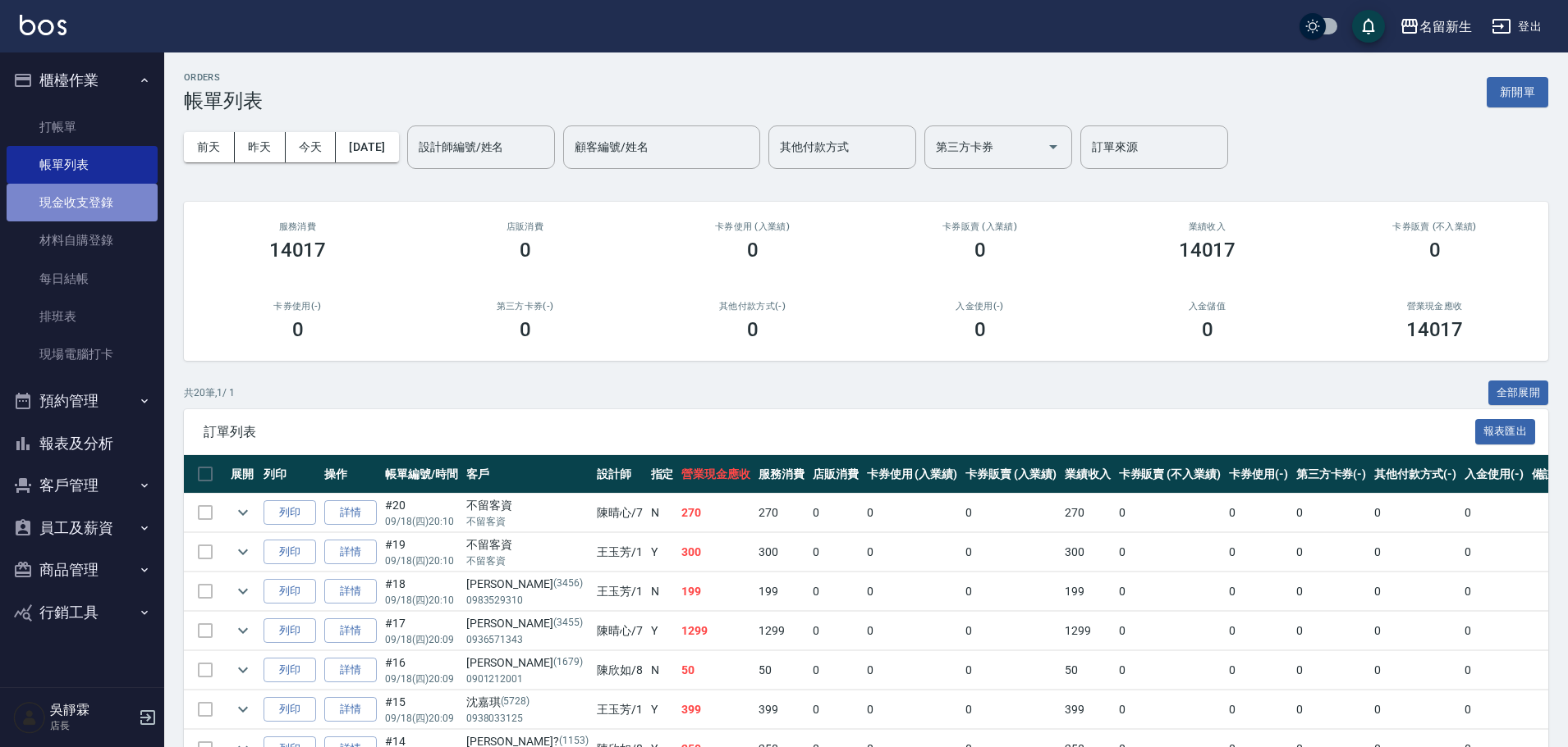
click at [107, 210] on link "現金收支登錄" at bounding box center [81, 203] width 151 height 38
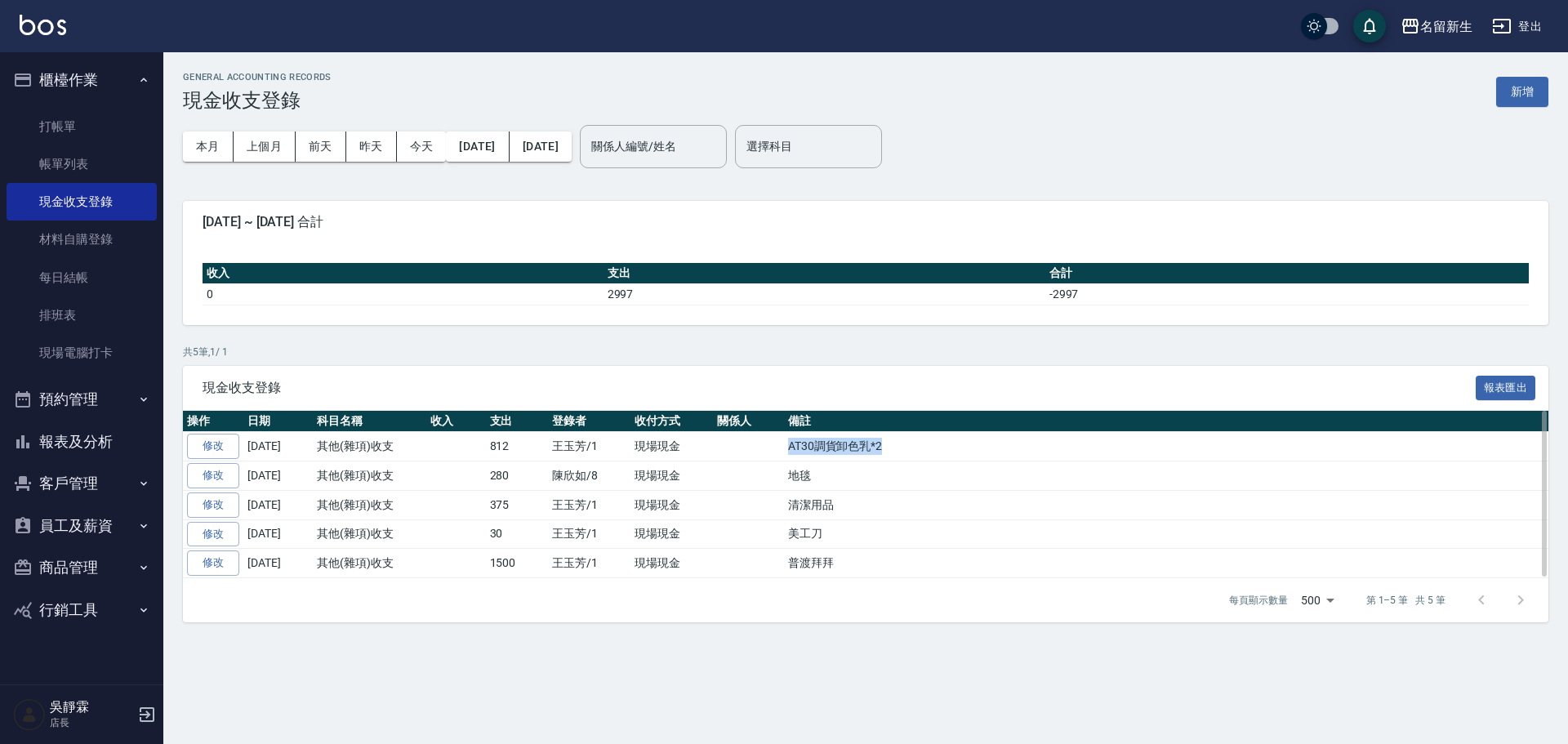
drag, startPoint x: 892, startPoint y: 446, endPoint x: 782, endPoint y: 448, distance: 110.0
click at [780, 449] on tr "修改 2025-09-18 其他(雜項)收支 812 王玉芳/1 現場現金 AT30調貨卸色乳*2" at bounding box center [866, 447] width 1365 height 30
copy tr "AT30調貨卸色乳*2"
click at [67, 122] on link "打帳單" at bounding box center [81, 127] width 150 height 38
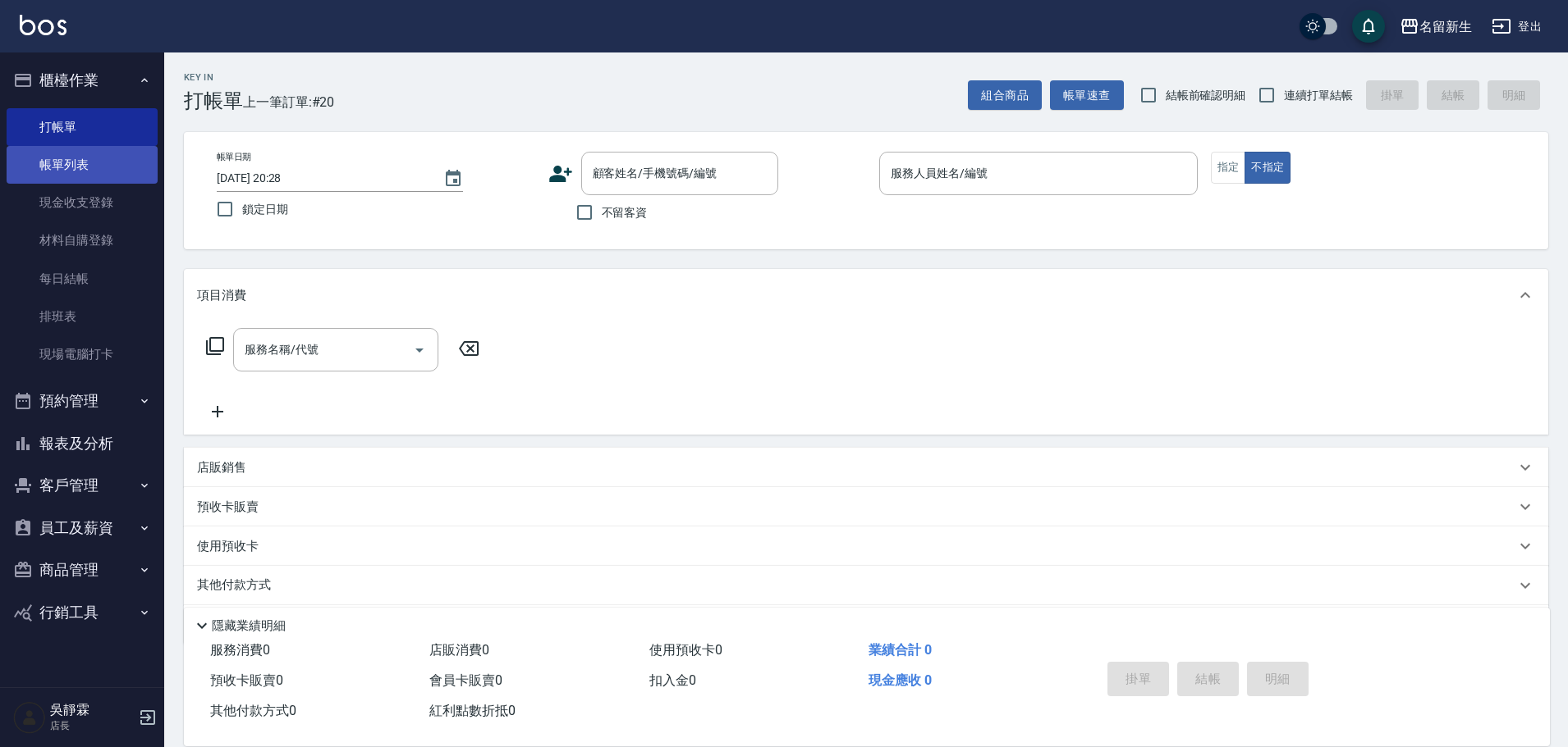
click at [113, 161] on link "帳單列表" at bounding box center [81, 165] width 151 height 38
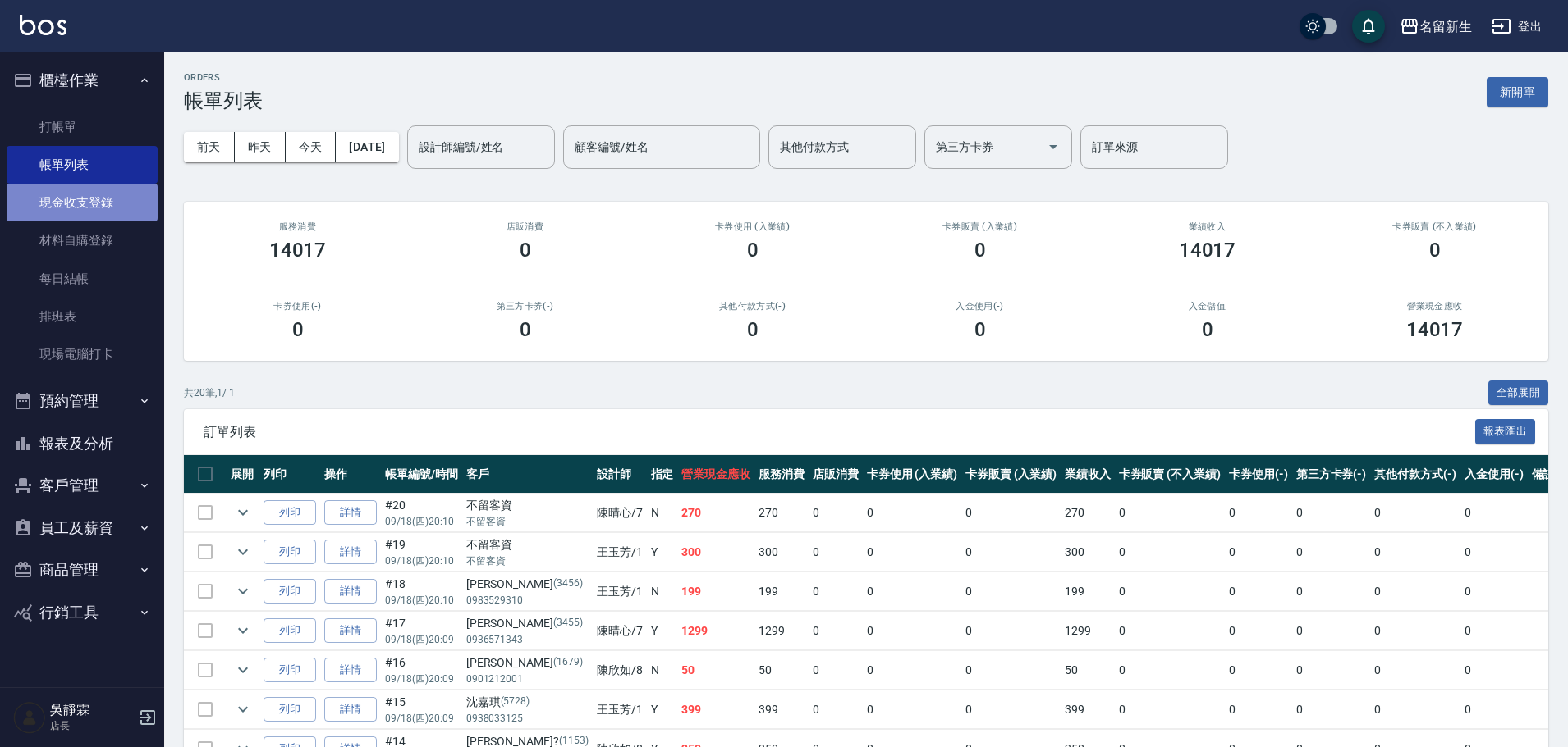
click at [83, 202] on link "現金收支登錄" at bounding box center [81, 203] width 151 height 38
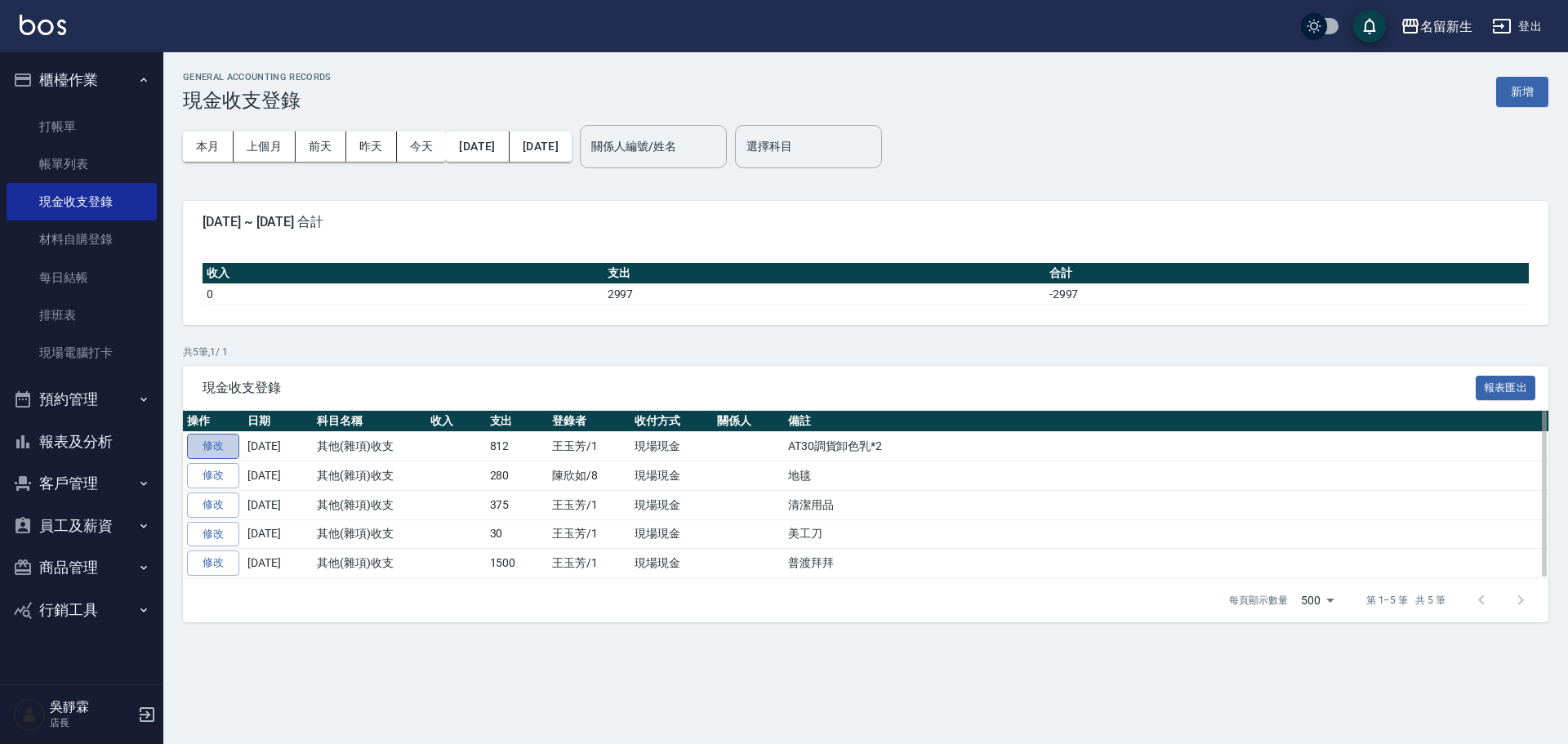
click at [214, 450] on link "修改" at bounding box center [213, 447] width 52 height 25
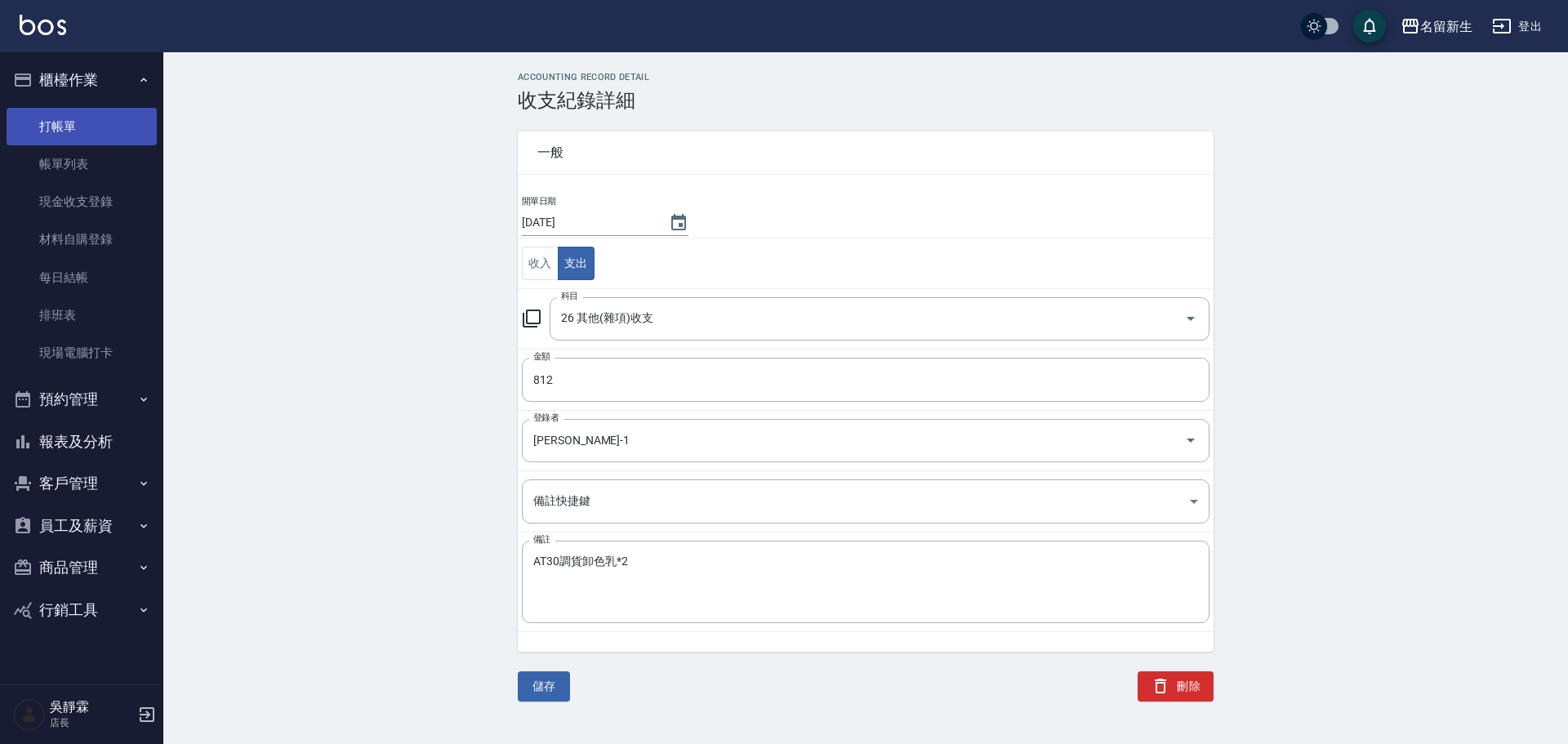
click at [85, 119] on link "打帳單" at bounding box center [81, 127] width 150 height 38
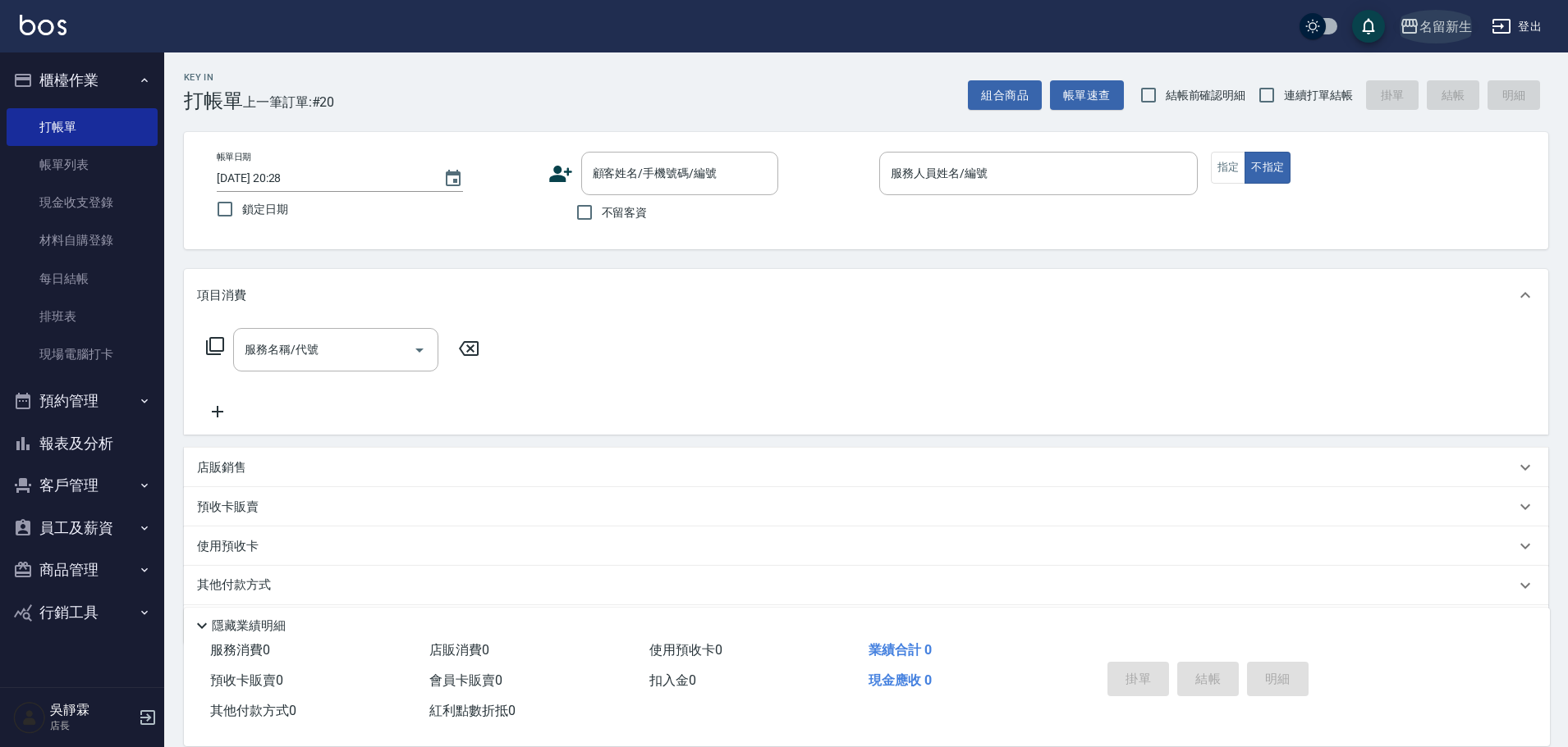
click at [1429, 25] on div "名留新生" at bounding box center [1445, 26] width 52 height 21
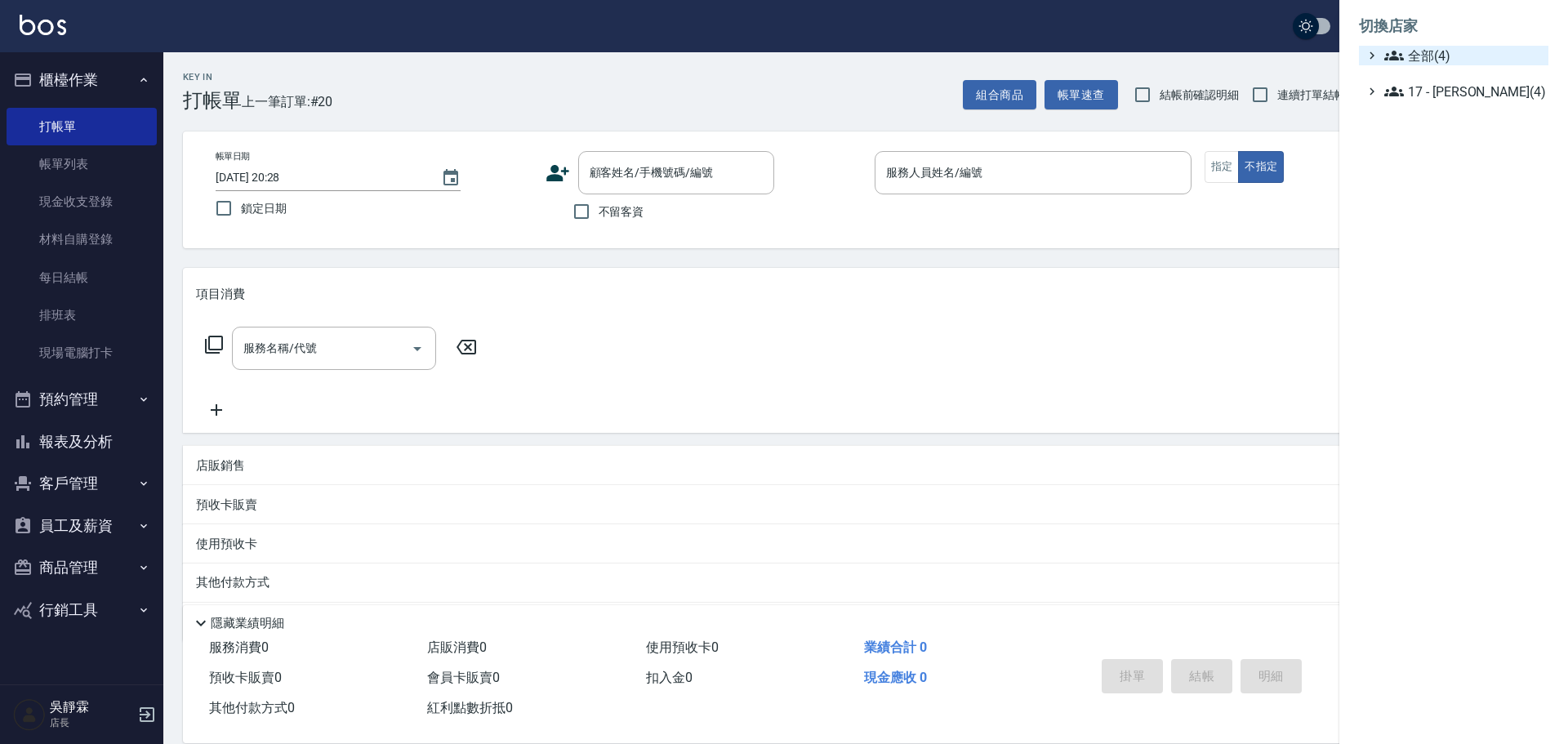
click at [1399, 46] on icon at bounding box center [1394, 56] width 20 height 20
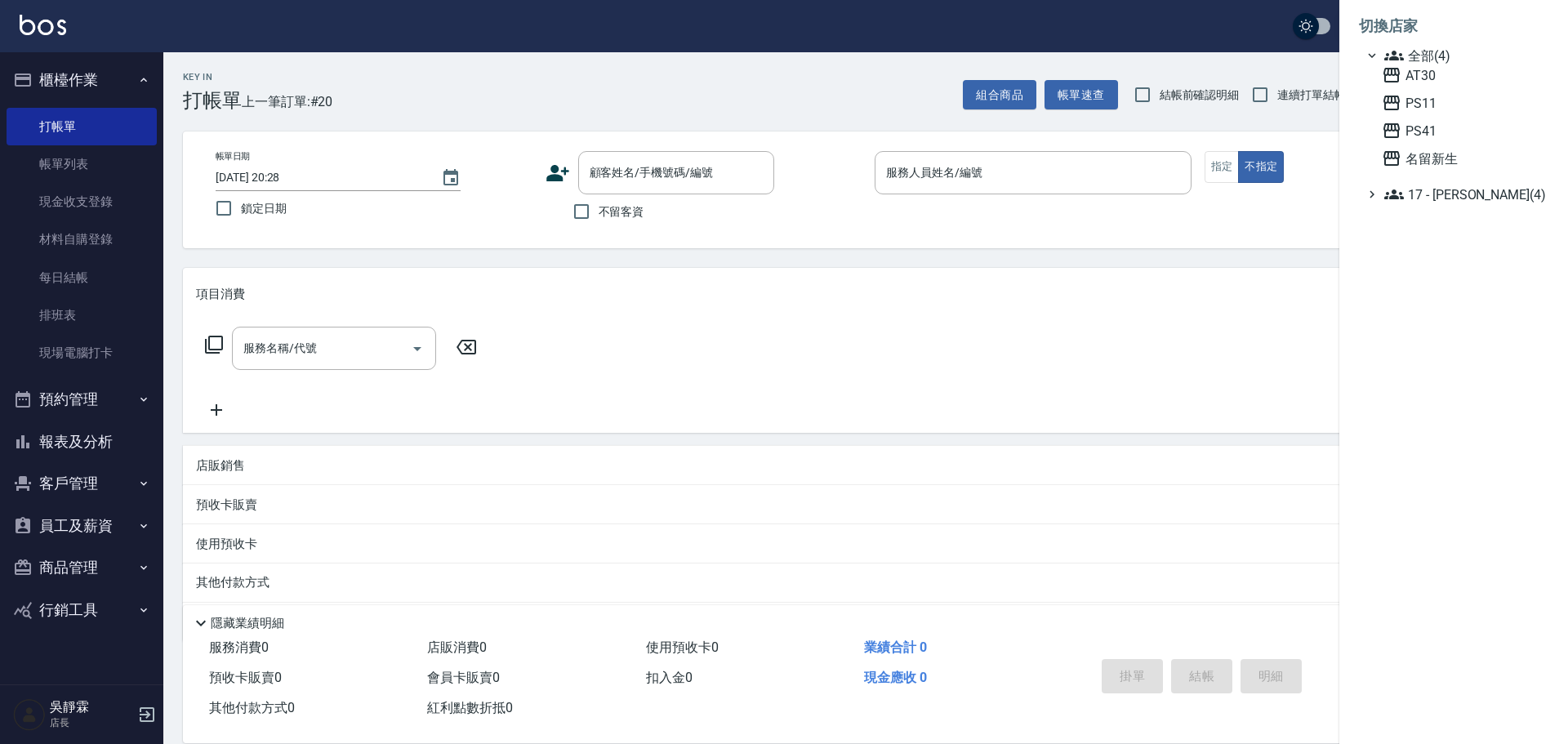
click at [73, 238] on div at bounding box center [784, 372] width 1568 height 744
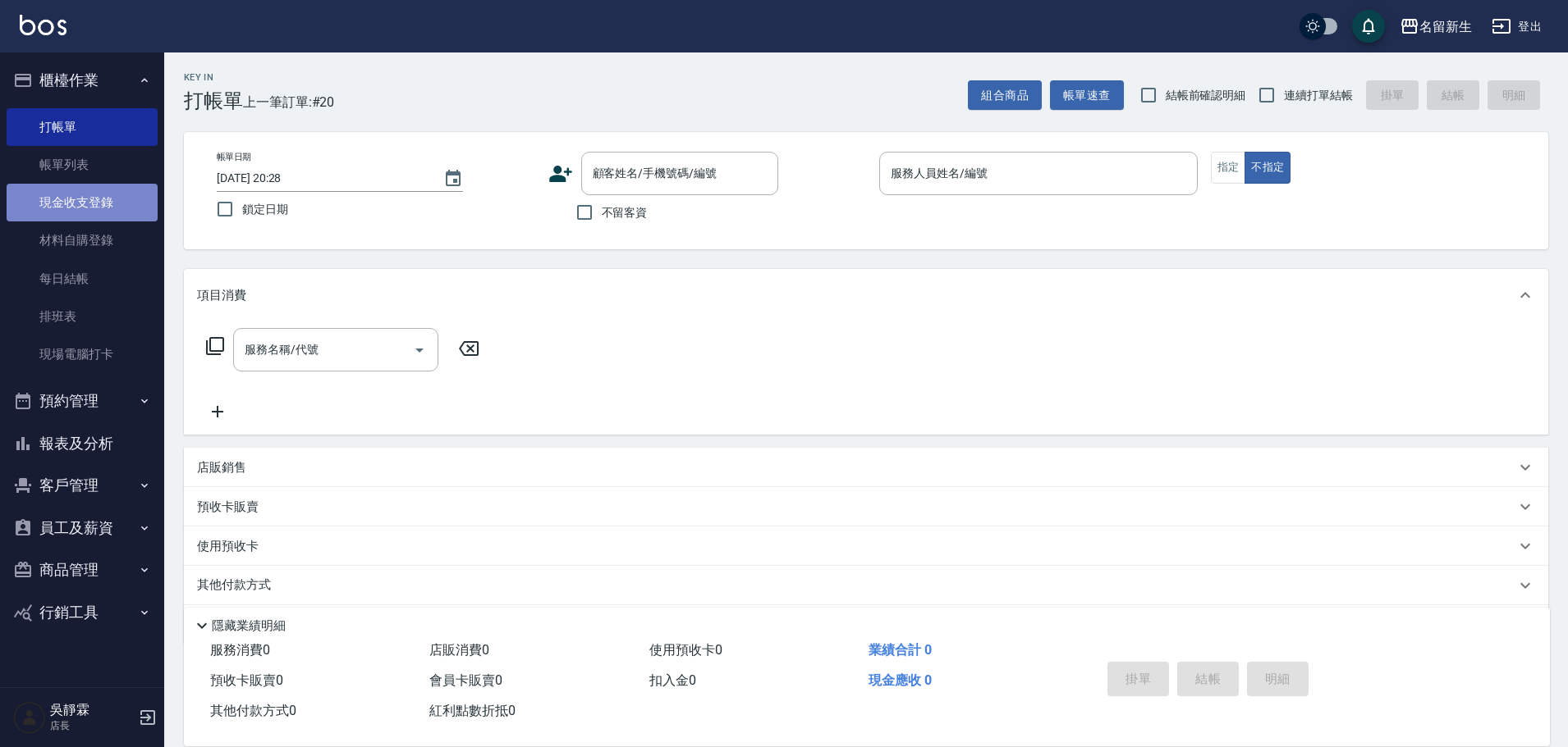
click at [92, 197] on link "現金收支登錄" at bounding box center [81, 203] width 151 height 38
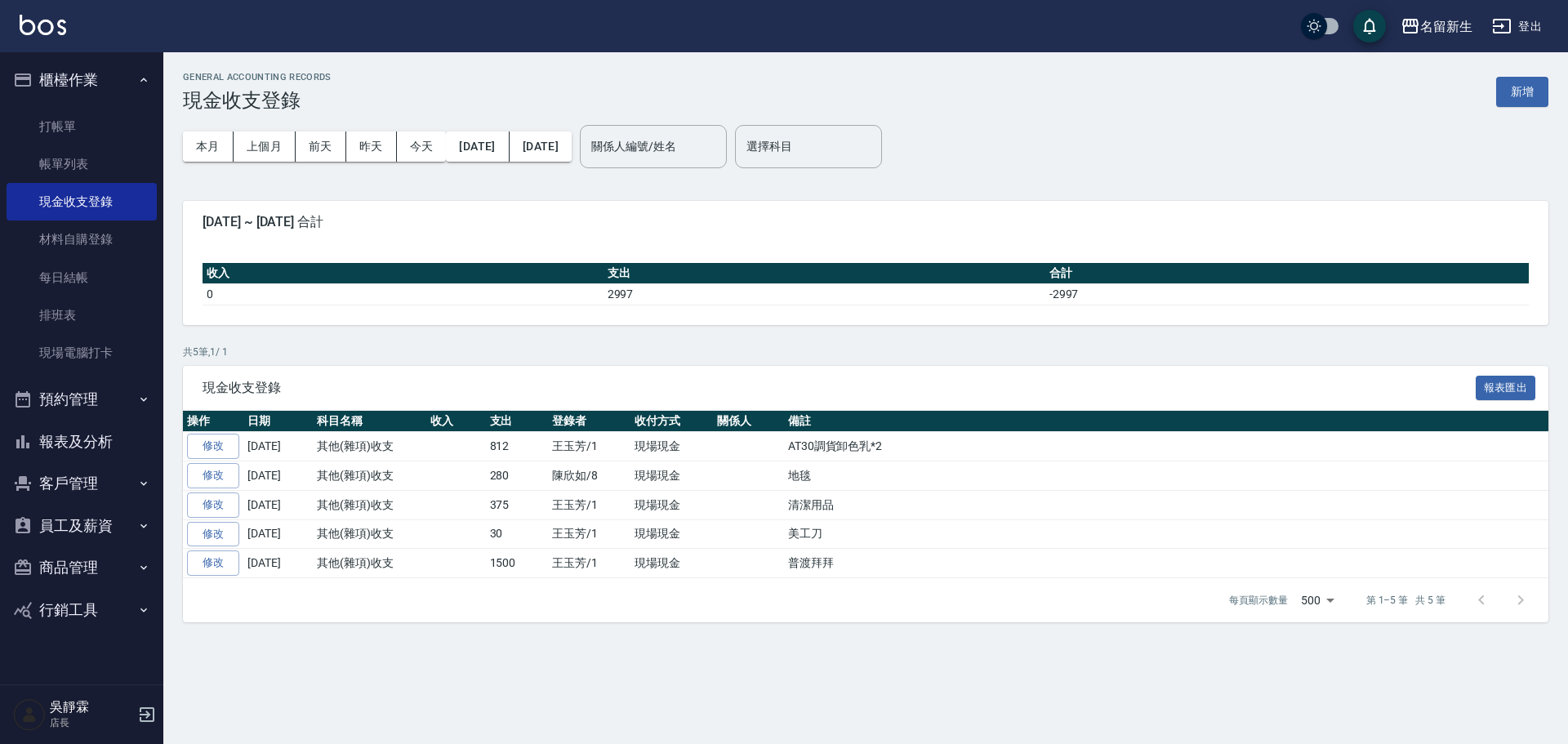
click at [1512, 76] on div "GENERAL ACCOUNTING RECORDS 現金收支登錄 新增" at bounding box center [866, 92] width 1365 height 40
click at [1453, 17] on div "名留新生" at bounding box center [1446, 26] width 52 height 21
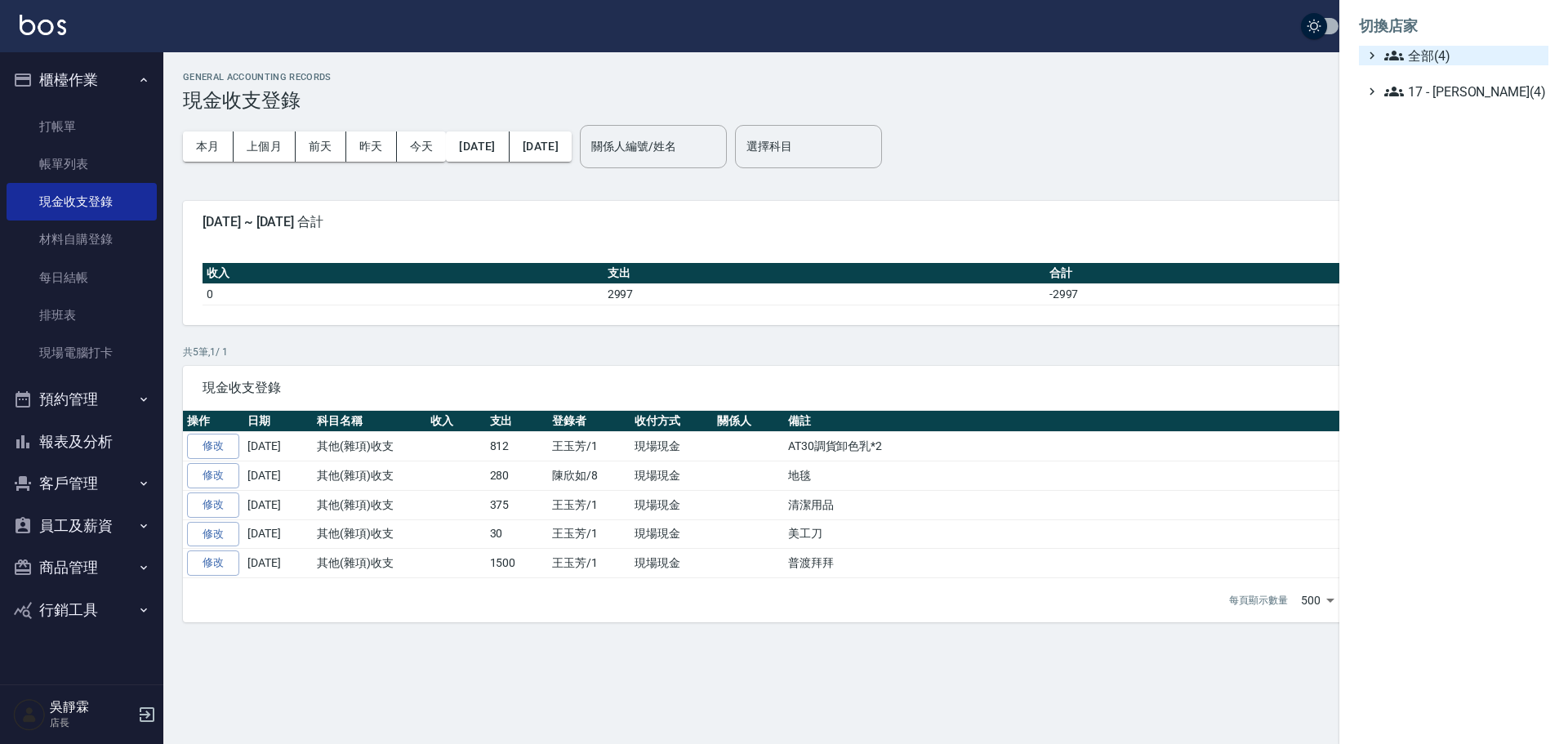
click at [1447, 46] on span "全部(4)" at bounding box center [1462, 56] width 157 height 20
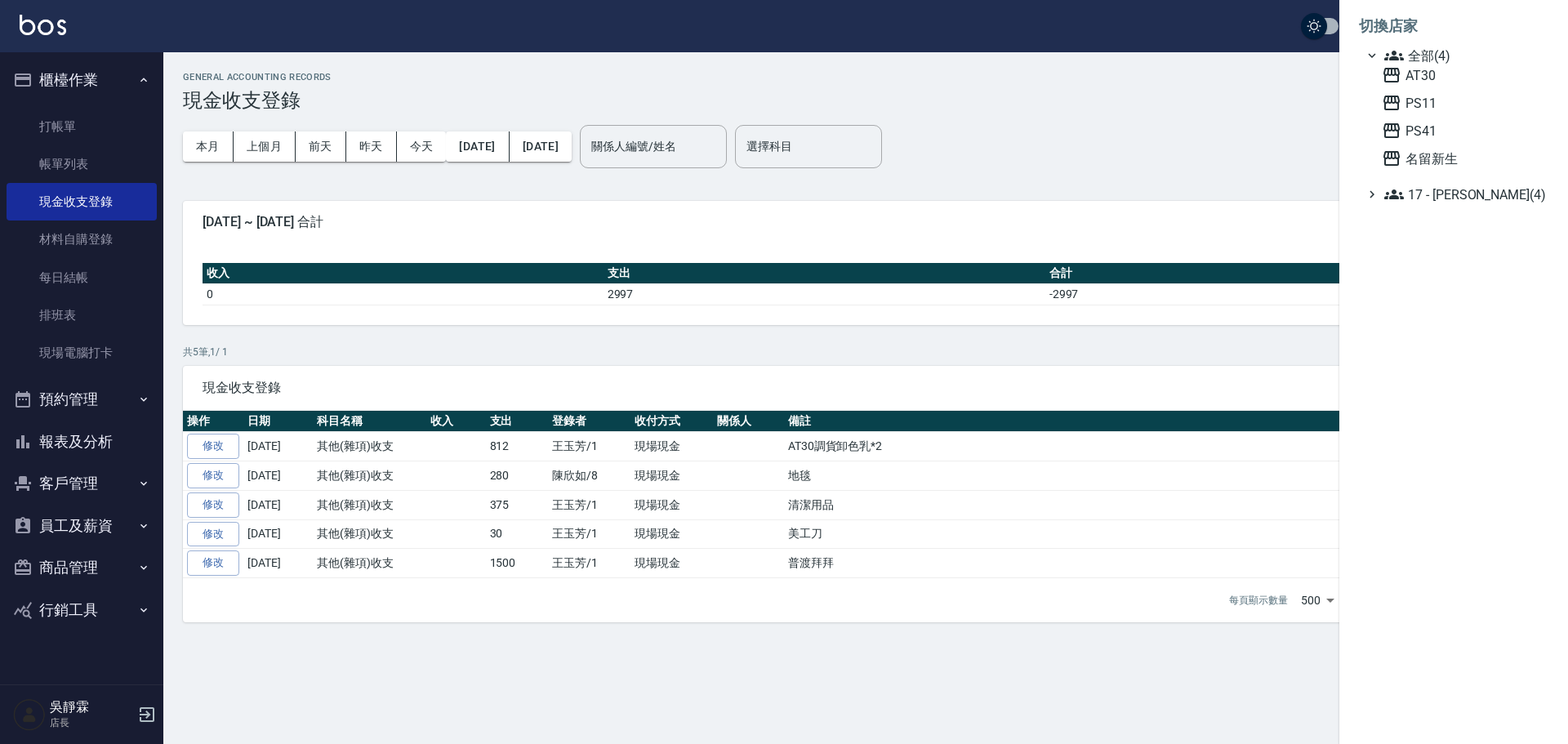
click at [1428, 75] on span "AT30" at bounding box center [1461, 75] width 160 height 20
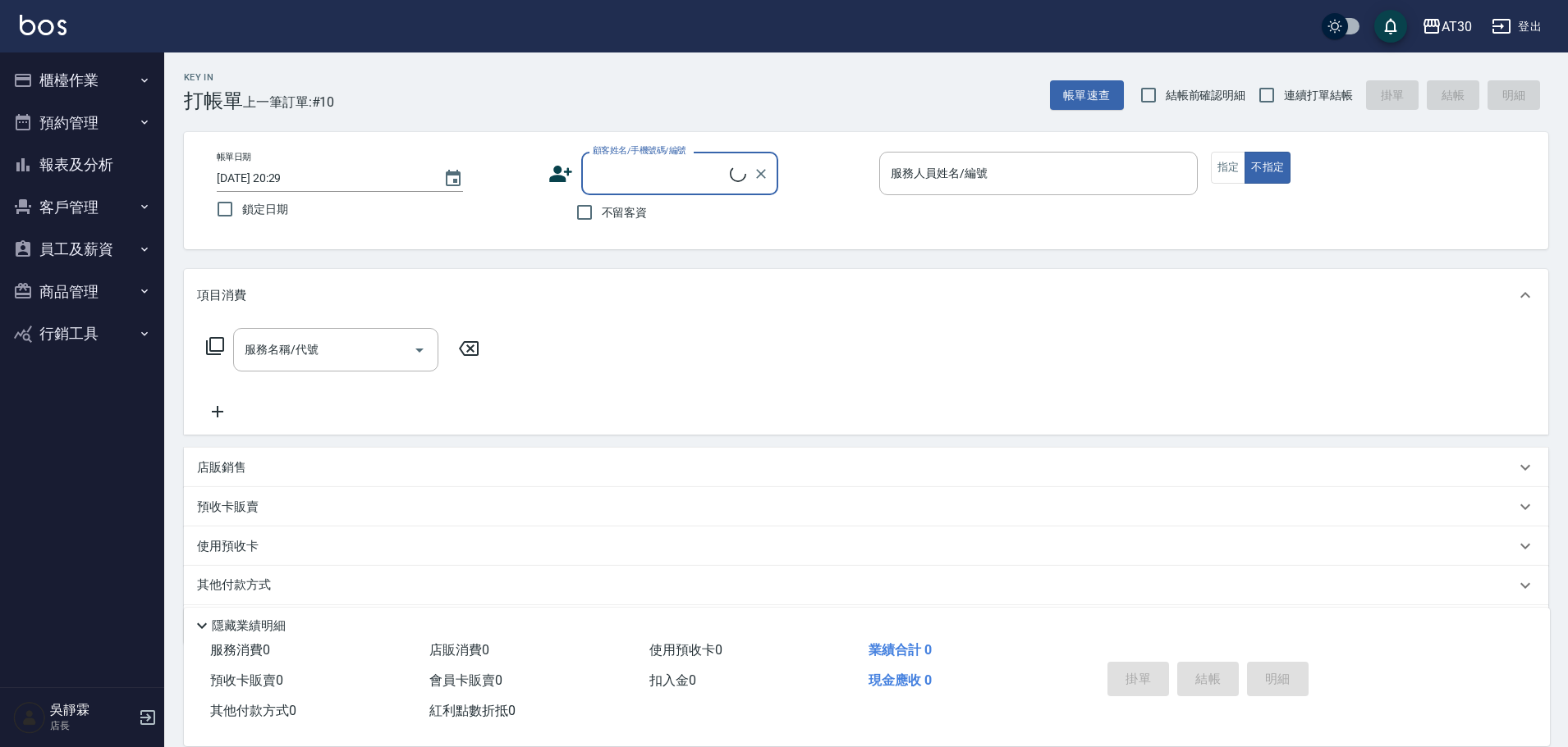
click at [73, 74] on button "櫃檯作業" at bounding box center [81, 79] width 151 height 42
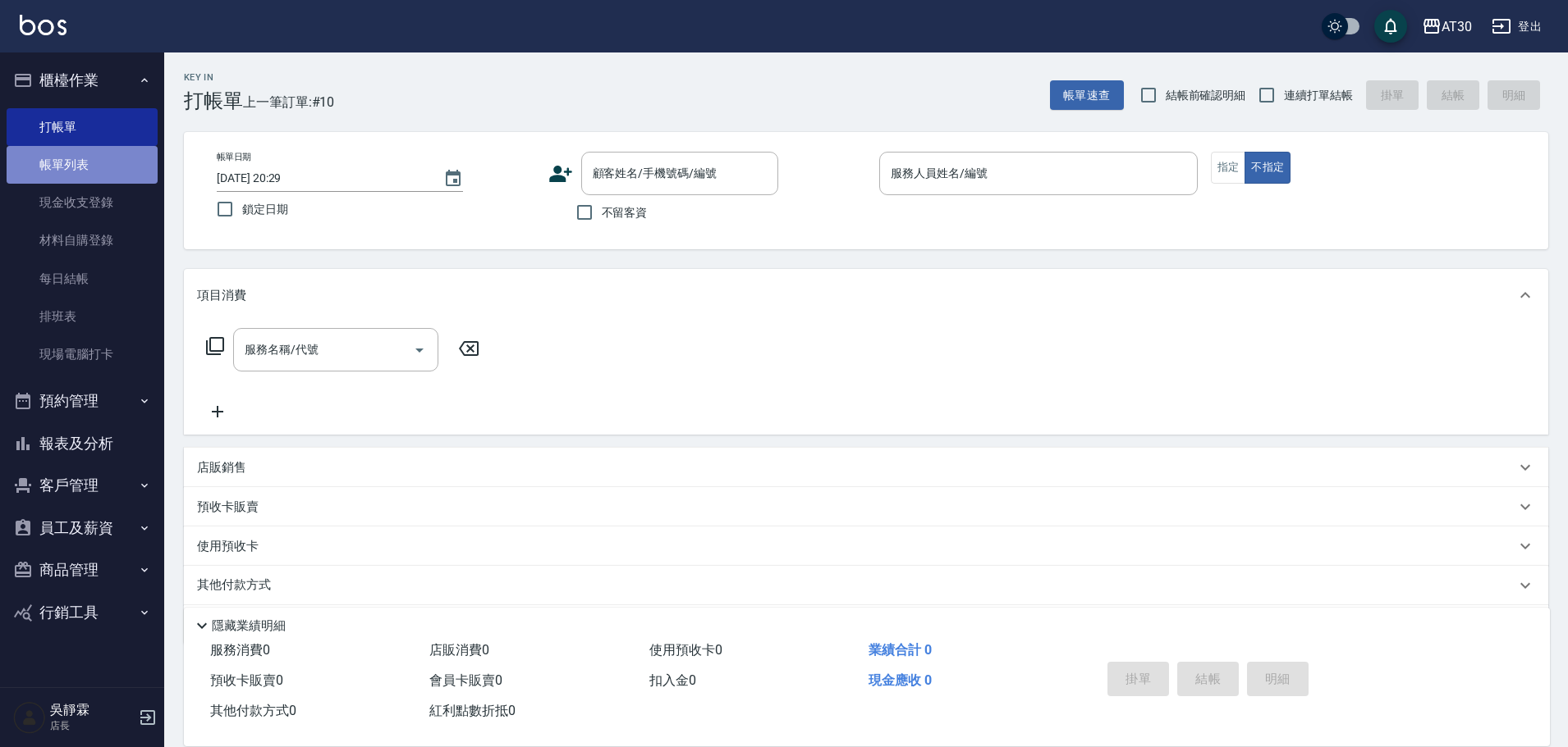
click at [102, 148] on link "帳單列表" at bounding box center [81, 165] width 151 height 38
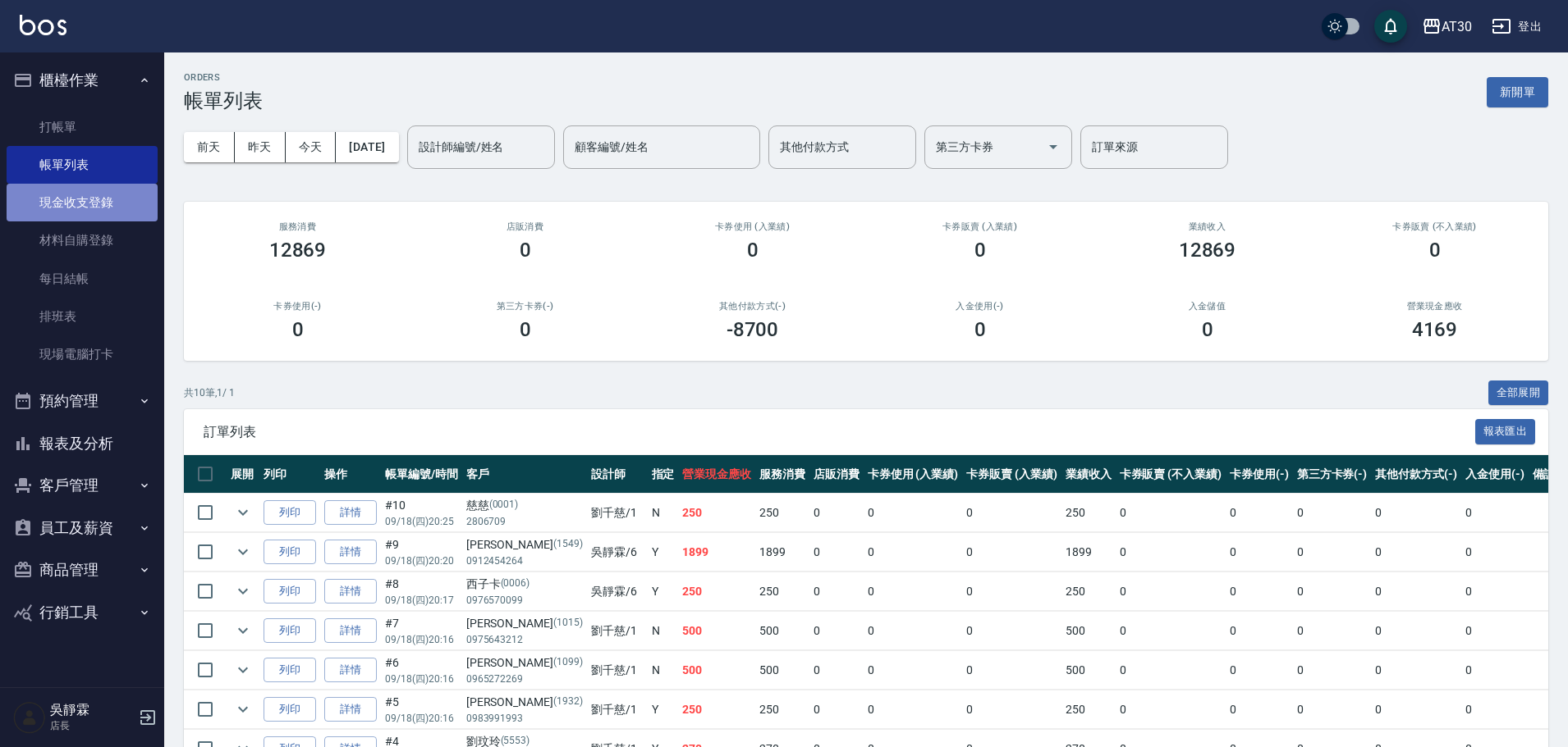
click at [70, 190] on link "現金收支登錄" at bounding box center [81, 203] width 151 height 38
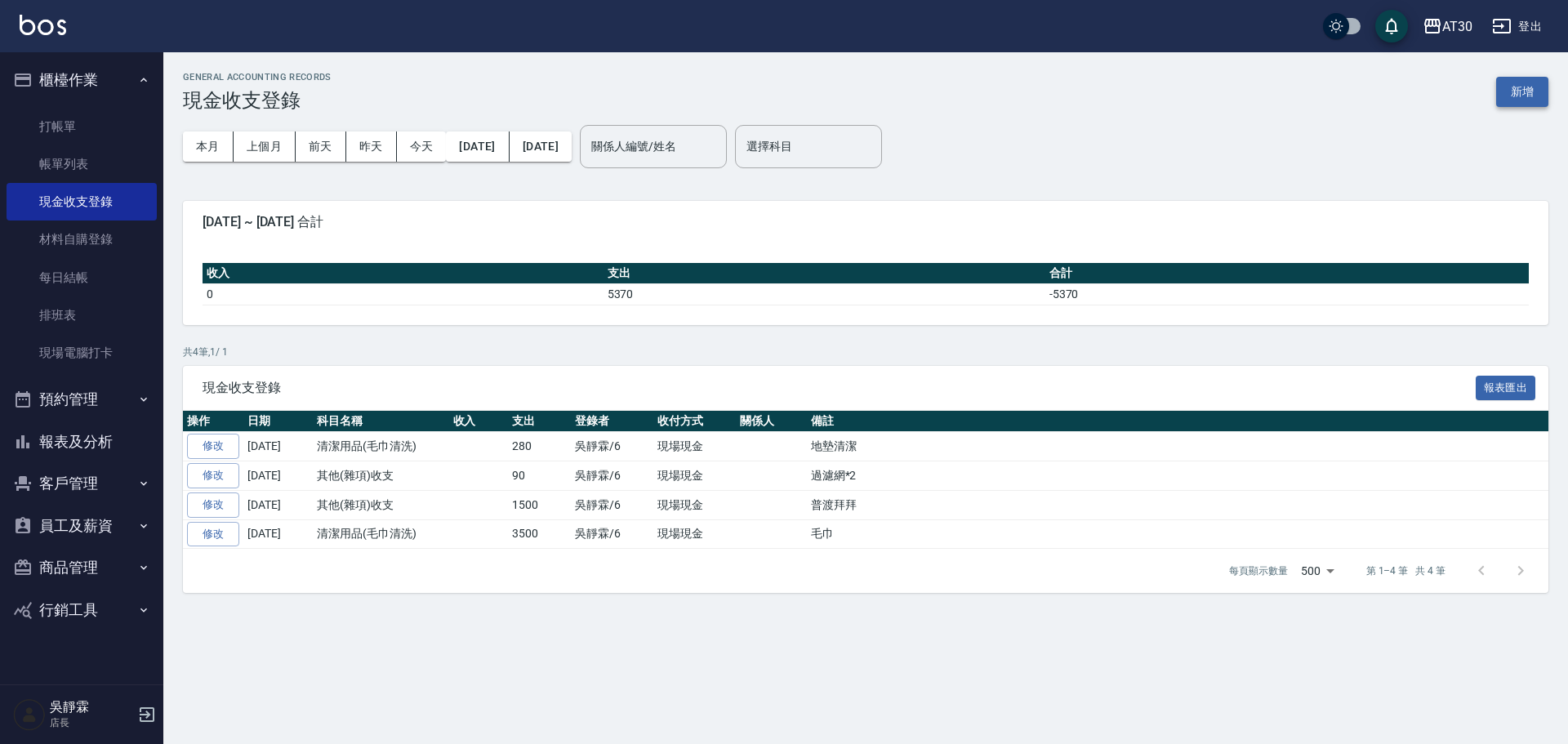
click at [1532, 88] on button "新增" at bounding box center [1522, 92] width 52 height 31
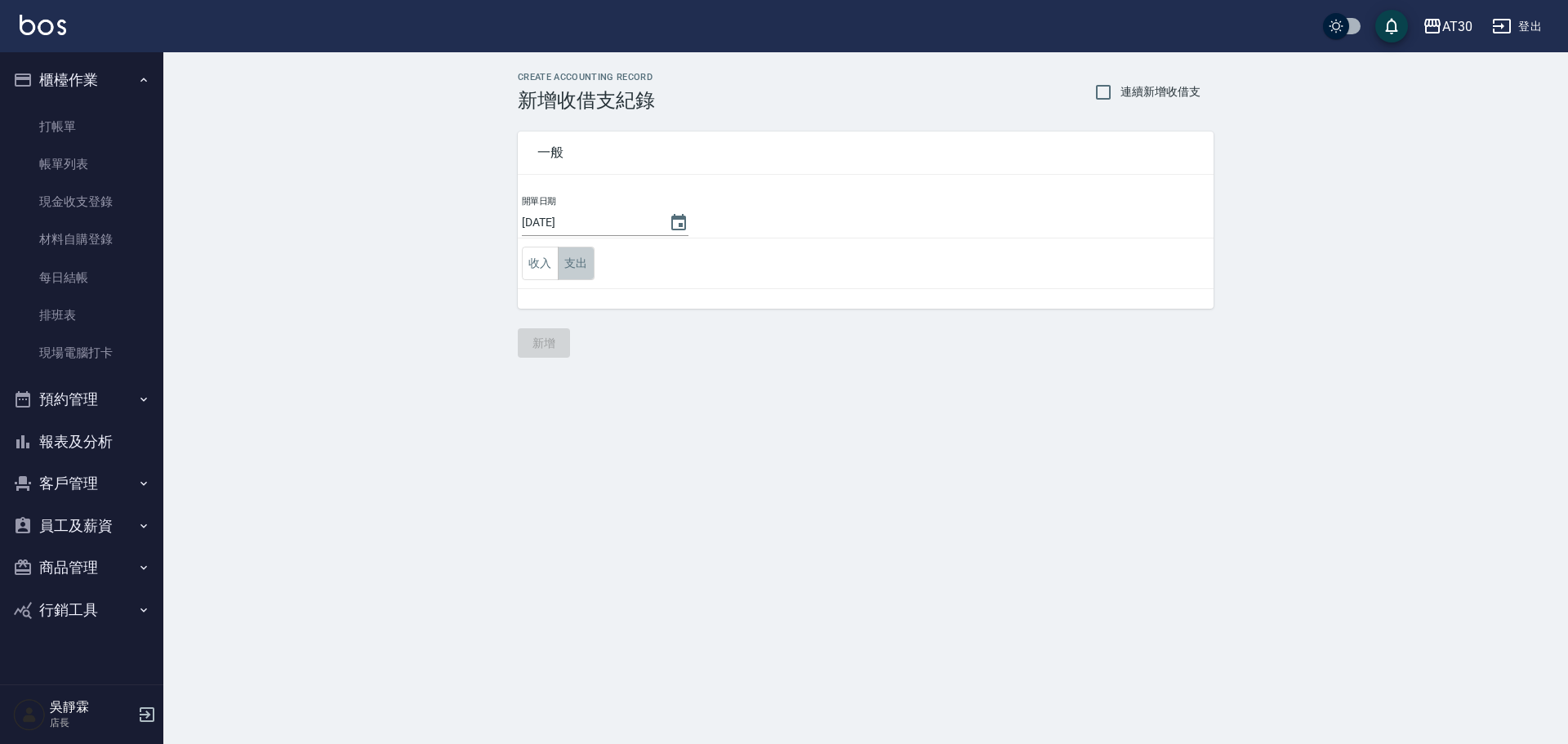
click at [578, 275] on button "支出" at bounding box center [576, 263] width 37 height 33
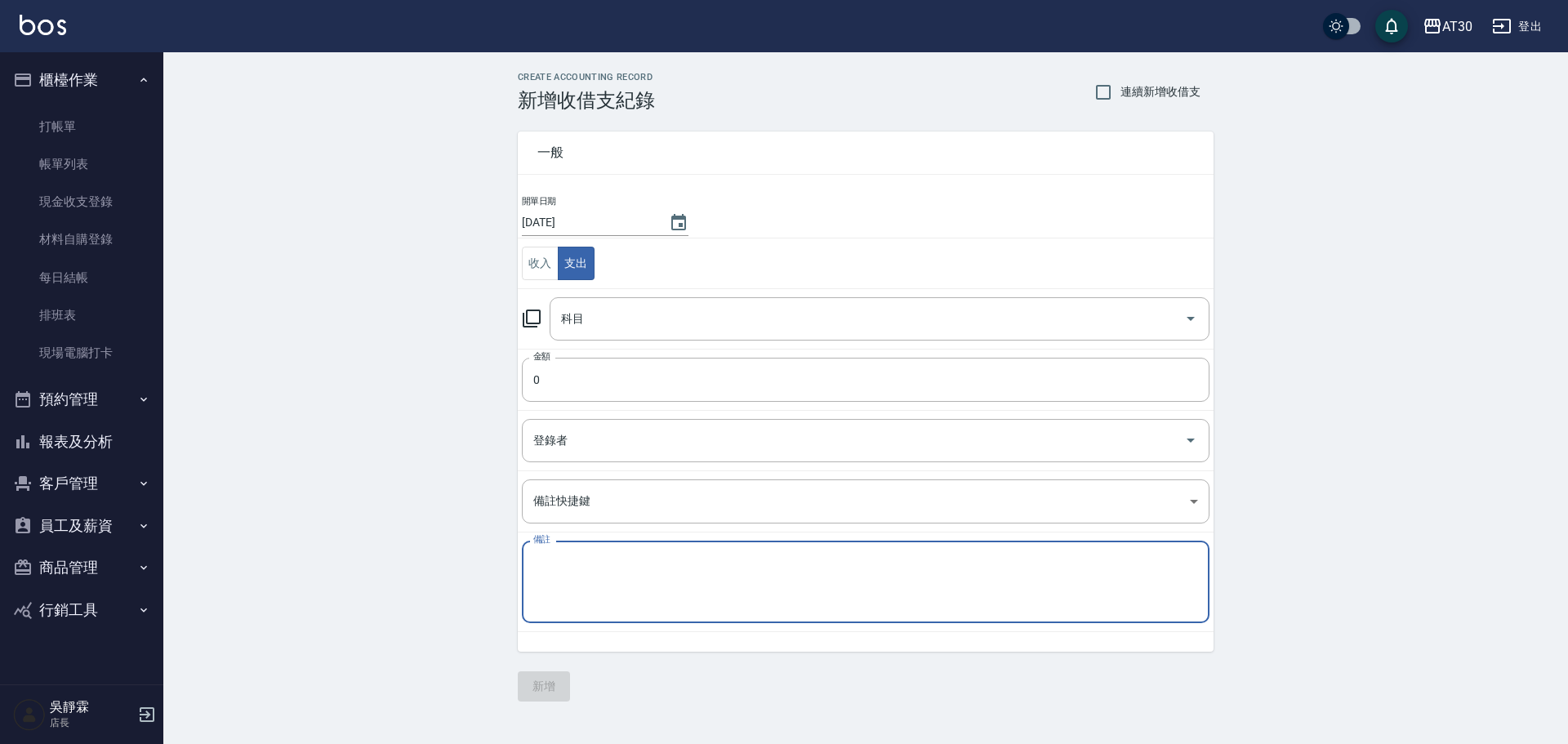
click at [577, 569] on textarea "備註" at bounding box center [866, 582] width 665 height 56
paste textarea "AT30調貨卸色乳*2"
click at [579, 562] on textarea "AT30調貨卸色乳*2" at bounding box center [866, 582] width 665 height 56
type textarea "調貨卸色乳*2"
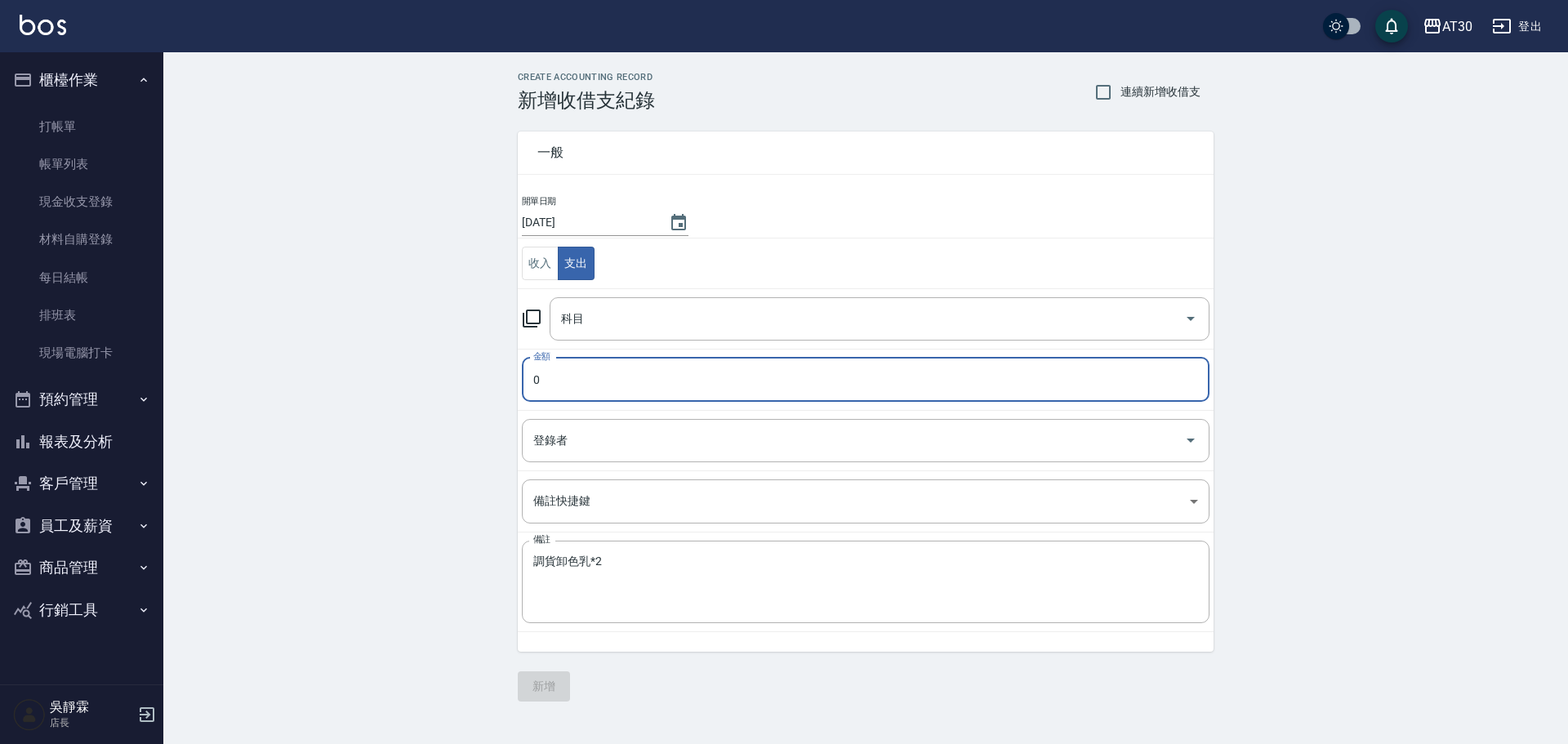
click at [595, 380] on input "0" at bounding box center [866, 379] width 688 height 44
type input "812"
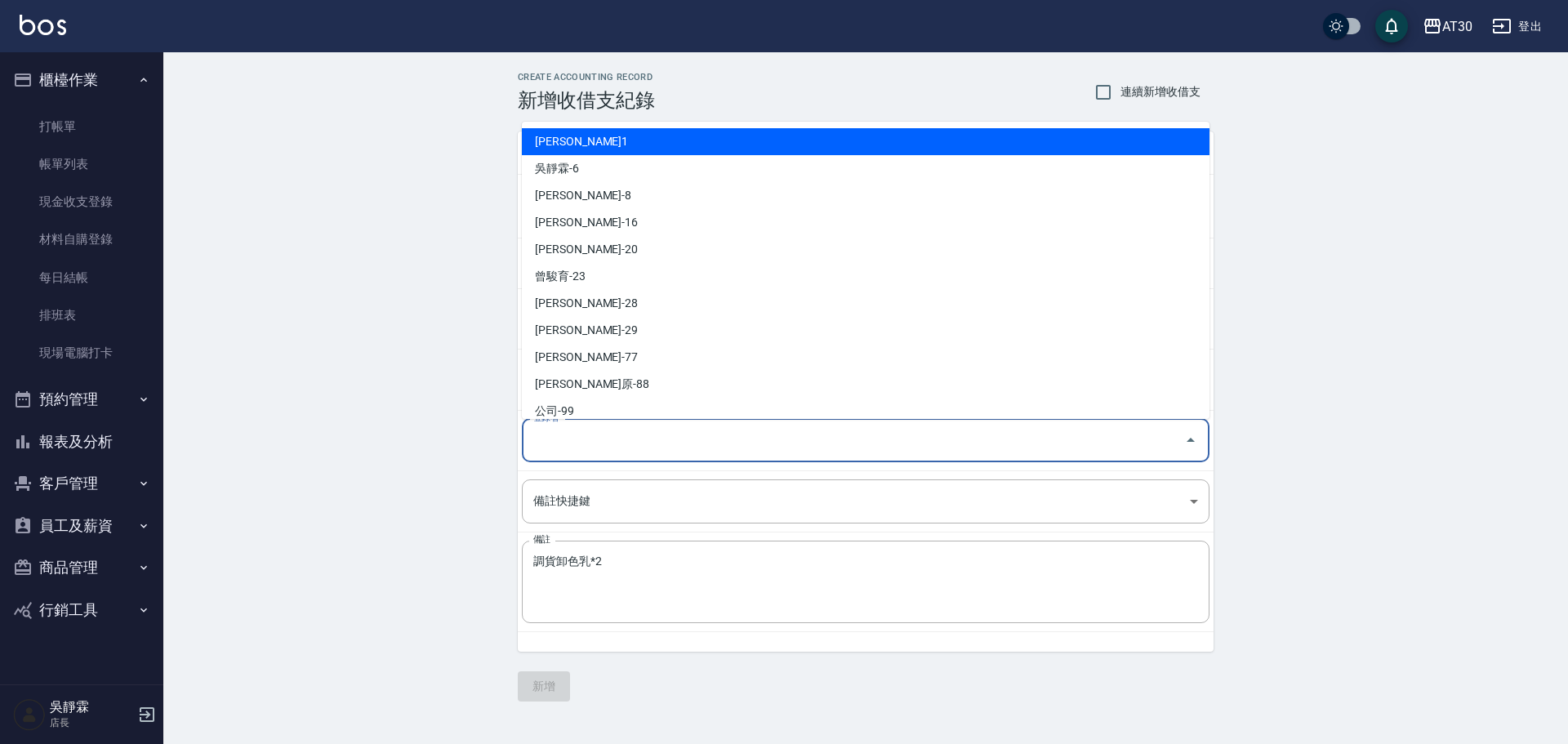
click at [569, 450] on input "登錄者" at bounding box center [853, 441] width 648 height 29
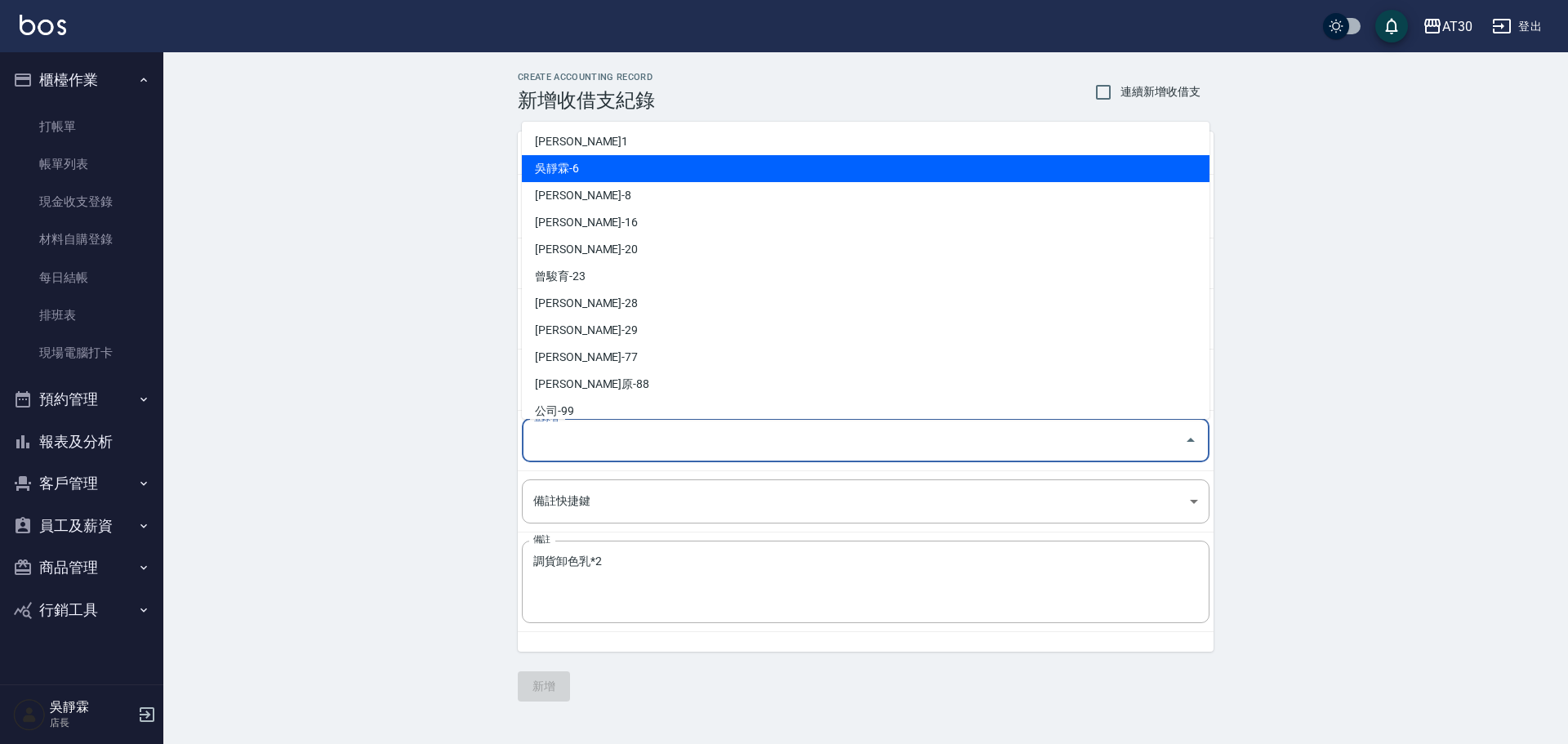
click at [598, 166] on li "吳靜霖-6" at bounding box center [866, 169] width 688 height 27
type input "吳靜霖-6"
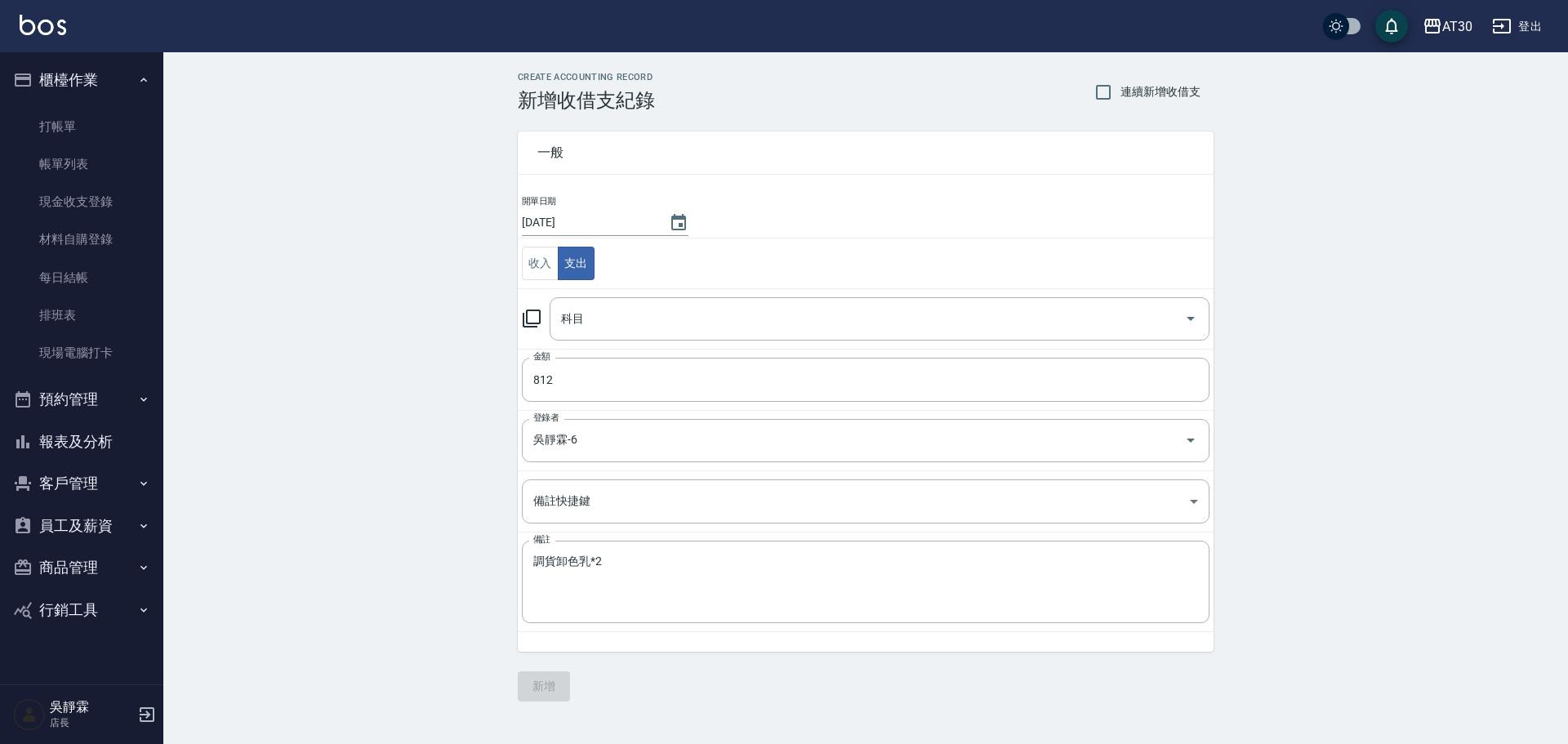
click at [522, 315] on icon at bounding box center [532, 319] width 20 height 20
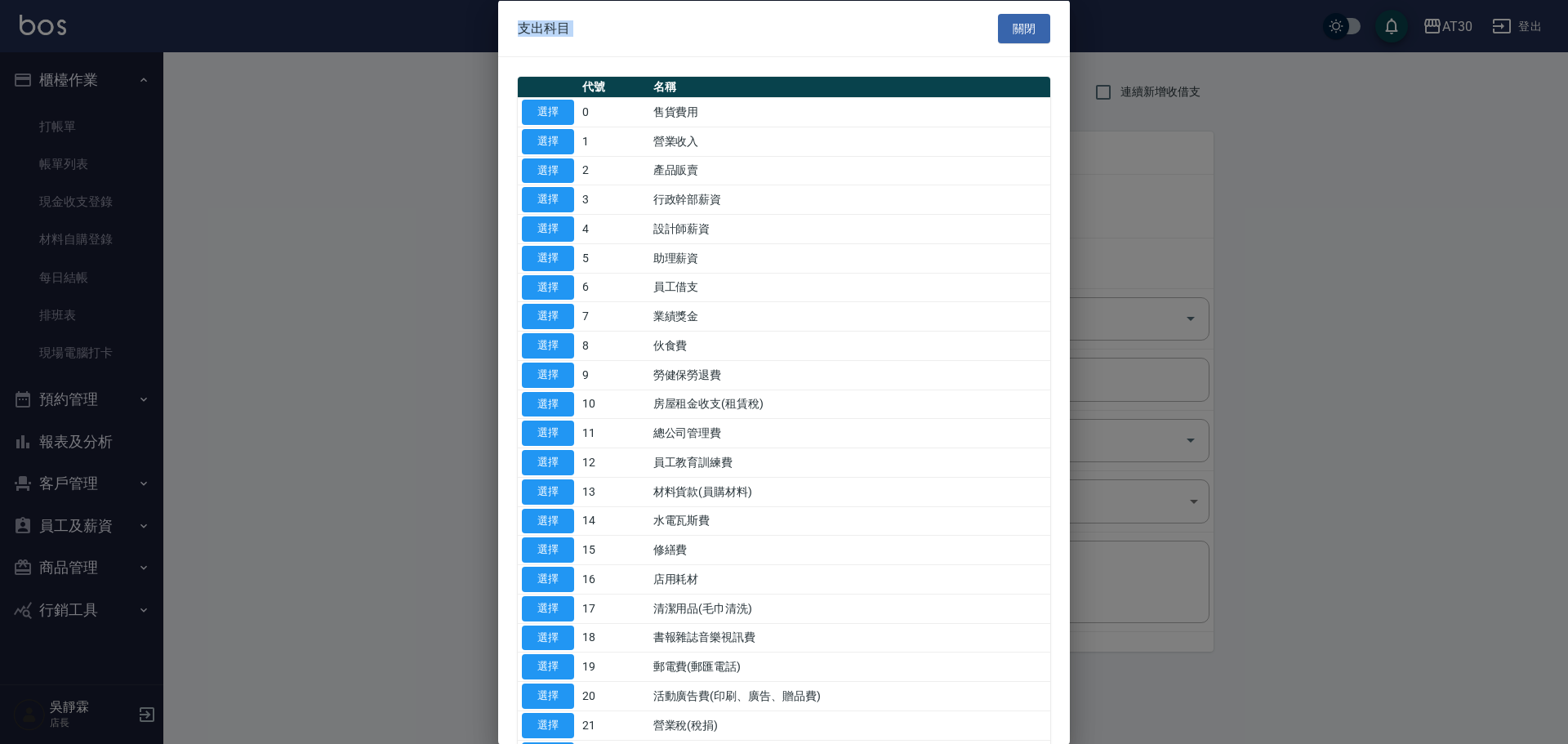
drag, startPoint x: 1059, startPoint y: 360, endPoint x: 1067, endPoint y: 451, distance: 91.4
click at [1078, 491] on div "支出科目 關閉 代號 名稱 選擇 0 售貨費用 選擇 1 營業收入 選擇 2 產品販賣 選擇 3 行政幹部薪資 選擇 4 設計師薪資 選擇 5 助理薪資 選擇…" at bounding box center [784, 372] width 1568 height 744
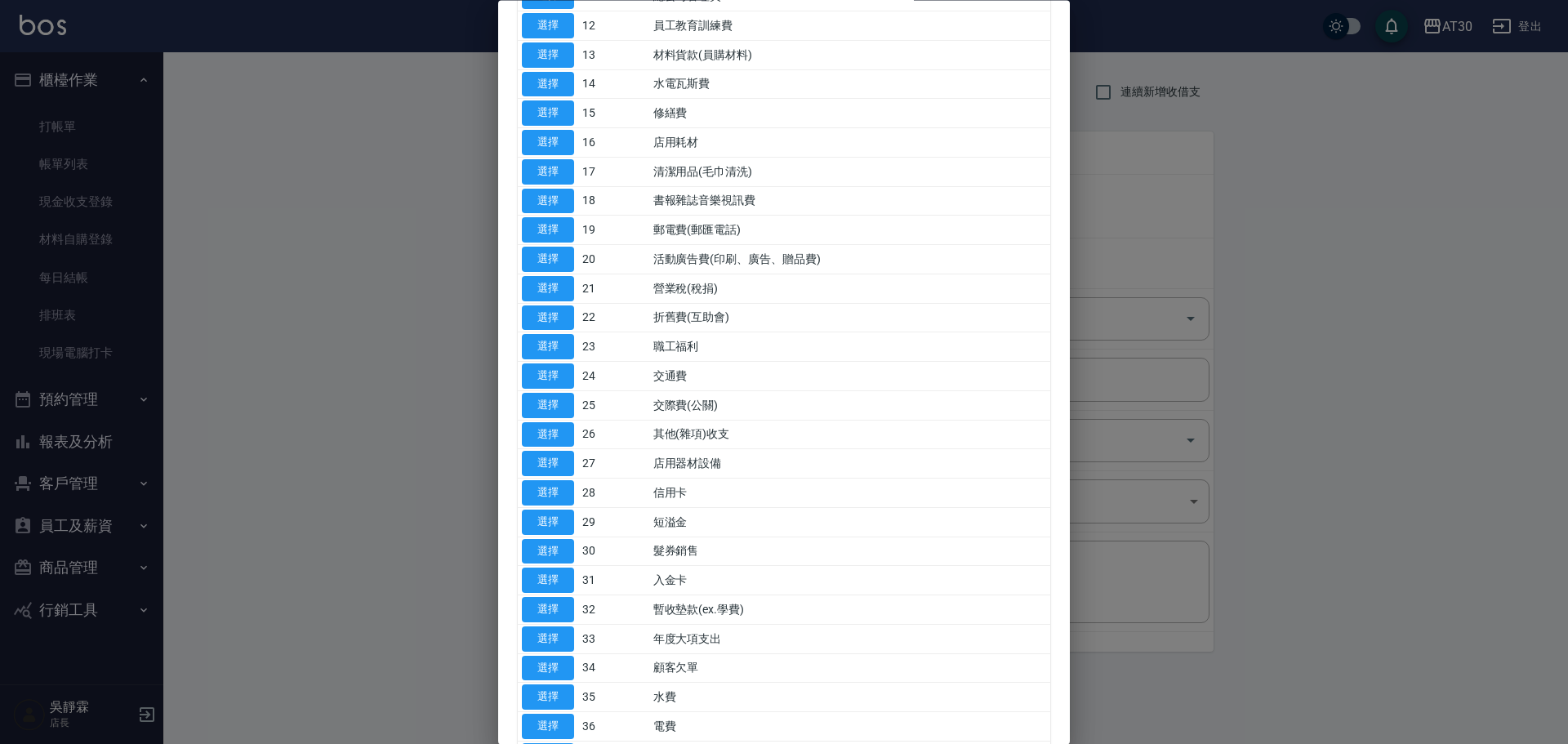
scroll to position [568, 0]
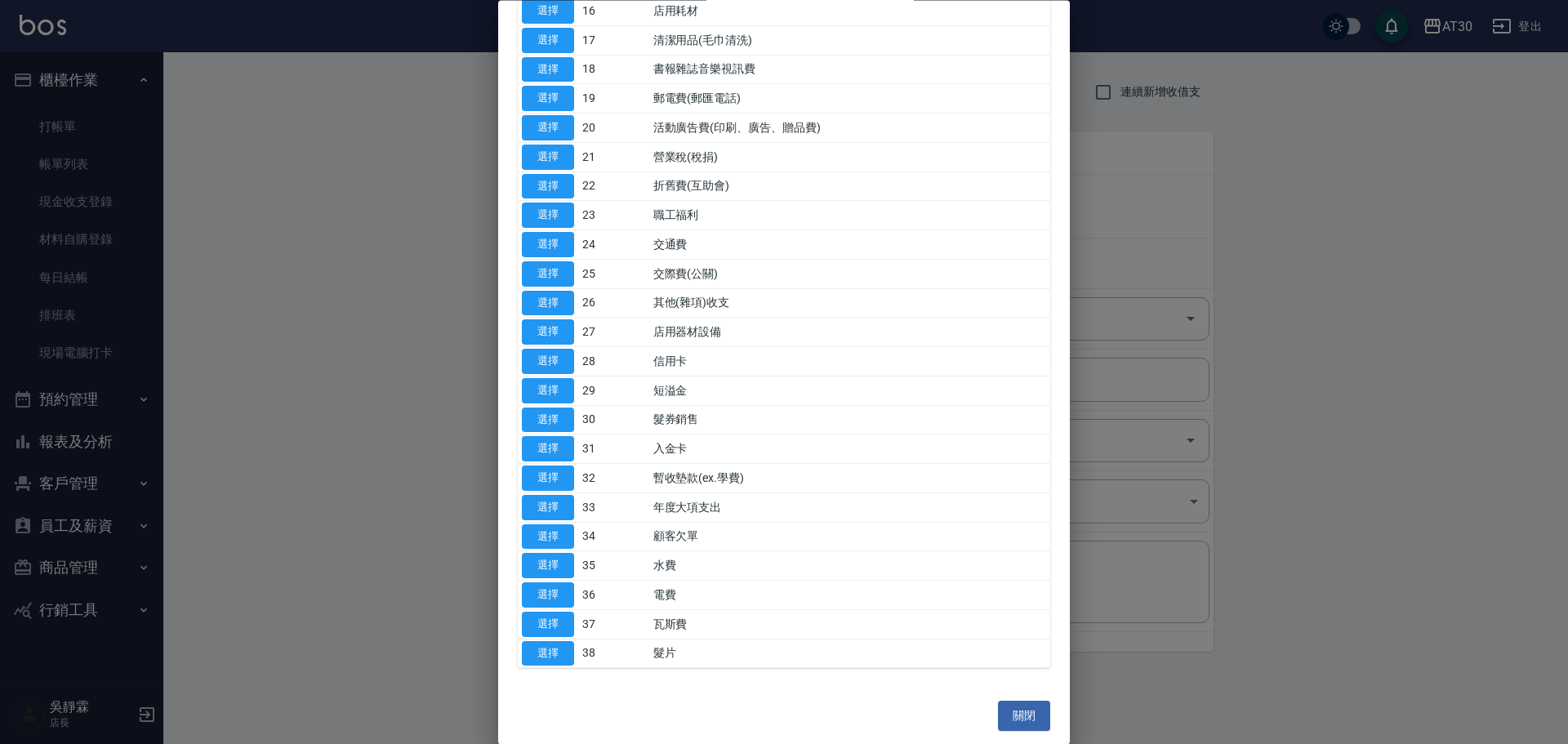
click at [914, 457] on td "入金卡" at bounding box center [850, 449] width 401 height 30
click at [815, 282] on td "交際費(公關)" at bounding box center [850, 274] width 401 height 30
click at [549, 299] on button "選擇" at bounding box center [548, 304] width 52 height 25
type input "26 其他(雜項)收支"
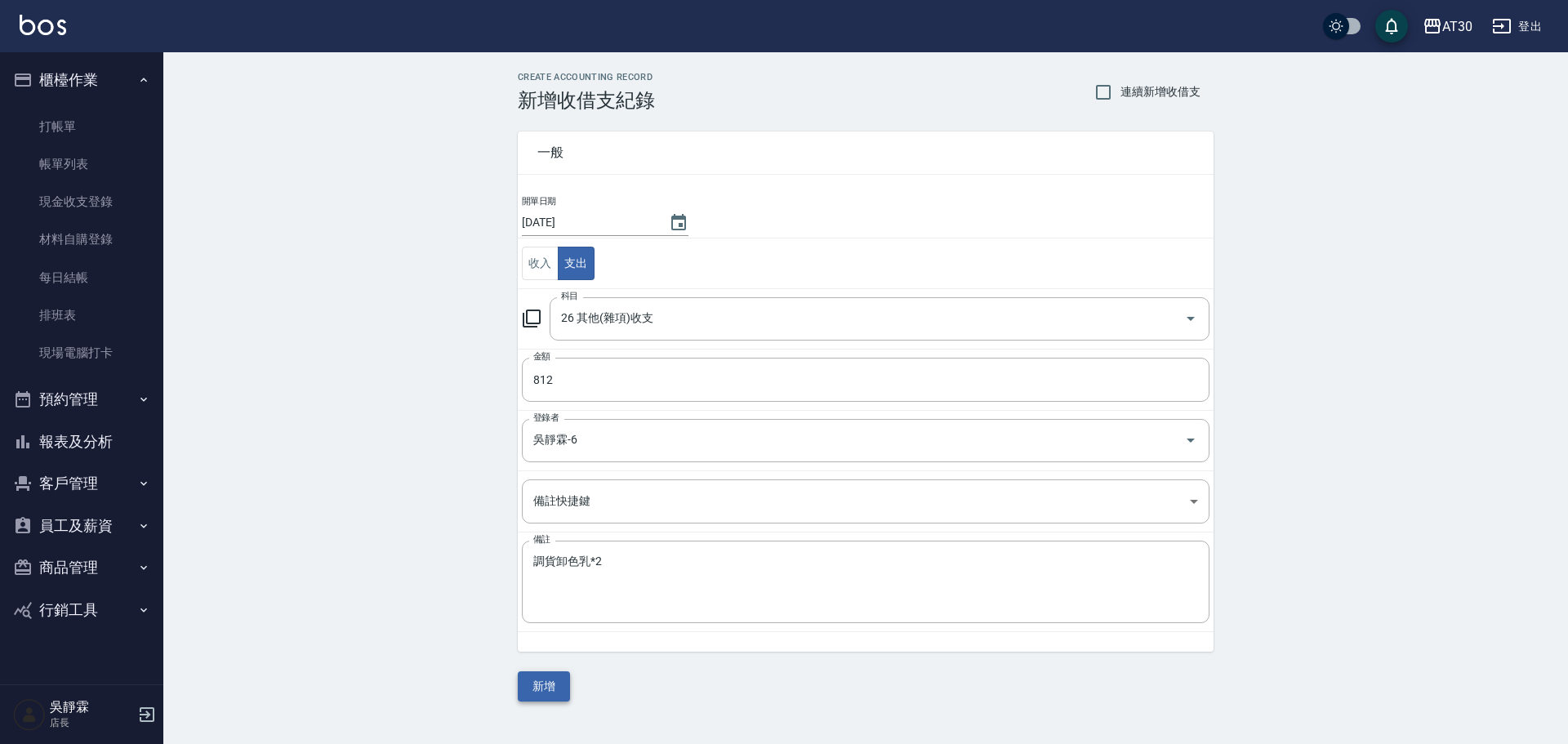
click at [535, 684] on button "新增" at bounding box center [543, 686] width 52 height 31
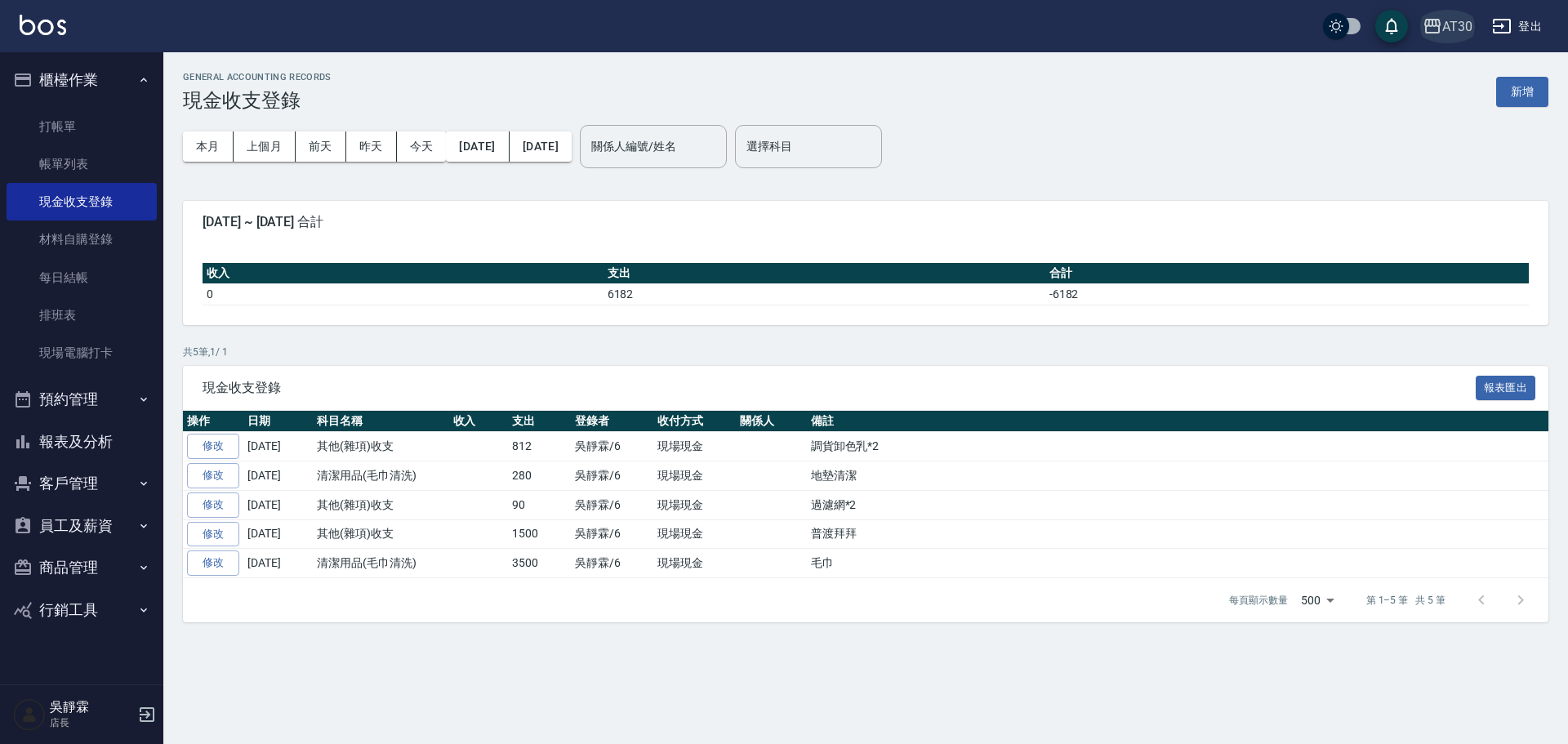
click at [1447, 25] on div "AT30" at bounding box center [1458, 26] width 31 height 21
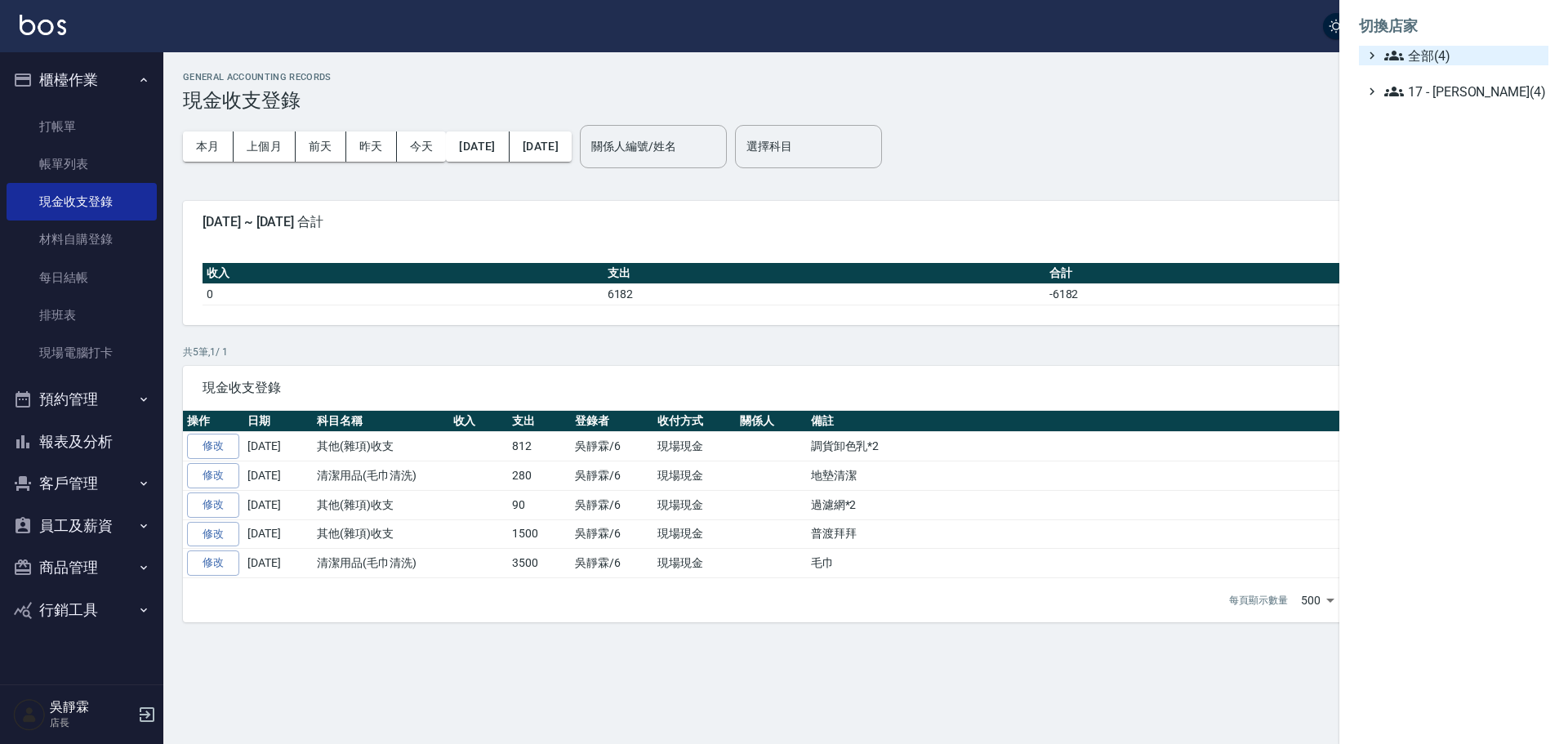
click at [1426, 56] on span "全部(4)" at bounding box center [1462, 56] width 157 height 20
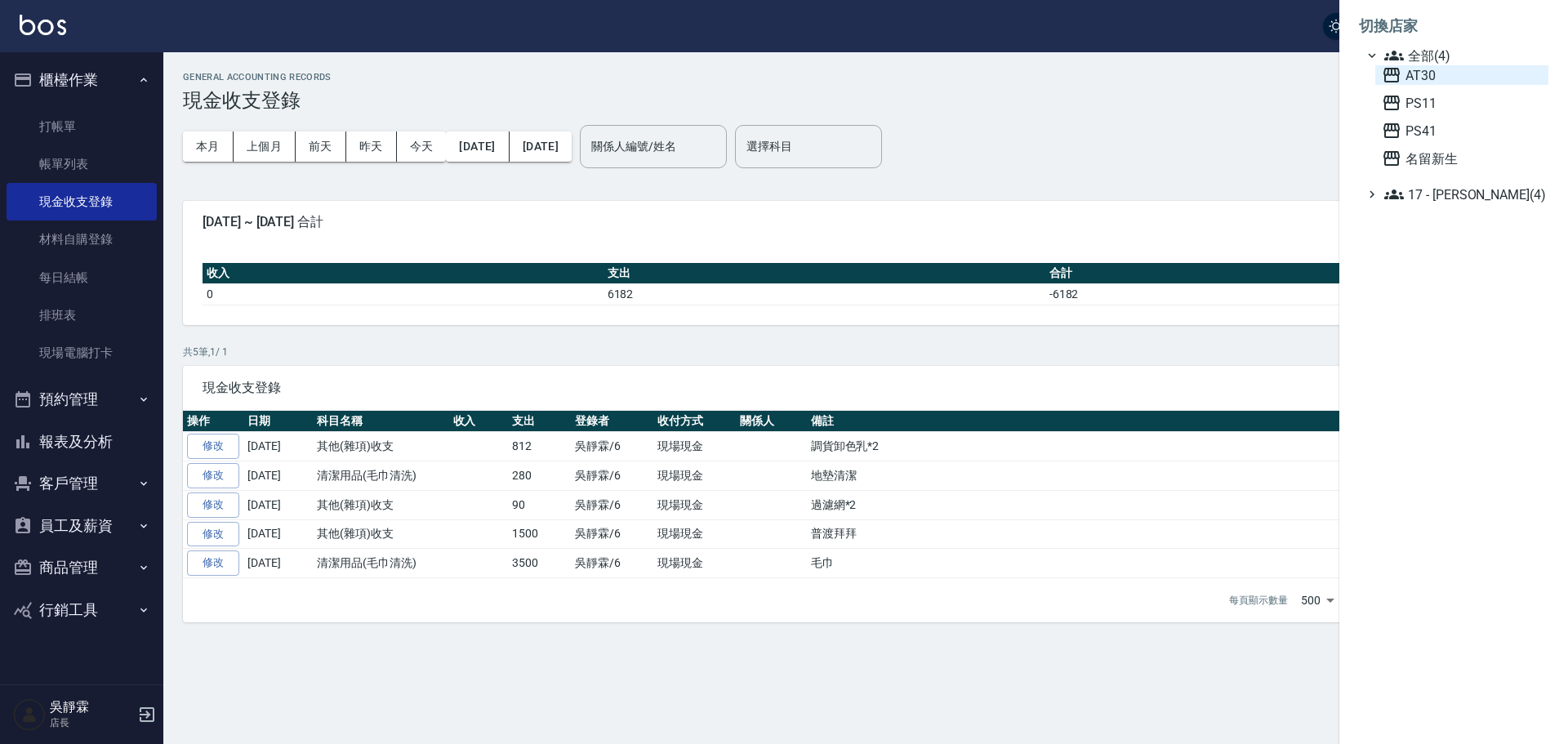
click at [1431, 82] on span "AT30" at bounding box center [1461, 75] width 160 height 20
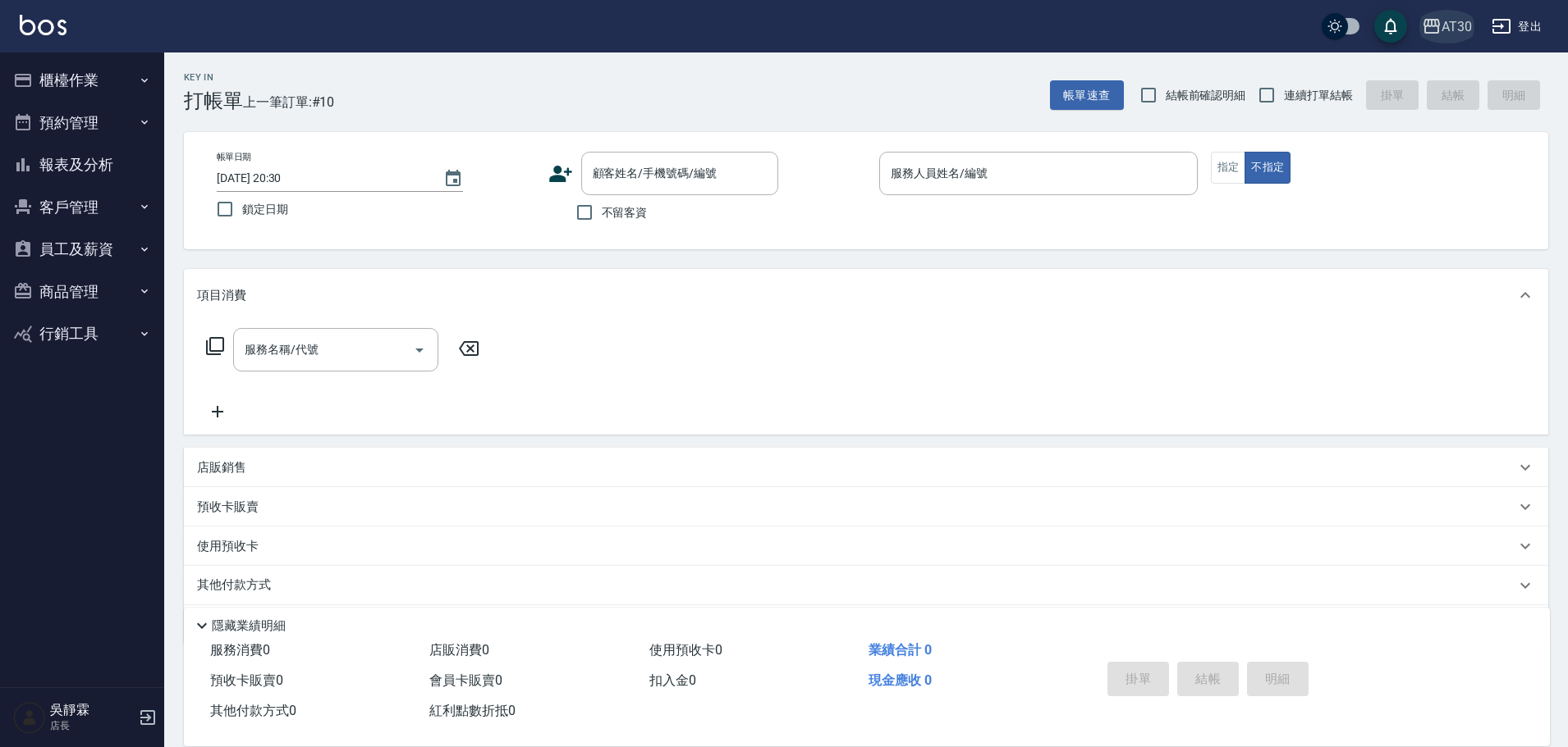
click at [1457, 24] on div "AT30" at bounding box center [1457, 26] width 31 height 21
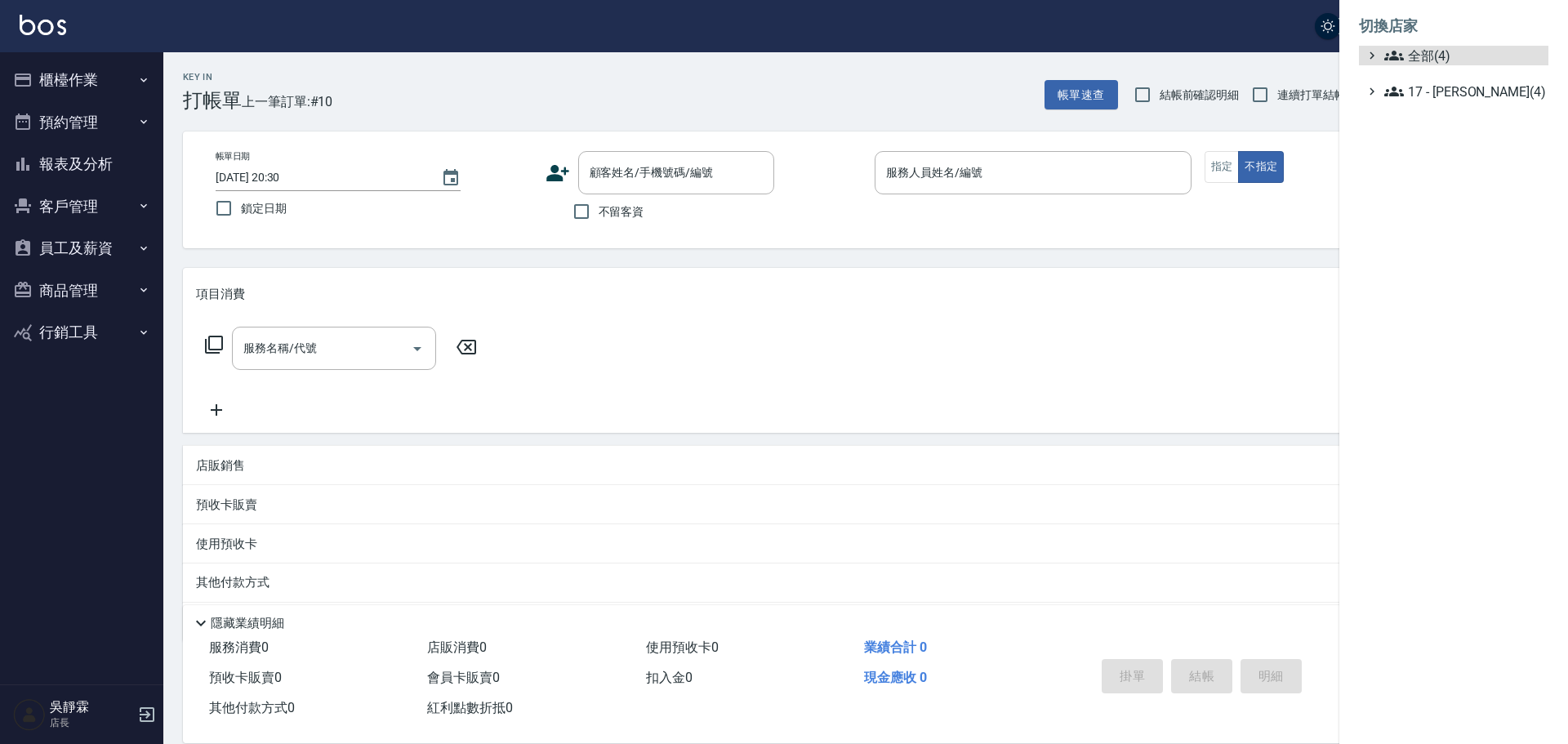
click at [1440, 66] on ul "全部(4) 17 - [PERSON_NAME](4)" at bounding box center [1453, 74] width 189 height 56
click at [1423, 54] on span "全部(4)" at bounding box center [1462, 56] width 157 height 20
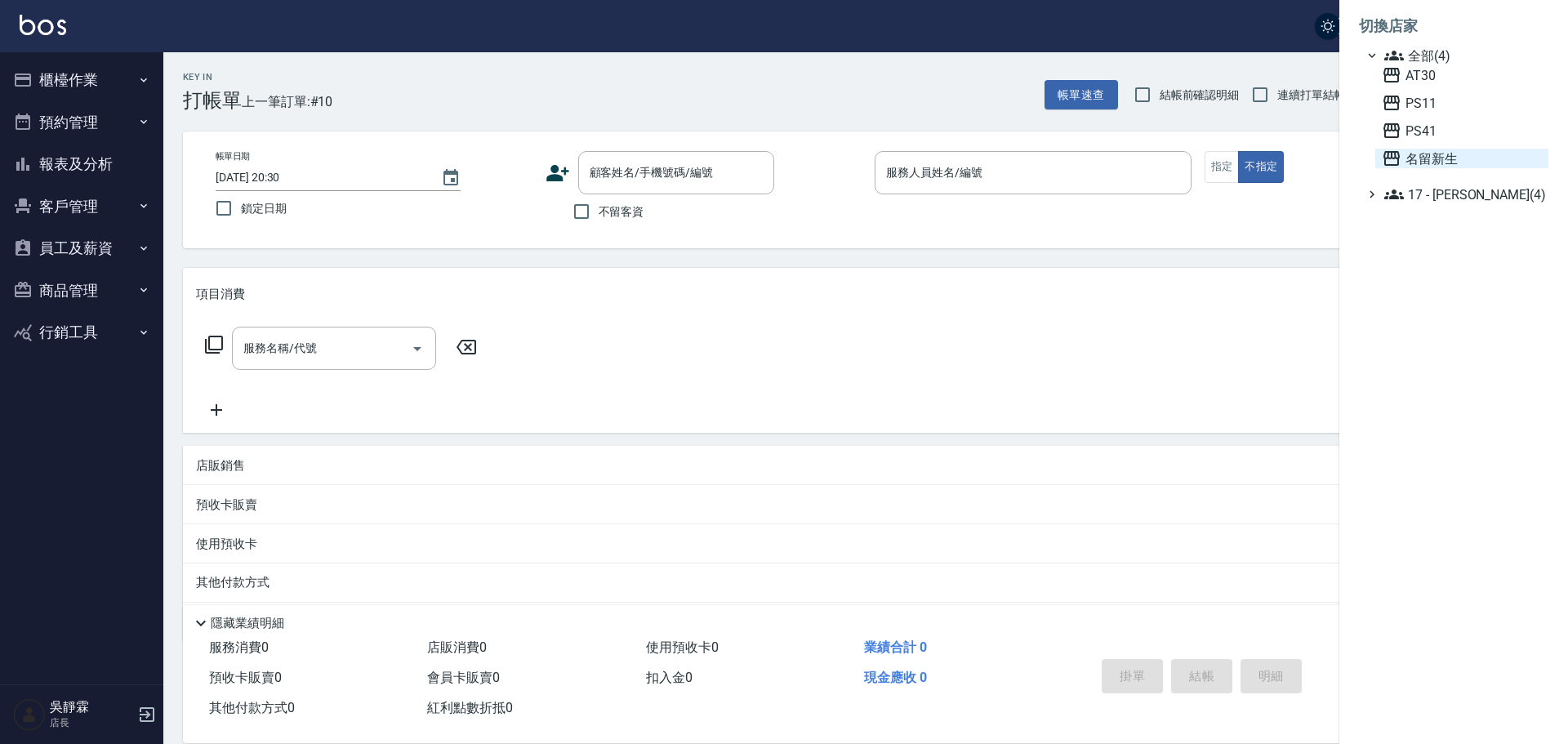
click at [1437, 162] on span "名留新生" at bounding box center [1461, 158] width 160 height 20
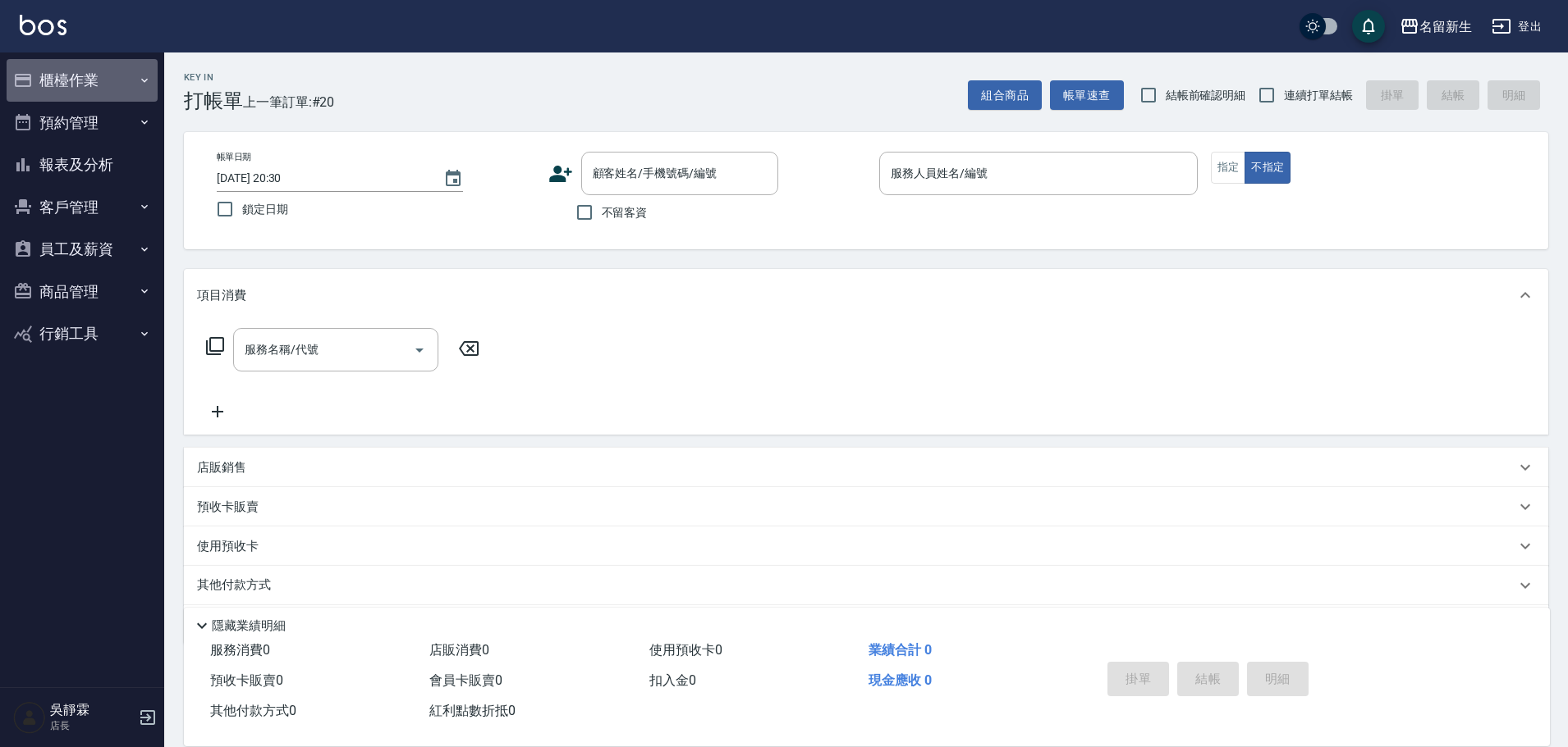
click at [88, 77] on button "櫃檯作業" at bounding box center [81, 79] width 151 height 42
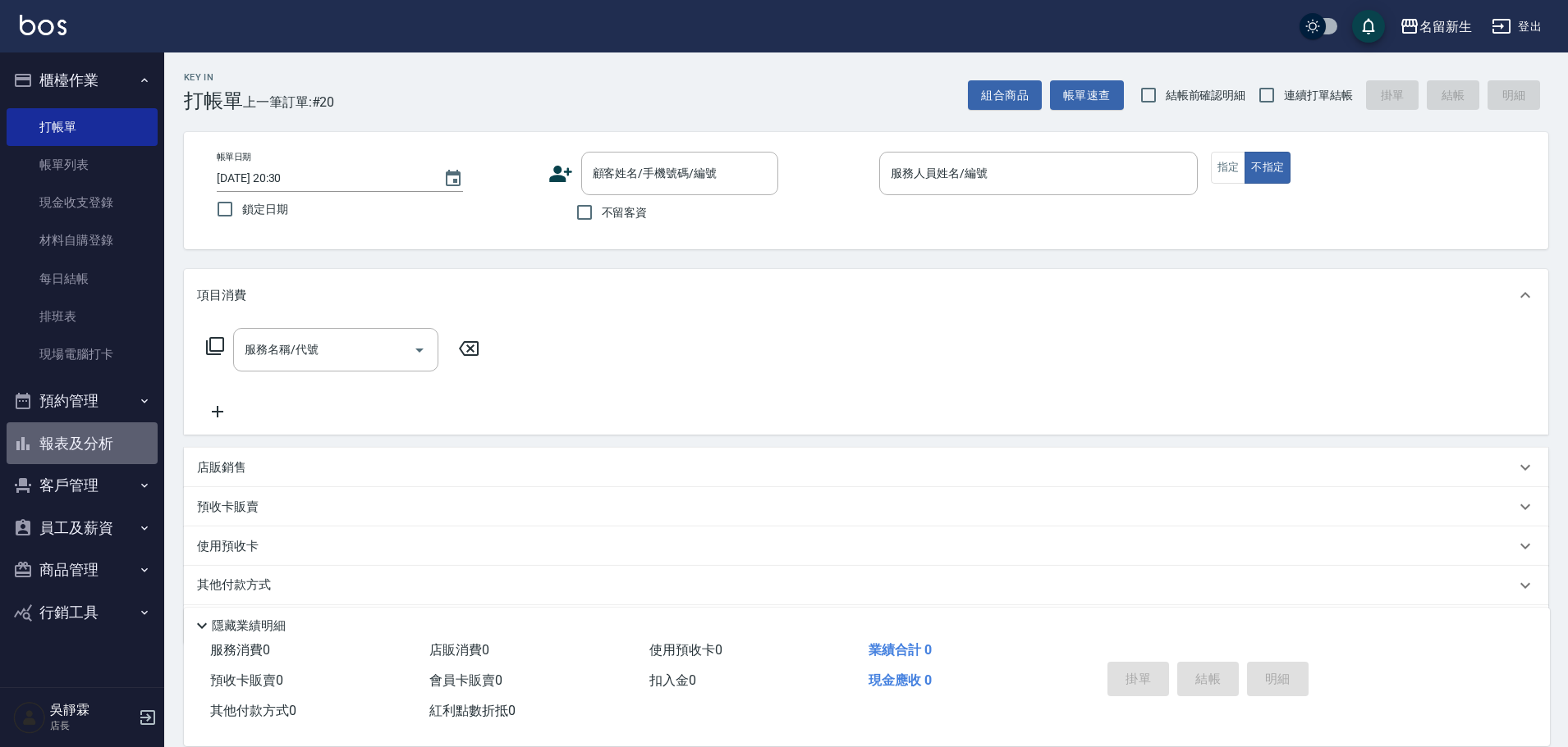
click at [70, 432] on button "報表及分析" at bounding box center [81, 443] width 151 height 42
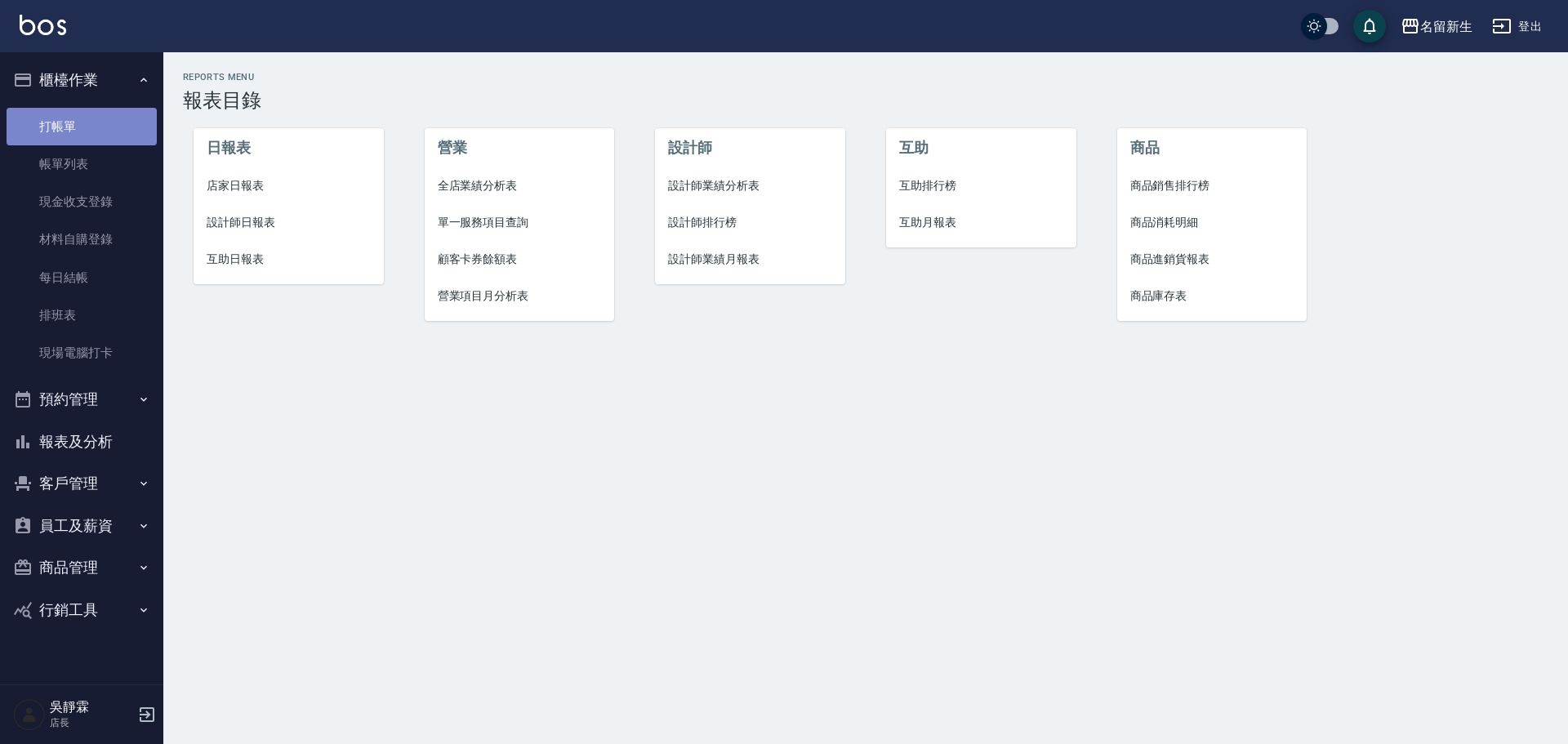
click at [87, 108] on link "打帳單" at bounding box center [81, 127] width 150 height 38
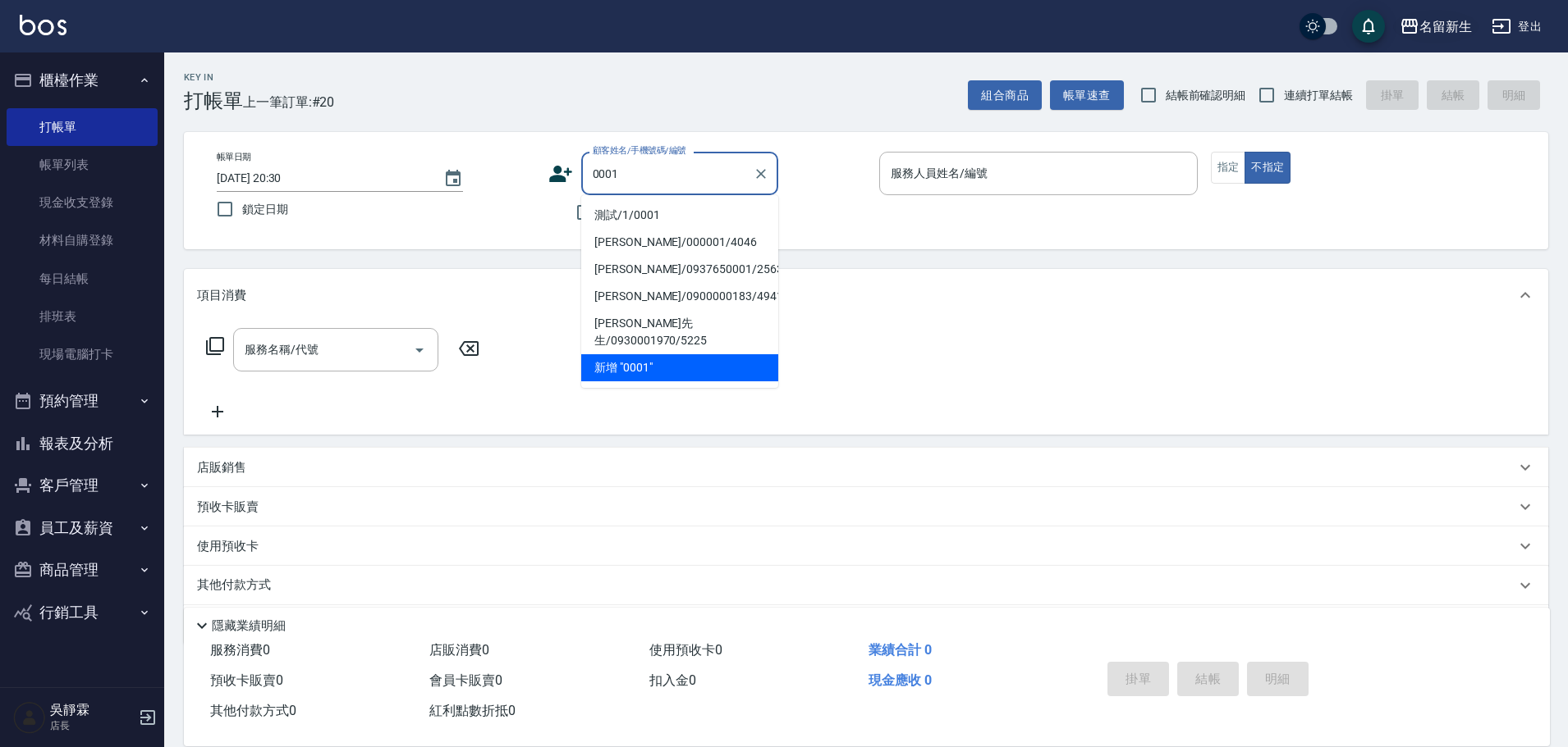
type input "0001"
click at [1443, 24] on div "名留新生" at bounding box center [1445, 26] width 52 height 21
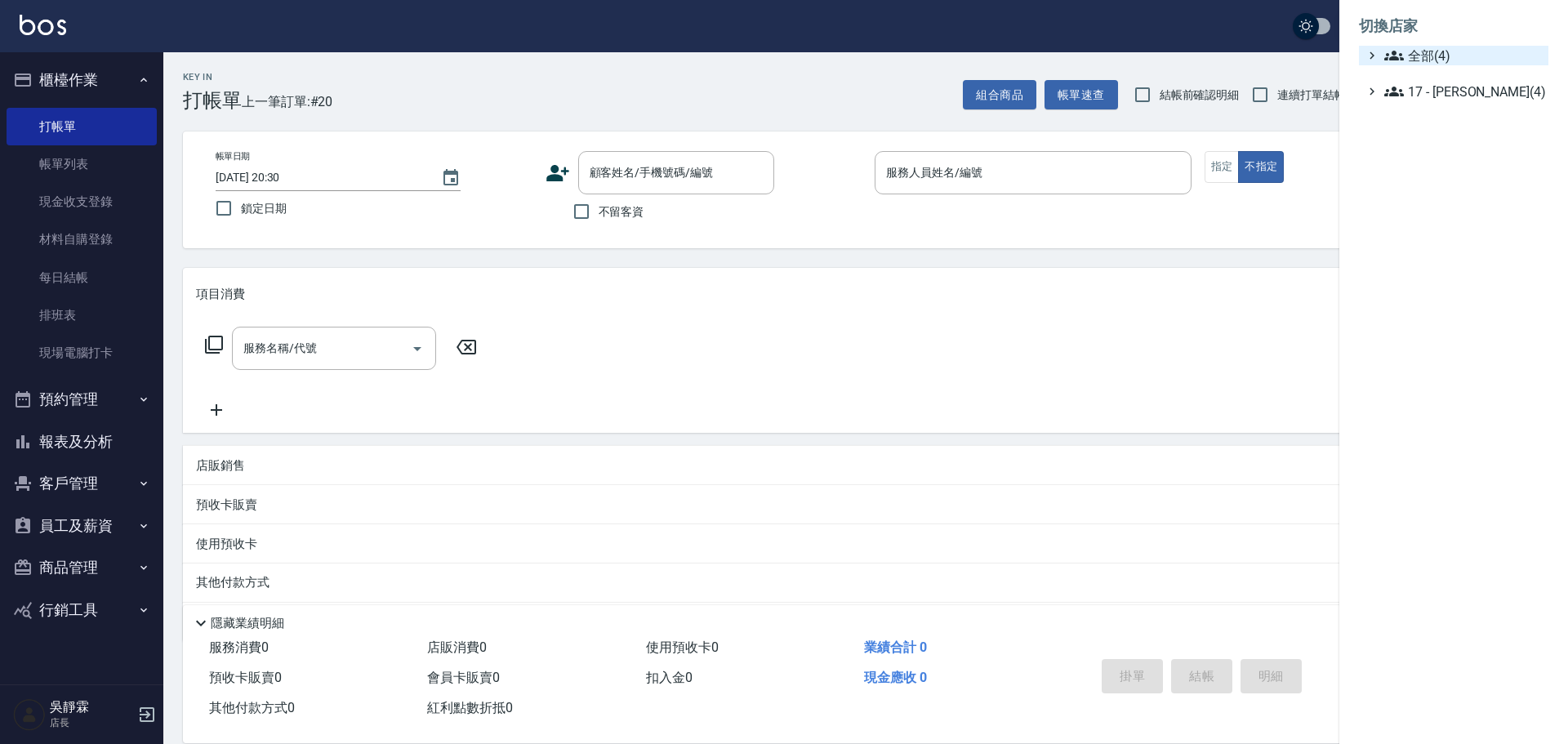
click at [1414, 58] on span "全部(4)" at bounding box center [1462, 56] width 157 height 20
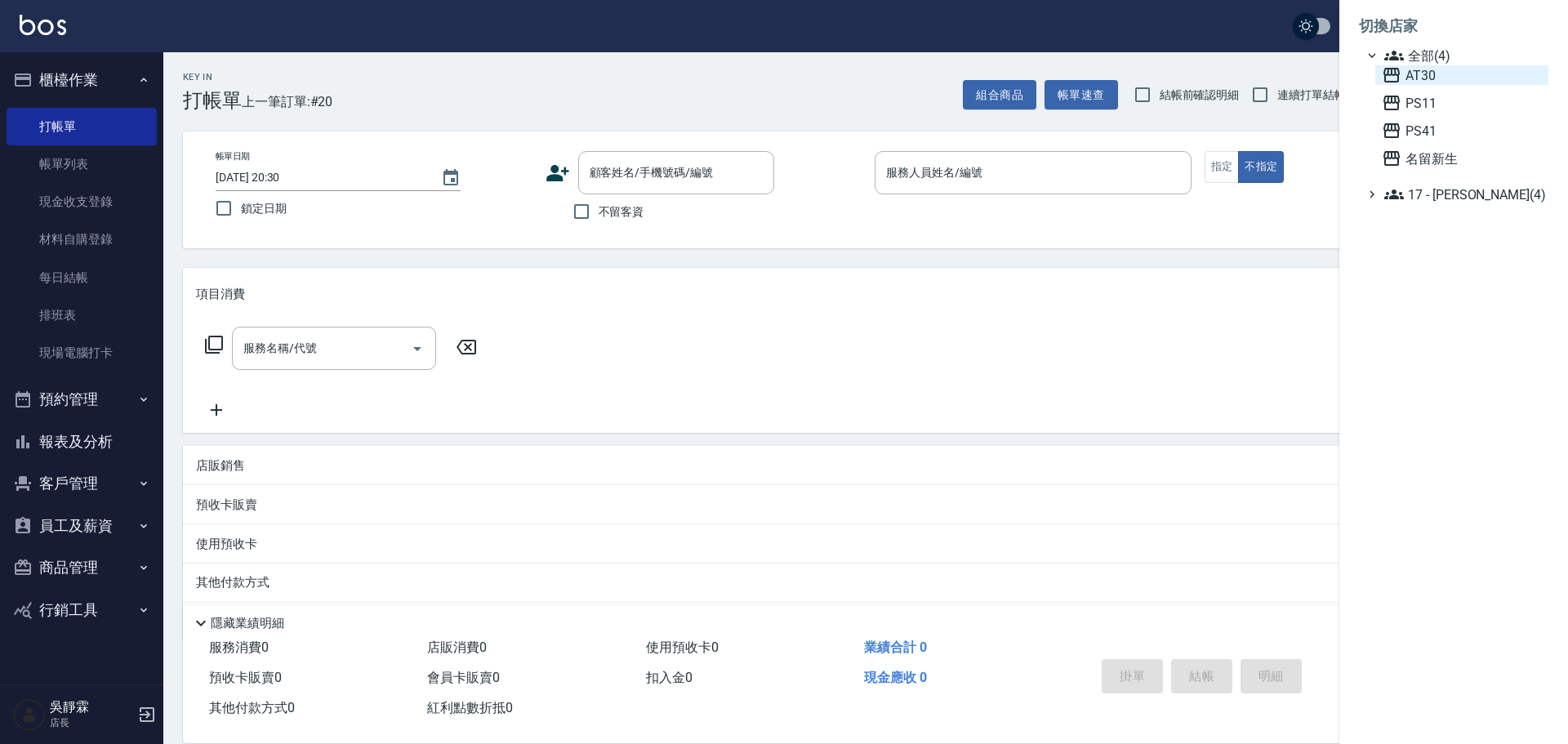
click at [1426, 75] on span "AT30" at bounding box center [1461, 75] width 160 height 20
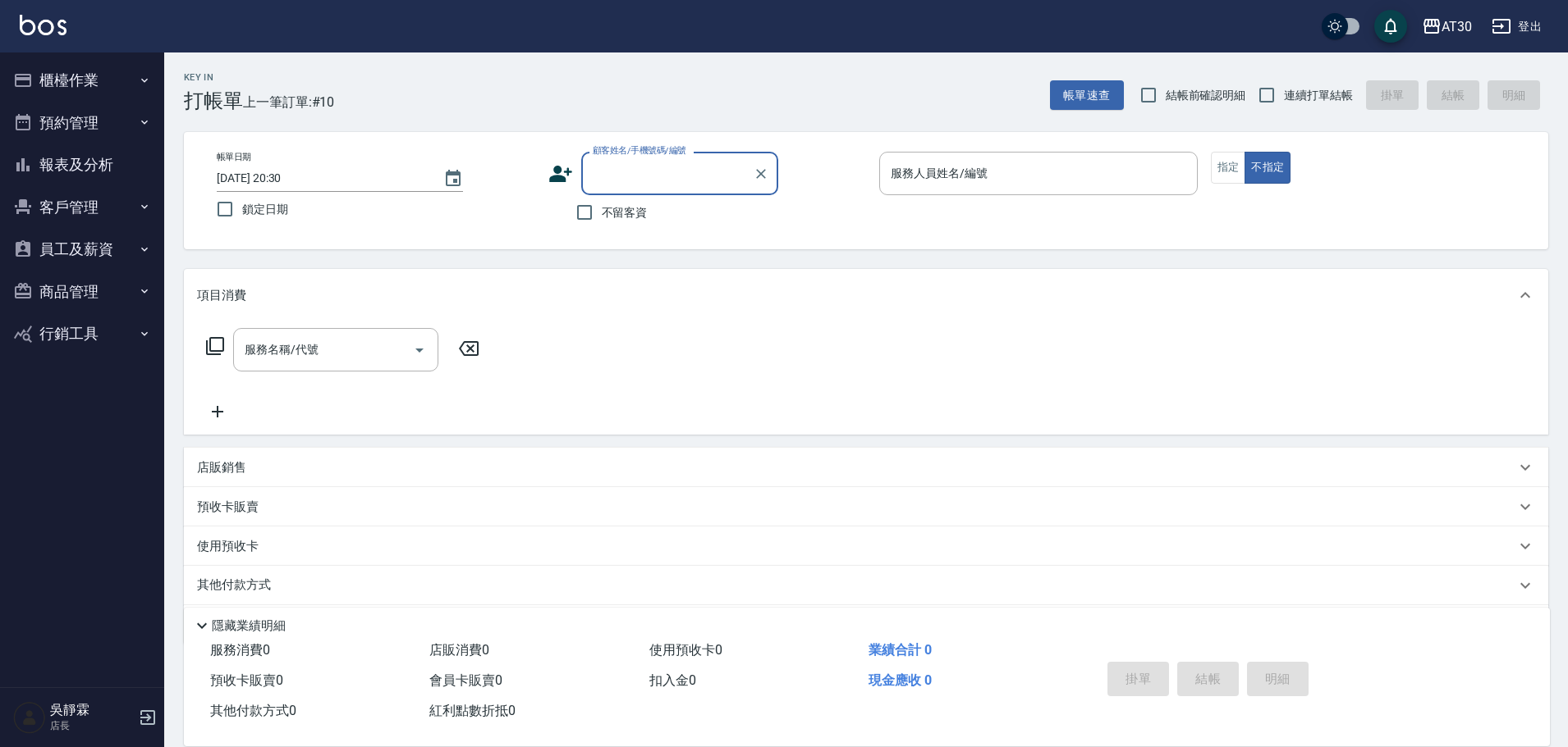
click at [669, 172] on input "顧客姓名/手機號碼/編號" at bounding box center [667, 173] width 158 height 29
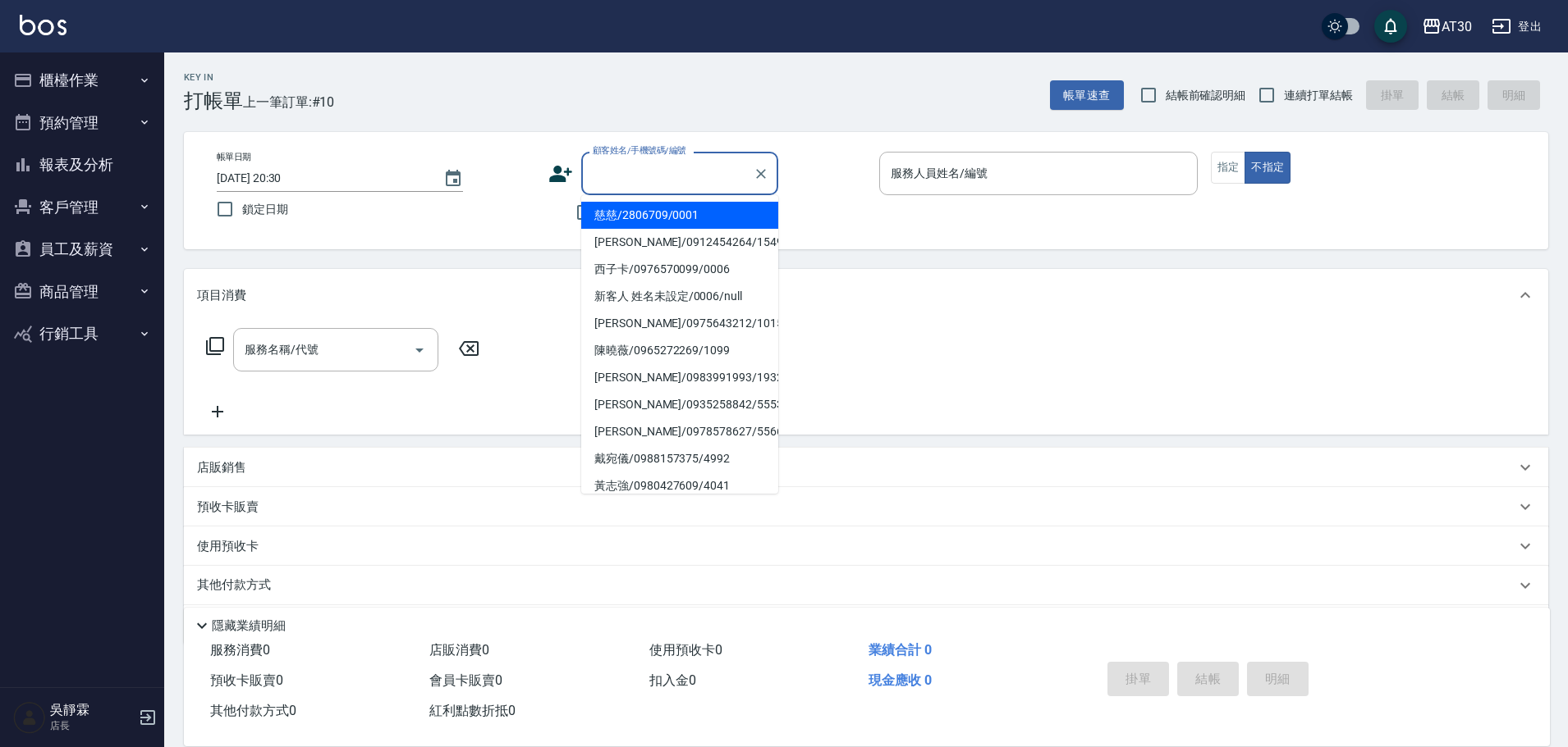
click at [688, 212] on li "慈慈/2806709/0001" at bounding box center [680, 216] width 197 height 27
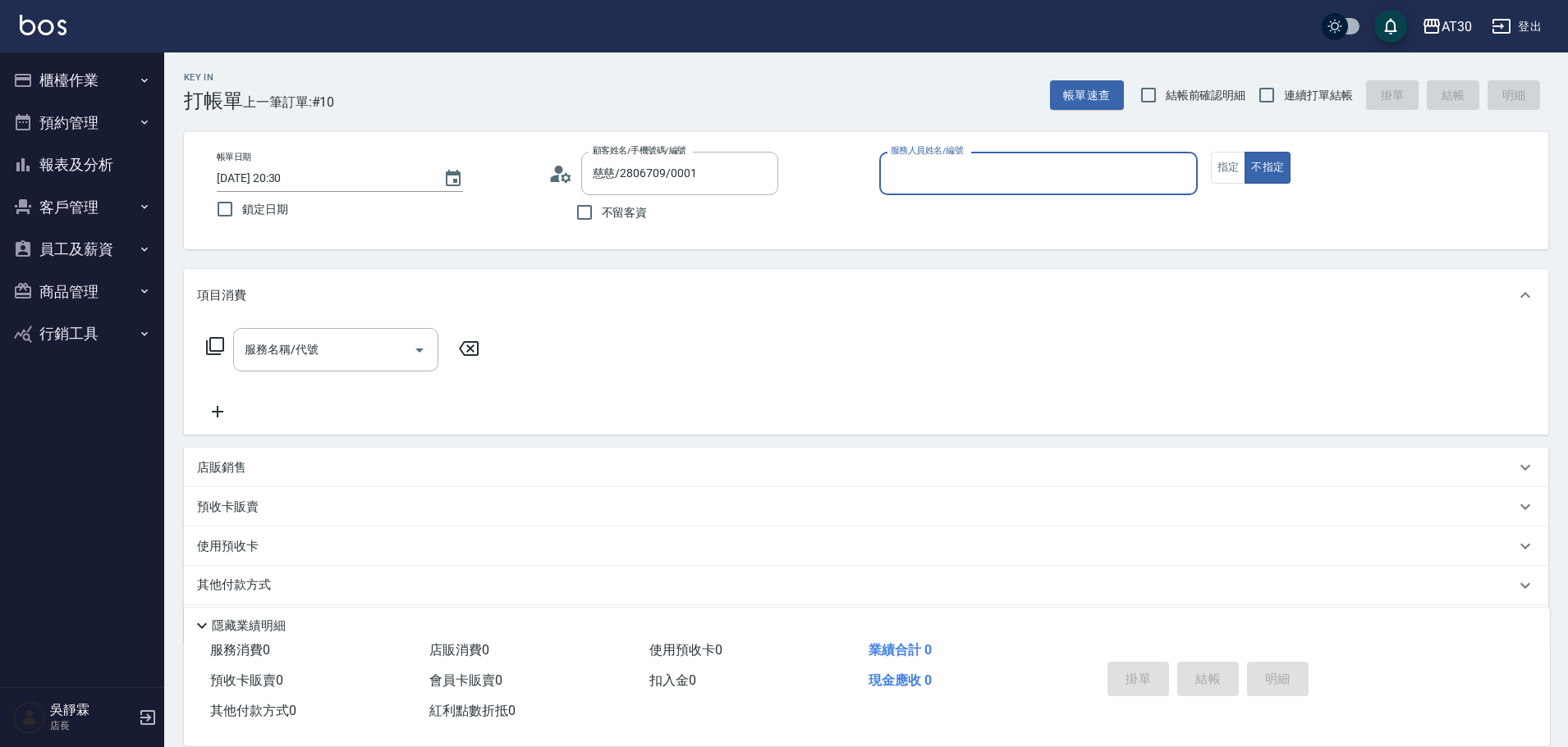
type input "慈慈/2806709/0001"
type input "0001"
click at [1244, 152] on button "不指定" at bounding box center [1266, 167] width 46 height 32
type button "false"
click at [954, 185] on input "服務人員姓名/編號" at bounding box center [1038, 173] width 303 height 29
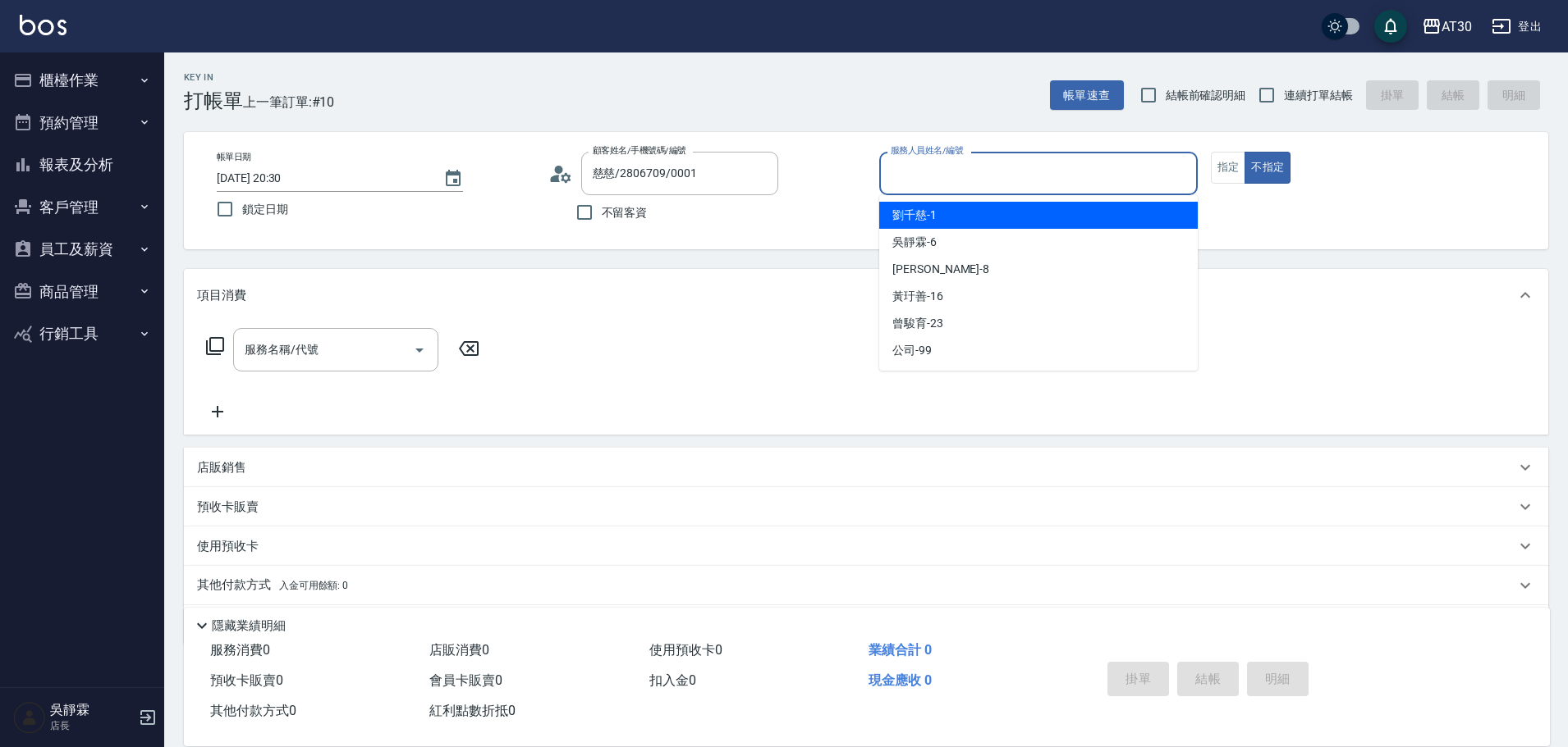
click at [945, 212] on div "劉千慈 -1" at bounding box center [1038, 216] width 319 height 27
type input "劉千慈-1"
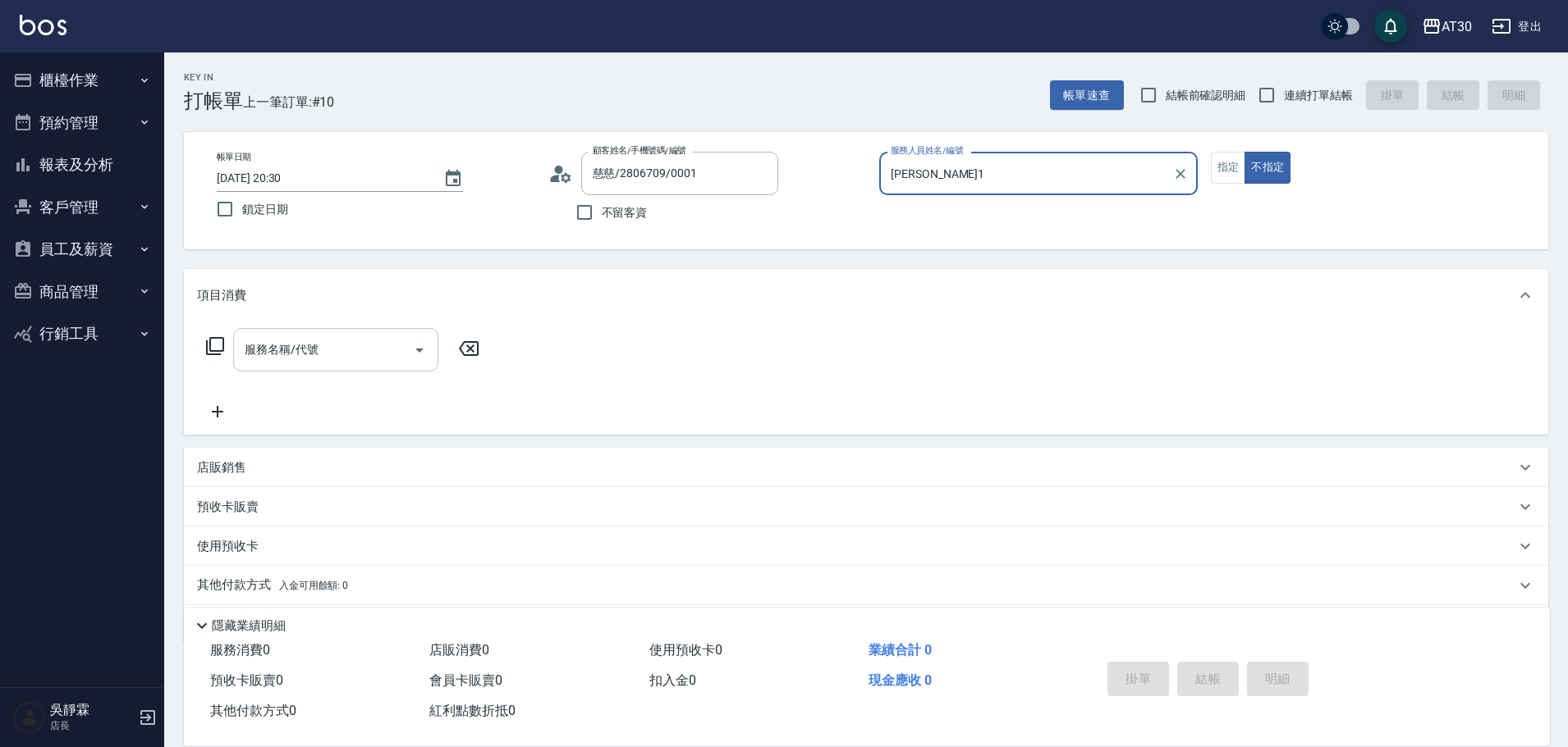
click at [325, 337] on input "服務名稱/代號" at bounding box center [323, 350] width 166 height 29
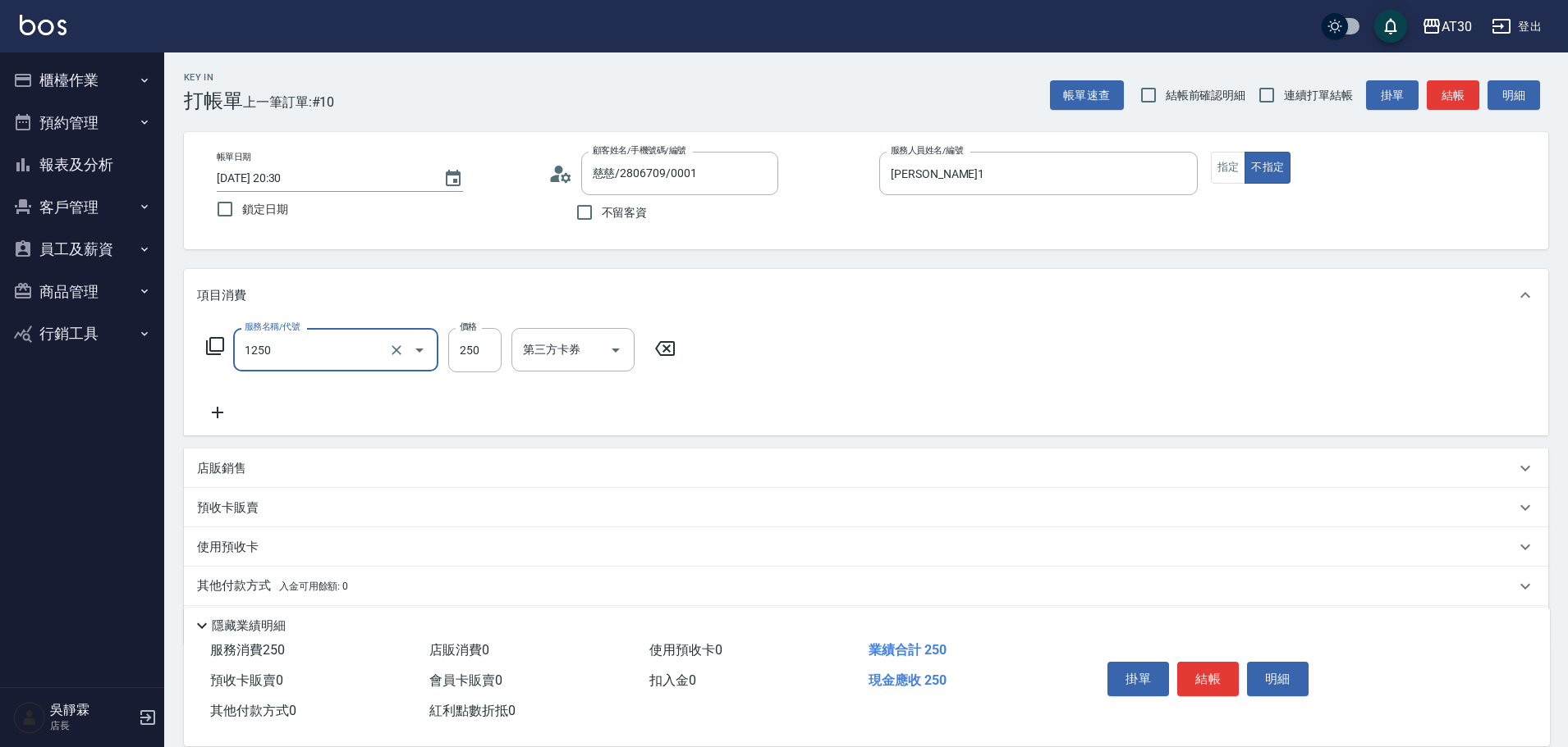
type input "洗髮250(1250)"
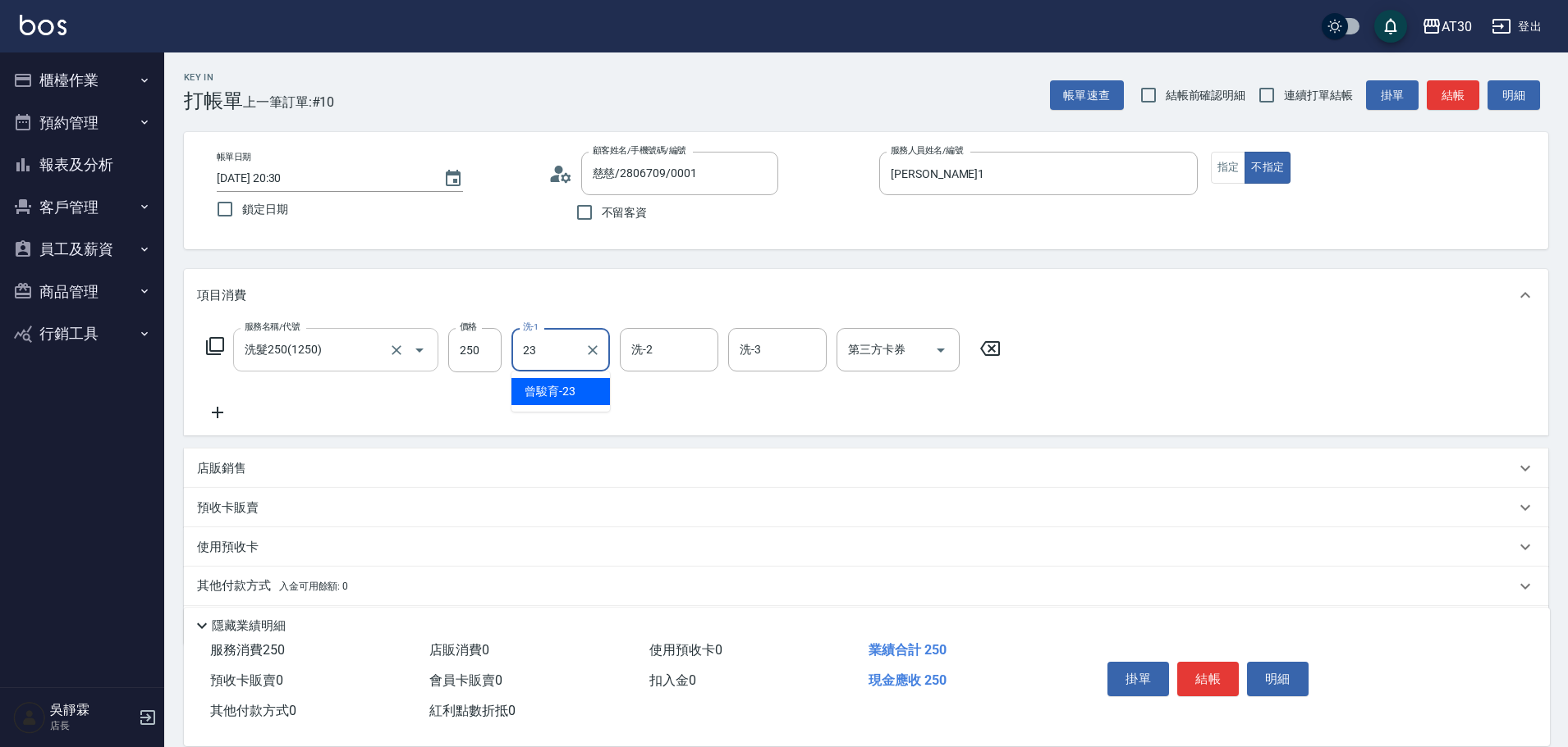
type input "曾駿育-23"
click at [1260, 669] on button "明細" at bounding box center [1277, 679] width 61 height 34
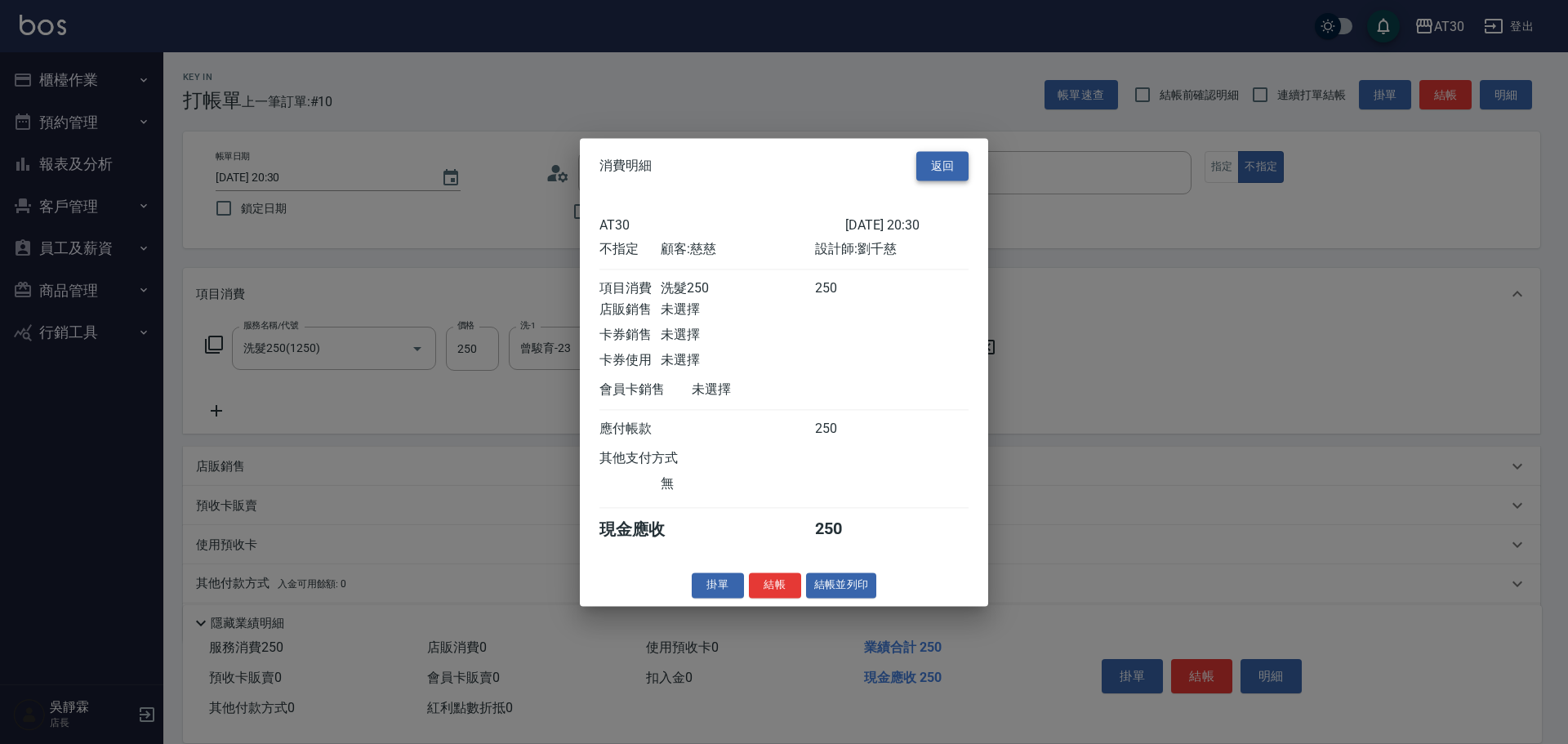
click at [941, 151] on button "返回" at bounding box center [942, 166] width 52 height 31
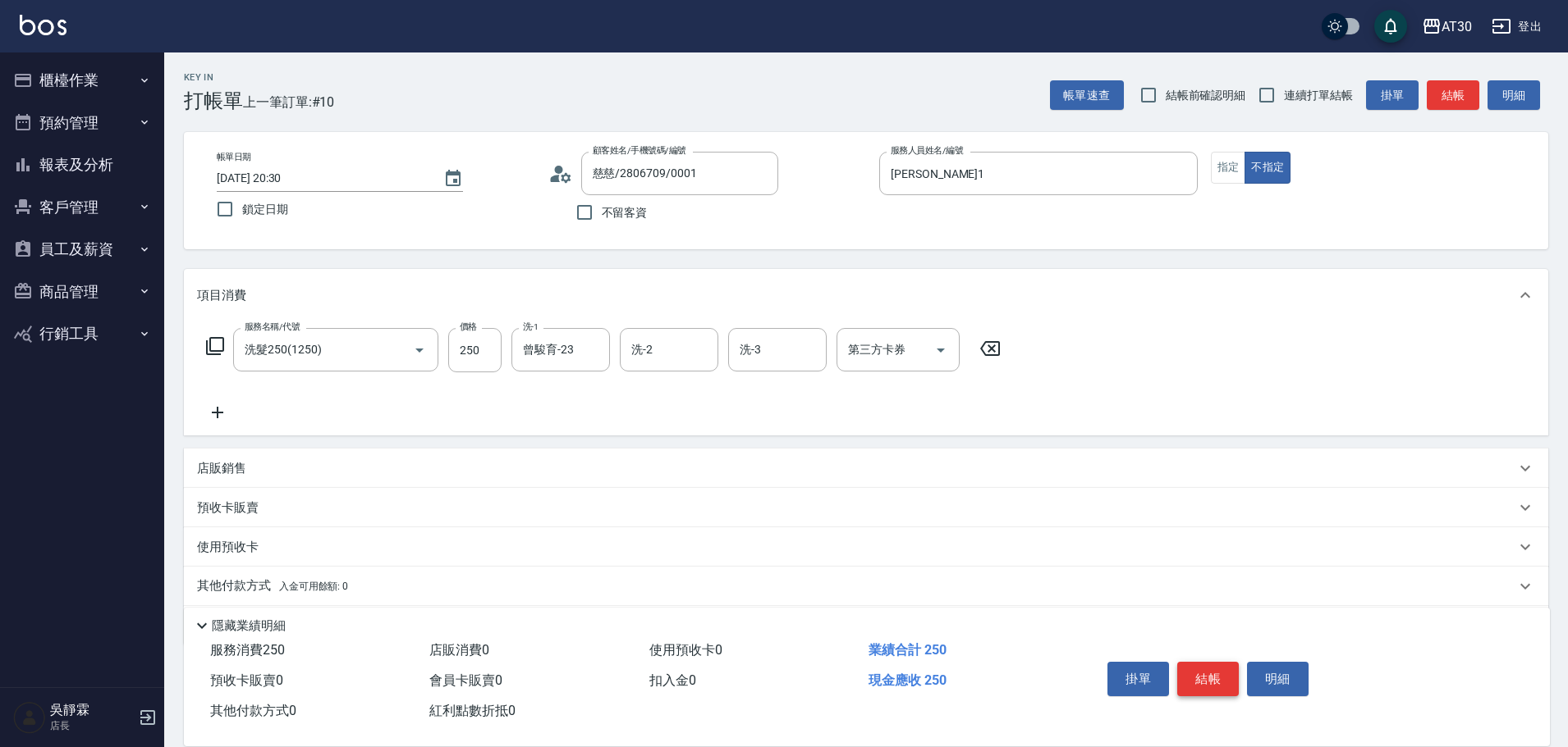
click at [1208, 677] on button "結帳" at bounding box center [1208, 679] width 61 height 34
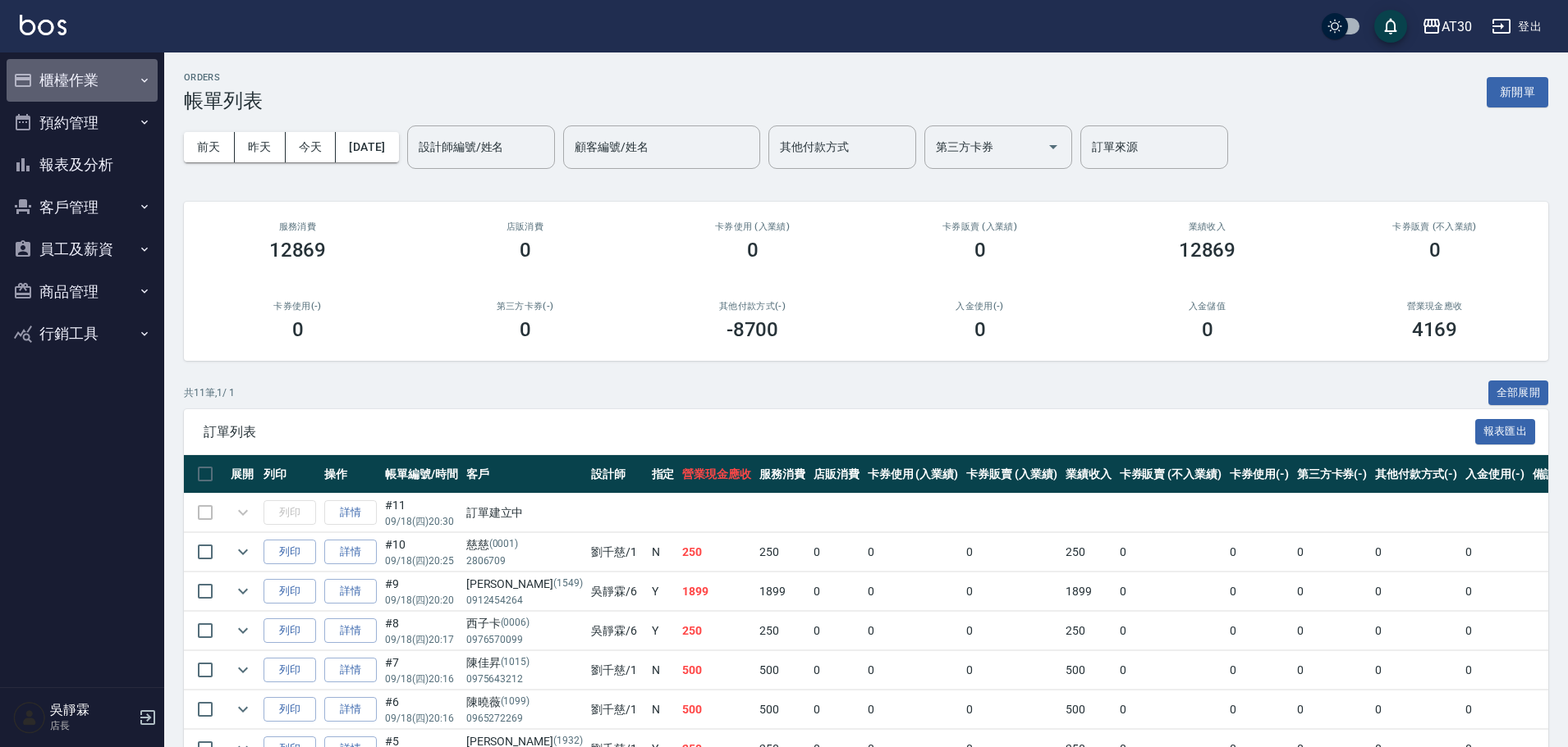
click at [89, 61] on button "櫃檯作業" at bounding box center [81, 79] width 151 height 42
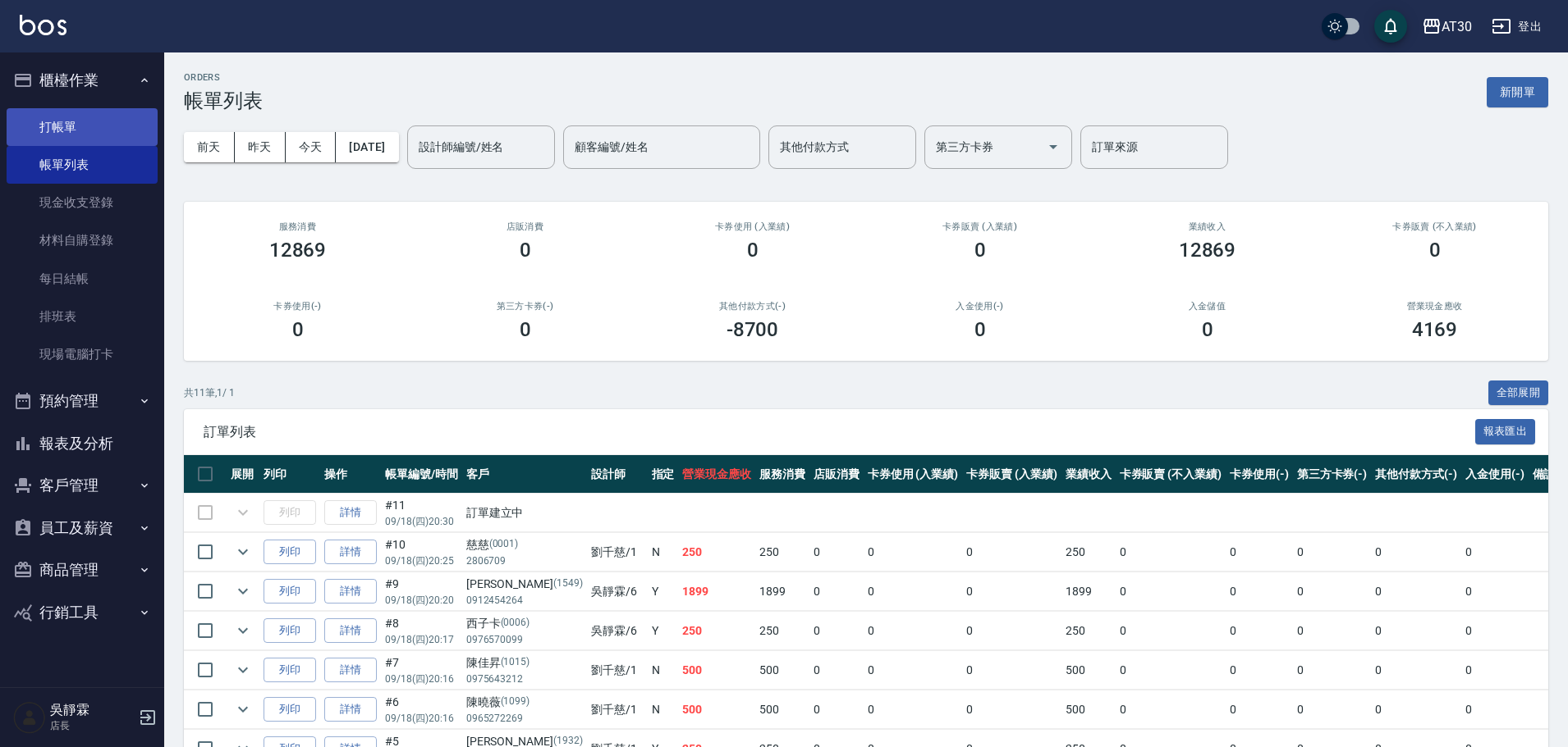
click at [68, 130] on link "打帳單" at bounding box center [81, 127] width 151 height 38
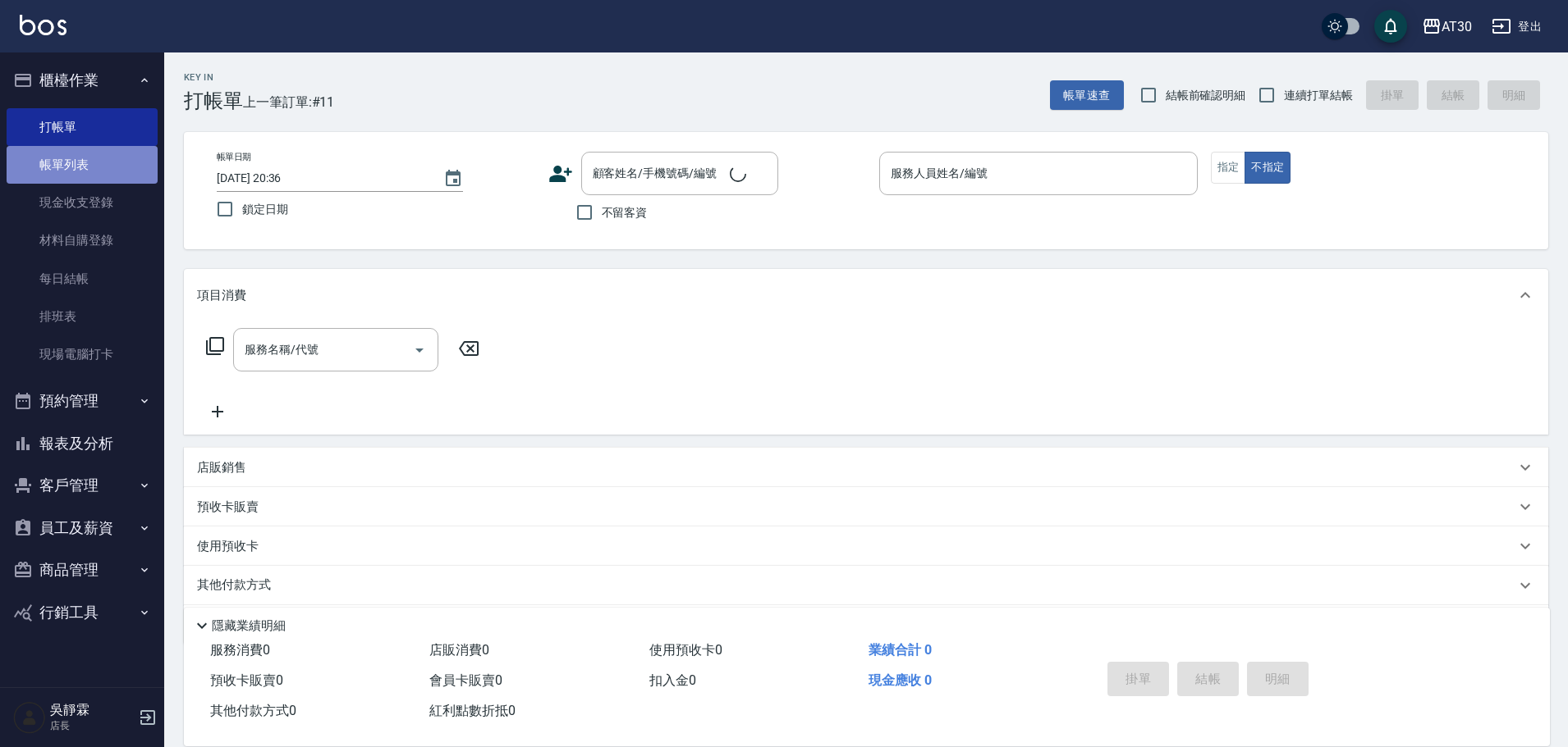
click at [80, 164] on link "帳單列表" at bounding box center [81, 165] width 151 height 38
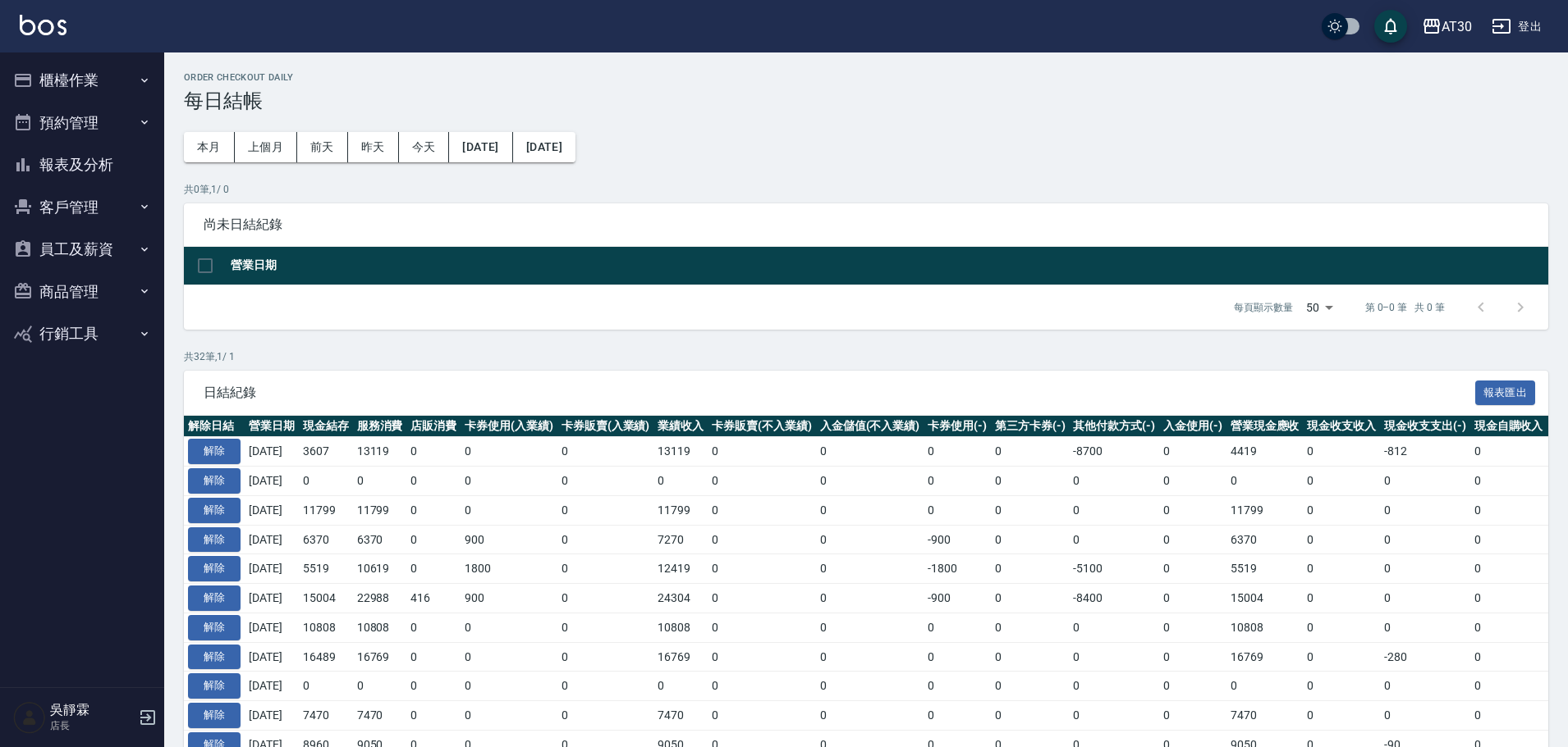
click at [89, 163] on button "報表及分析" at bounding box center [81, 164] width 151 height 42
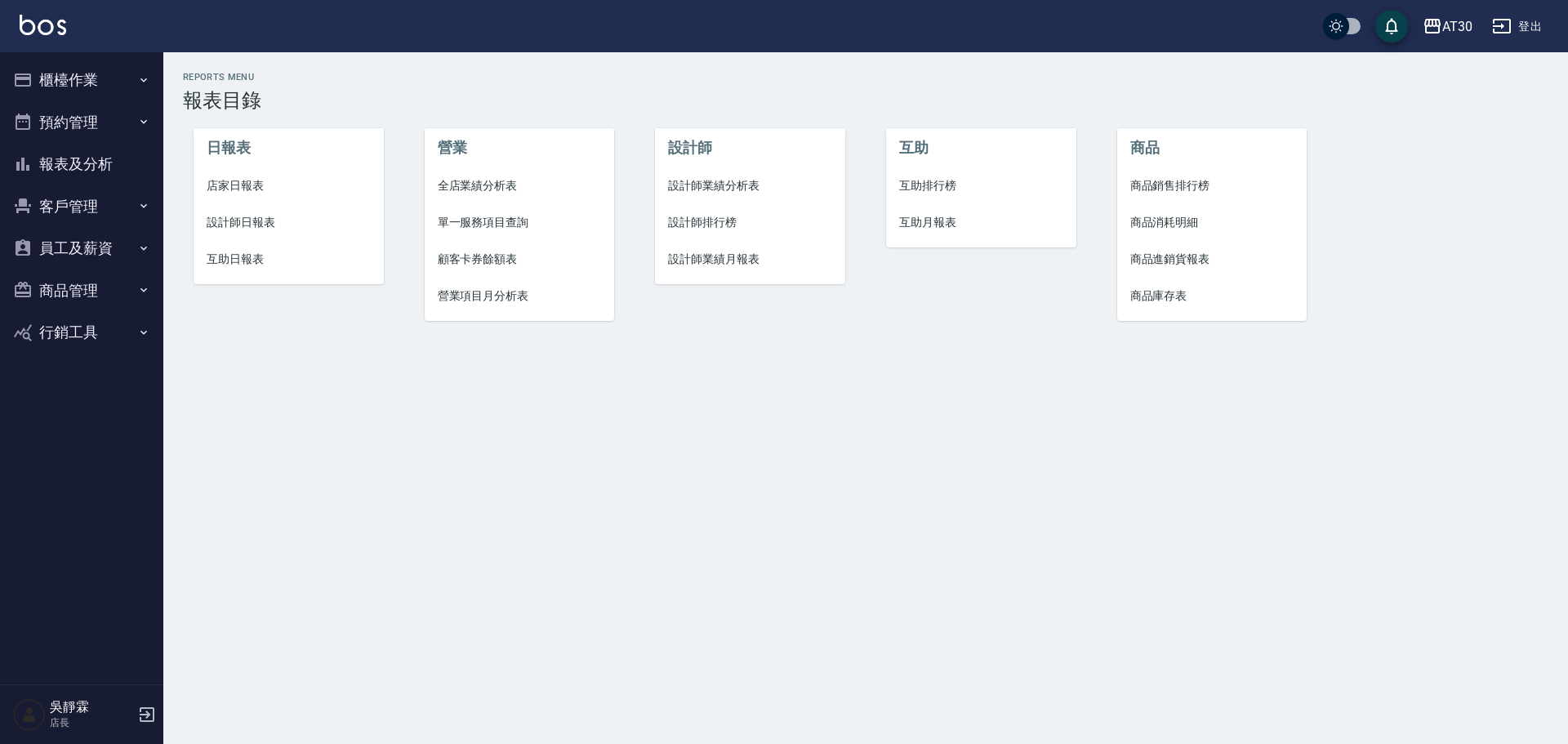
click at [235, 182] on span "店家日報表" at bounding box center [288, 185] width 164 height 17
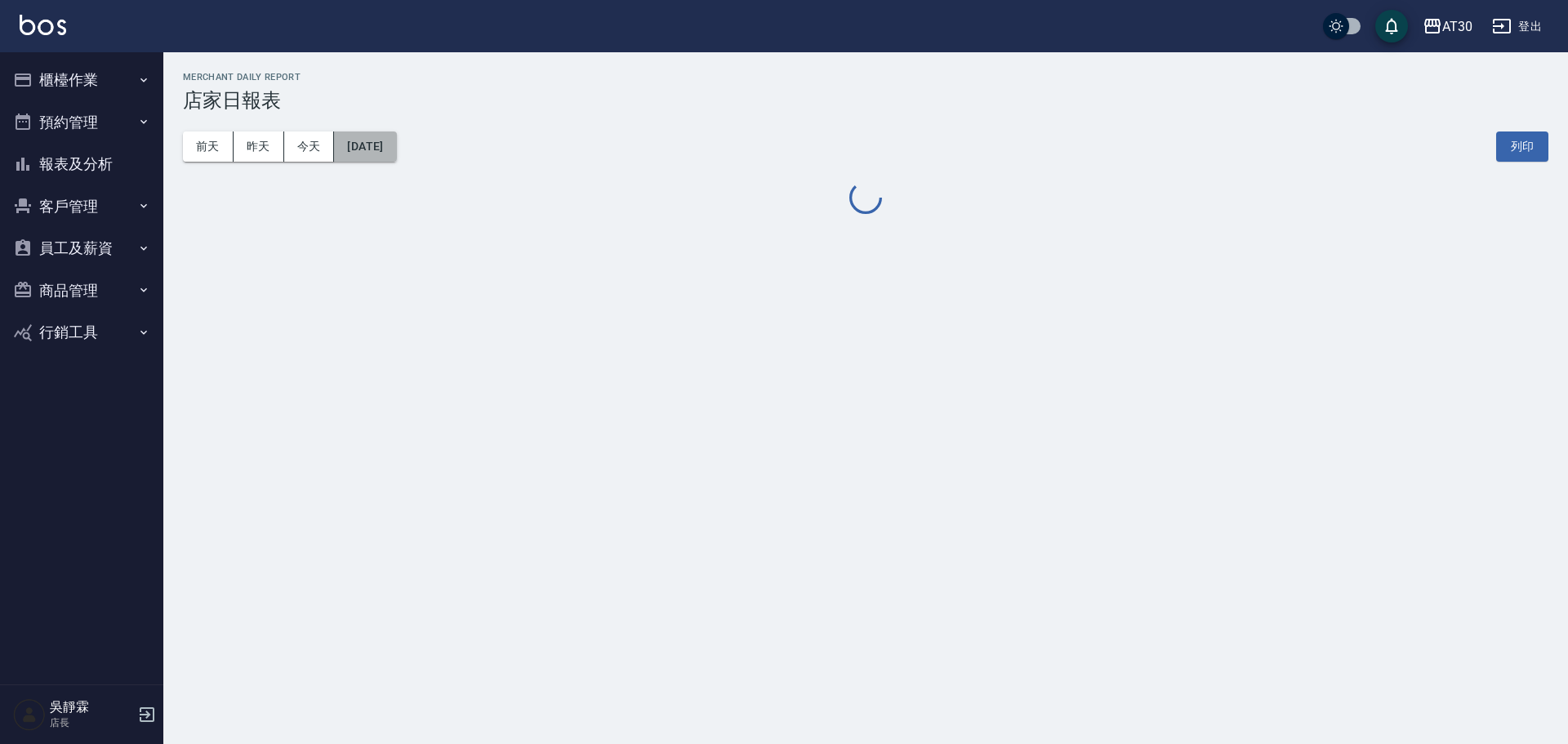
click at [366, 138] on button "[DATE]" at bounding box center [365, 146] width 62 height 31
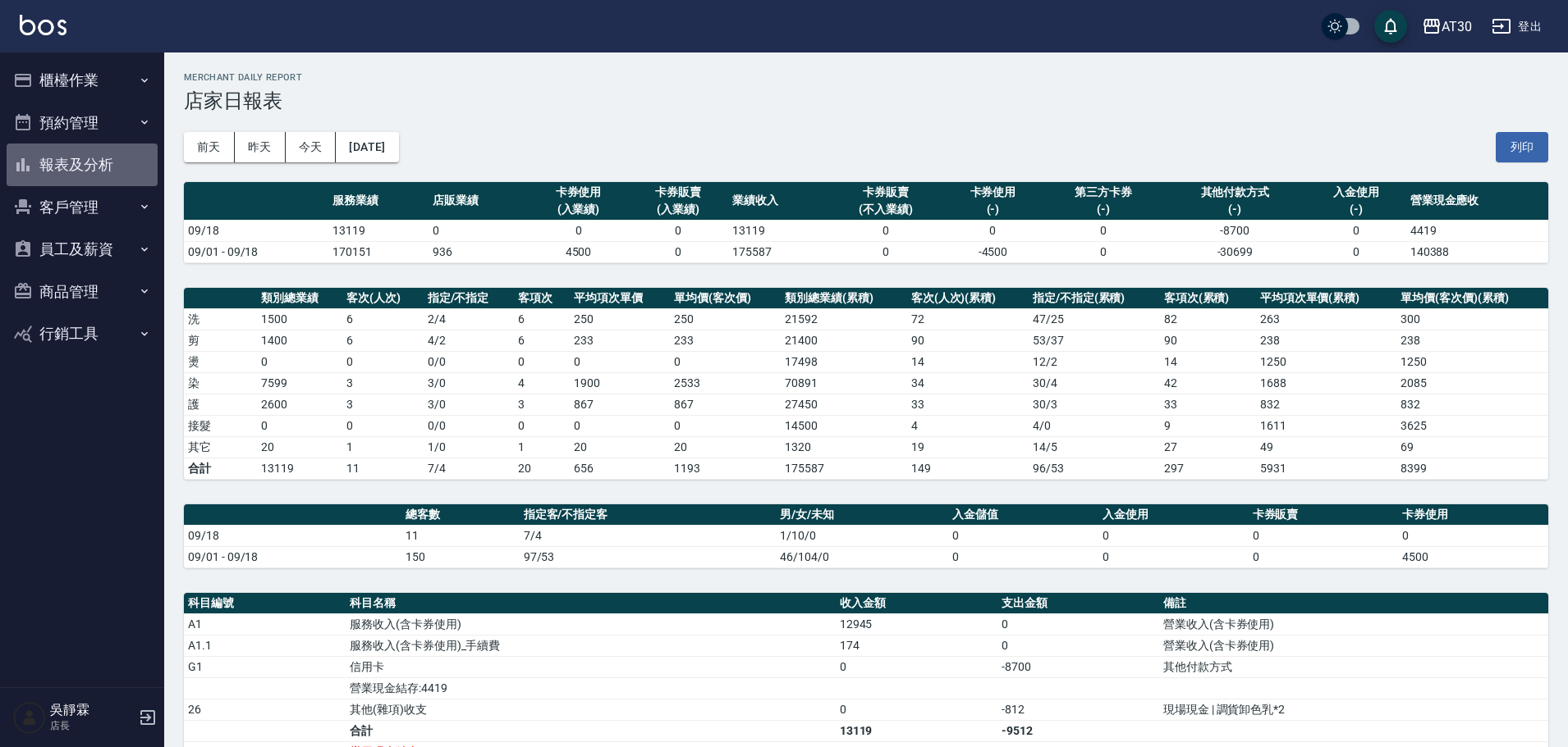
click at [85, 161] on button "報表及分析" at bounding box center [81, 164] width 151 height 42
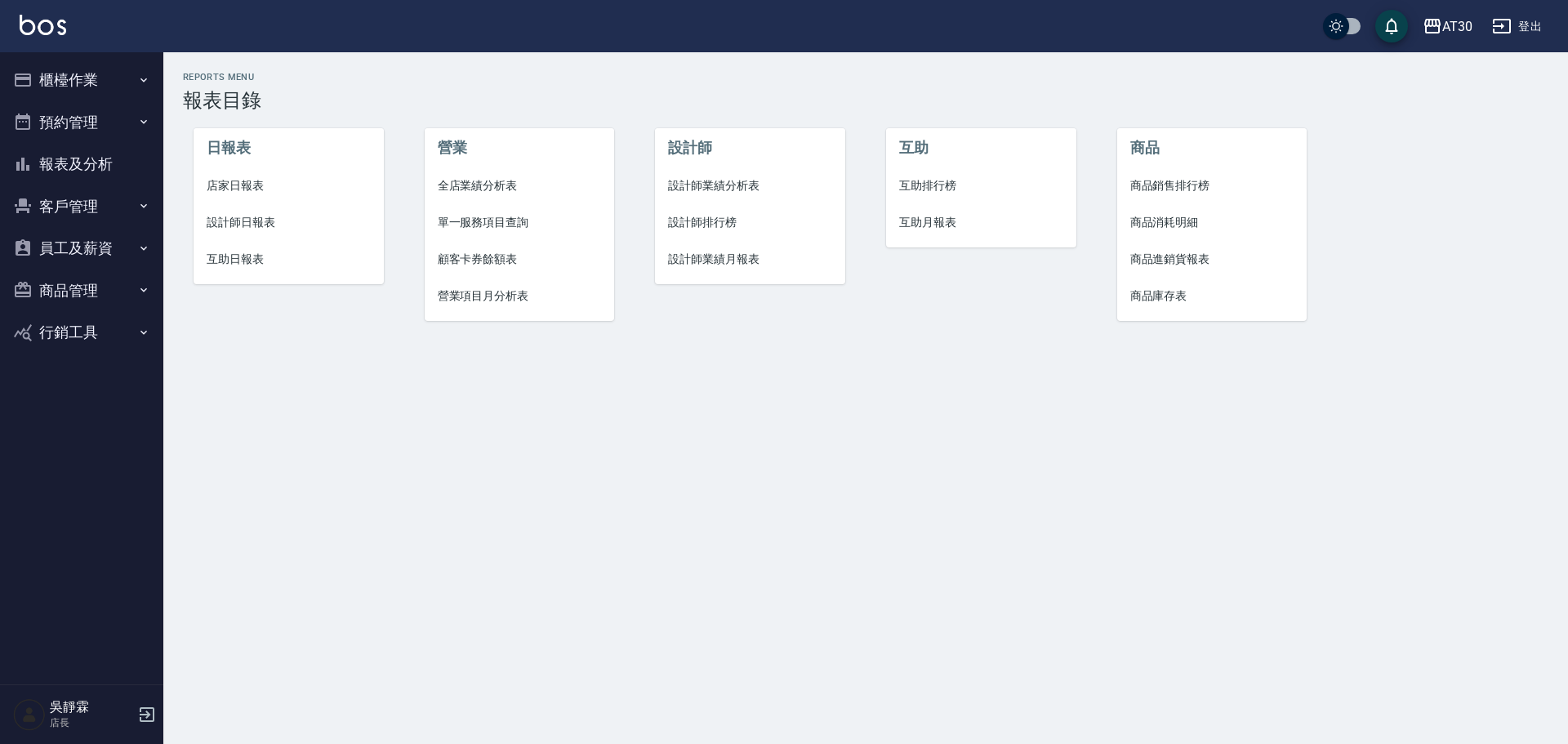
click at [68, 86] on button "櫃檯作業" at bounding box center [81, 79] width 150 height 42
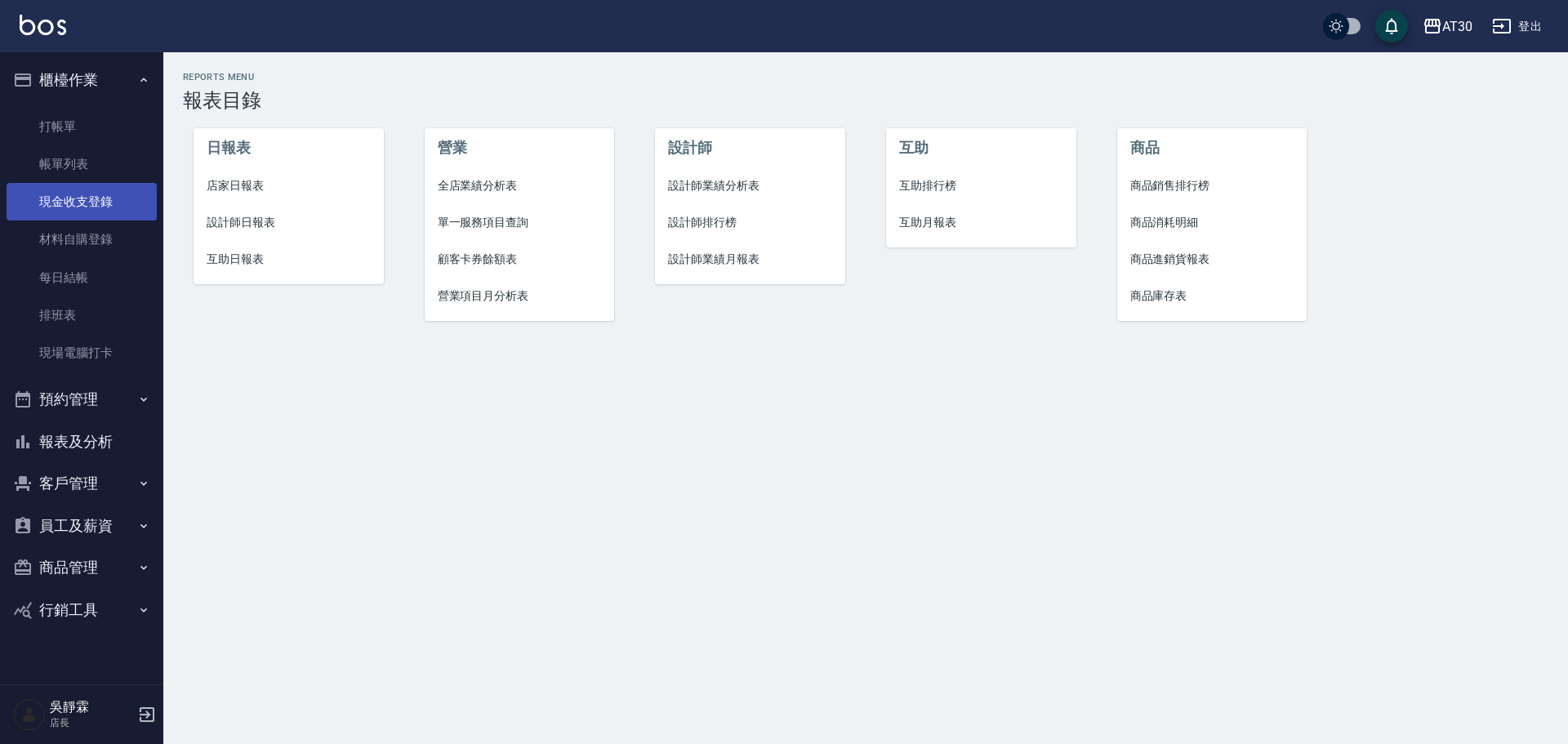
click at [92, 207] on link "現金收支登錄" at bounding box center [81, 202] width 150 height 38
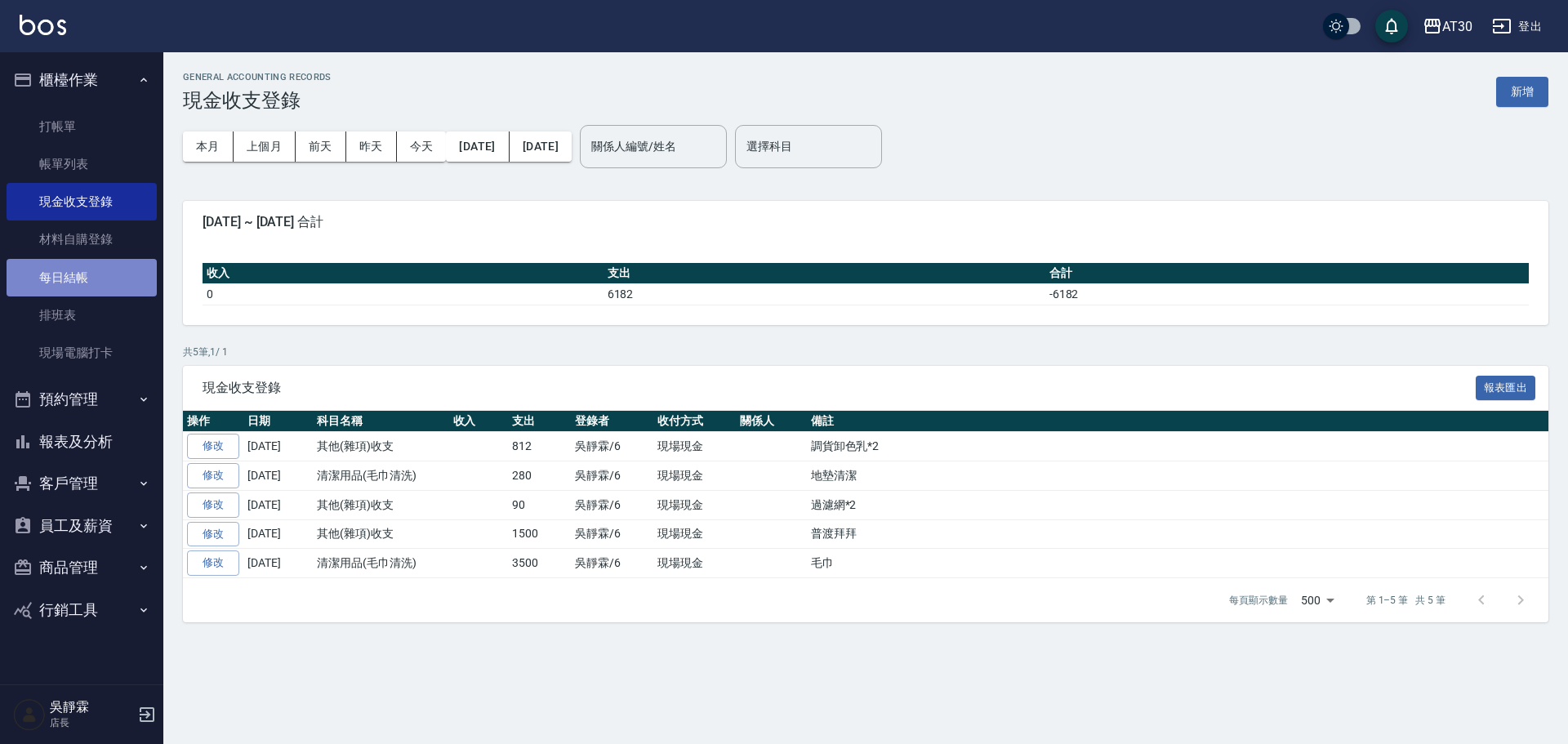
click at [98, 275] on link "每日結帳" at bounding box center [81, 278] width 150 height 38
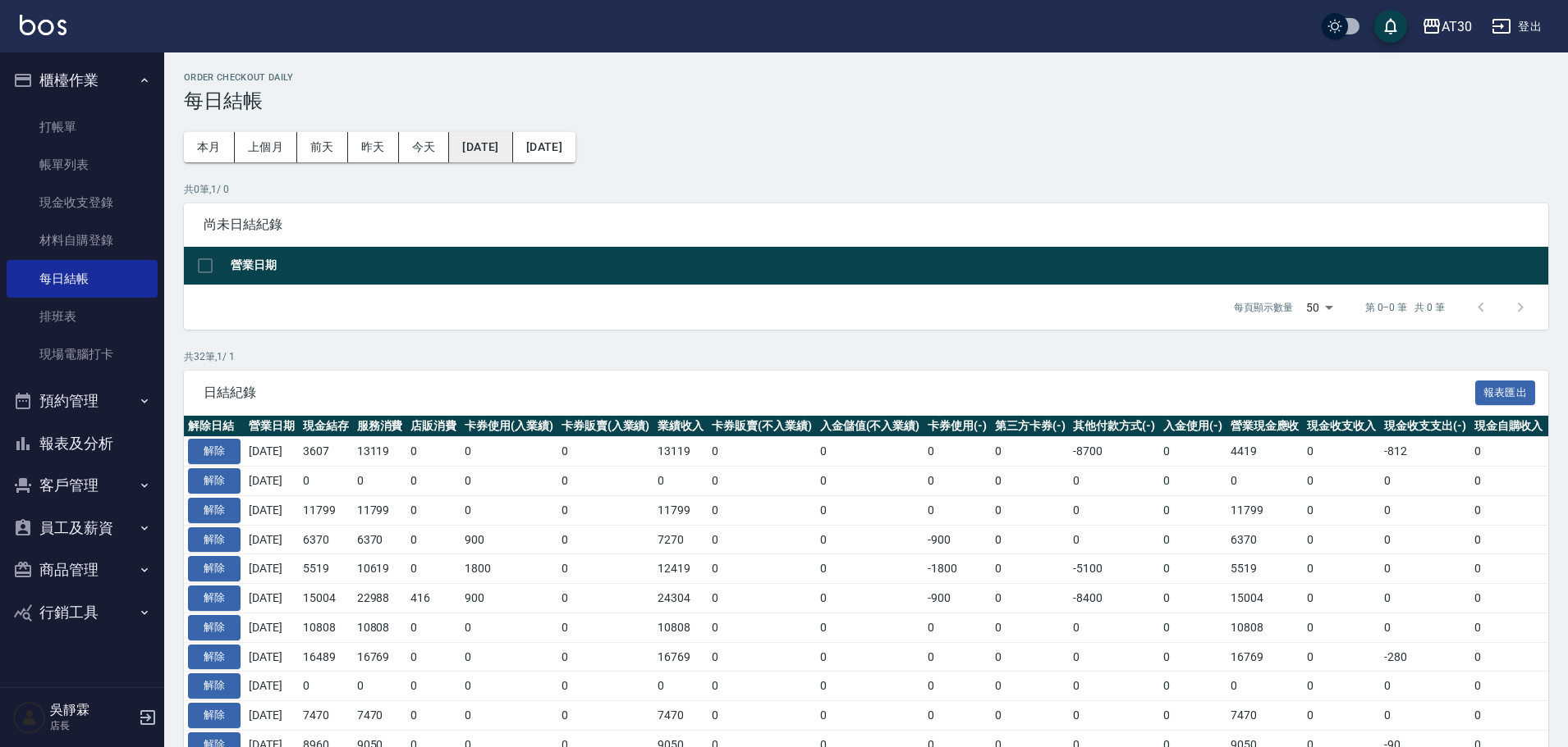
click at [512, 140] on button "[DATE]" at bounding box center [480, 147] width 63 height 31
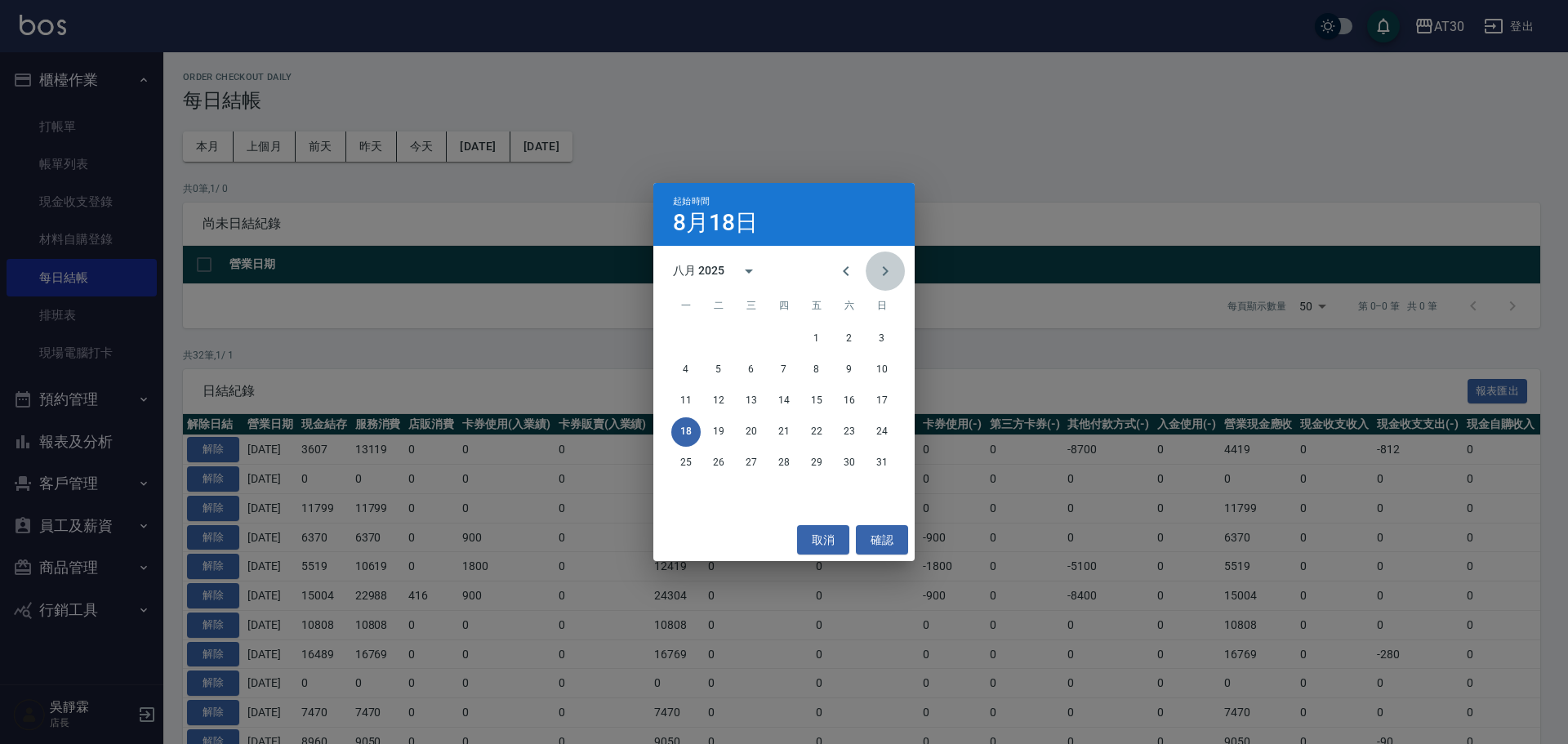
click at [880, 265] on icon "Next month" at bounding box center [885, 271] width 20 height 20
click at [687, 395] on button "15" at bounding box center [685, 401] width 30 height 30
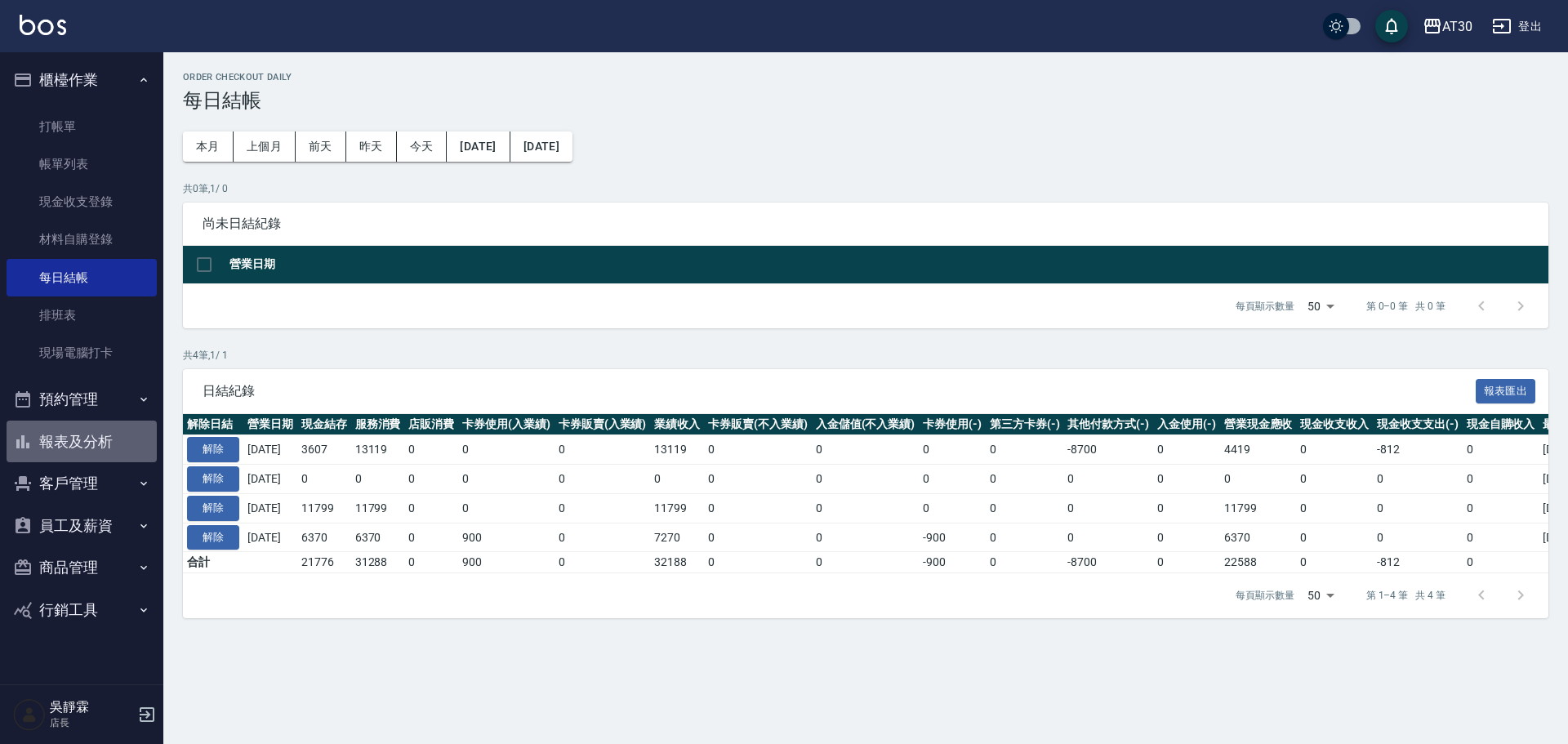
click at [95, 454] on button "報表及分析" at bounding box center [81, 441] width 150 height 42
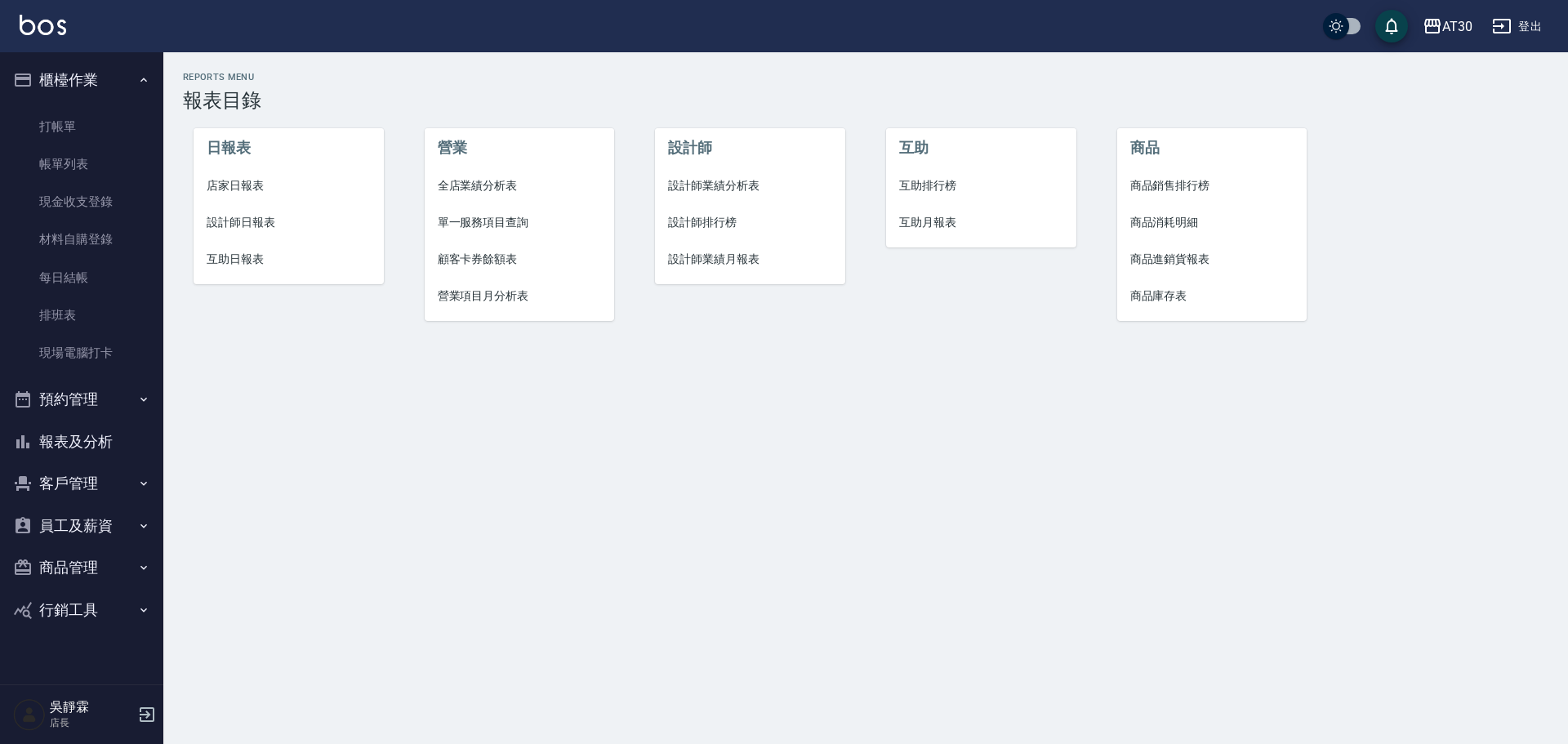
click at [216, 190] on span "店家日報表" at bounding box center [288, 185] width 164 height 17
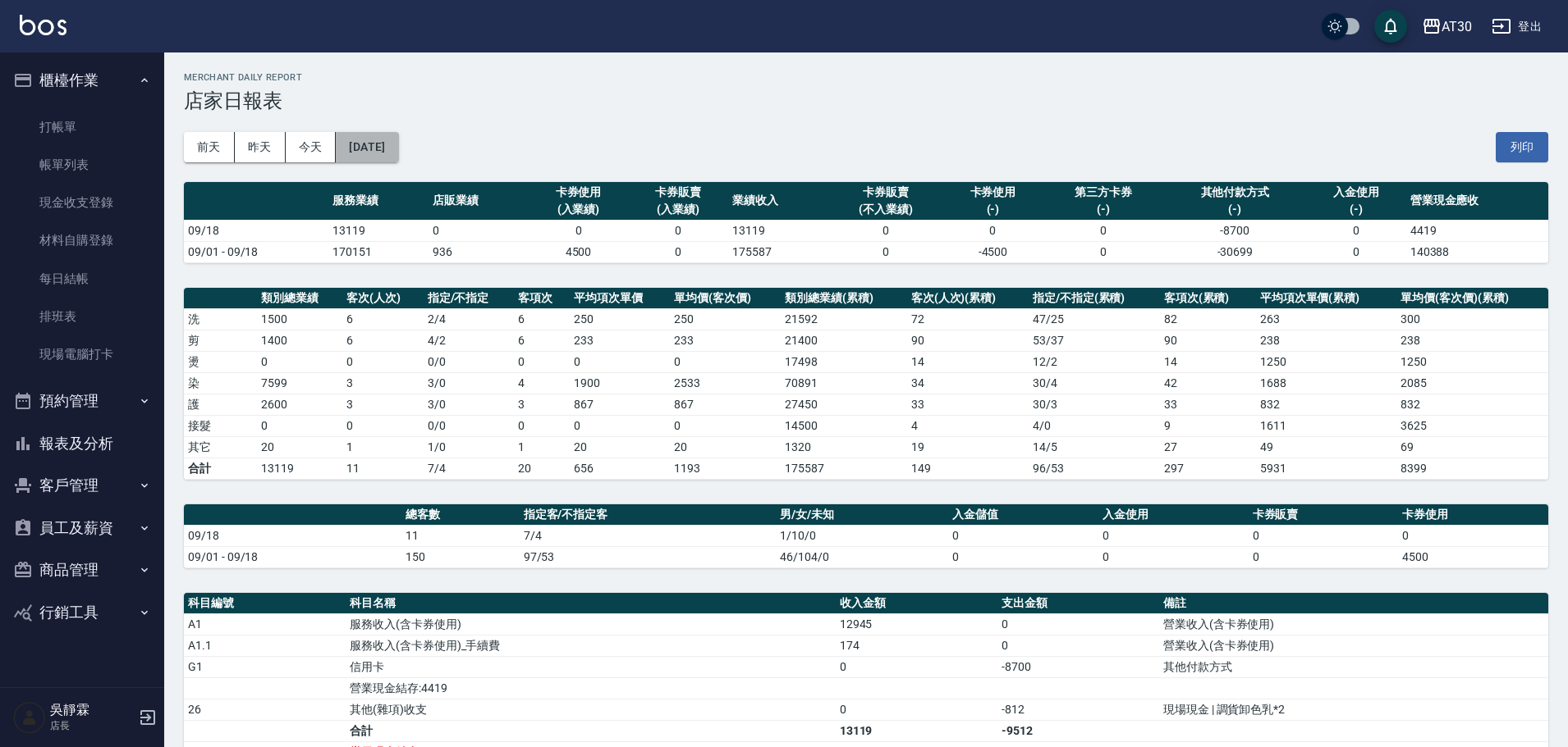
click at [382, 143] on button "[DATE]" at bounding box center [366, 147] width 62 height 31
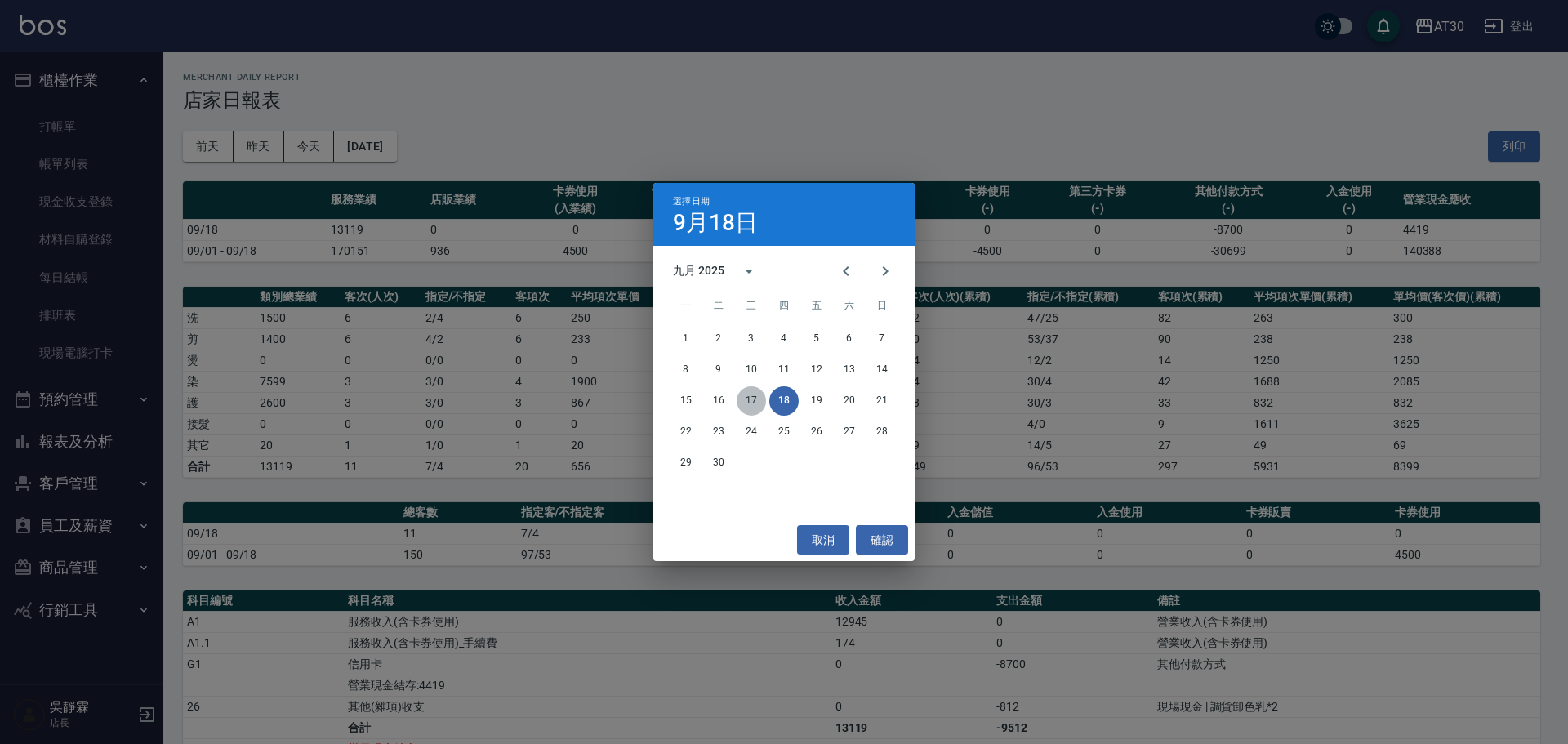
click at [756, 406] on button "17" at bounding box center [751, 401] width 30 height 30
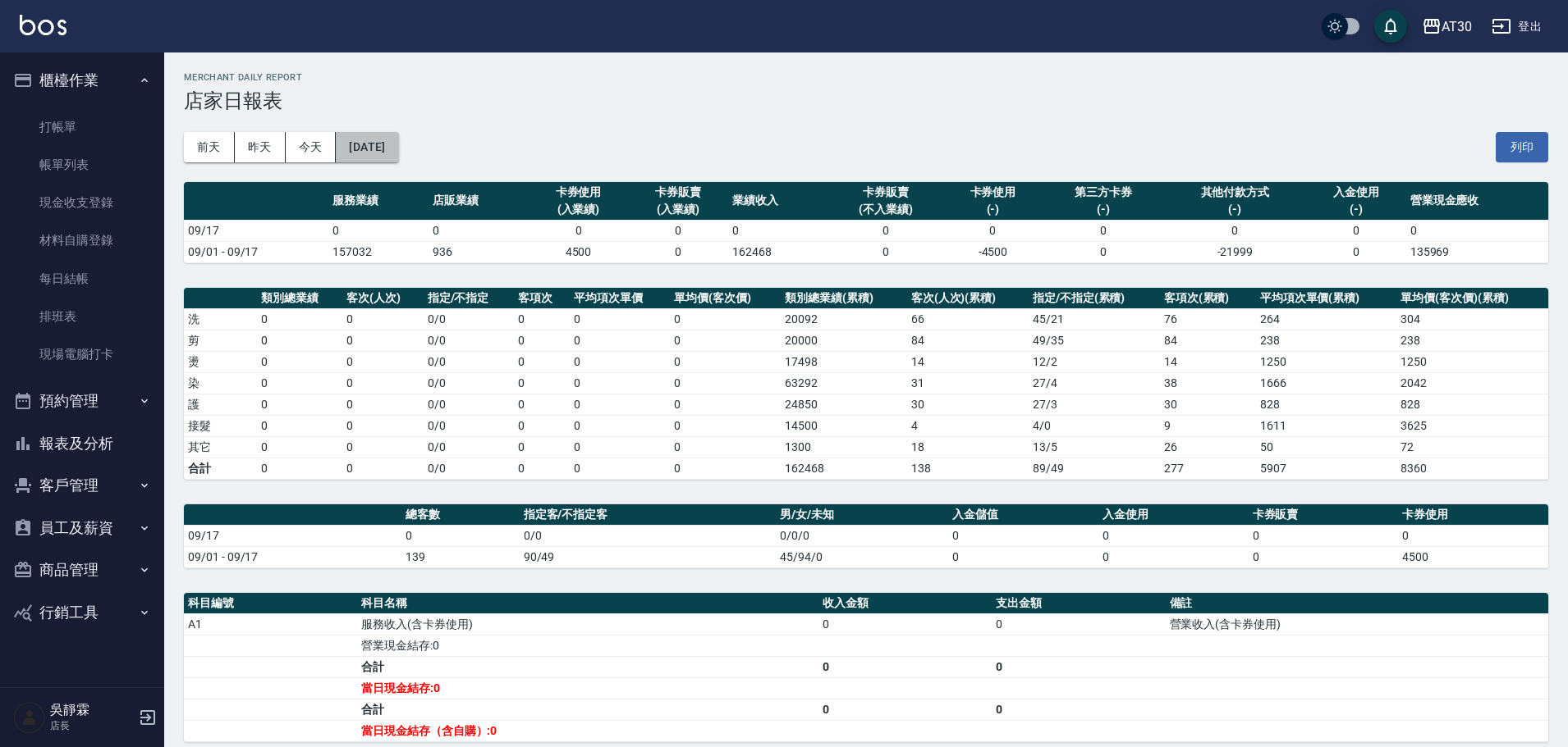
click at [398, 142] on button "[DATE]" at bounding box center [366, 147] width 62 height 31
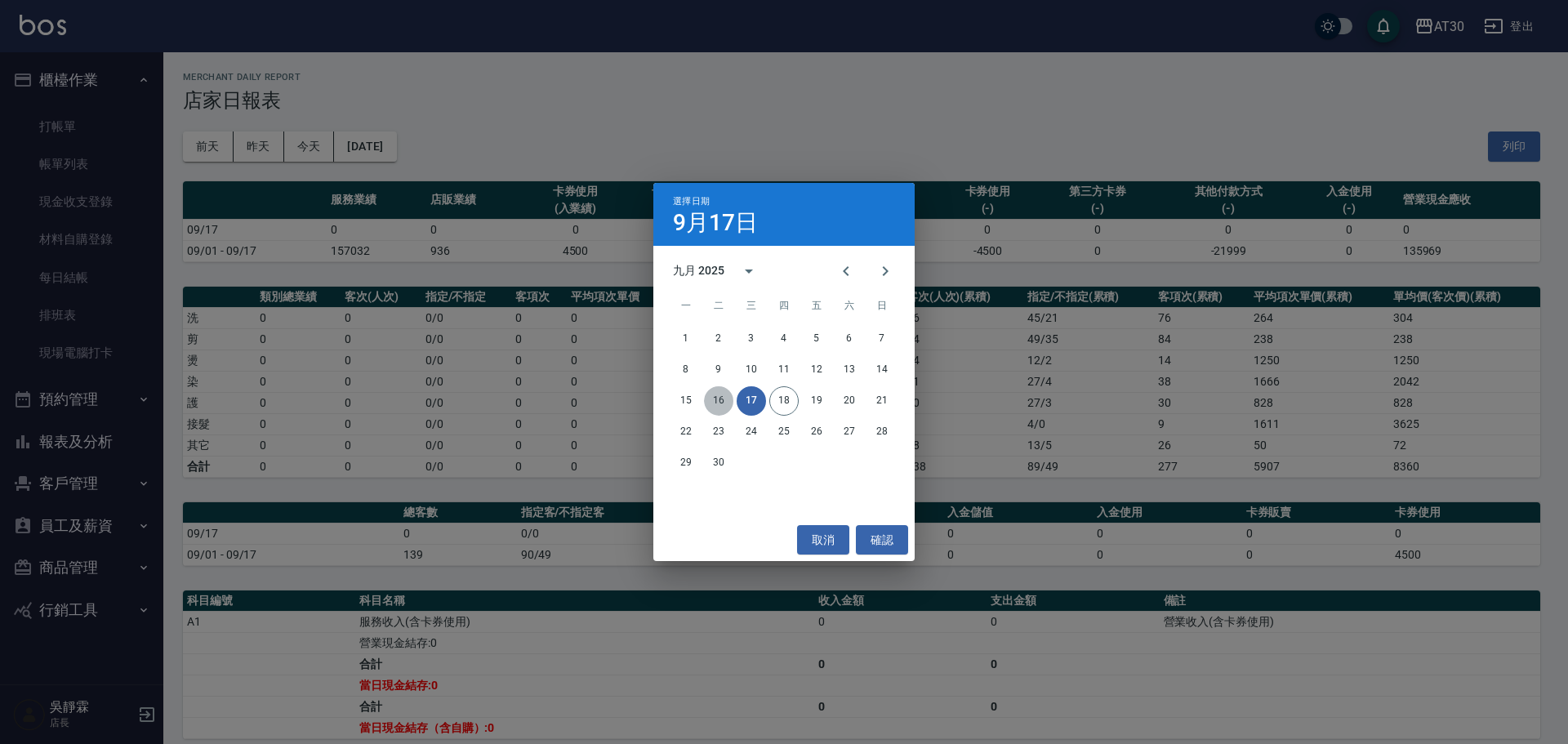
click at [722, 397] on button "16" at bounding box center [718, 401] width 30 height 30
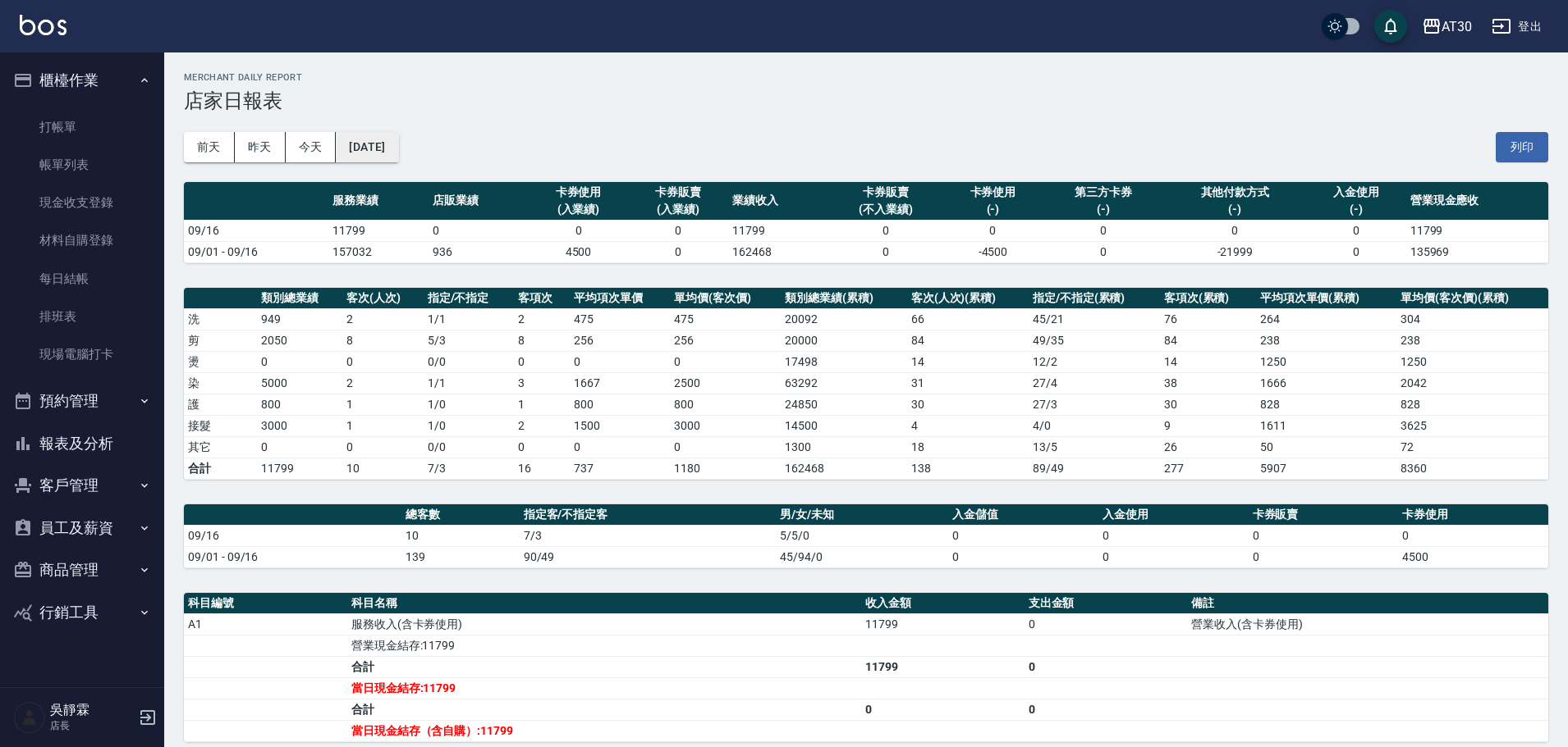
click at [394, 146] on button "[DATE]" at bounding box center [366, 147] width 62 height 31
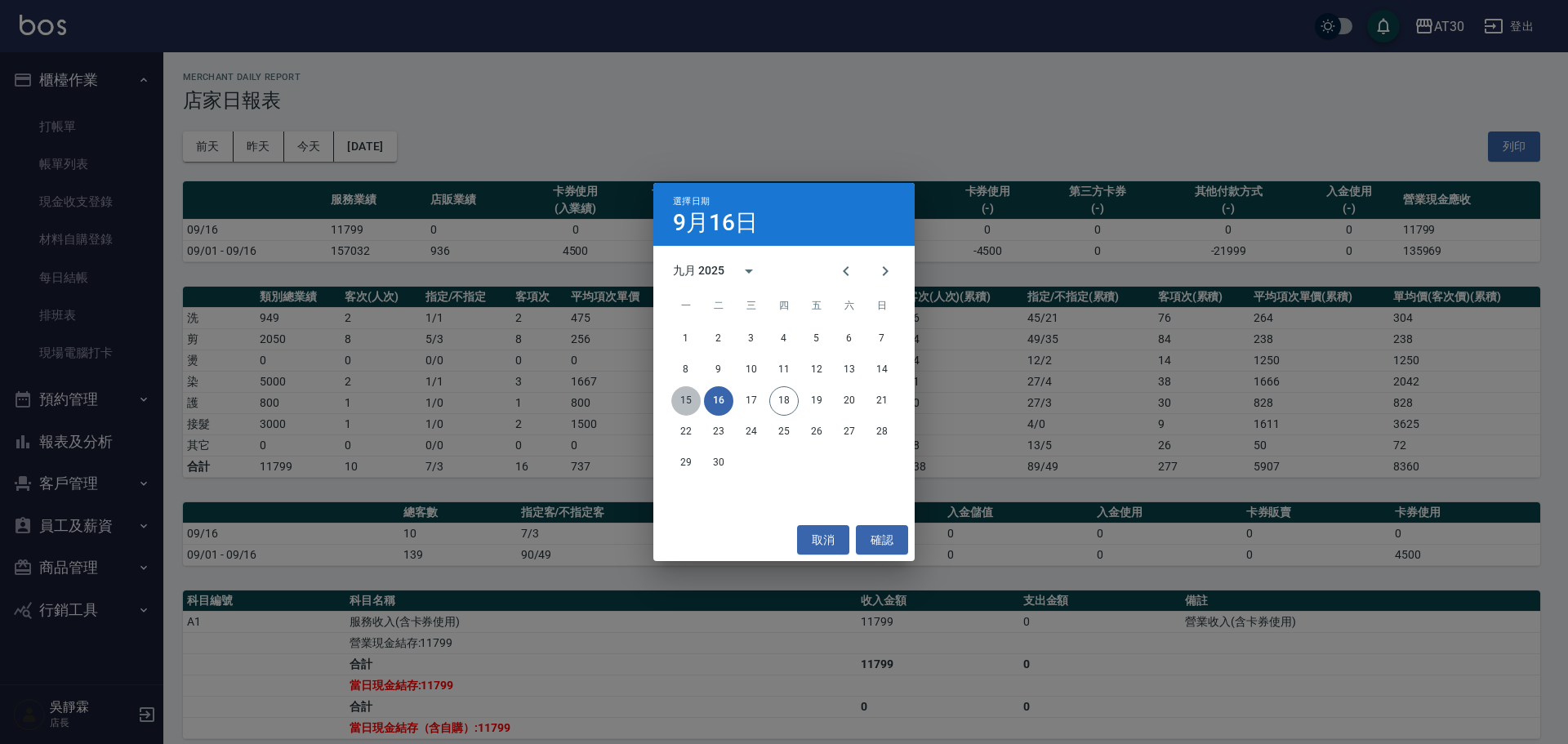
click at [692, 401] on button "15" at bounding box center [685, 401] width 30 height 30
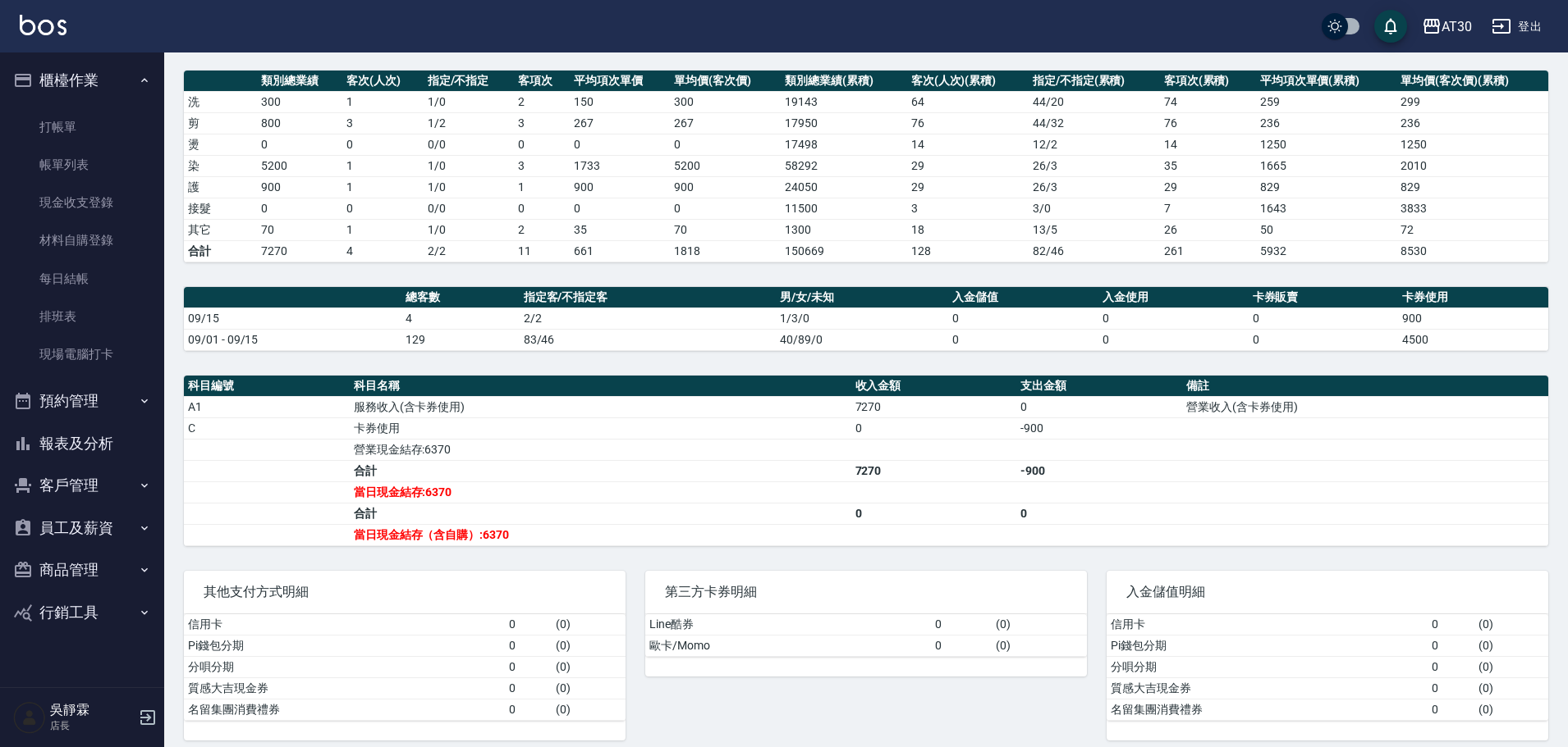
scroll to position [230, 0]
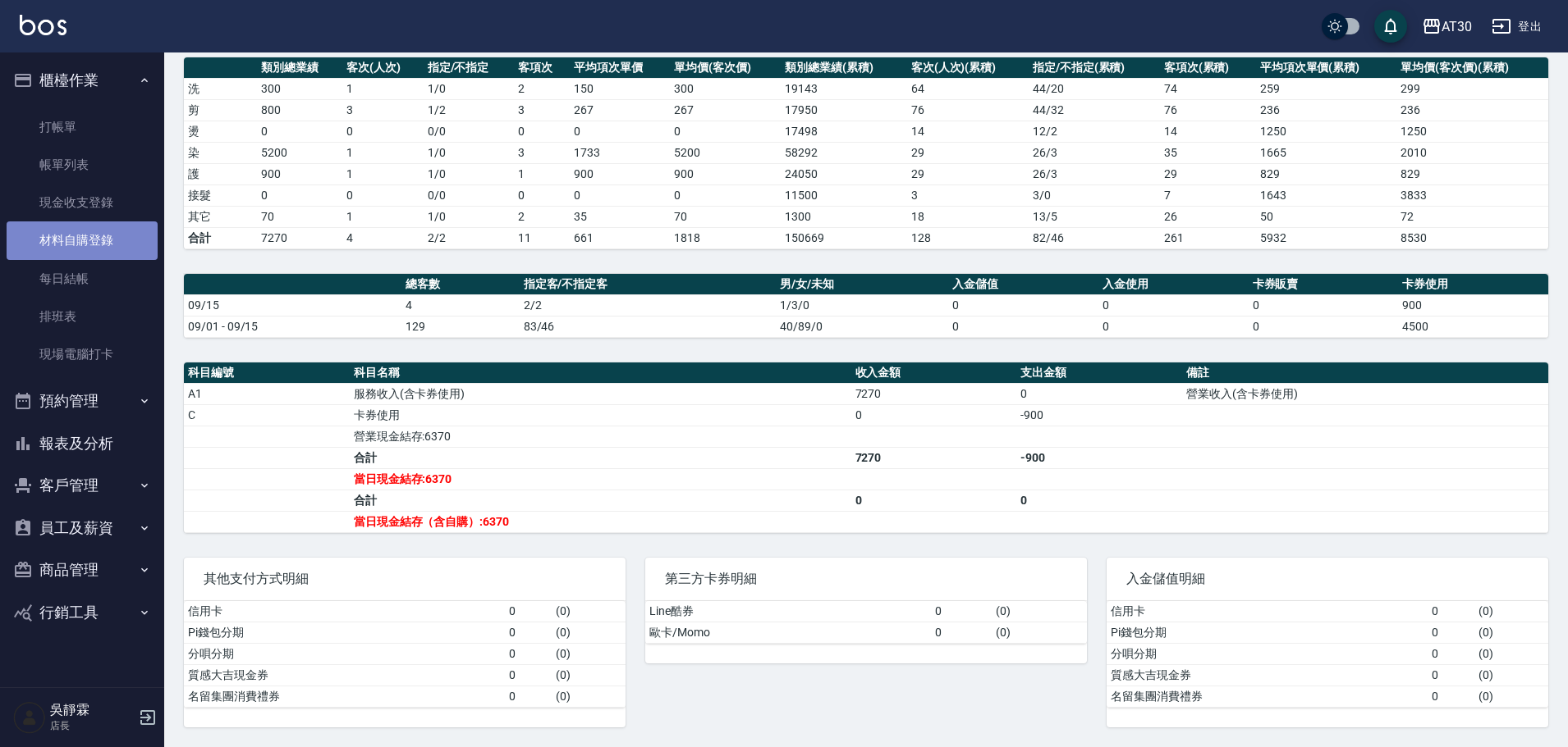
click at [90, 237] on link "材料自購登錄" at bounding box center [81, 240] width 151 height 38
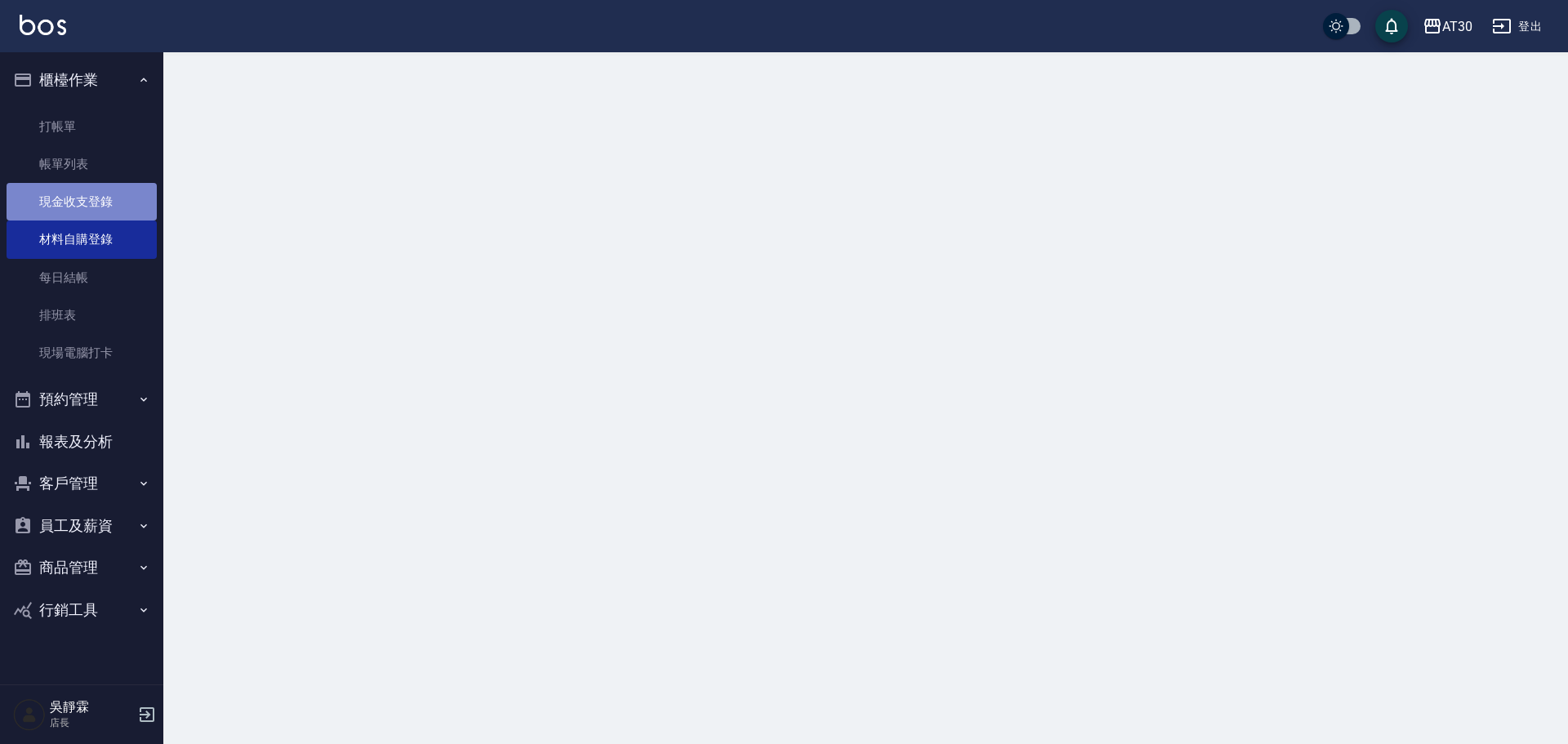
drag, startPoint x: 110, startPoint y: 188, endPoint x: 108, endPoint y: 229, distance: 41.0
click at [110, 189] on link "現金收支登錄" at bounding box center [81, 202] width 150 height 38
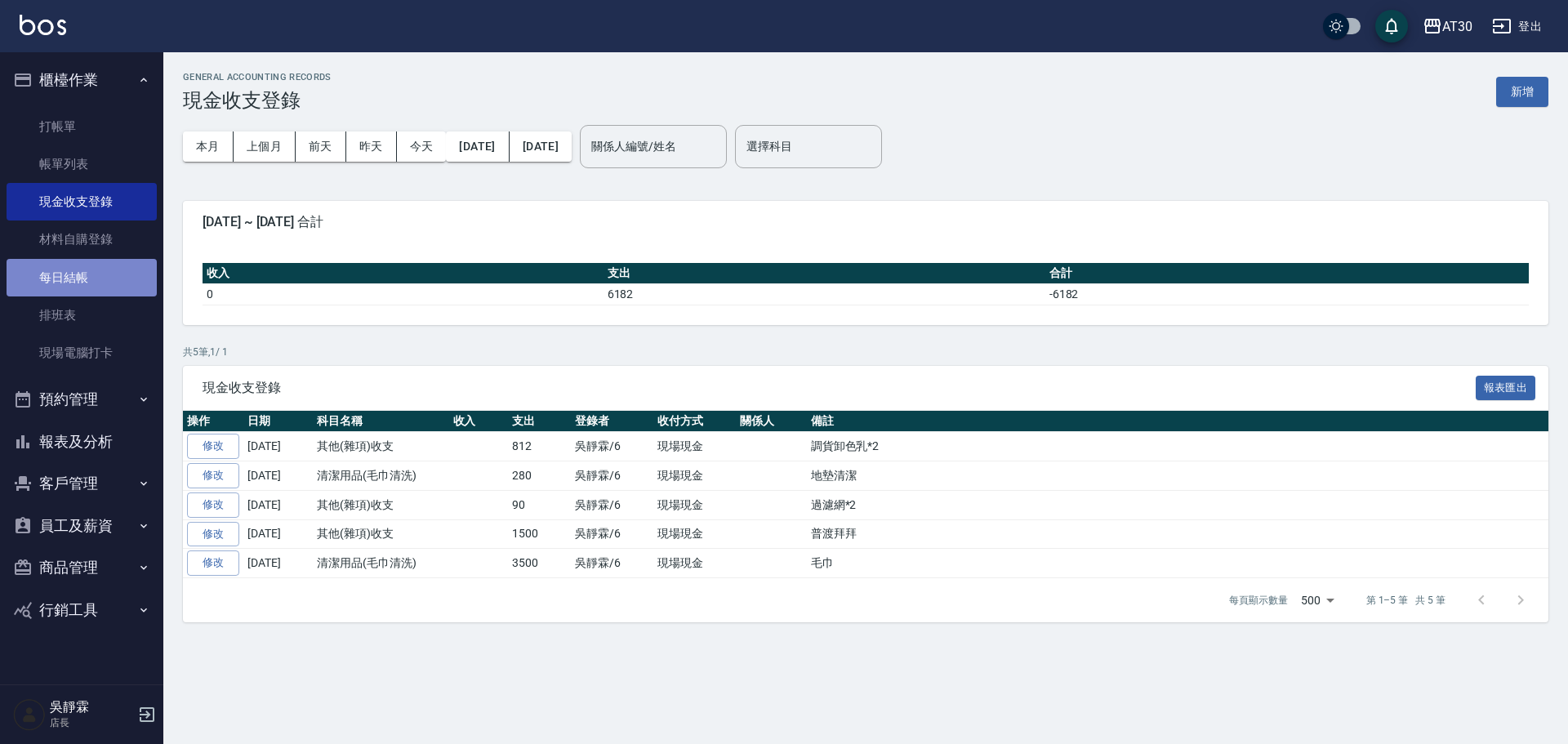
click at [96, 265] on link "每日結帳" at bounding box center [81, 278] width 150 height 38
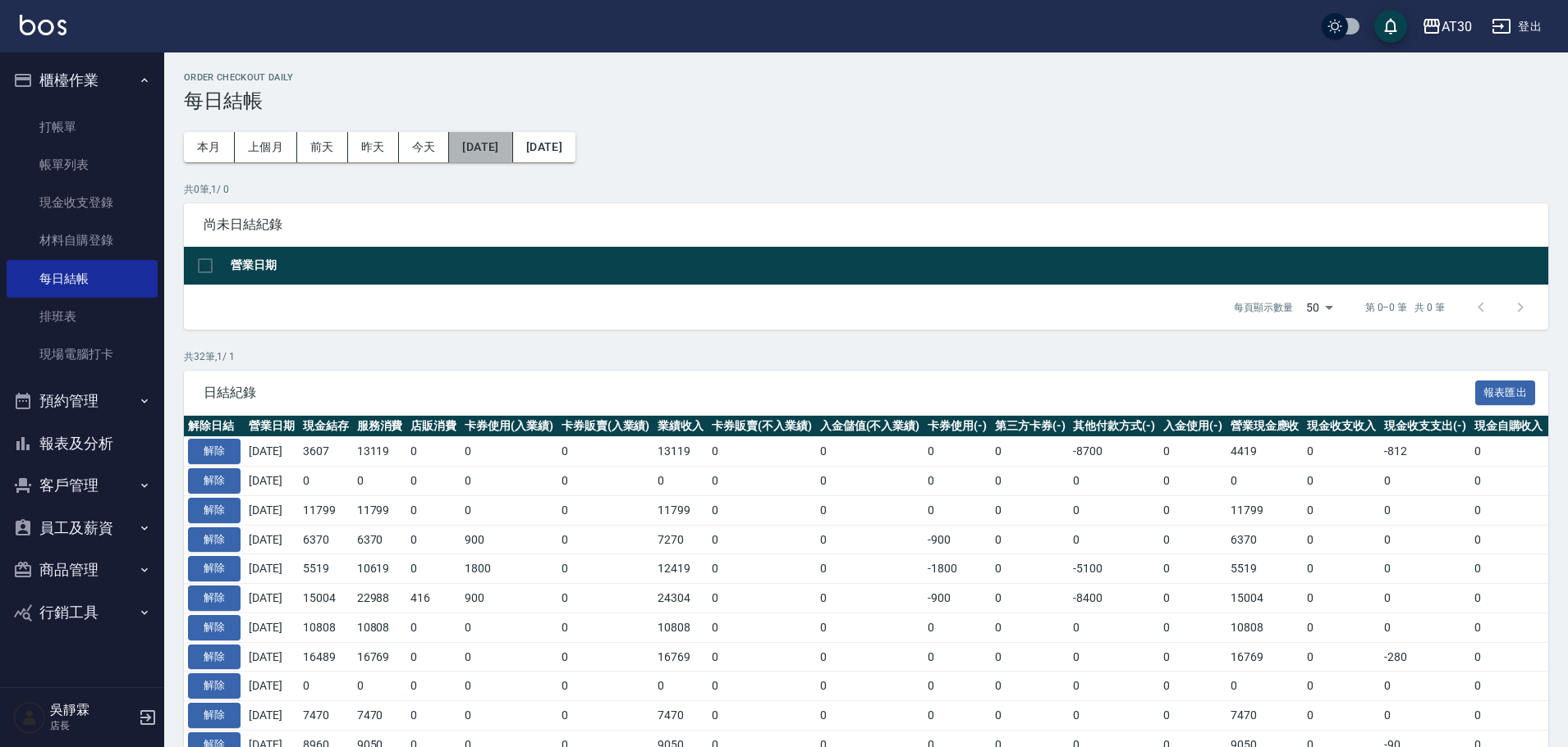
click at [512, 153] on button "[DATE]" at bounding box center [480, 147] width 63 height 31
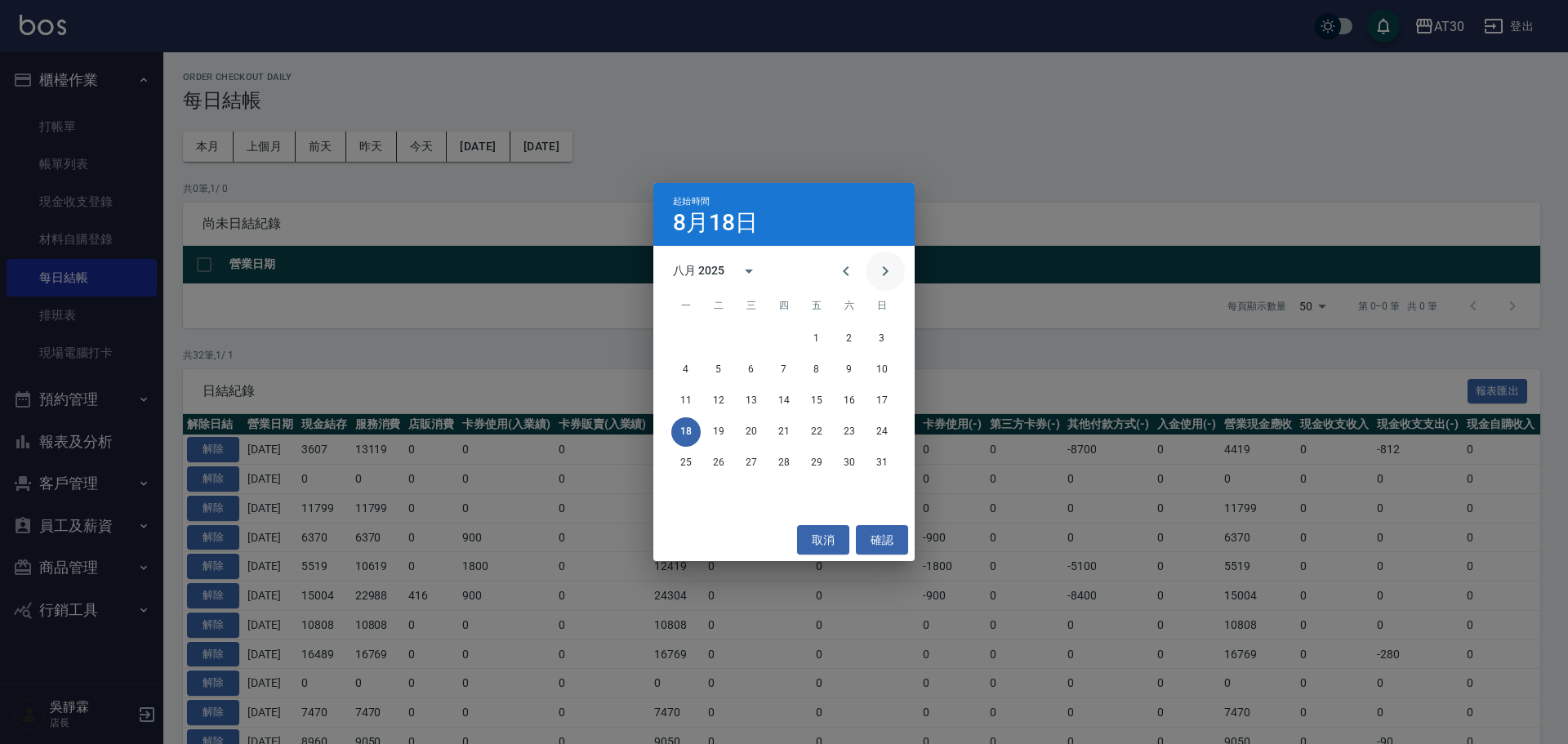
click at [885, 265] on icon "Next month" at bounding box center [885, 271] width 20 height 20
click at [686, 400] on button "15" at bounding box center [685, 401] width 30 height 30
